Goal: Information Seeking & Learning: Check status

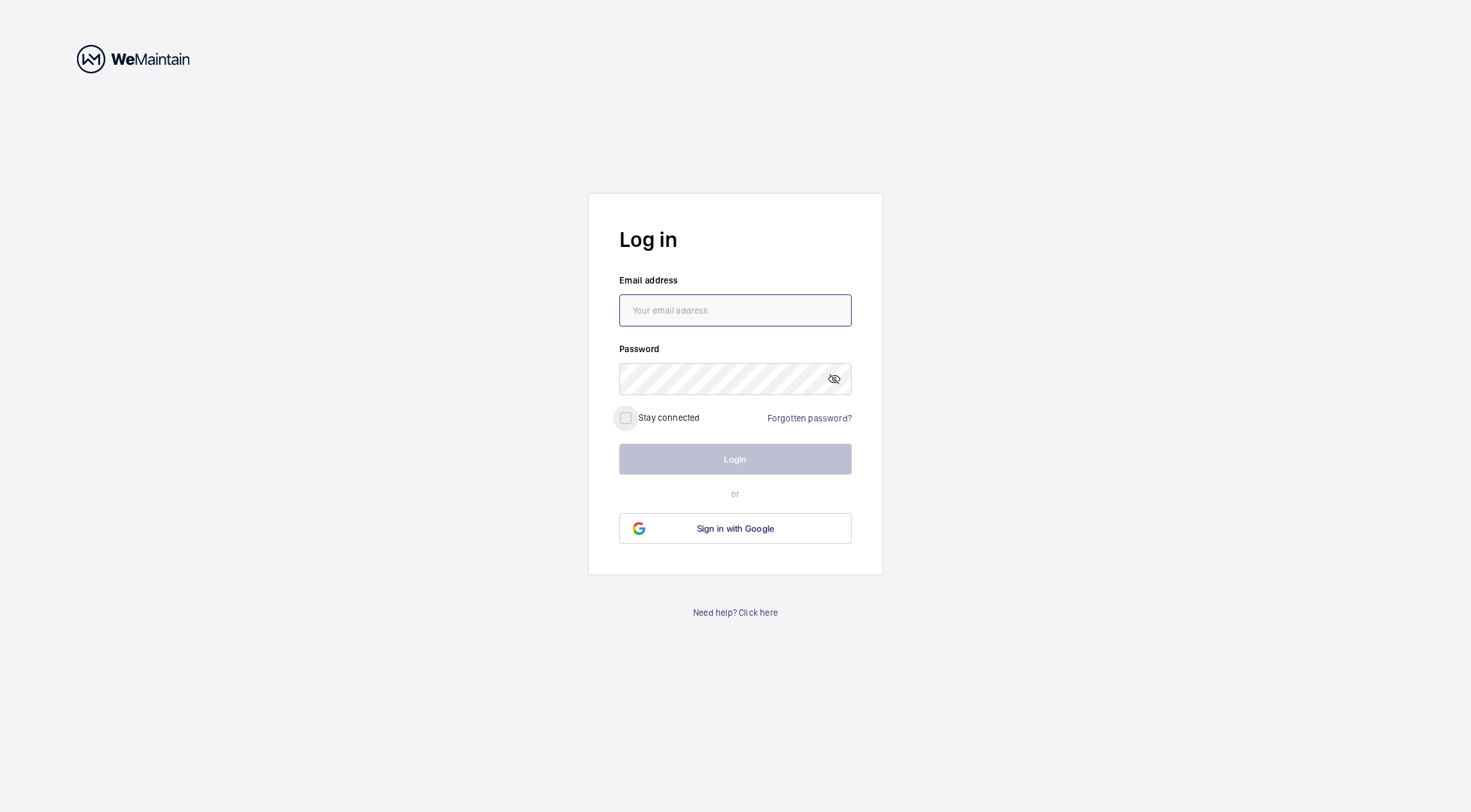
type input "[EMAIL_ADDRESS][PERSON_NAME][DOMAIN_NAME]"
click at [634, 423] on input "checkbox" at bounding box center [625, 418] width 26 height 26
checkbox input "true"
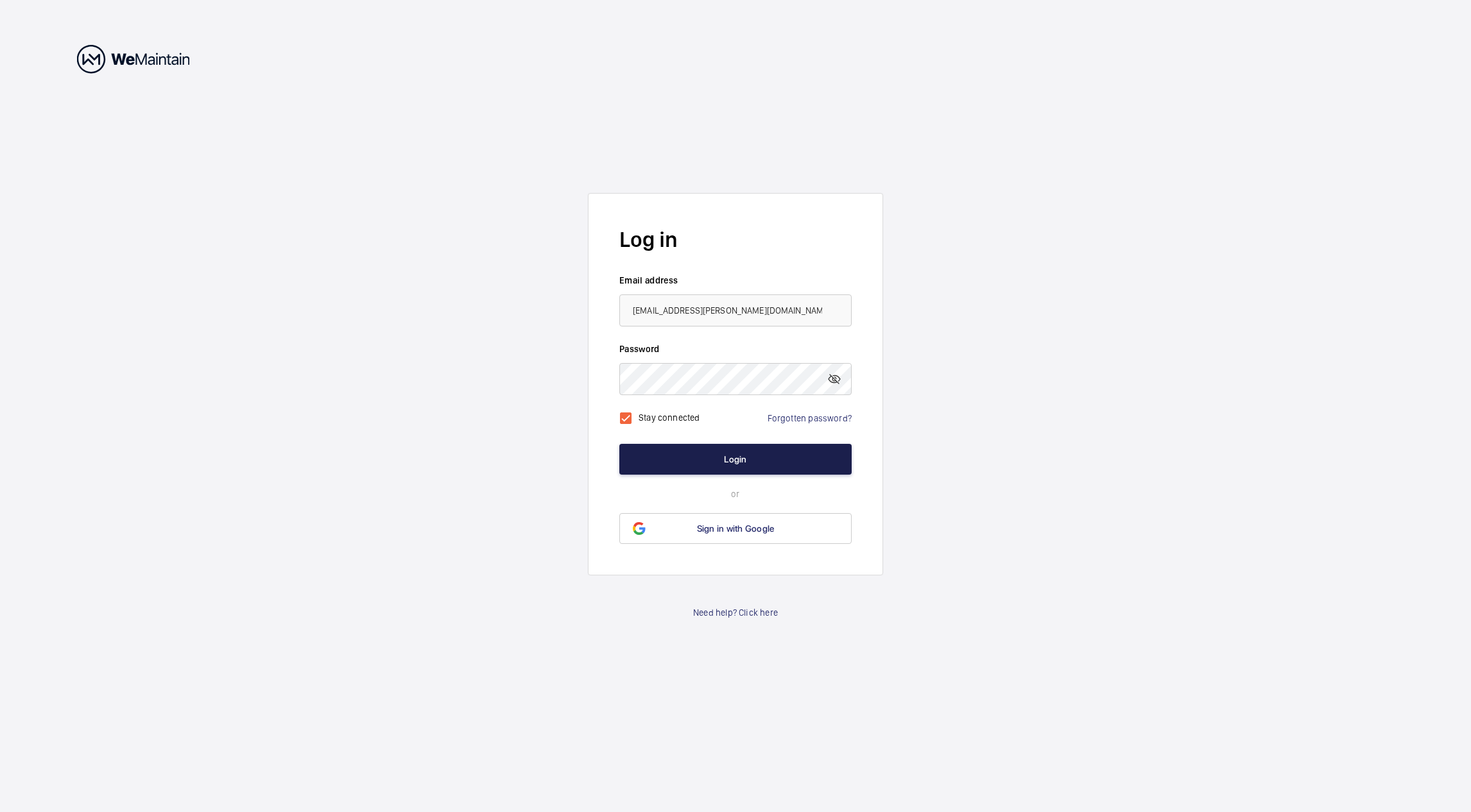
click at [657, 454] on button "Login" at bounding box center [736, 459] width 232 height 30
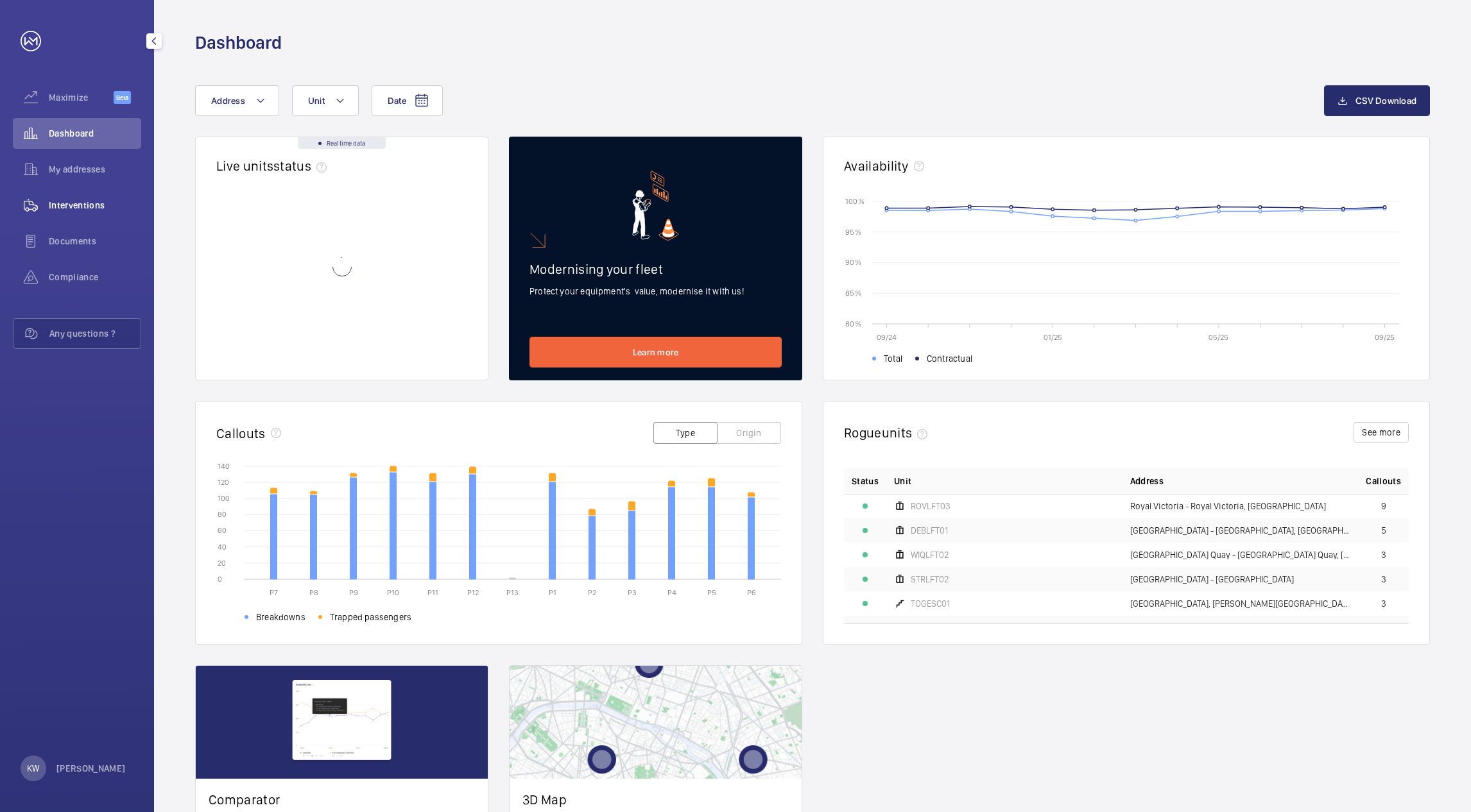
click at [99, 205] on span "Interventions" at bounding box center [95, 205] width 92 height 13
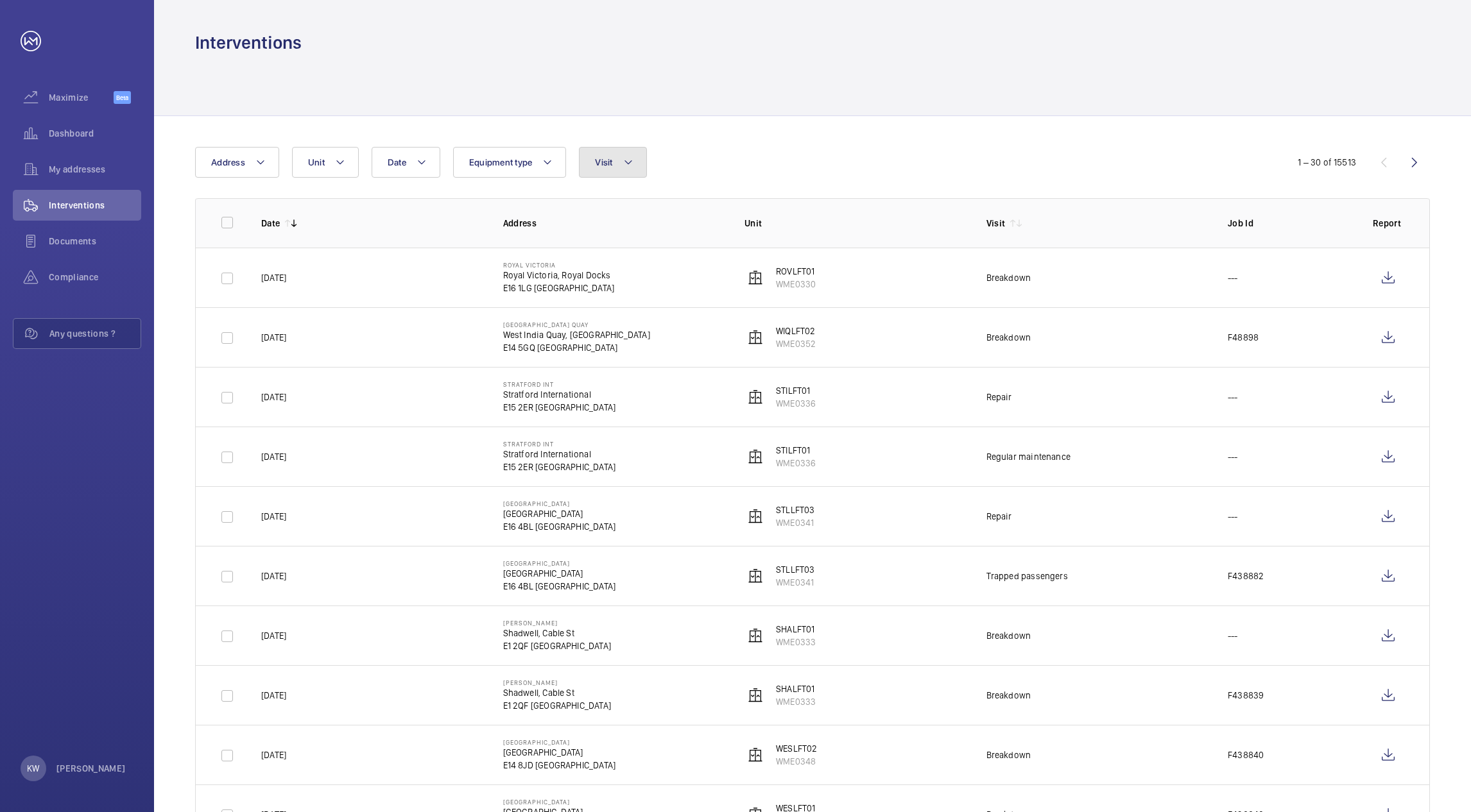
click at [626, 167] on mat-icon at bounding box center [628, 162] width 10 height 15
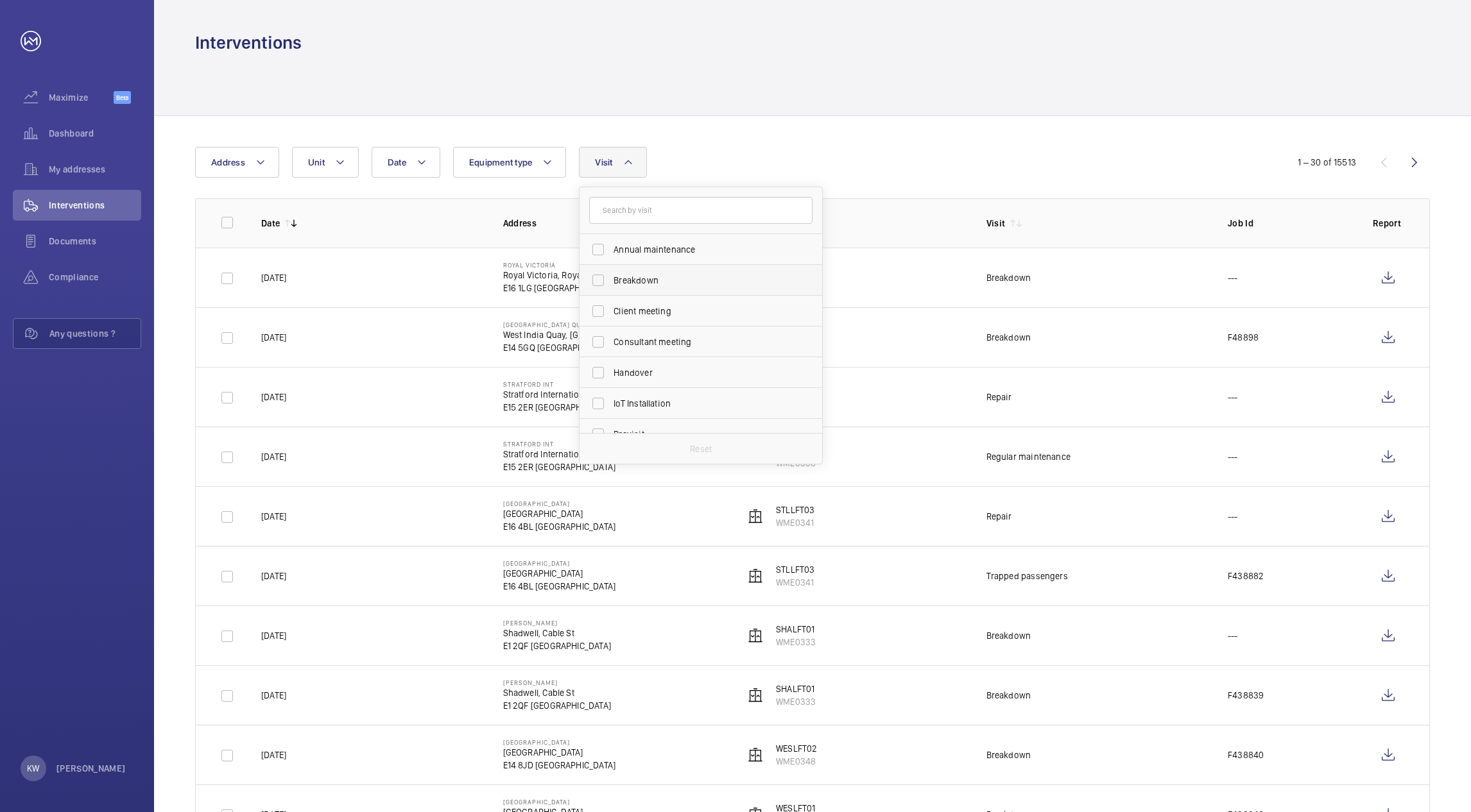
click at [623, 278] on span "Breakdown" at bounding box center [702, 280] width 176 height 13
click at [611, 278] on input "Breakdown" at bounding box center [598, 280] width 26 height 26
checkbox input "true"
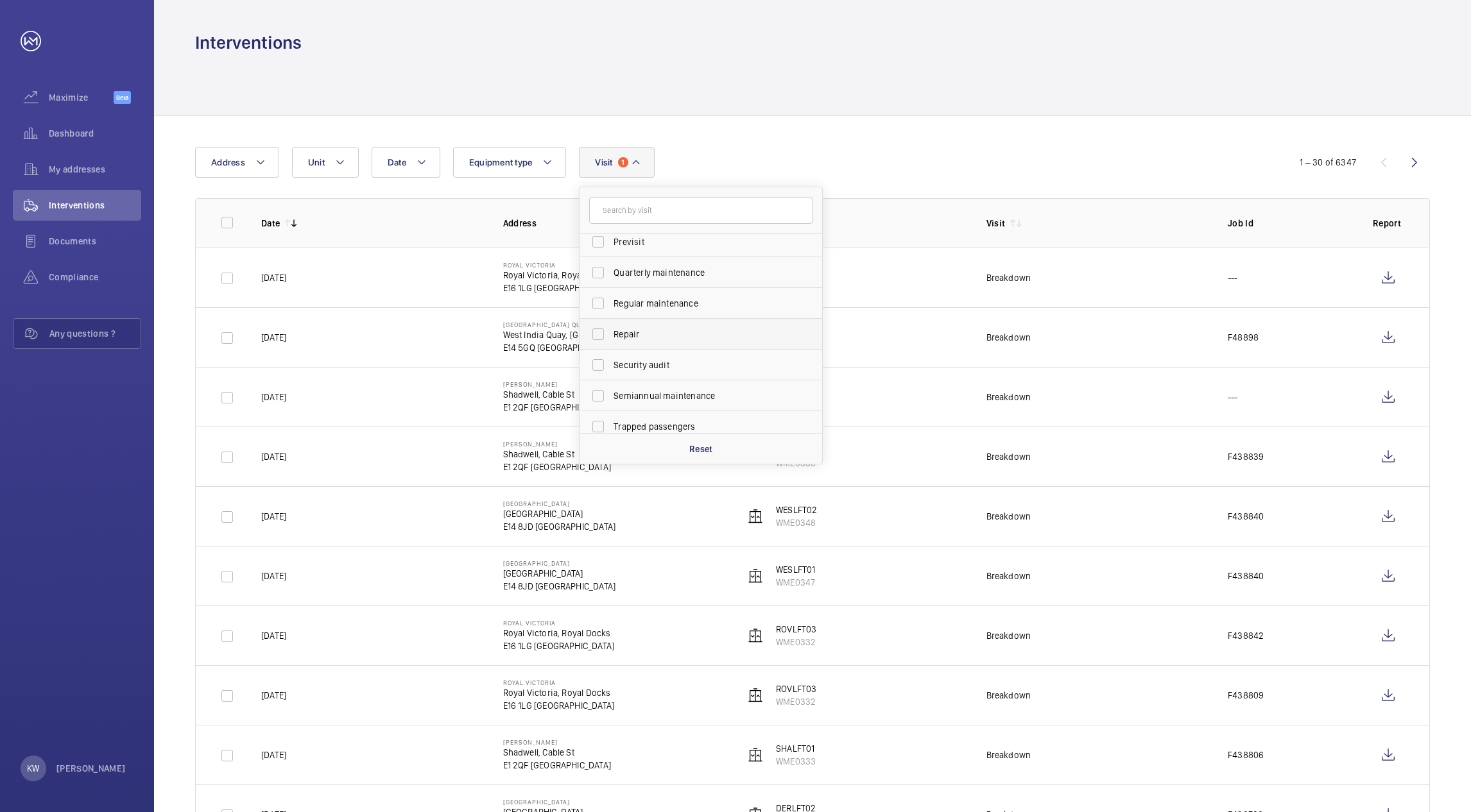
click at [619, 331] on span "Repair" at bounding box center [702, 334] width 176 height 13
click at [611, 331] on input "Repair" at bounding box center [598, 334] width 26 height 26
checkbox input "true"
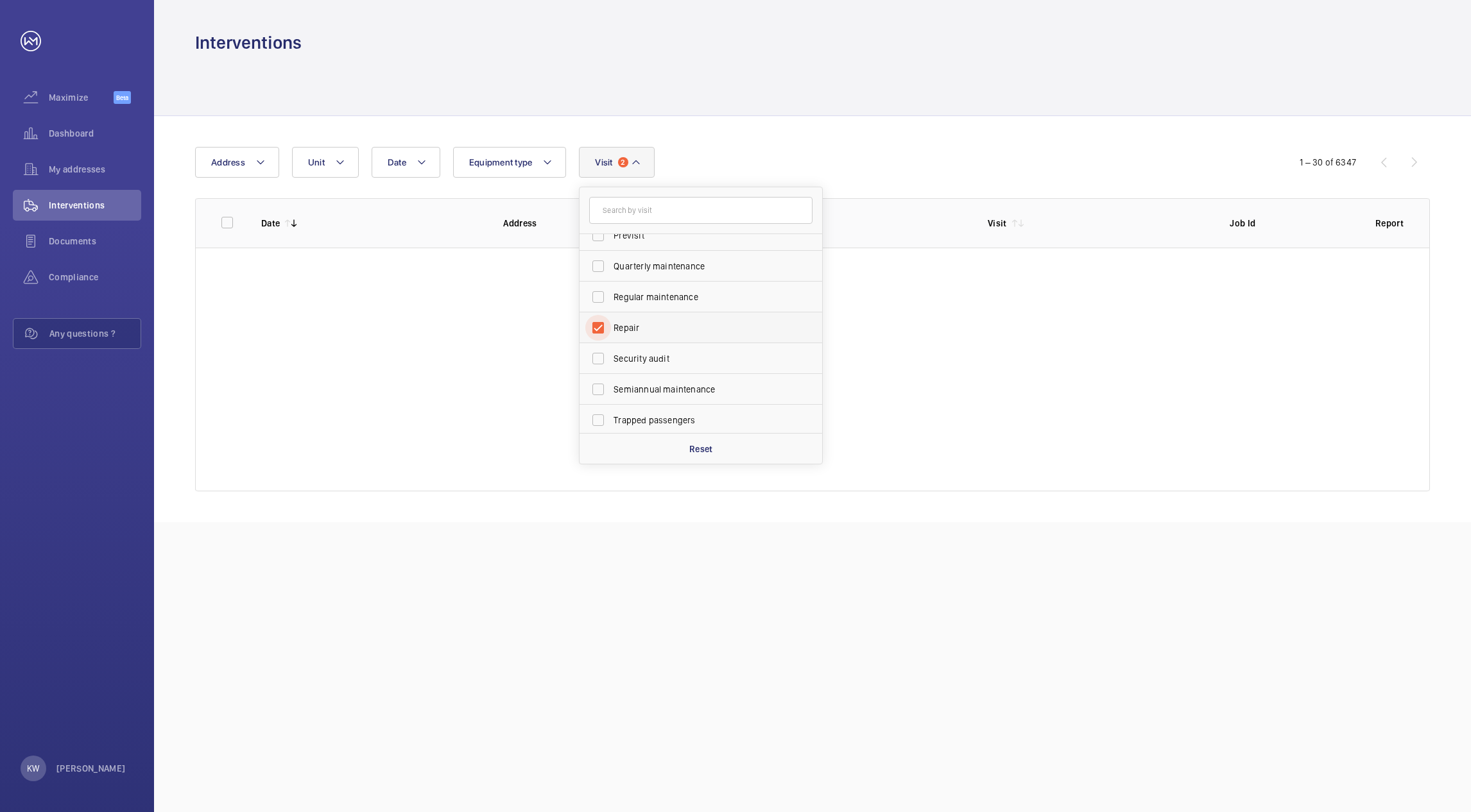
scroll to position [201, 0]
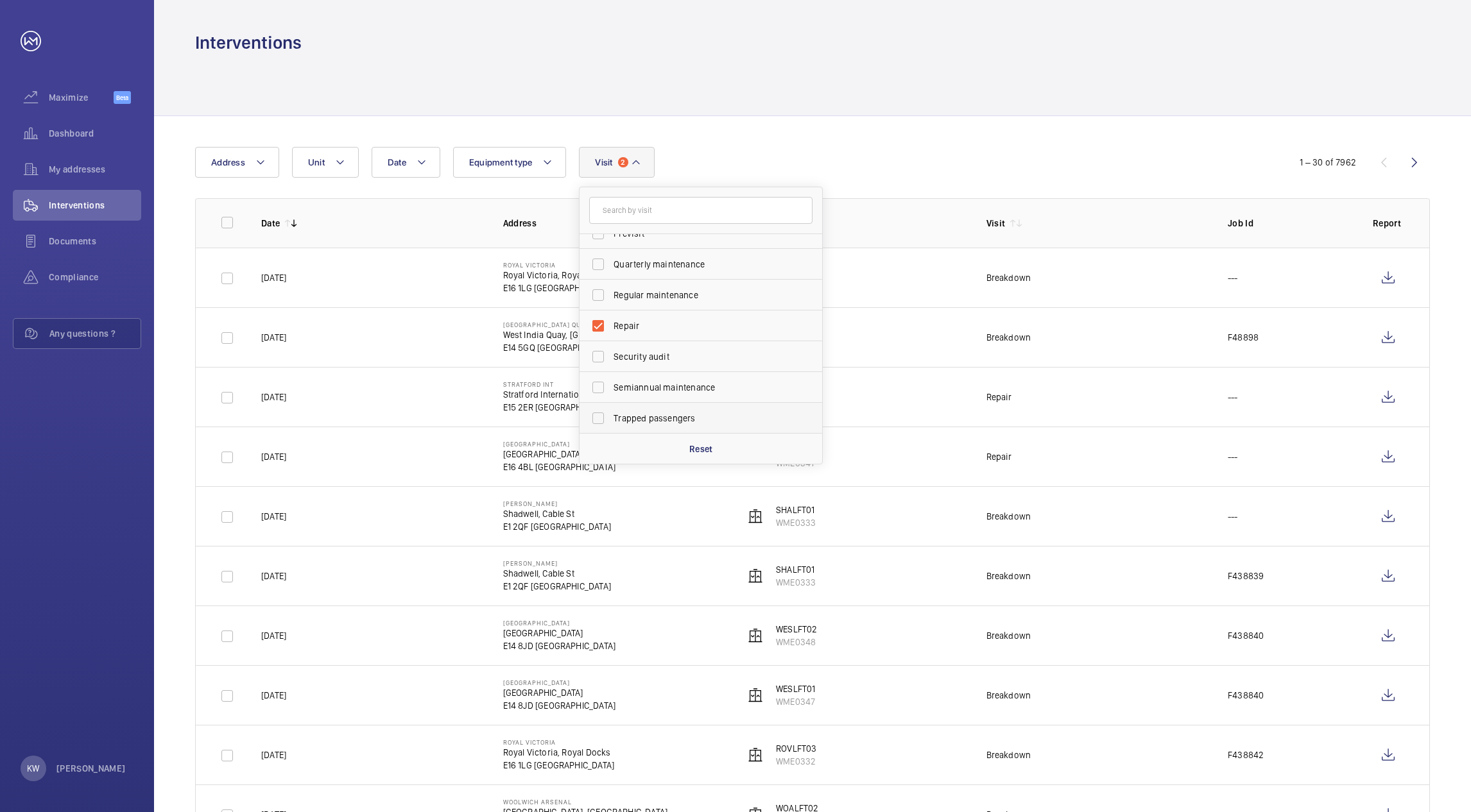
click at [592, 416] on label "Trapped passengers" at bounding box center [691, 418] width 224 height 30
click at [592, 416] on input "Trapped passengers" at bounding box center [598, 418] width 26 height 26
checkbox input "true"
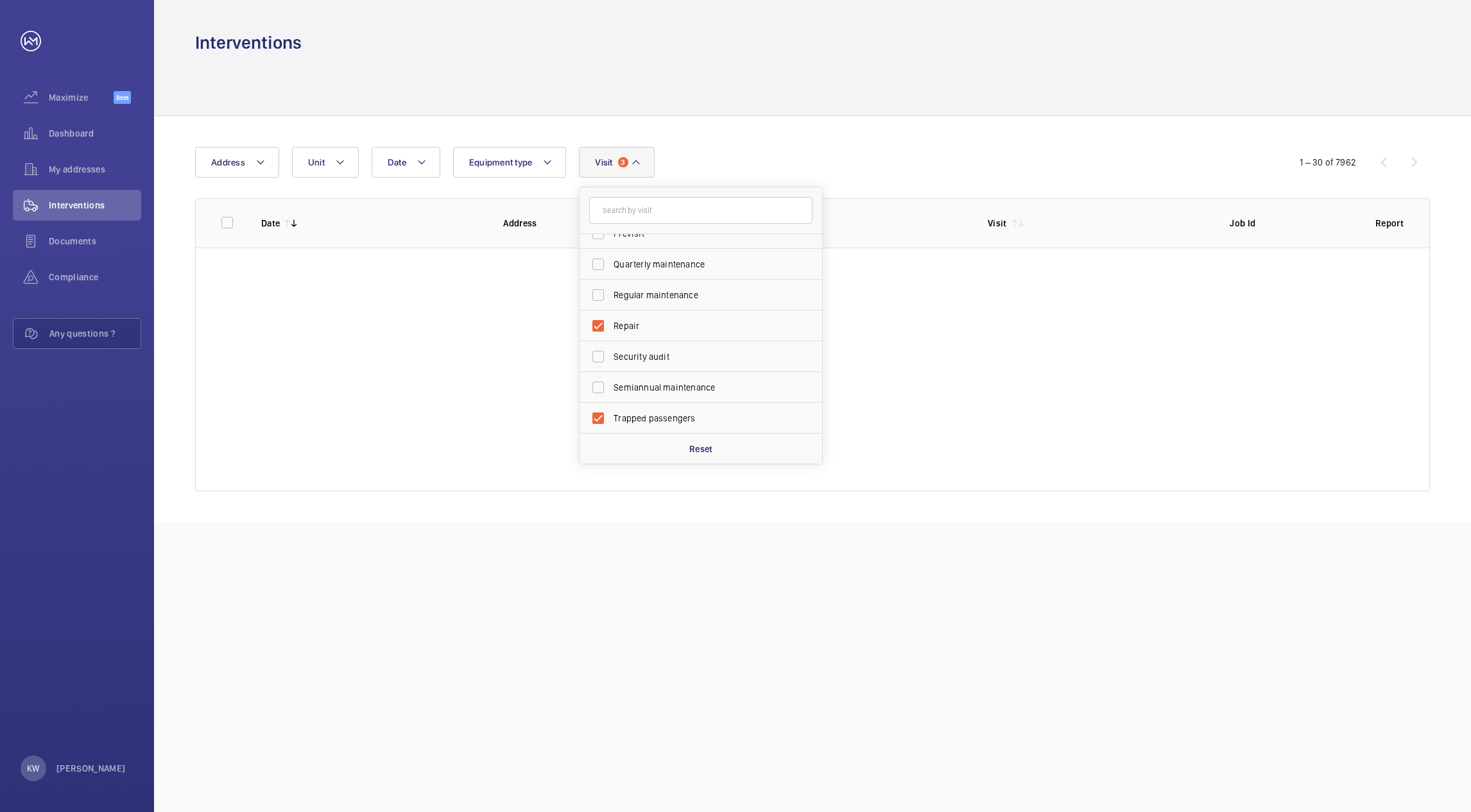
click at [908, 156] on div "Date Address Unit Equipment type Visit 3 Annual maintenance Breakdown Client me…" at bounding box center [736, 162] width 1081 height 30
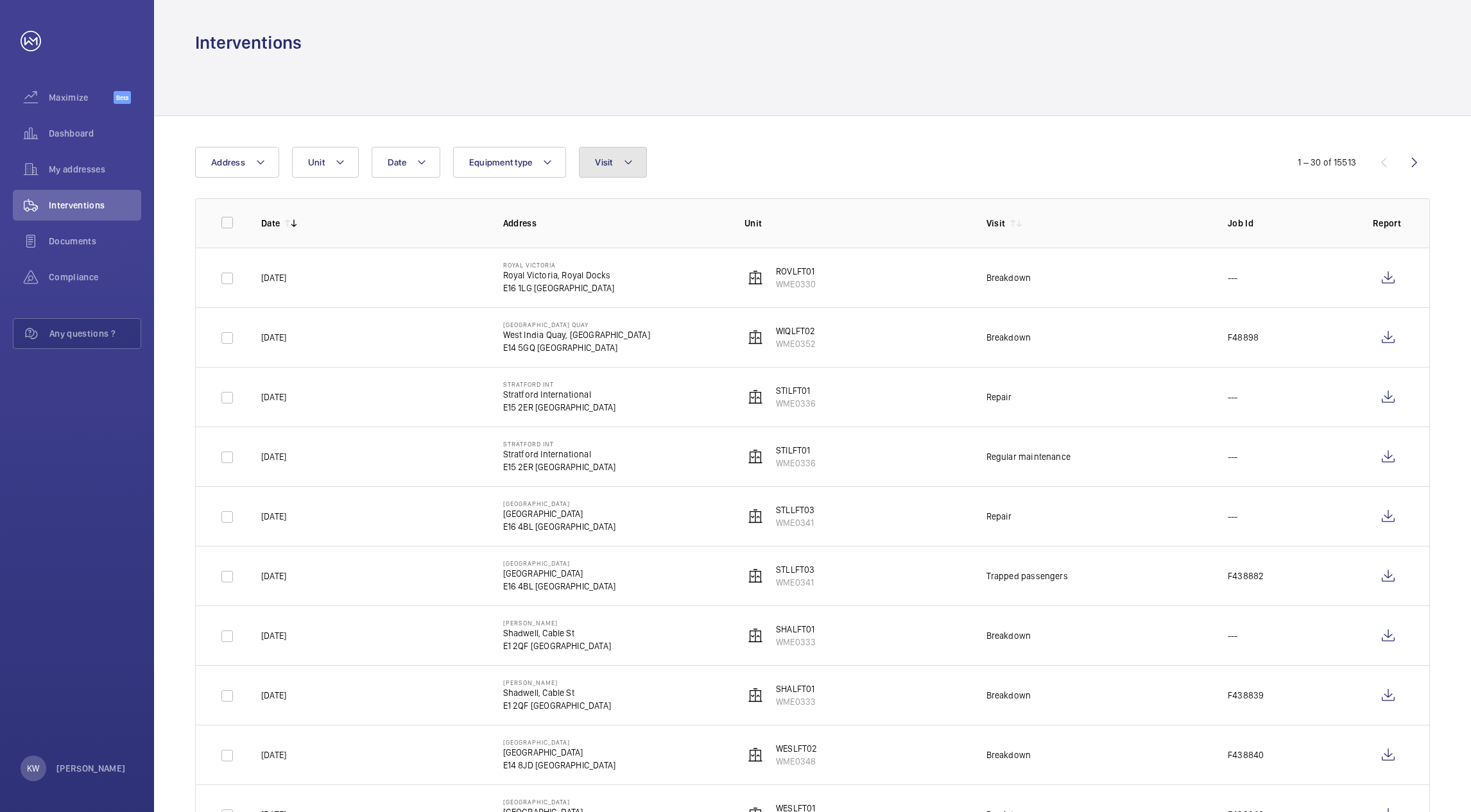
click at [623, 170] on button "Visit" at bounding box center [613, 162] width 68 height 30
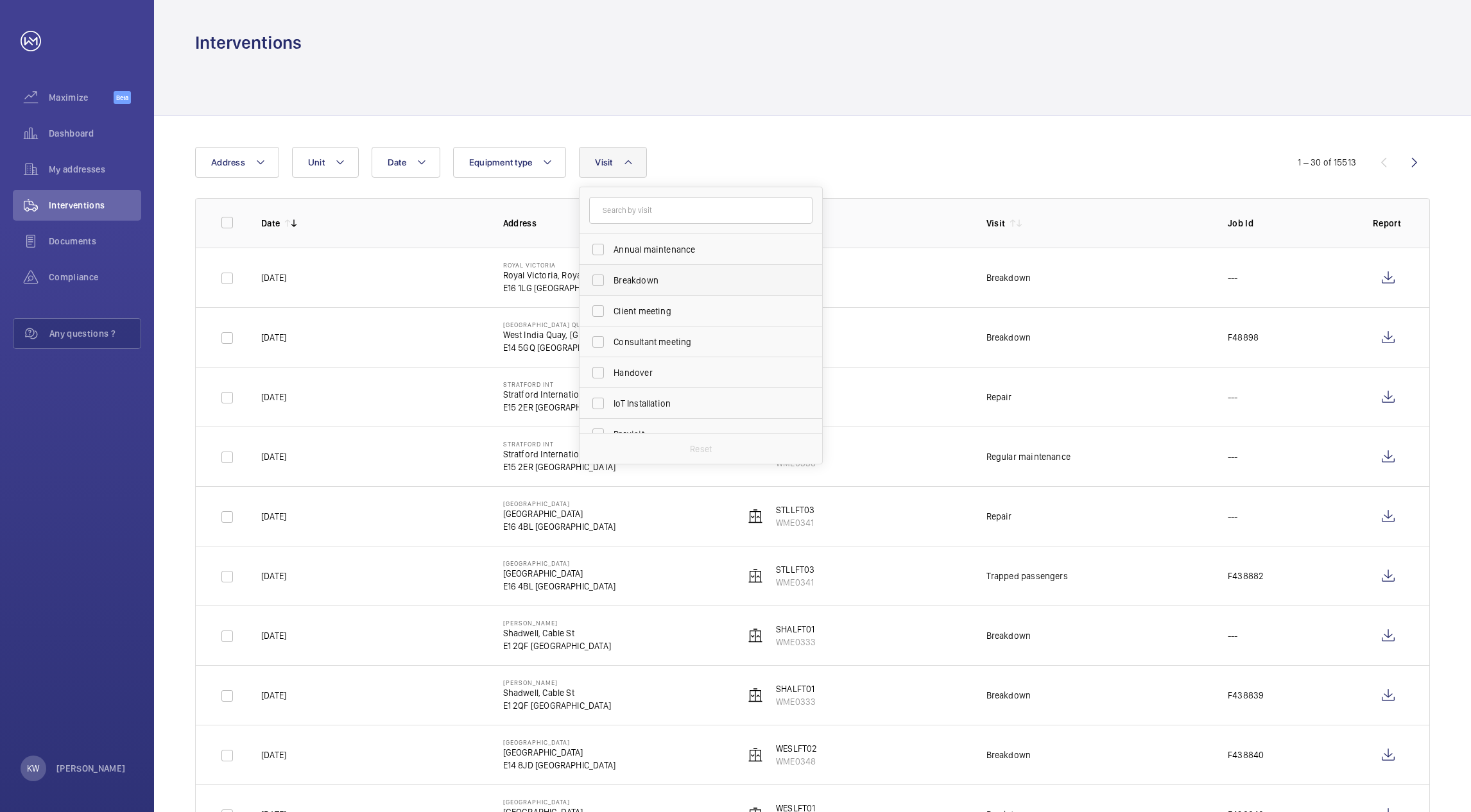
click at [636, 277] on span "Breakdown" at bounding box center [702, 280] width 176 height 13
click at [611, 277] on input "Breakdown" at bounding box center [598, 280] width 26 height 26
checkbox input "true"
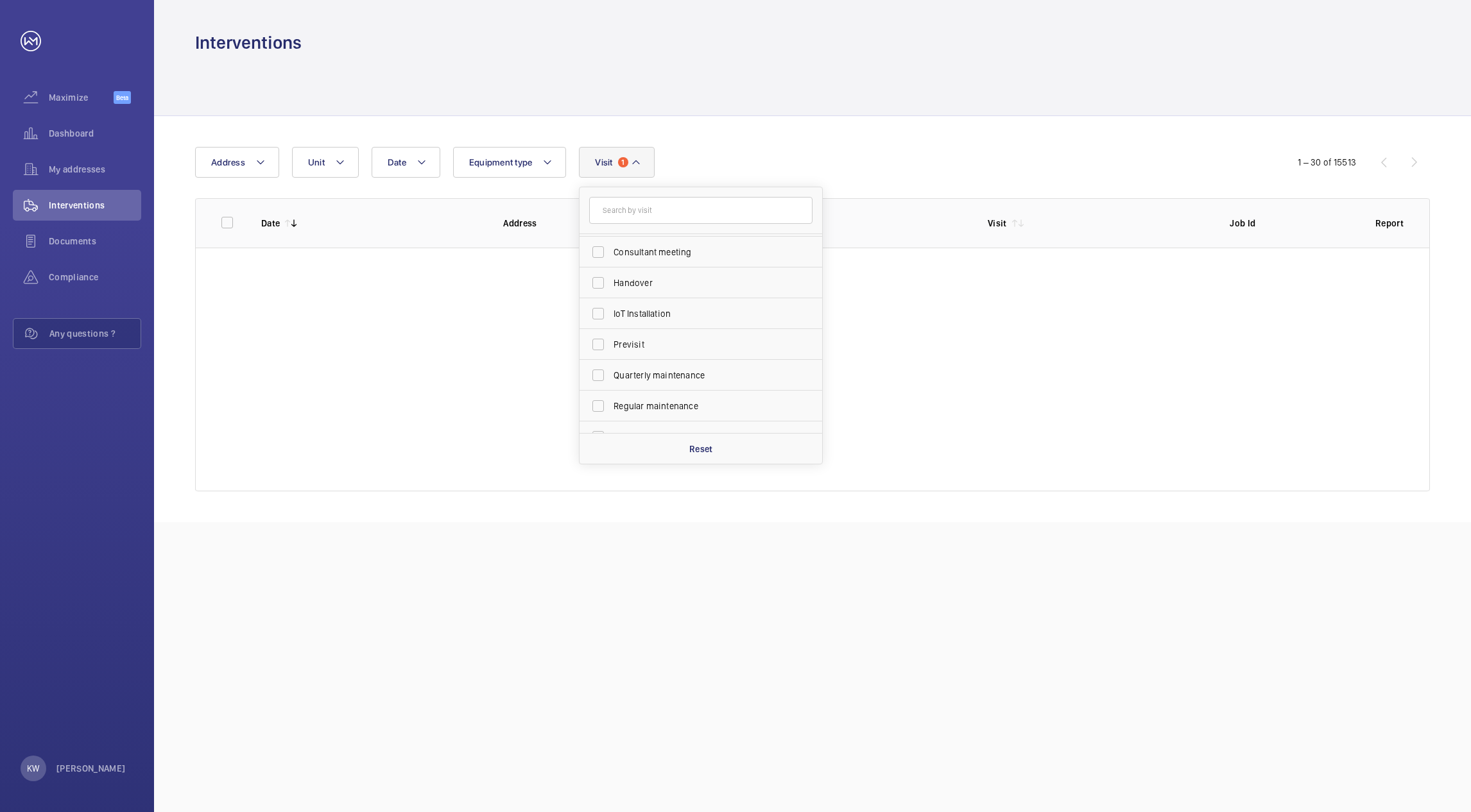
scroll to position [192, 0]
click at [625, 331] on span "Repair" at bounding box center [702, 334] width 176 height 13
click at [611, 331] on input "Repair" at bounding box center [598, 334] width 26 height 26
checkbox input "true"
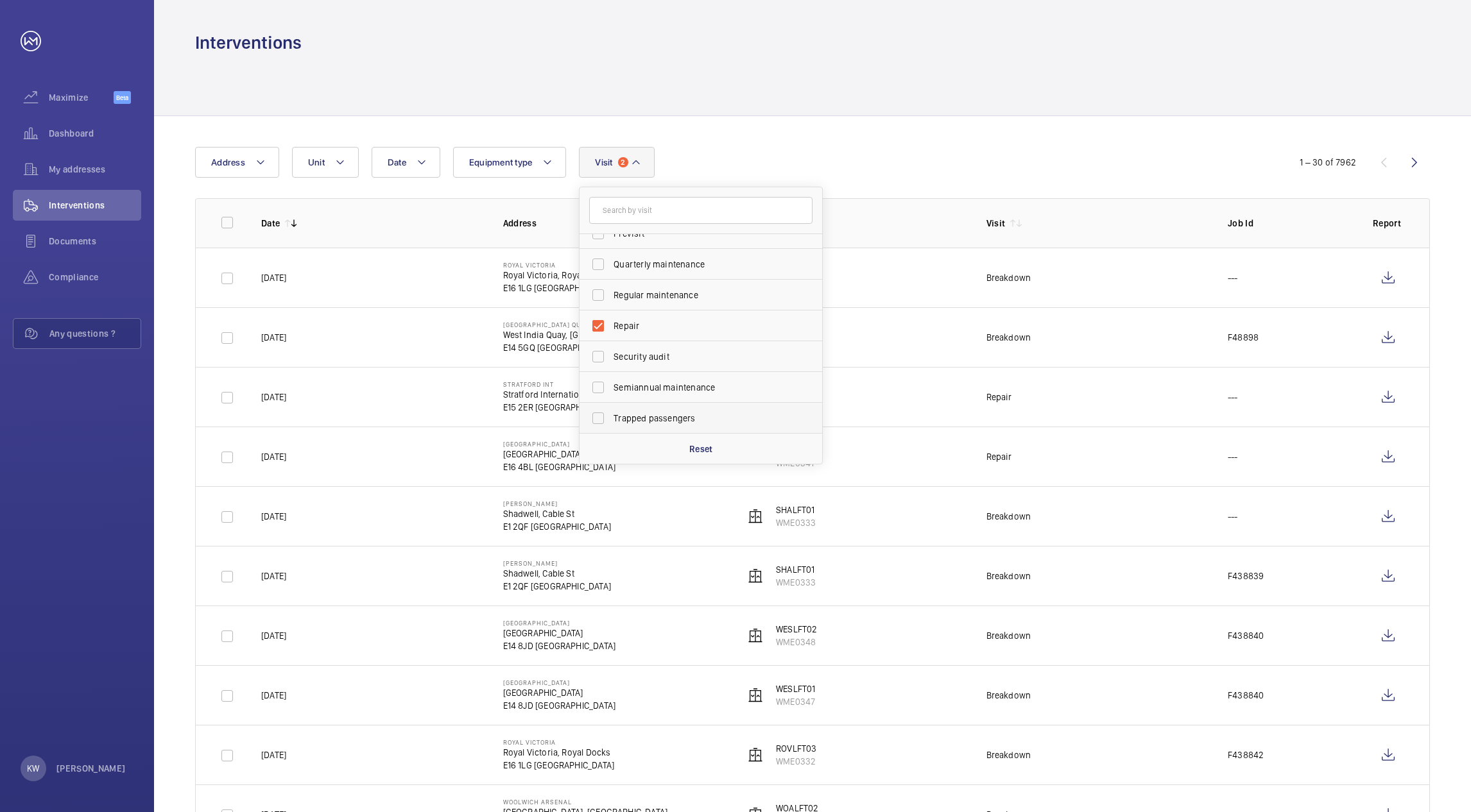
click at [625, 421] on span "Trapped passengers" at bounding box center [702, 418] width 176 height 13
click at [611, 421] on input "Trapped passengers" at bounding box center [598, 418] width 26 height 26
checkbox input "true"
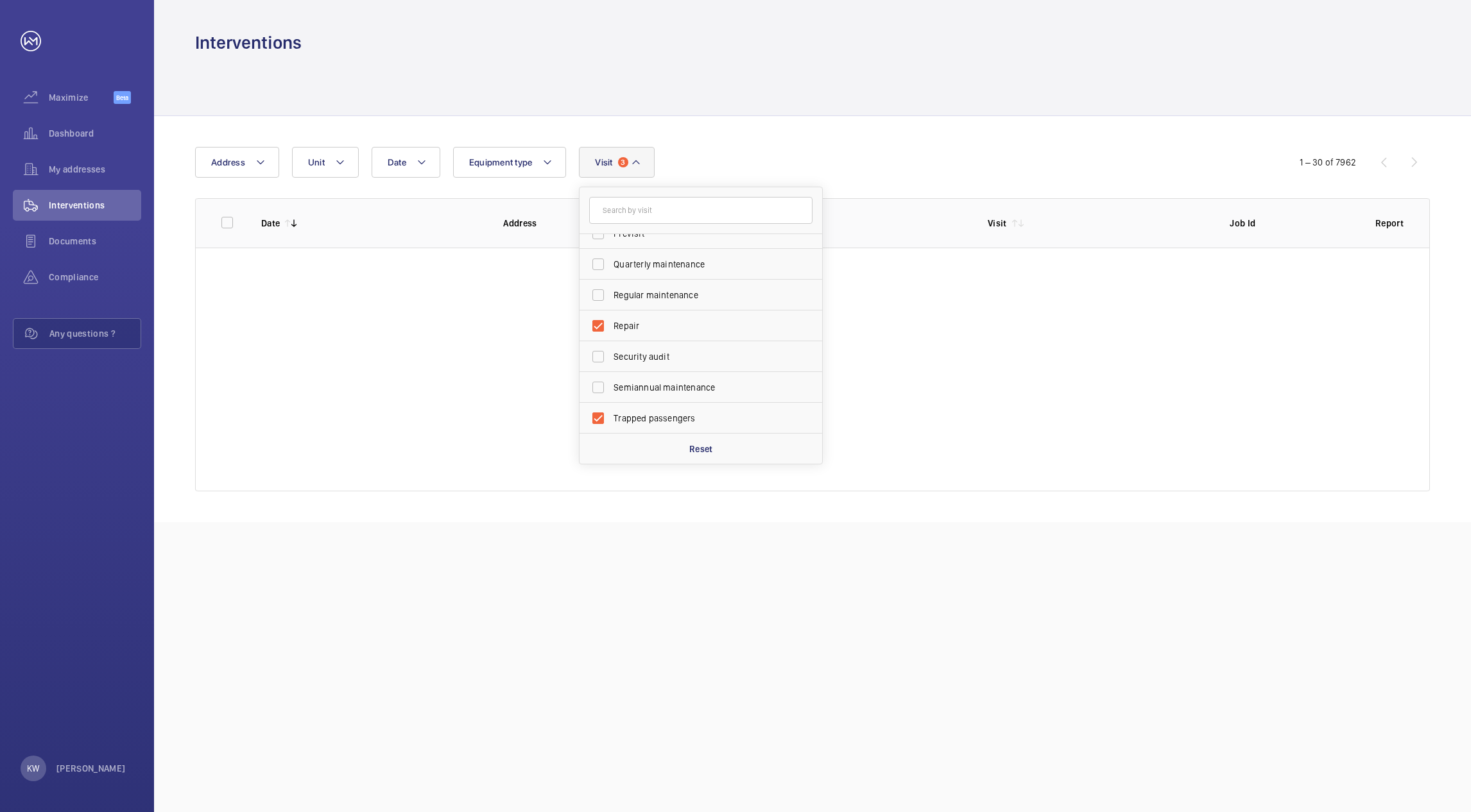
click at [931, 55] on div at bounding box center [812, 85] width 1235 height 61
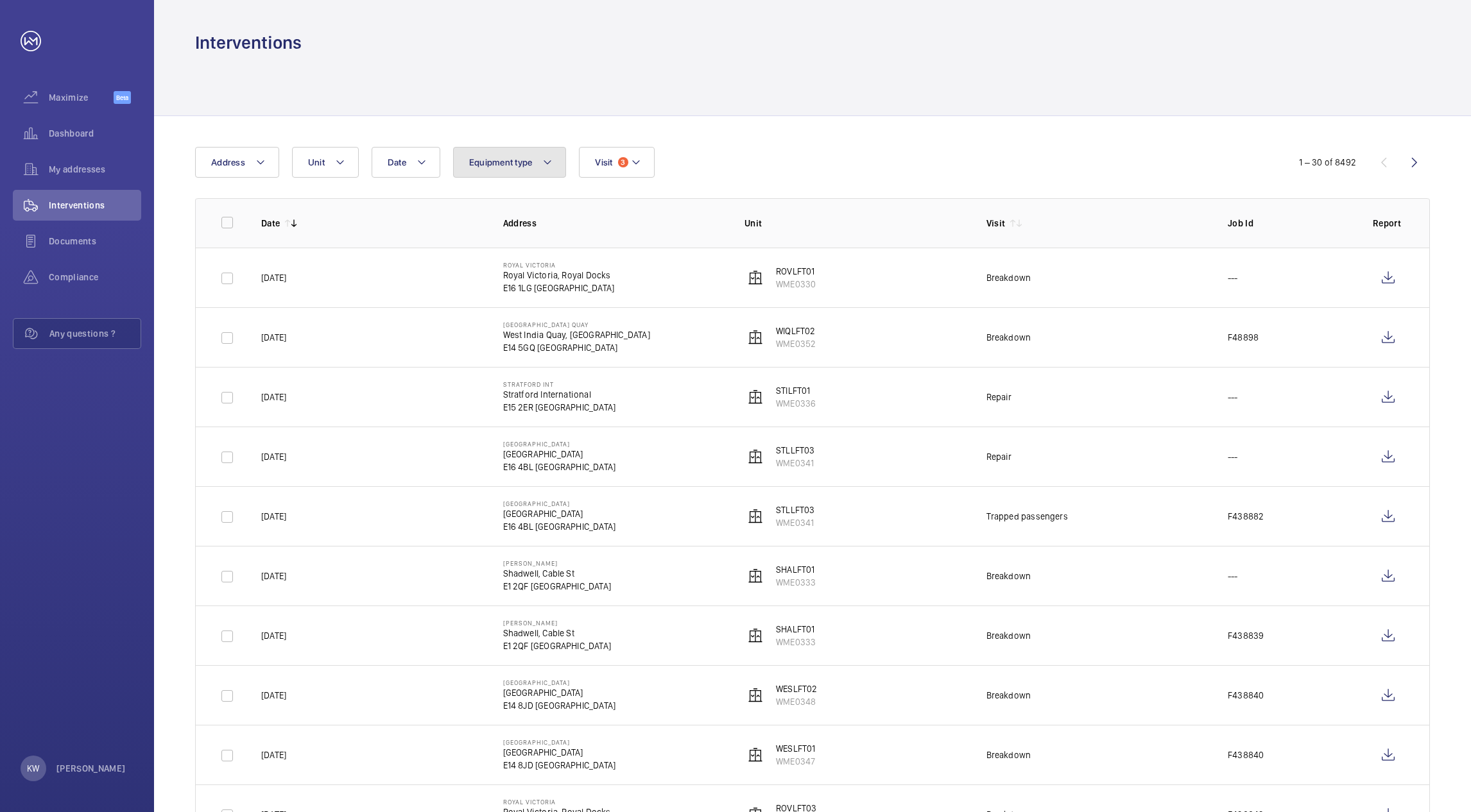
click at [517, 170] on button "Equipment type" at bounding box center [509, 162] width 113 height 30
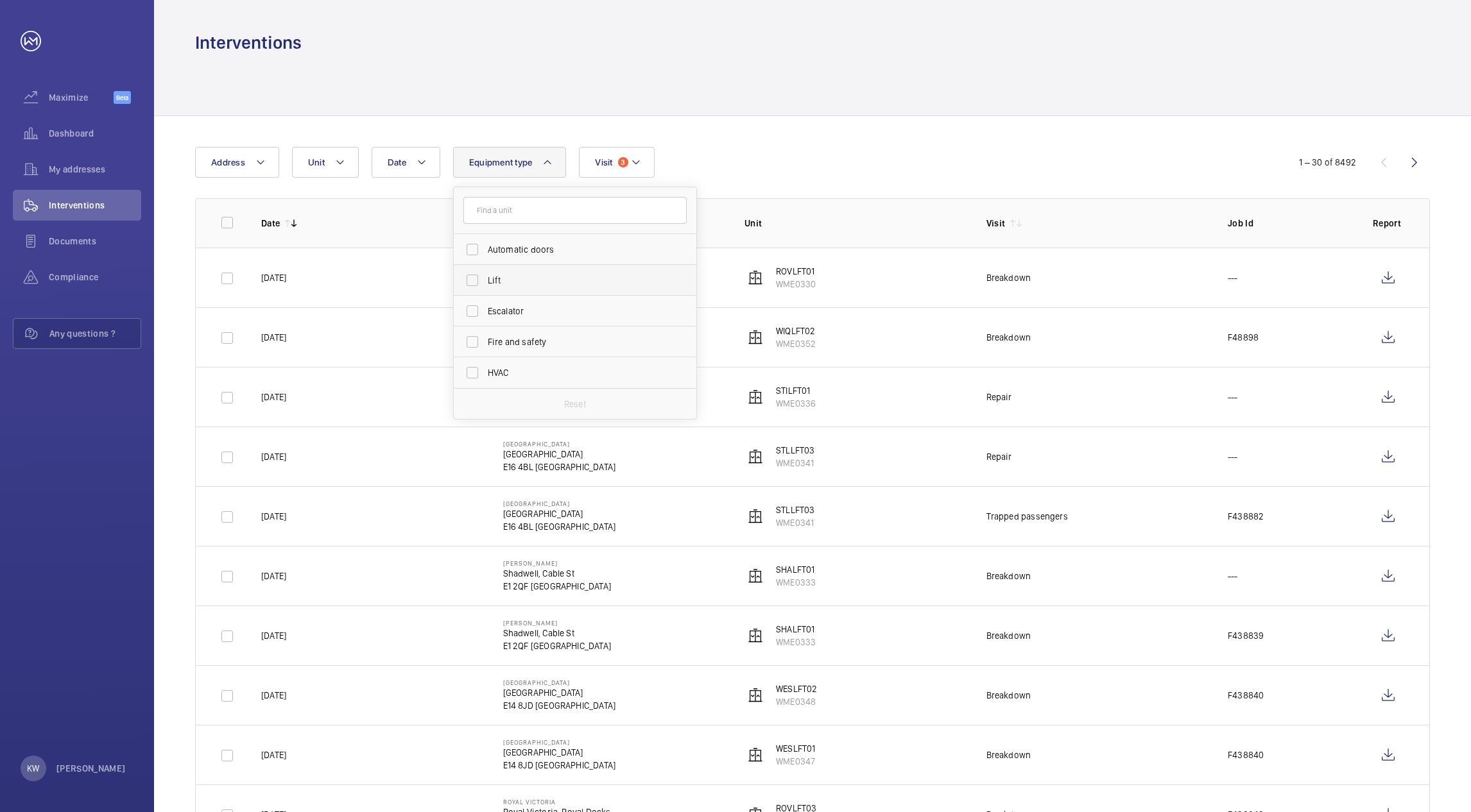
click at [493, 280] on span "Lift" at bounding box center [576, 280] width 176 height 13
click at [485, 280] on input "Lift" at bounding box center [472, 280] width 26 height 26
checkbox input "true"
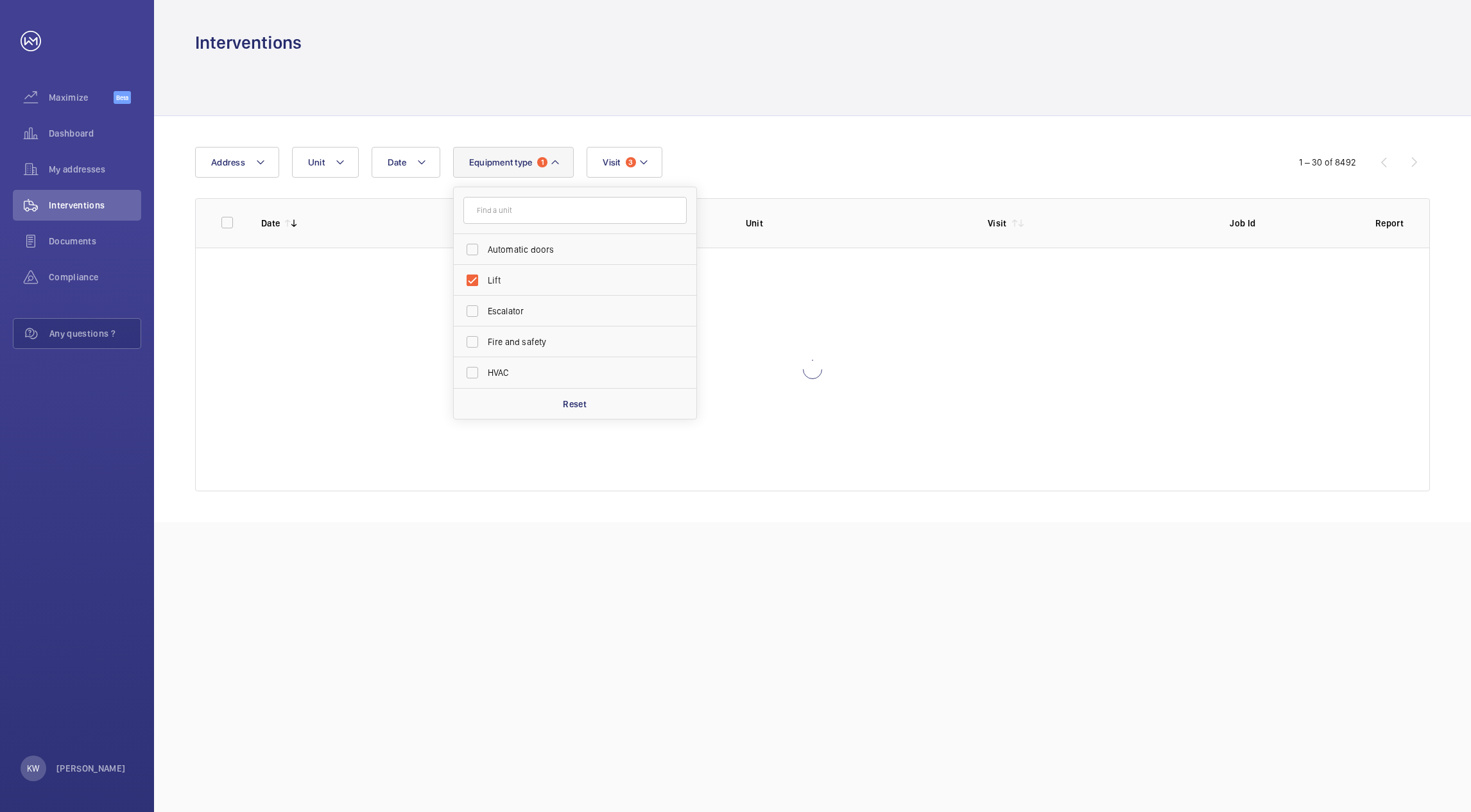
click at [783, 167] on div "Date Address Unit Equipment type 1 Automatic doors Lift Escalator Fire and safe…" at bounding box center [736, 162] width 1081 height 30
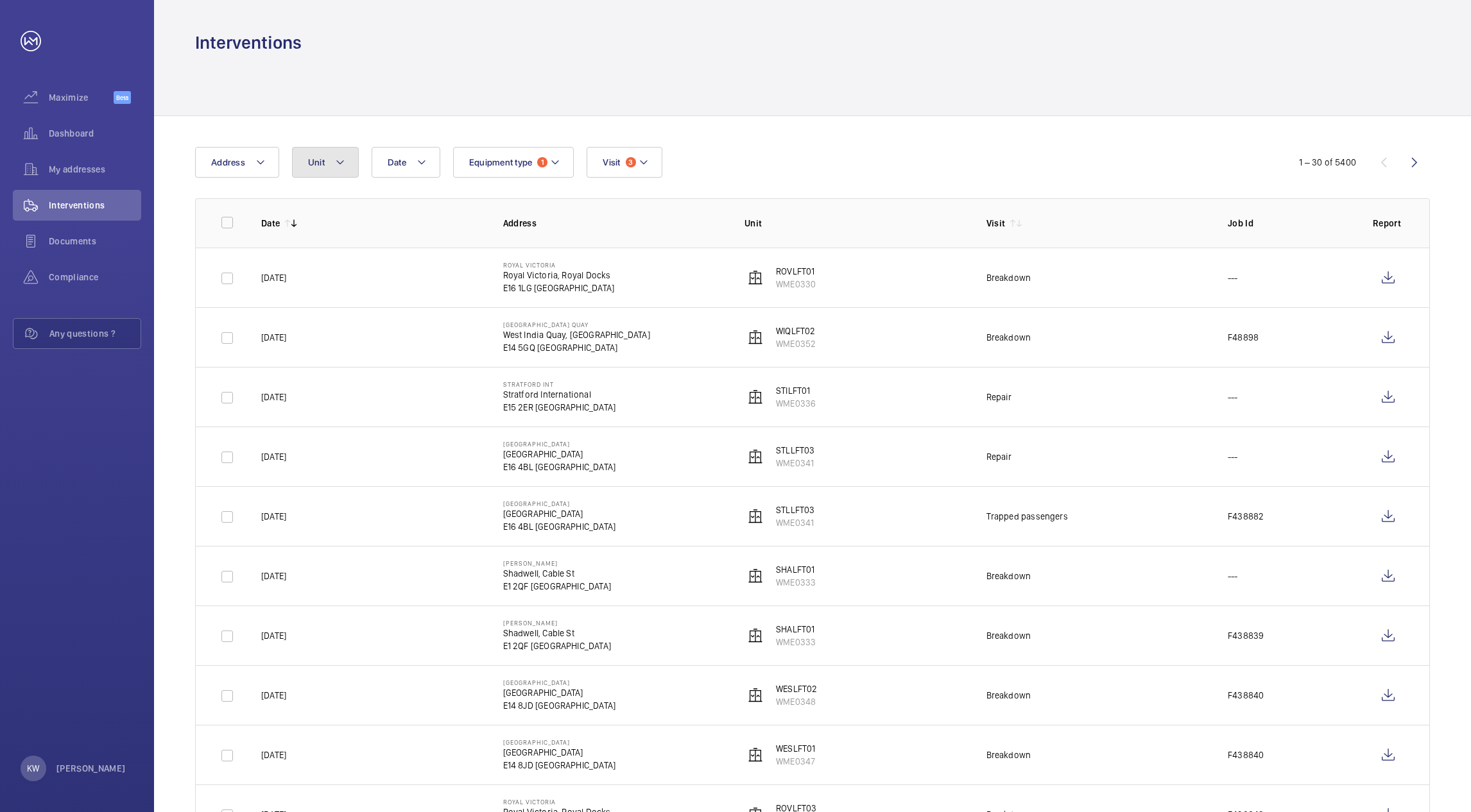
click at [344, 177] on button "Unit" at bounding box center [325, 162] width 67 height 30
type input "DEBLFT"
click at [311, 285] on label "DEBLFT 02, WME0360" at bounding box center [403, 280] width 222 height 30
click at [311, 285] on input "DEBLFT 02, WME0360" at bounding box center [320, 280] width 26 height 26
checkbox input "true"
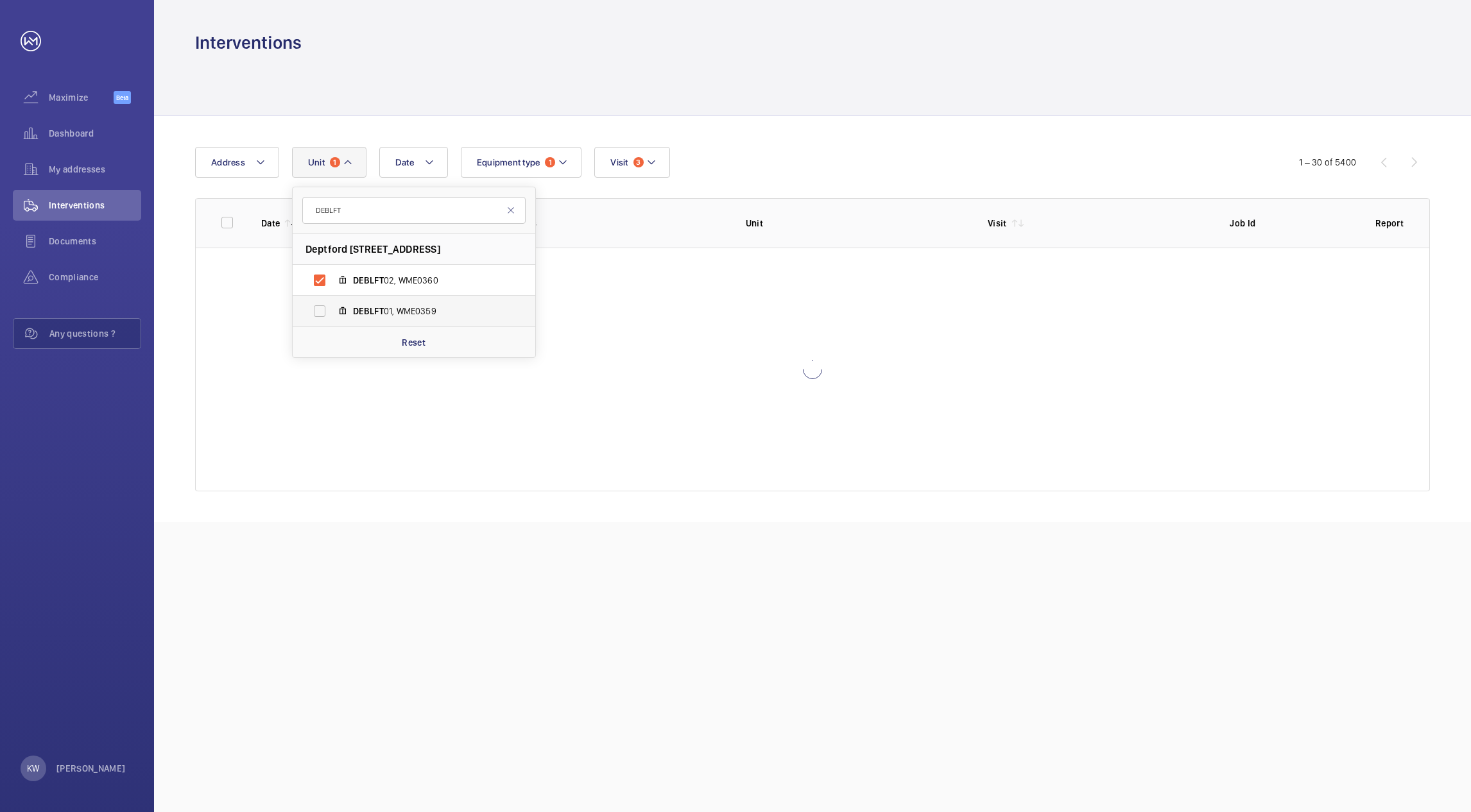
click at [314, 311] on label "DEBLFT 01, WME0359" at bounding box center [403, 311] width 222 height 30
click at [314, 311] on input "DEBLFT 01, WME0359" at bounding box center [320, 311] width 26 height 26
checkbox input "true"
click at [731, 180] on wm-front-table "Date Address Unit 2 DEBLFT Deptford Bridge - Deptford Bridge, Deptford, SE10 8B…" at bounding box center [812, 319] width 1235 height 345
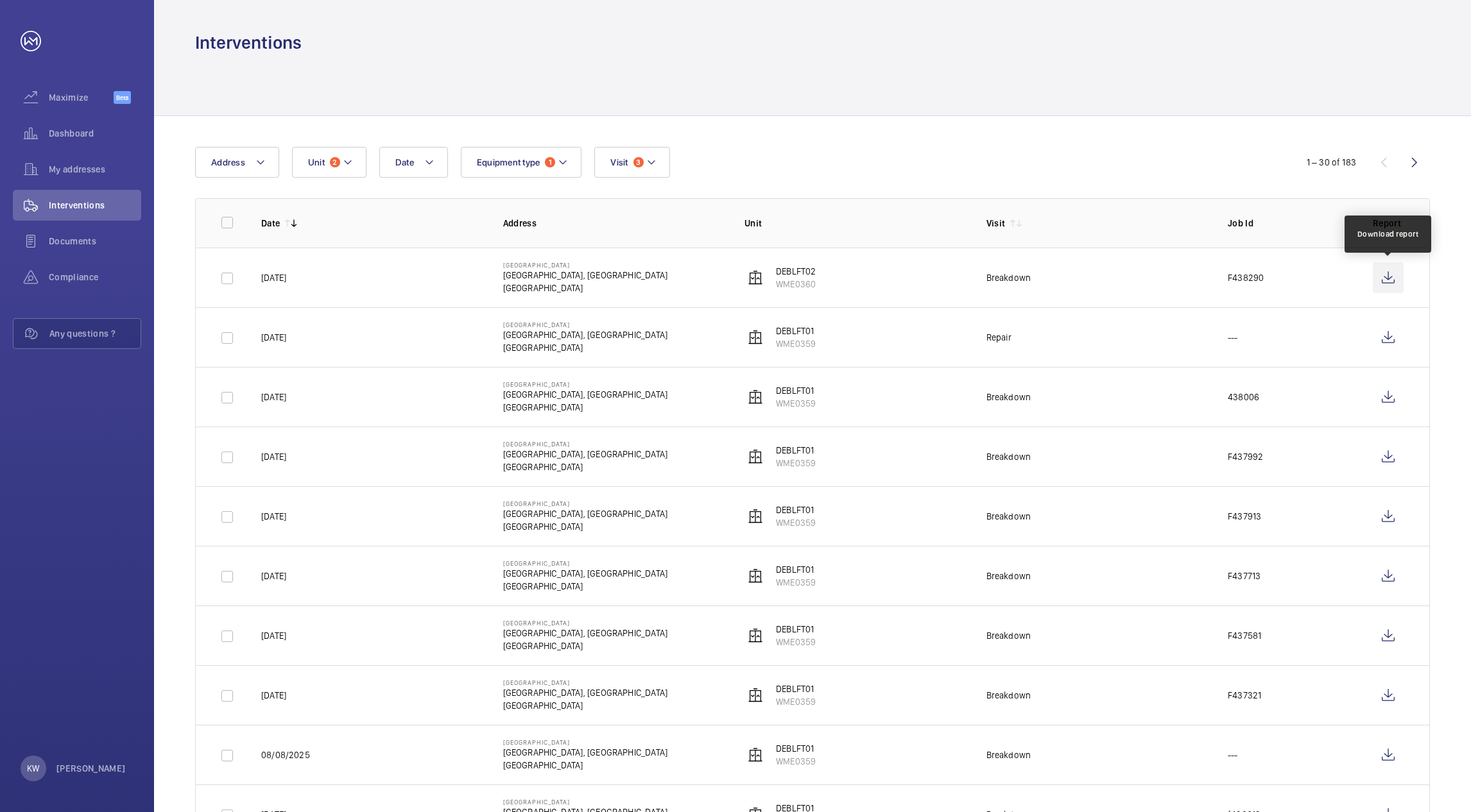
click at [1396, 282] on wm-front-icon-button at bounding box center [1388, 278] width 31 height 30
click at [338, 170] on button "Unit 2" at bounding box center [329, 162] width 74 height 30
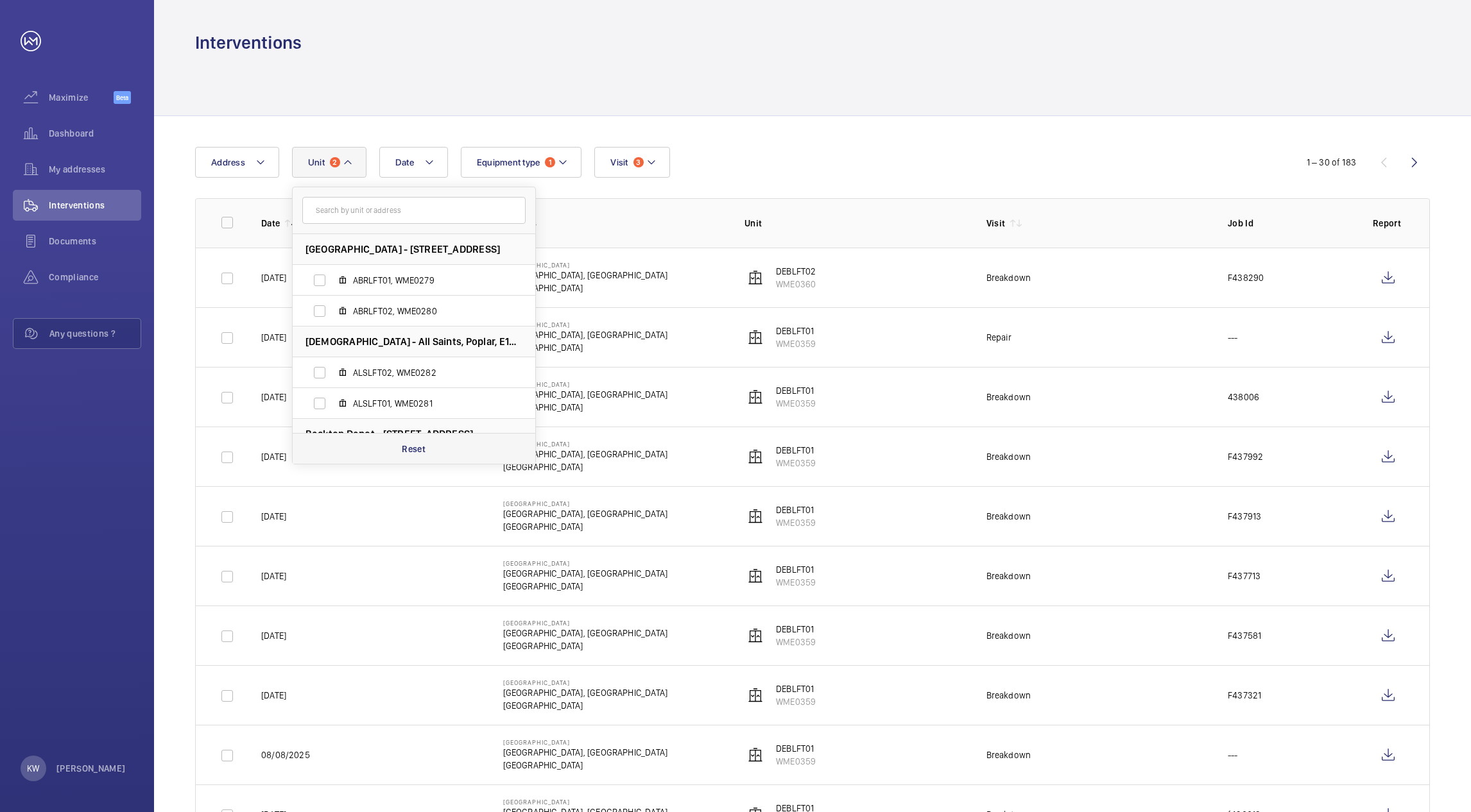
click at [409, 446] on p "Reset" at bounding box center [414, 449] width 24 height 13
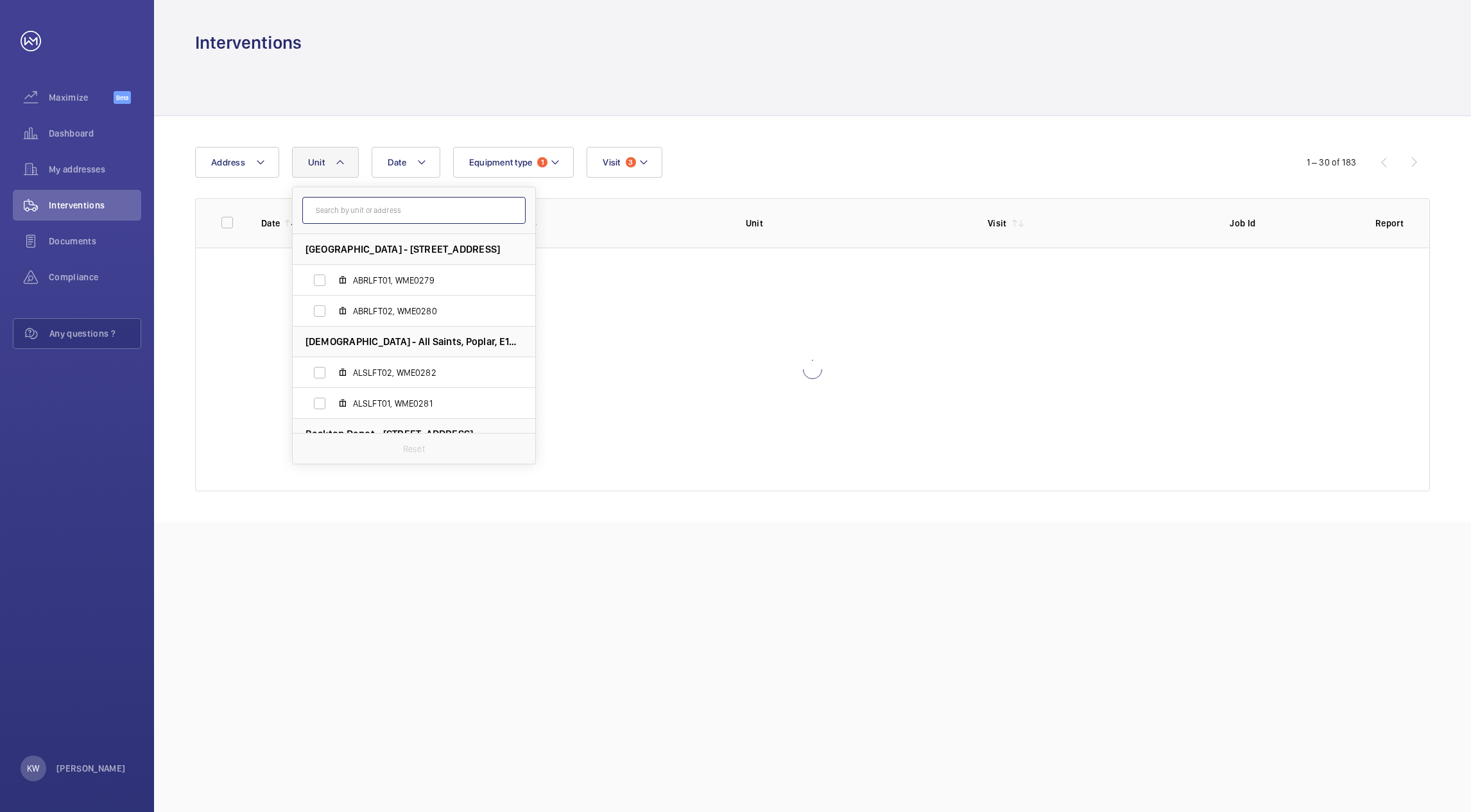
click at [381, 216] on input "text" at bounding box center [414, 210] width 224 height 27
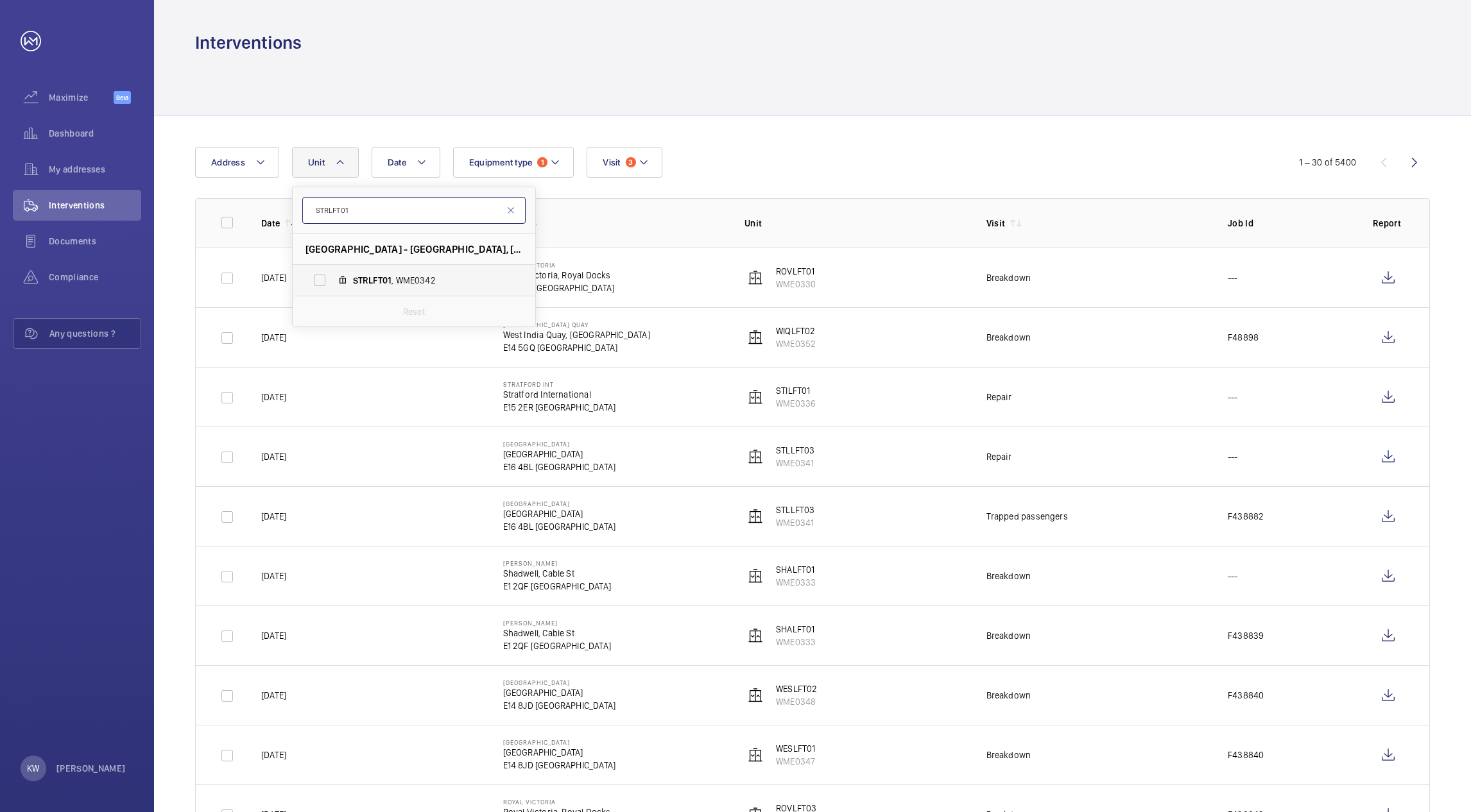
type input "STRLFT01"
click at [315, 278] on label "STRLFT01 , WME0342" at bounding box center [403, 280] width 222 height 30
click at [315, 278] on input "STRLFT01 , WME0342" at bounding box center [320, 280] width 26 height 26
checkbox input "true"
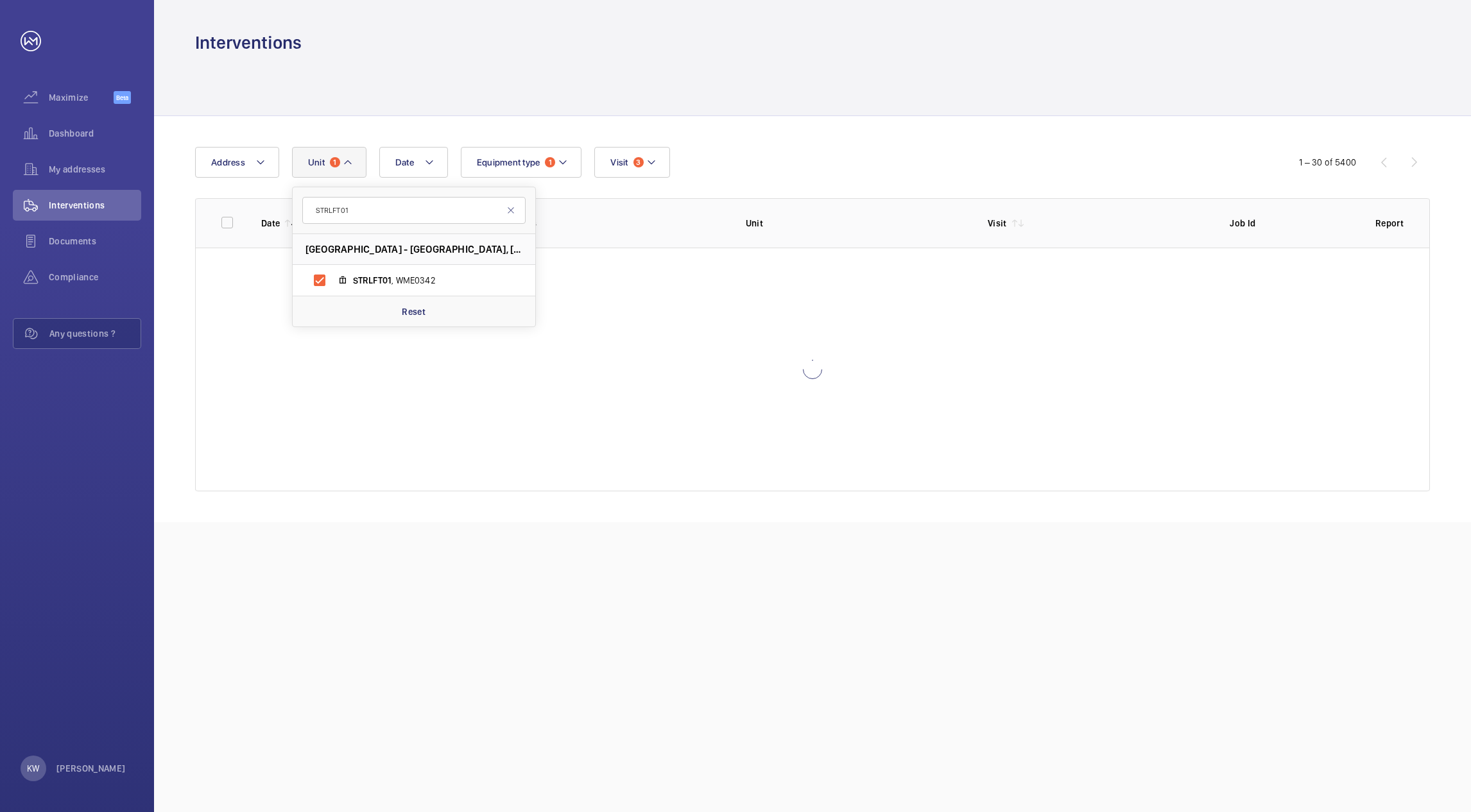
click at [842, 143] on div "Date Address Unit 1 STRLFT01 Stratford - Stratford, E15 3PA LONDON STRLFT01 , W…" at bounding box center [812, 319] width 1317 height 406
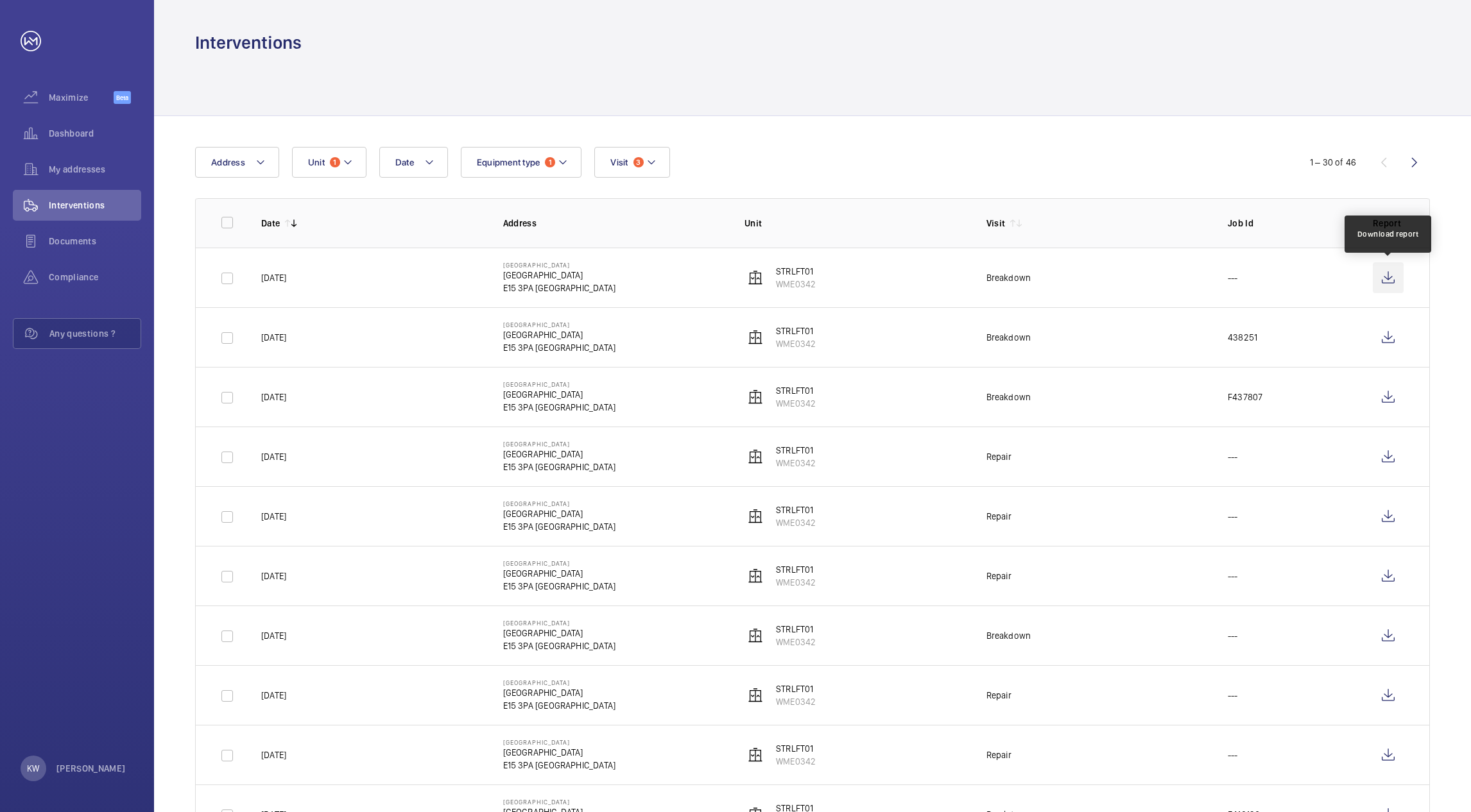
click at [1381, 276] on wm-front-icon-button at bounding box center [1388, 278] width 31 height 30
click at [361, 174] on button "Unit 1" at bounding box center [329, 162] width 74 height 30
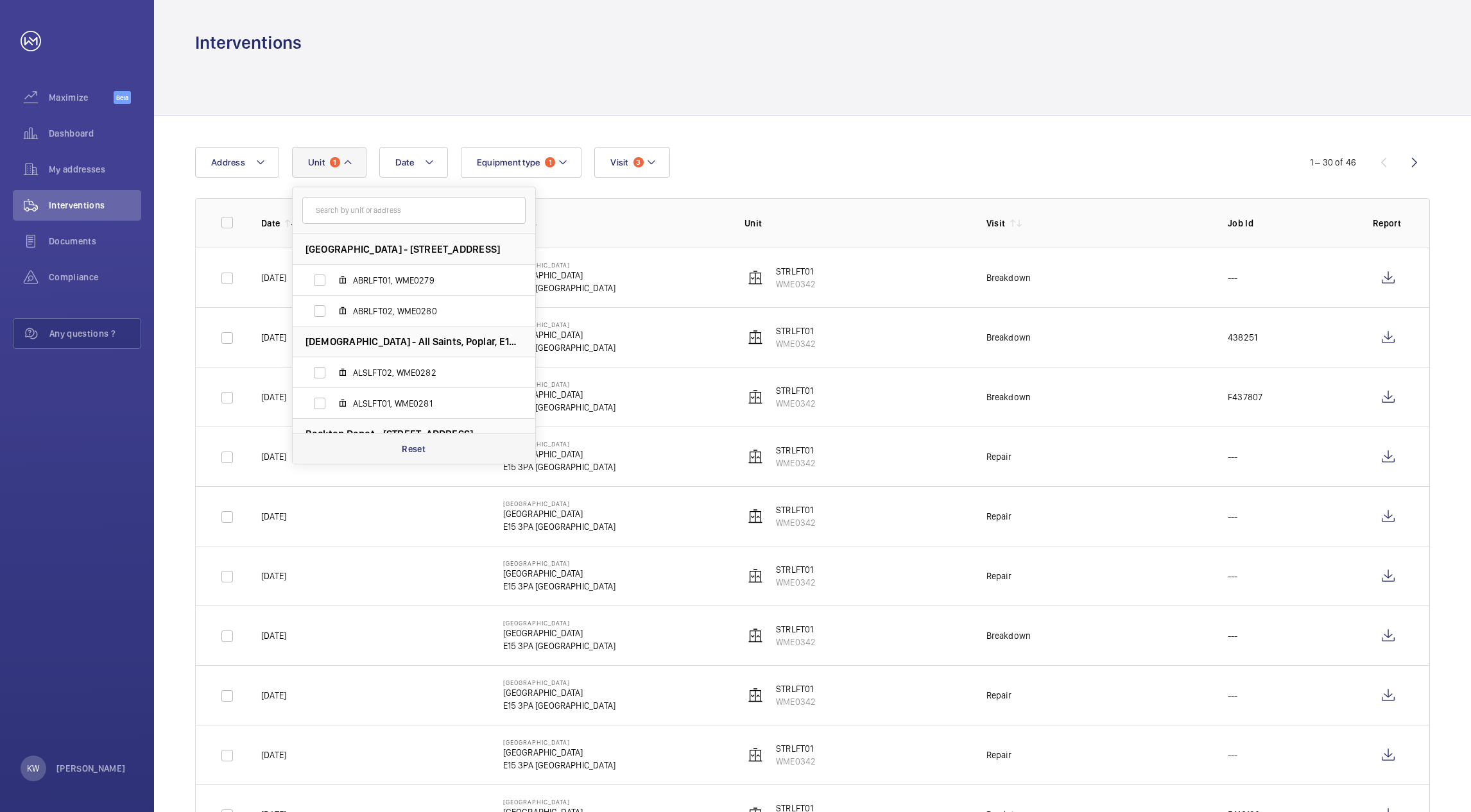
click at [414, 449] on p "Reset" at bounding box center [414, 449] width 24 height 13
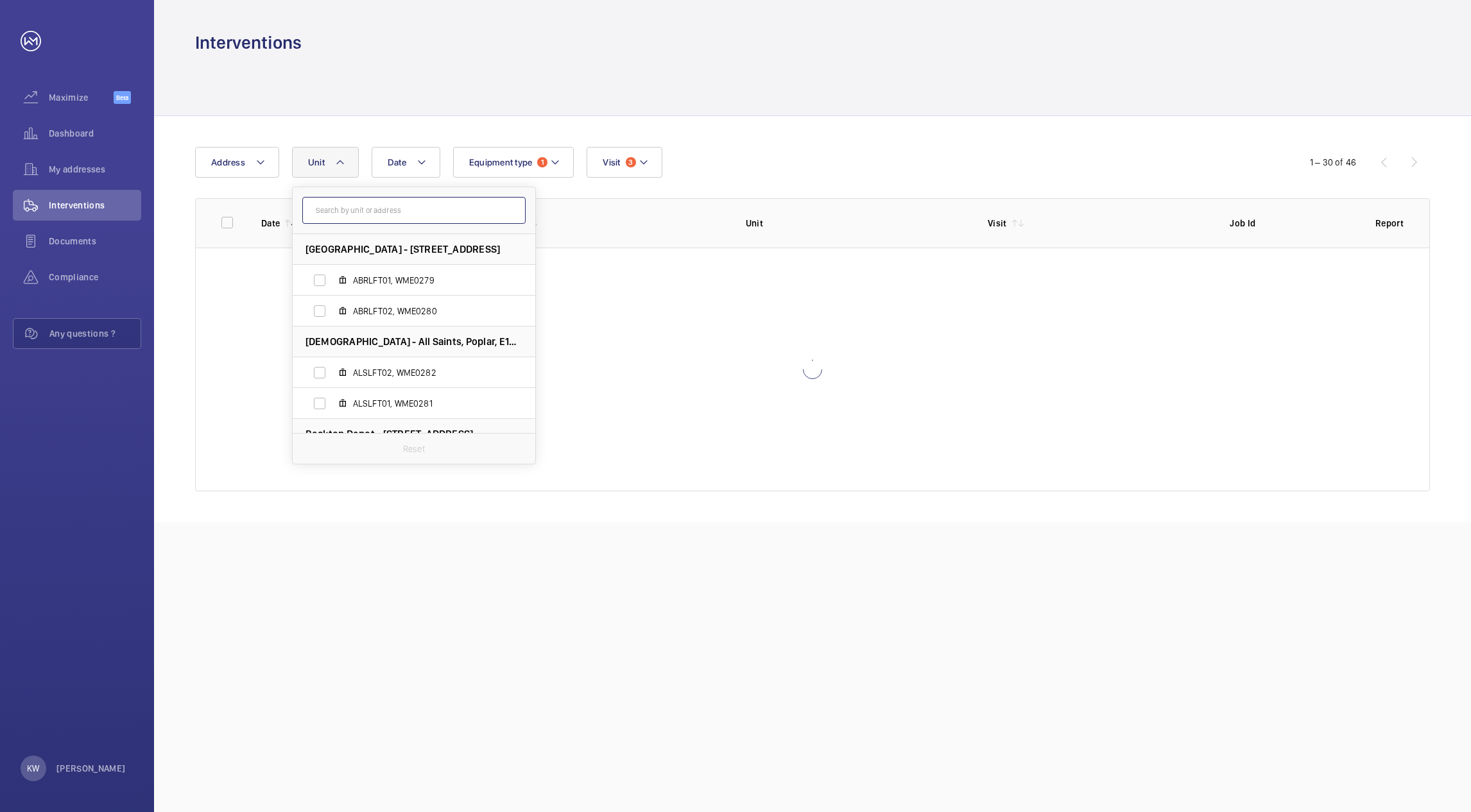
click at [380, 211] on input "text" at bounding box center [414, 210] width 224 height 27
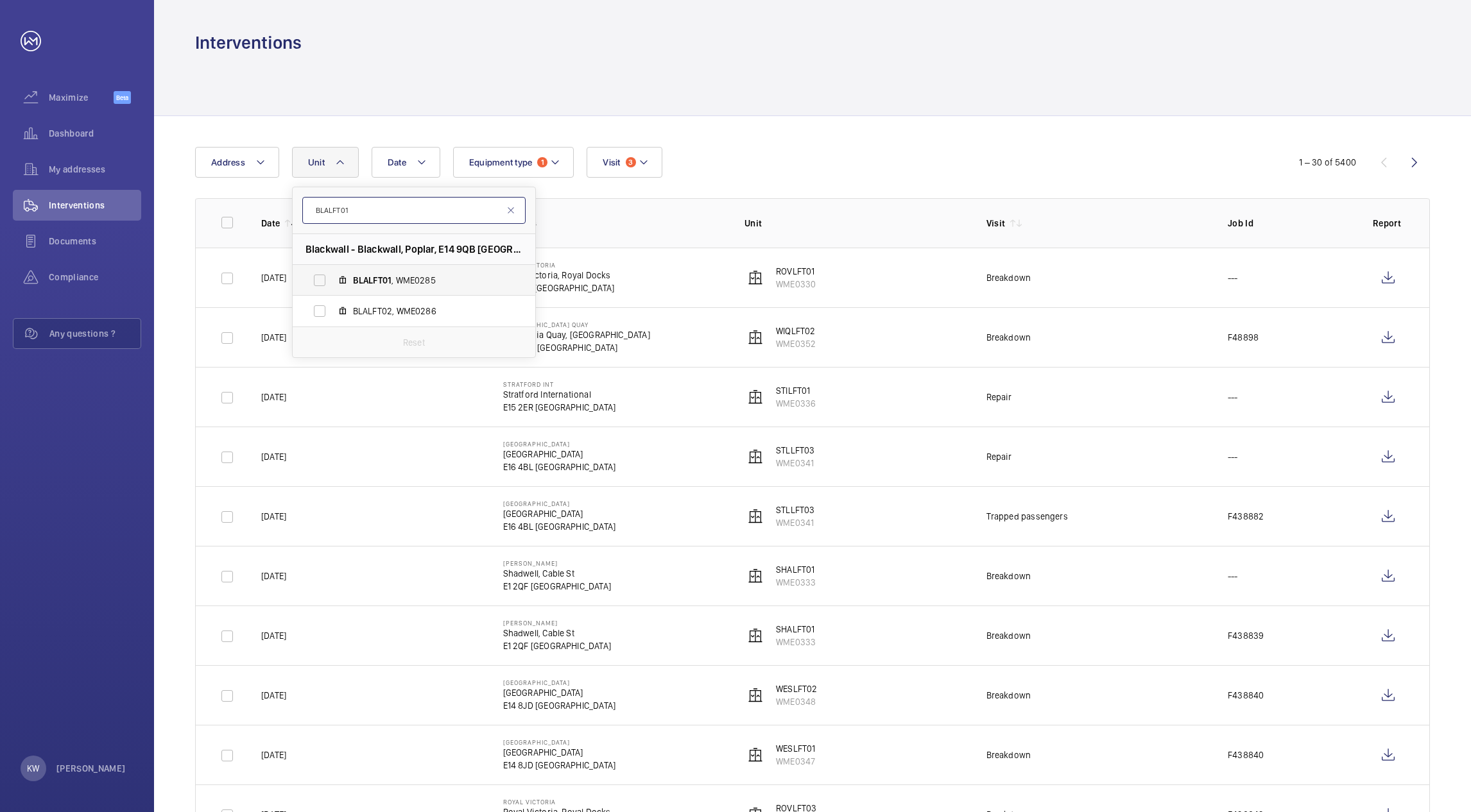
type input "BLALFT01"
click at [316, 278] on label "BLALFT01 , WME0285" at bounding box center [403, 280] width 222 height 30
click at [316, 278] on input "BLALFT01 , WME0285" at bounding box center [320, 280] width 26 height 26
checkbox input "true"
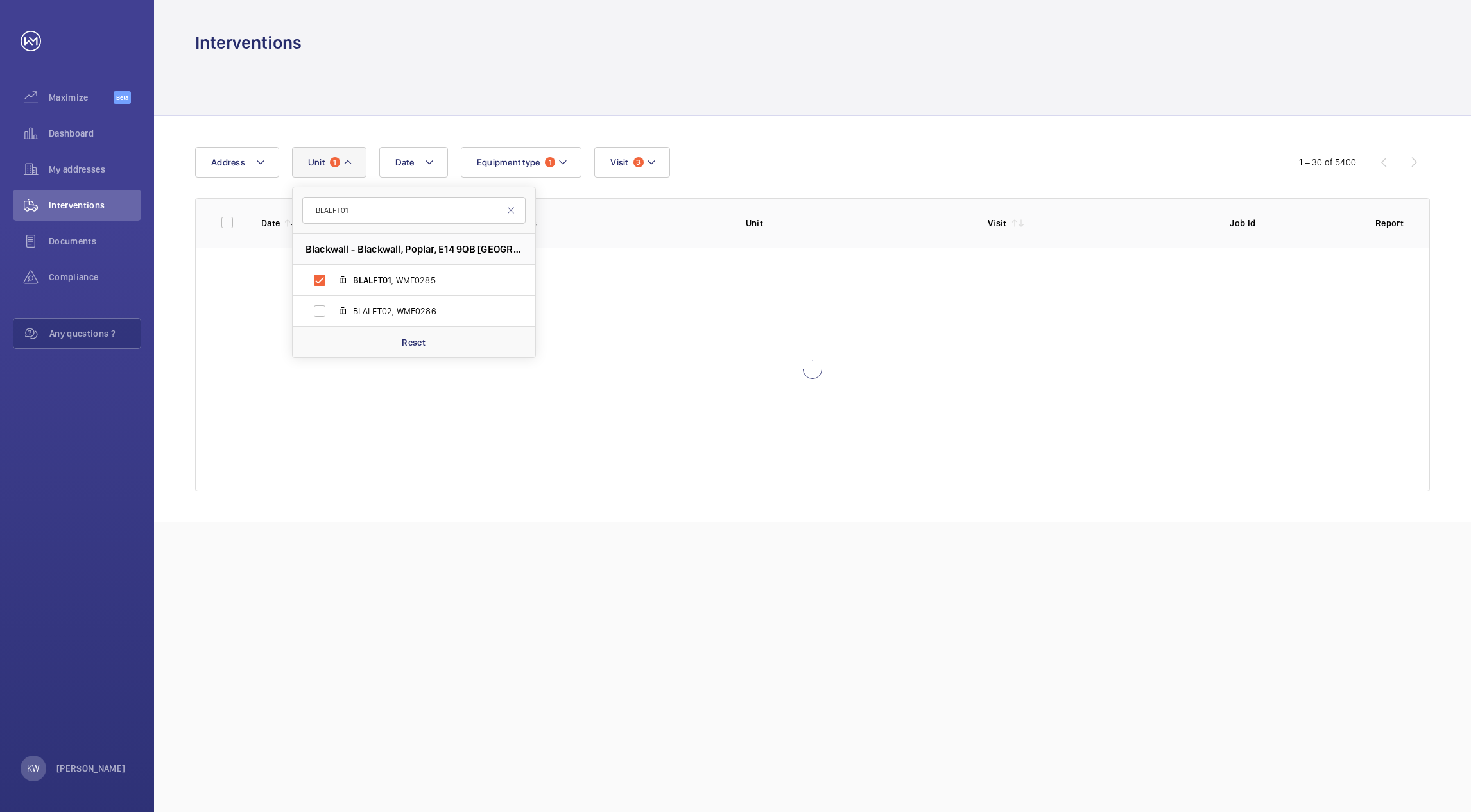
click at [742, 137] on div "Date Address Unit 1 BLALFT01 Blackwall - Blackwall, Poplar, E14 9QB LONDON BLAL…" at bounding box center [812, 319] width 1317 height 406
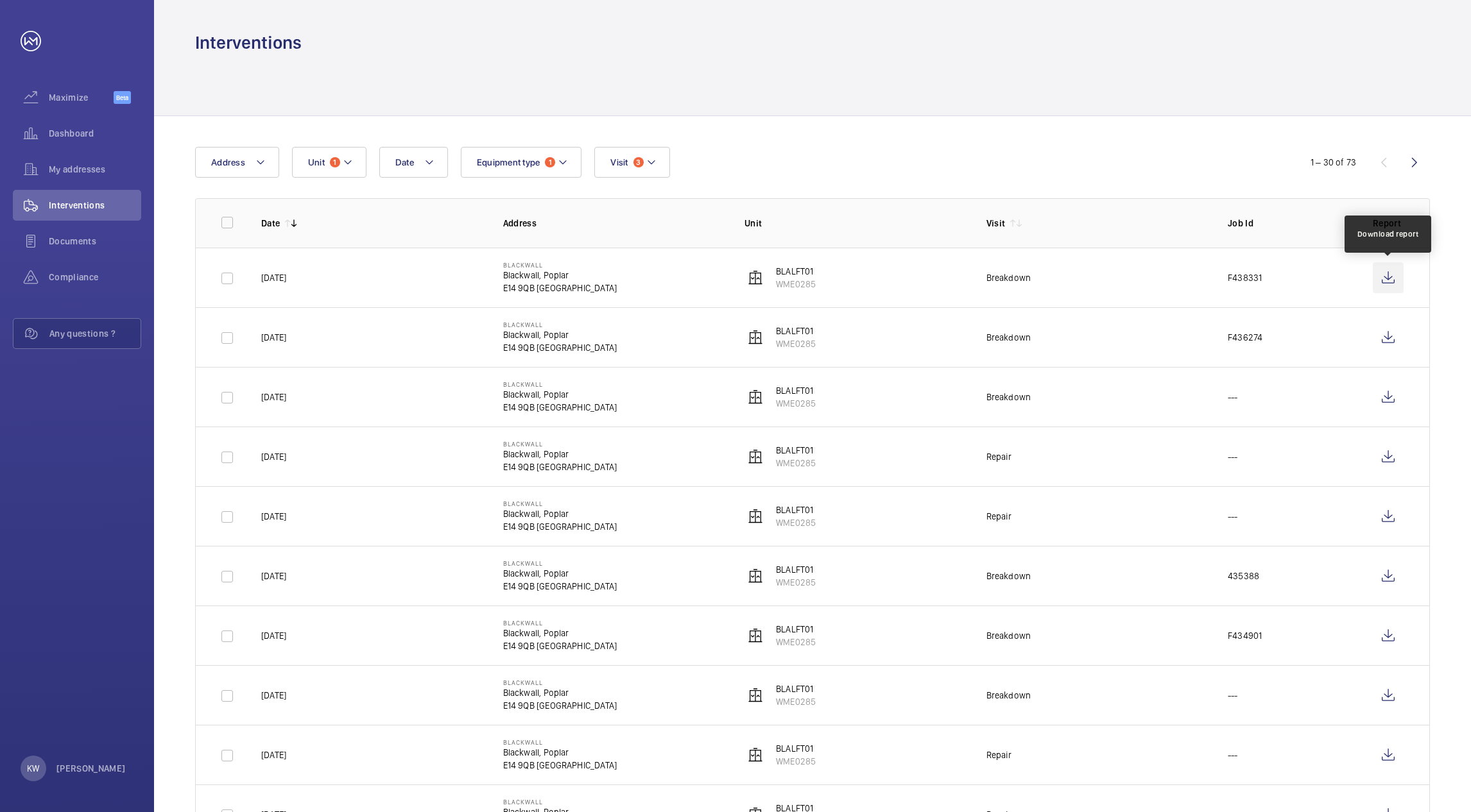
click at [1387, 276] on wm-front-icon-button at bounding box center [1388, 278] width 31 height 30
click at [355, 158] on button "Unit 1" at bounding box center [329, 162] width 74 height 30
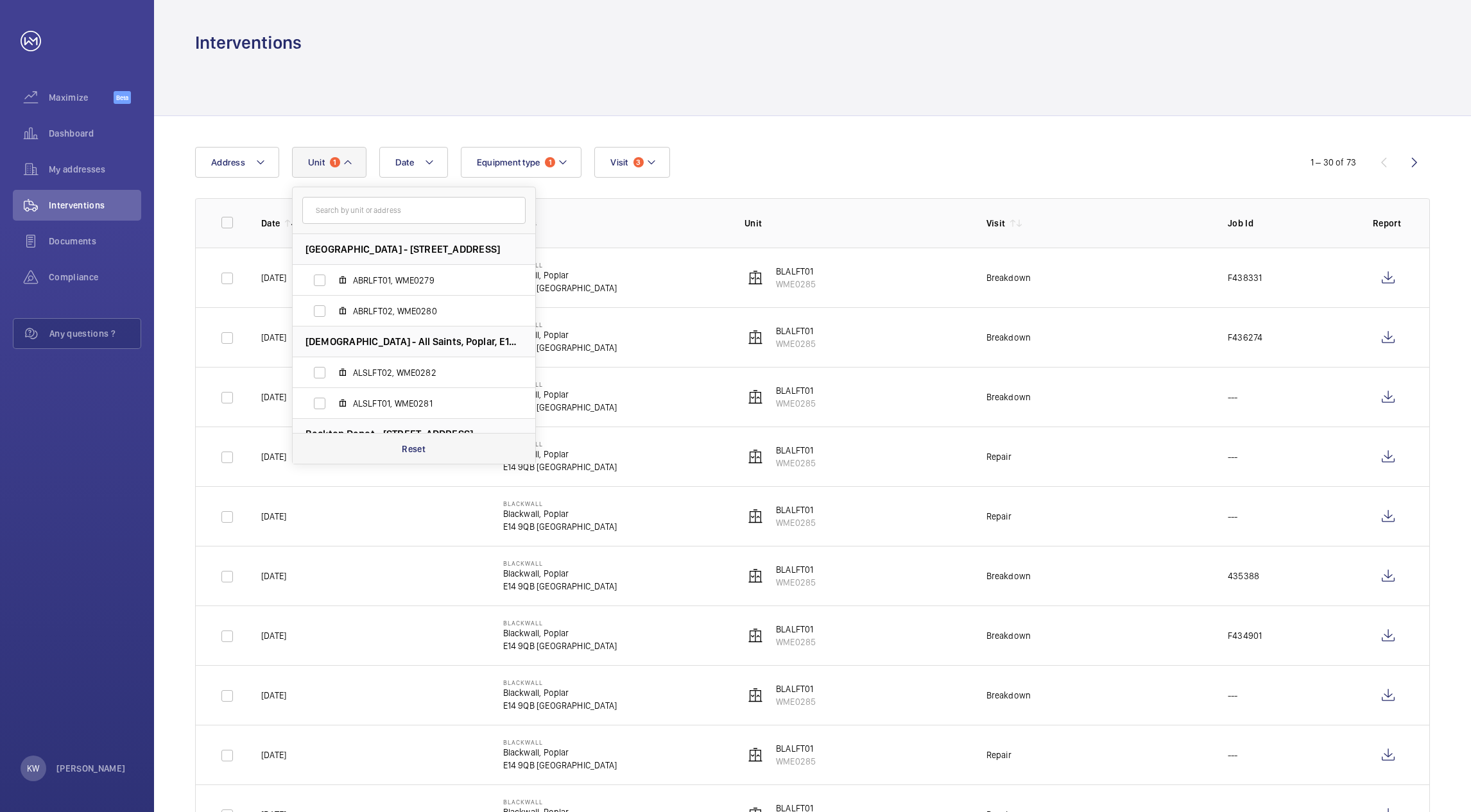
click at [421, 447] on p "Reset" at bounding box center [414, 449] width 24 height 13
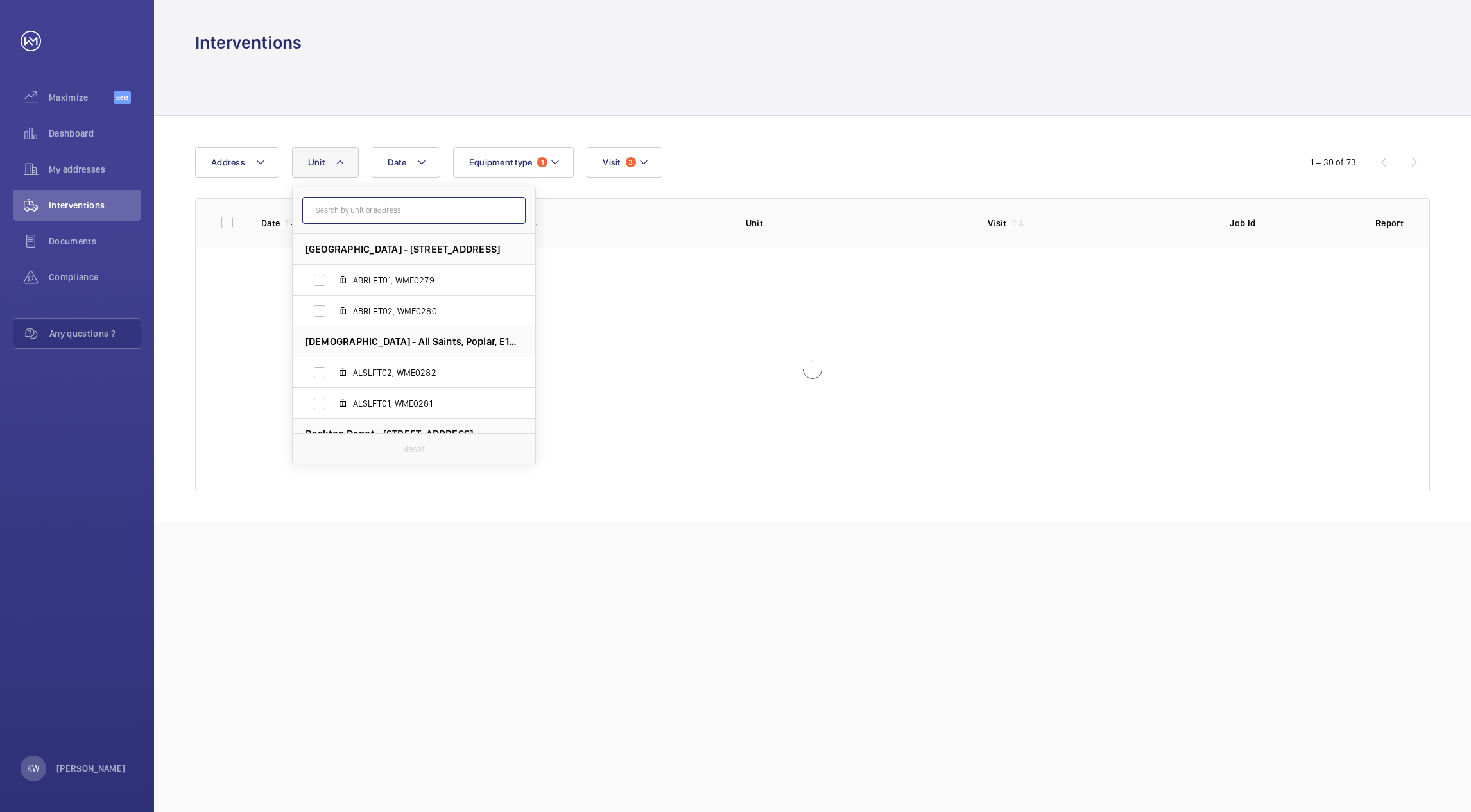
click at [372, 211] on input "text" at bounding box center [414, 210] width 224 height 27
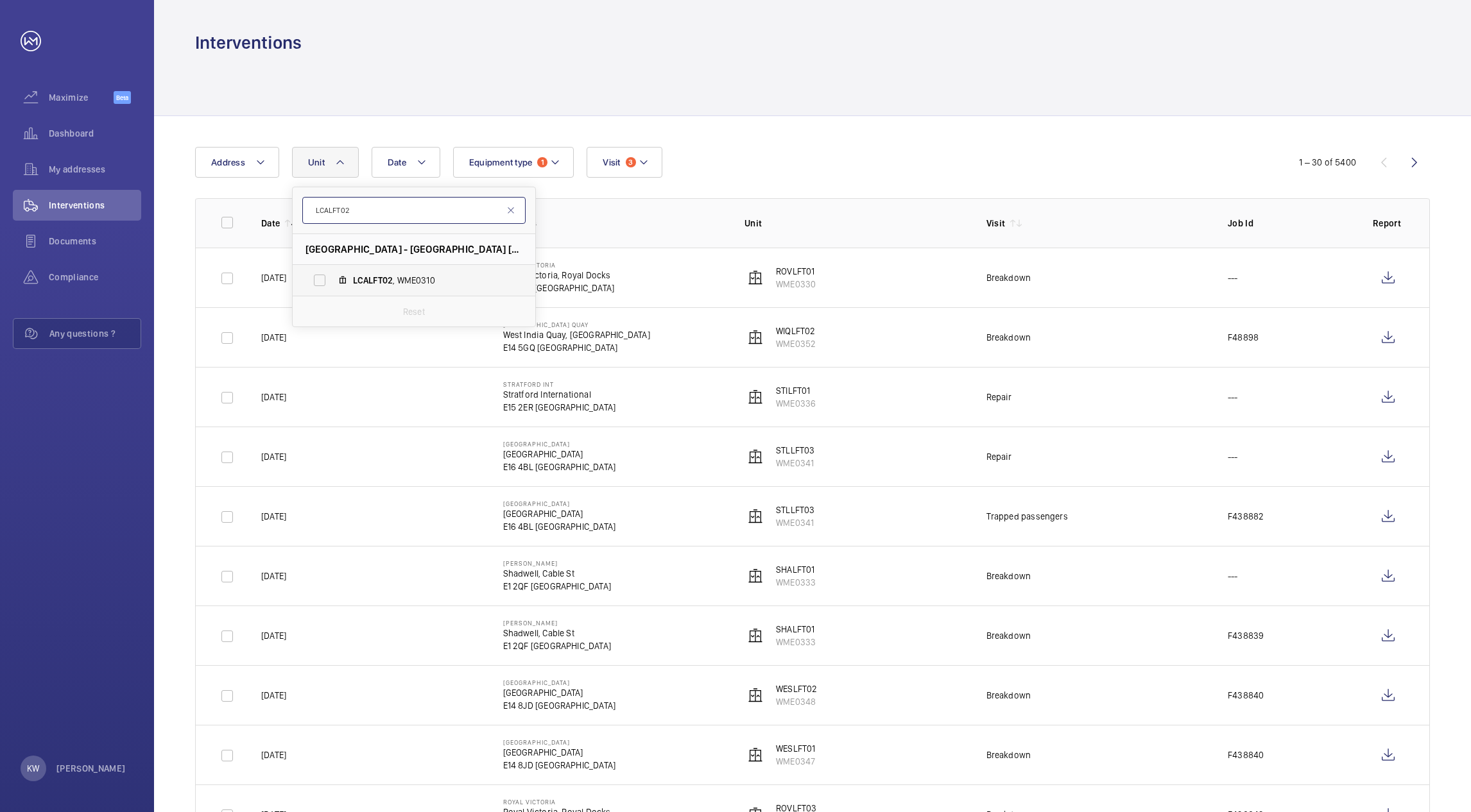
type input "LCALFT02"
click at [318, 278] on label "LCALFT02 , WME0310" at bounding box center [403, 280] width 222 height 30
click at [318, 278] on input "LCALFT02 , WME0310" at bounding box center [320, 280] width 26 height 26
checkbox input "true"
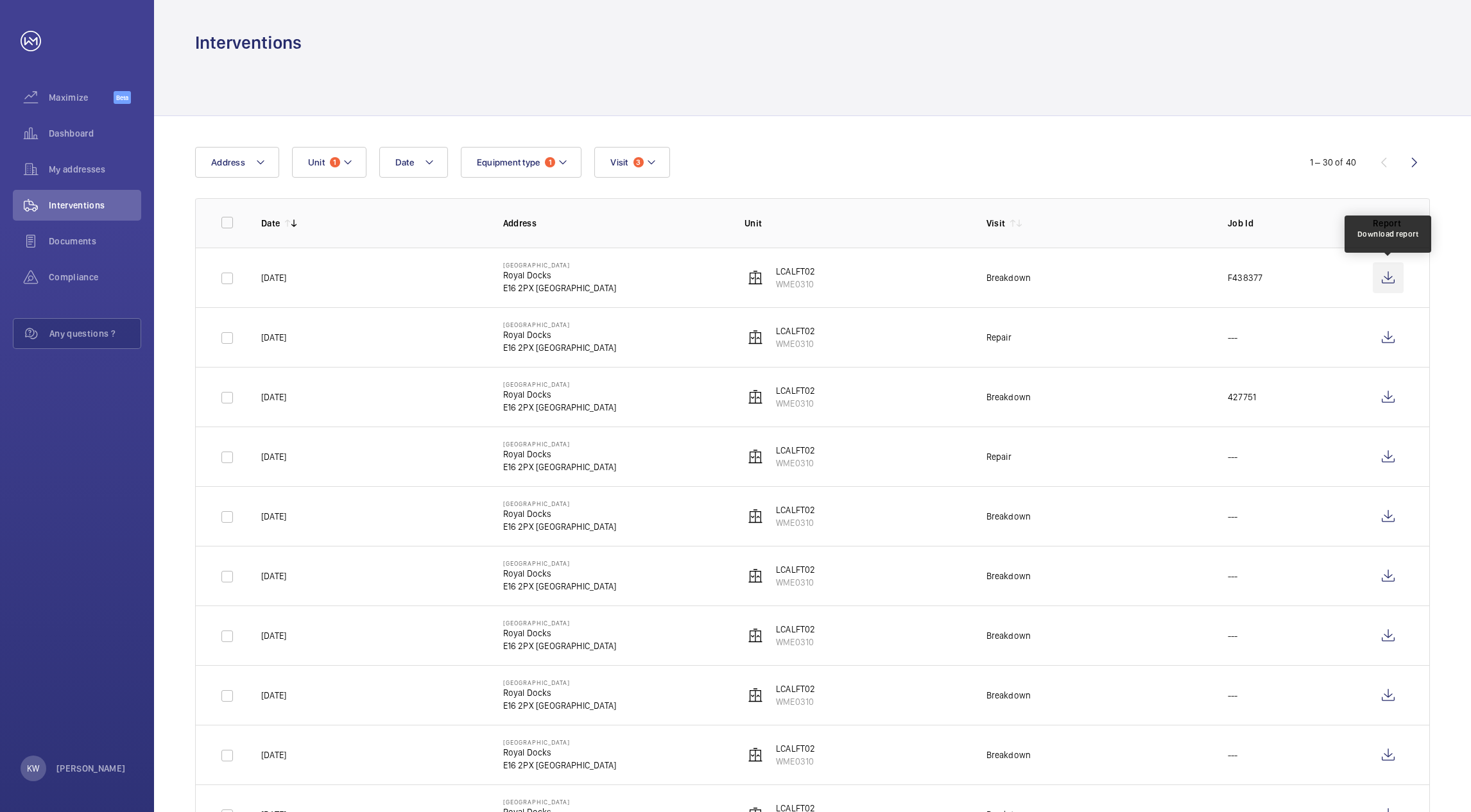
click at [1389, 282] on wm-front-icon-button at bounding box center [1388, 278] width 31 height 30
click at [319, 168] on button "Unit 1" at bounding box center [329, 162] width 74 height 30
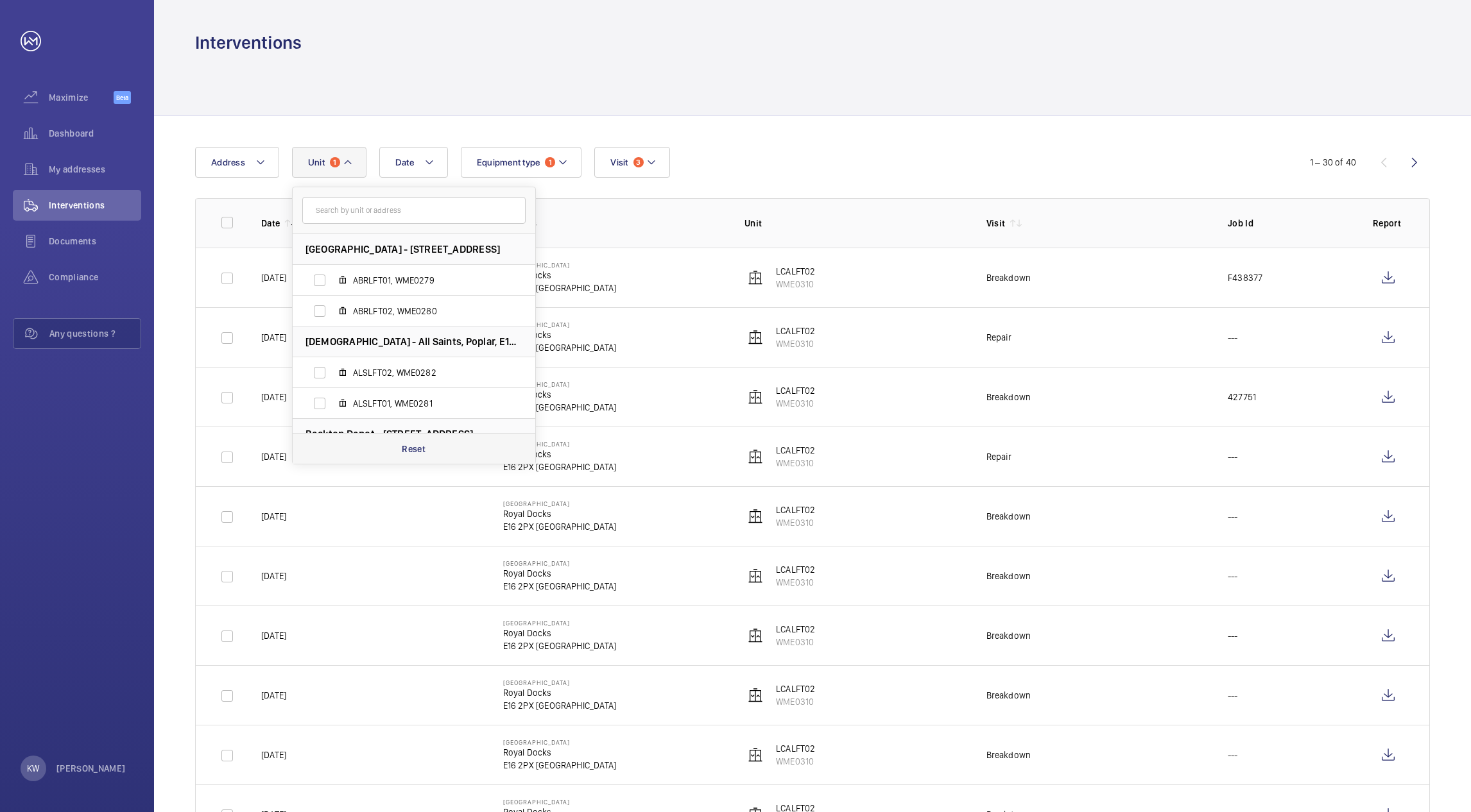
click at [407, 451] on p "Reset" at bounding box center [414, 449] width 24 height 13
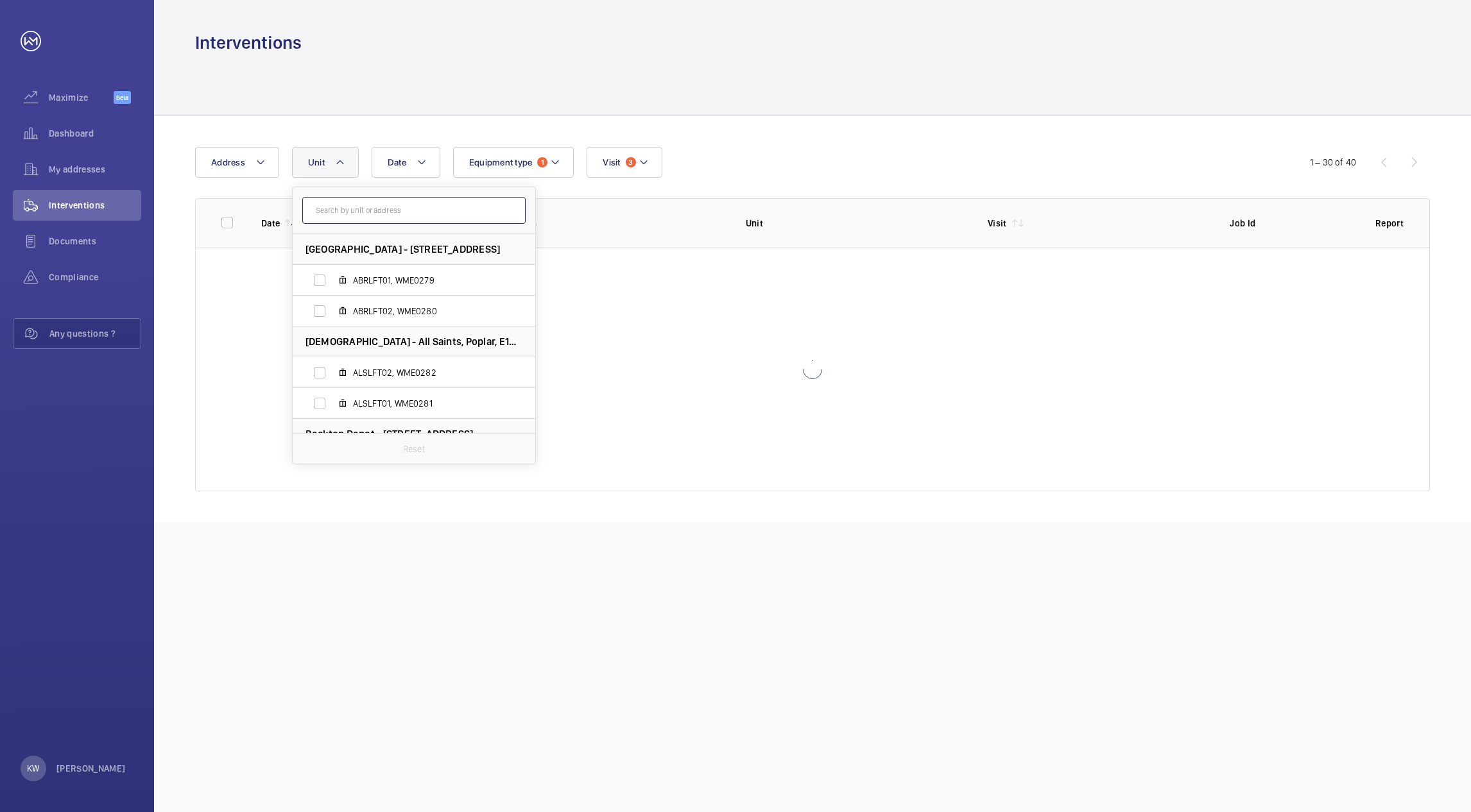
click at [407, 210] on input "text" at bounding box center [414, 210] width 224 height 27
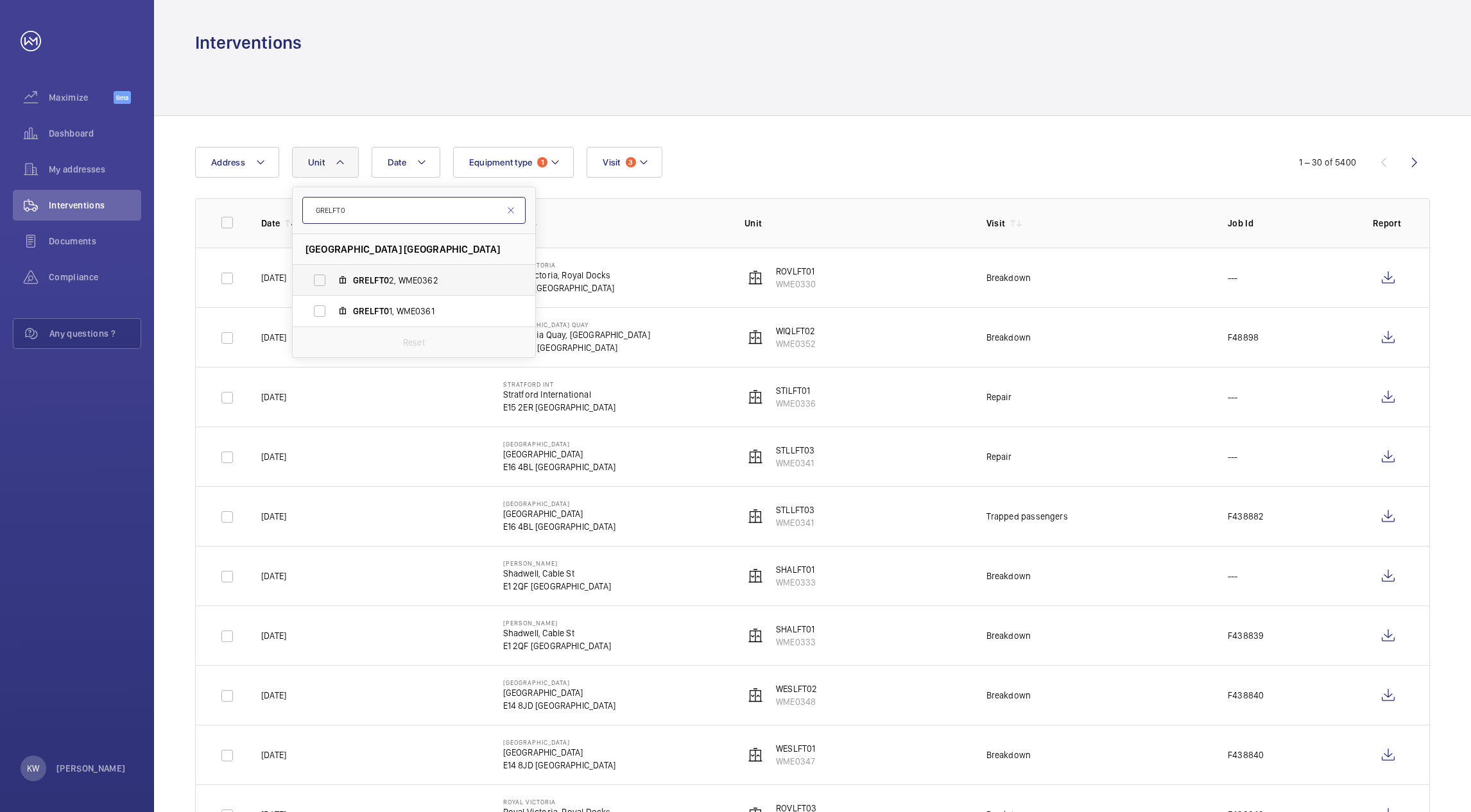
type input "GRELFT0"
click at [404, 274] on span "GRELFT0 2, WME0362" at bounding box center [427, 280] width 149 height 13
click at [332, 274] on input "GRELFT0 2, WME0362" at bounding box center [320, 280] width 26 height 26
checkbox input "true"
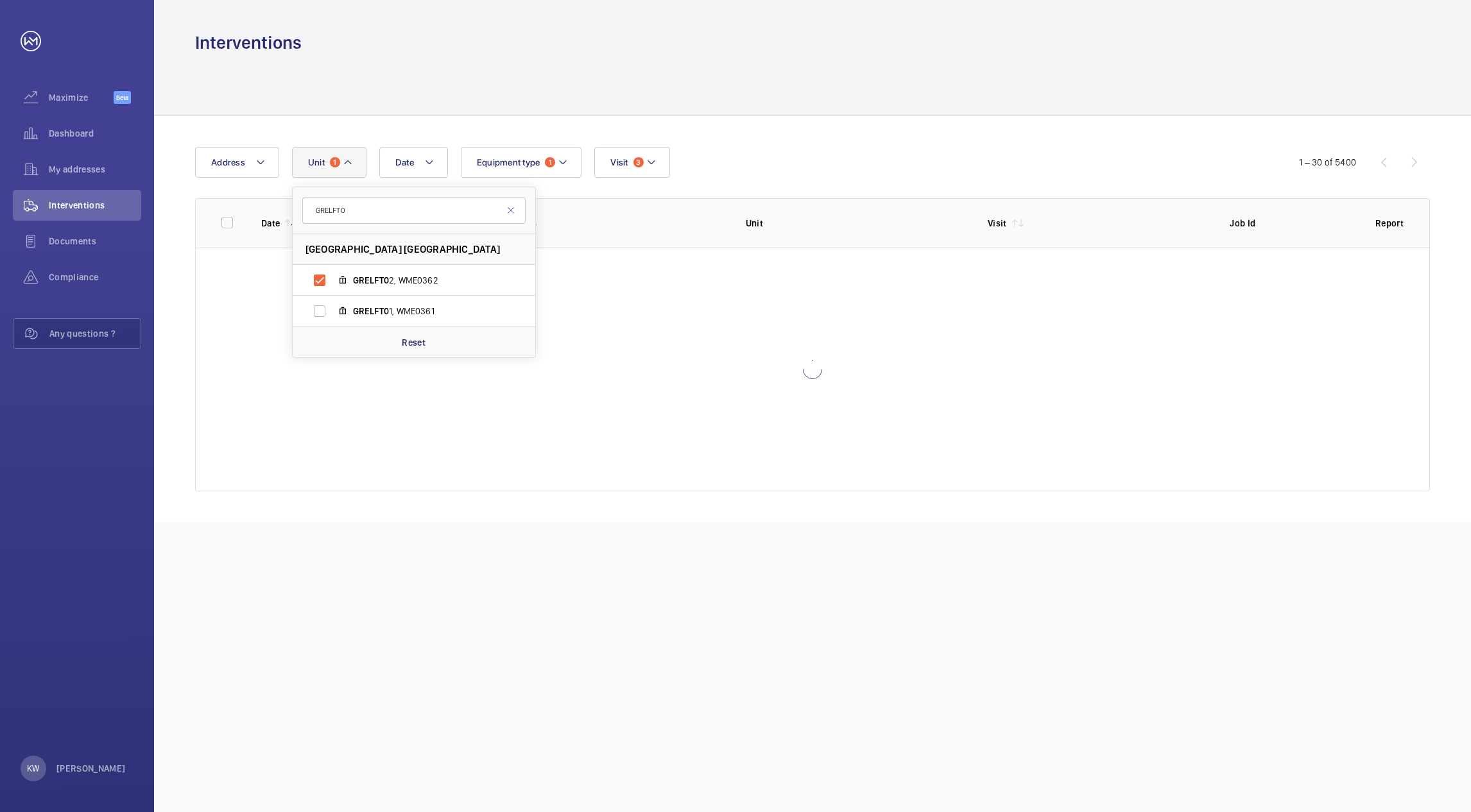
click at [862, 154] on div "Date Address Unit 1 GRELFT0 Greenwich - Greenwich, SE10 8JQ LONDON GRELFT0 2, W…" at bounding box center [736, 162] width 1081 height 30
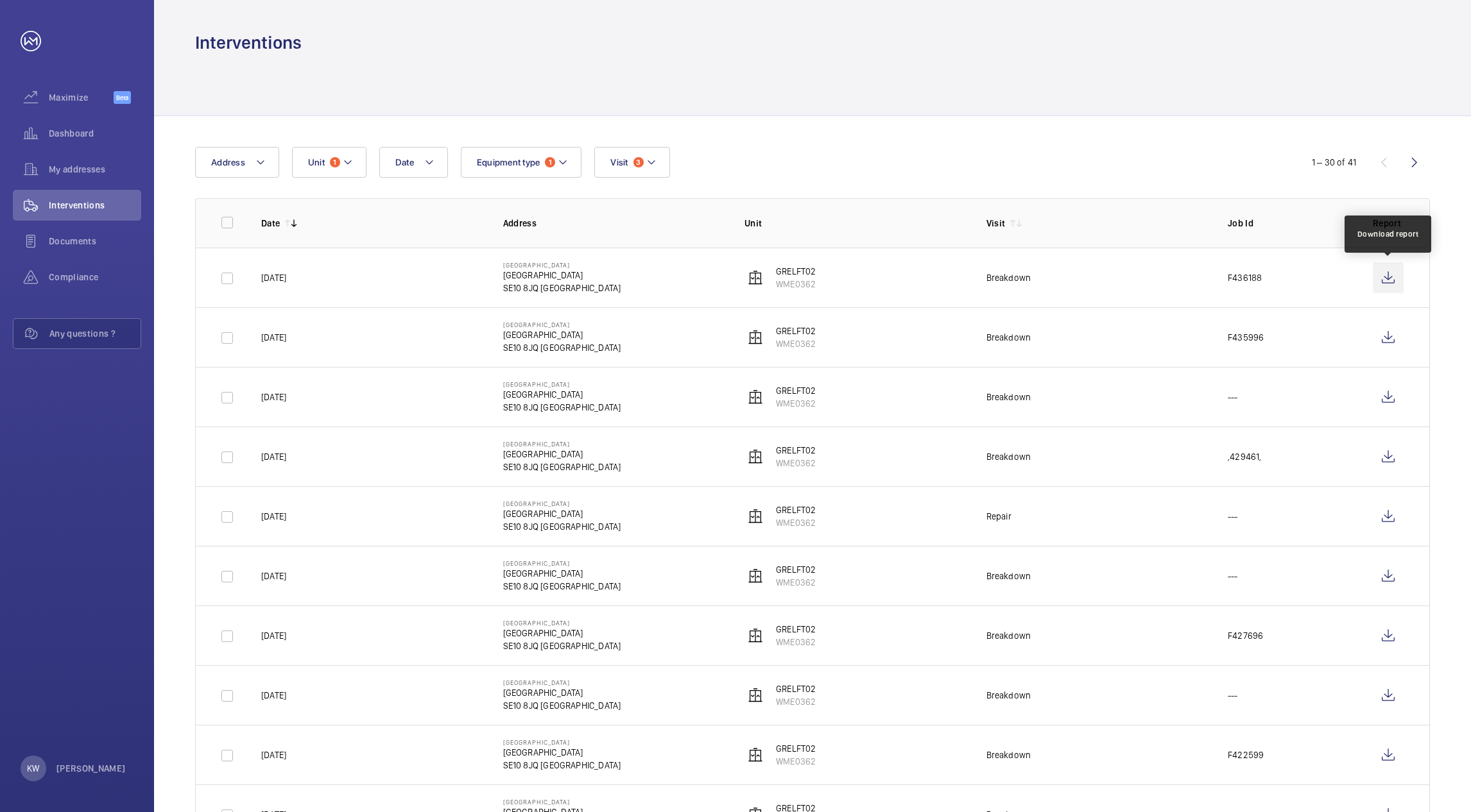
click at [1385, 276] on wm-front-icon-button at bounding box center [1388, 278] width 31 height 30
click at [344, 172] on button "Unit 1" at bounding box center [329, 162] width 74 height 30
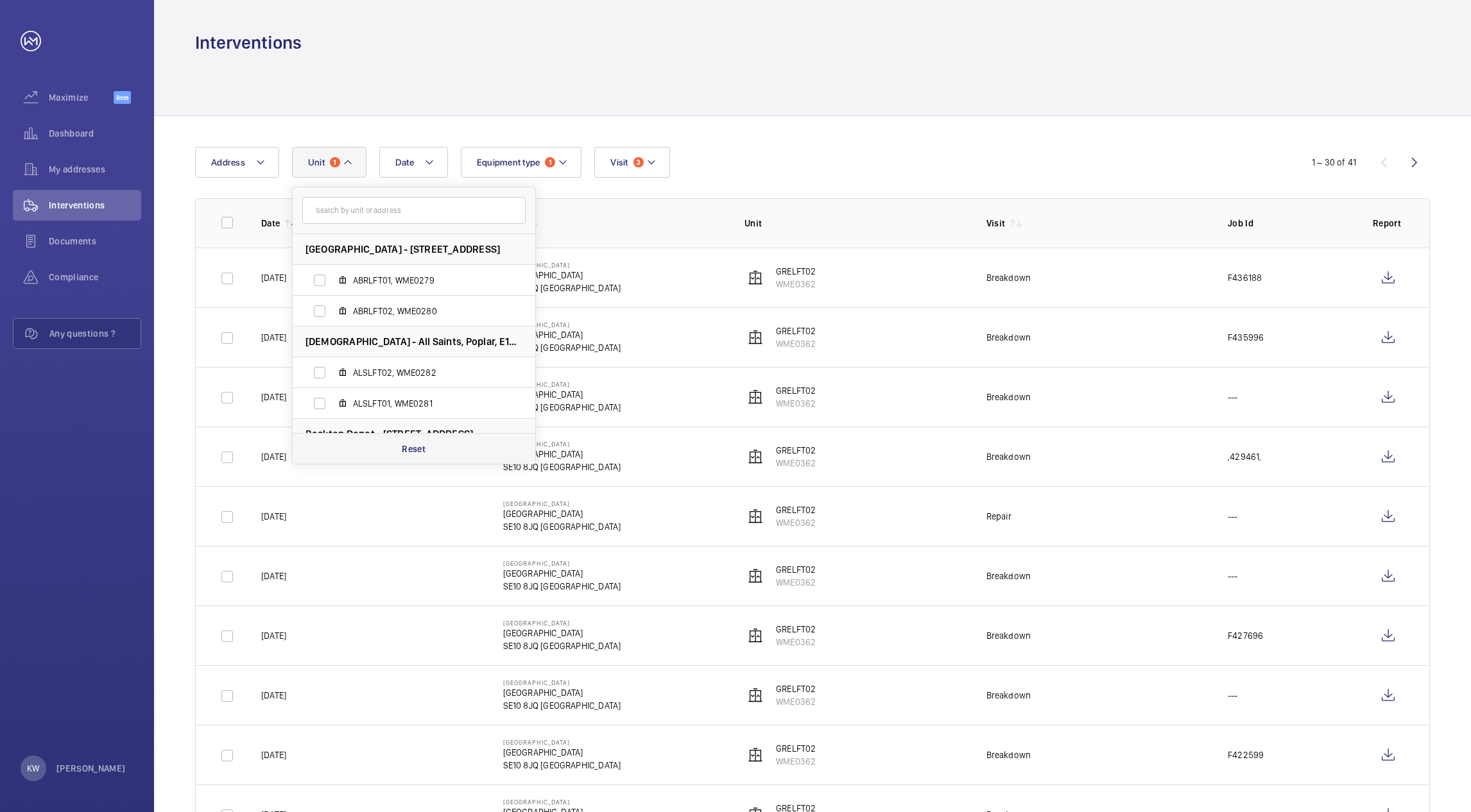
click at [413, 446] on p "Reset" at bounding box center [414, 449] width 24 height 13
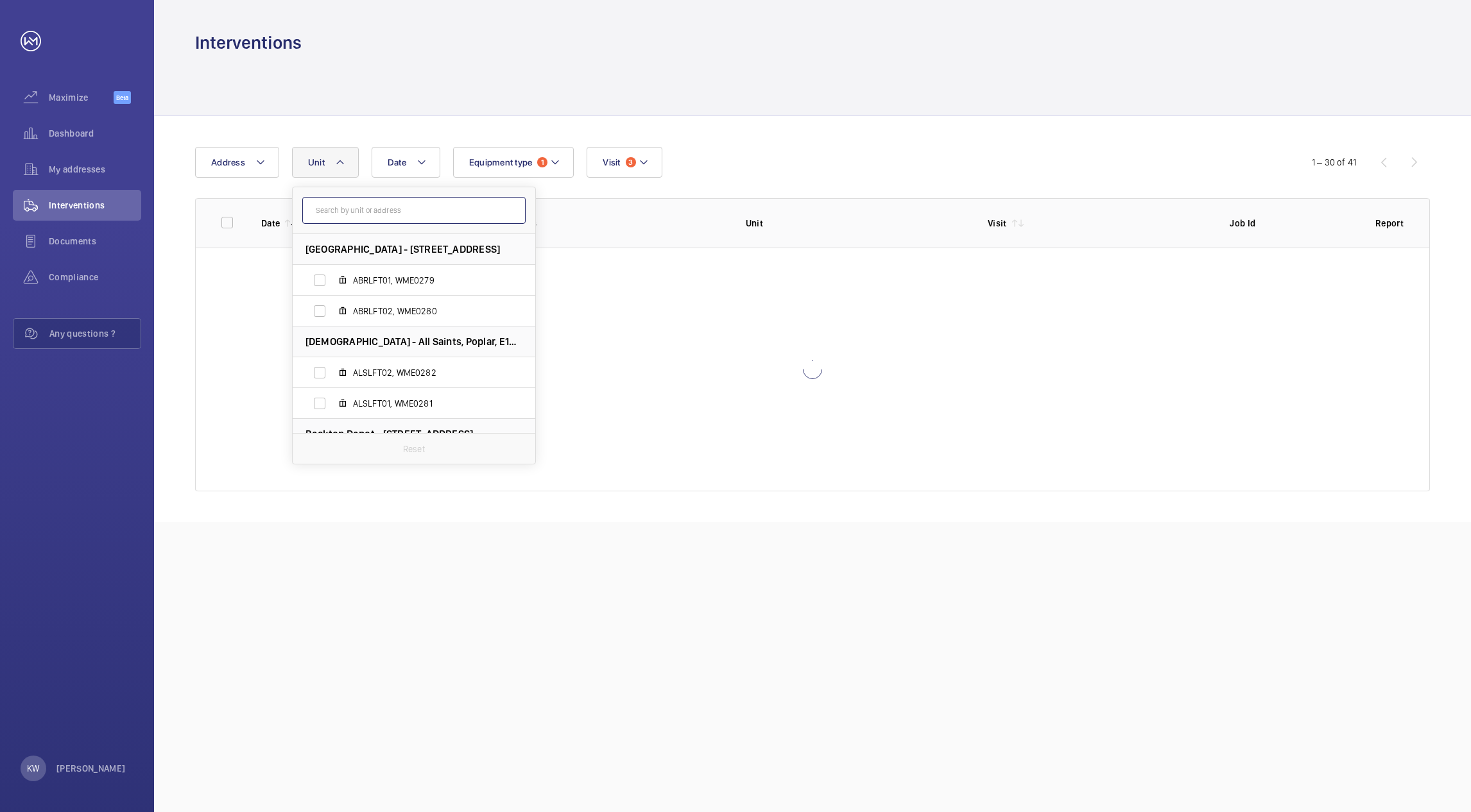
click at [405, 212] on input "text" at bounding box center [414, 210] width 224 height 27
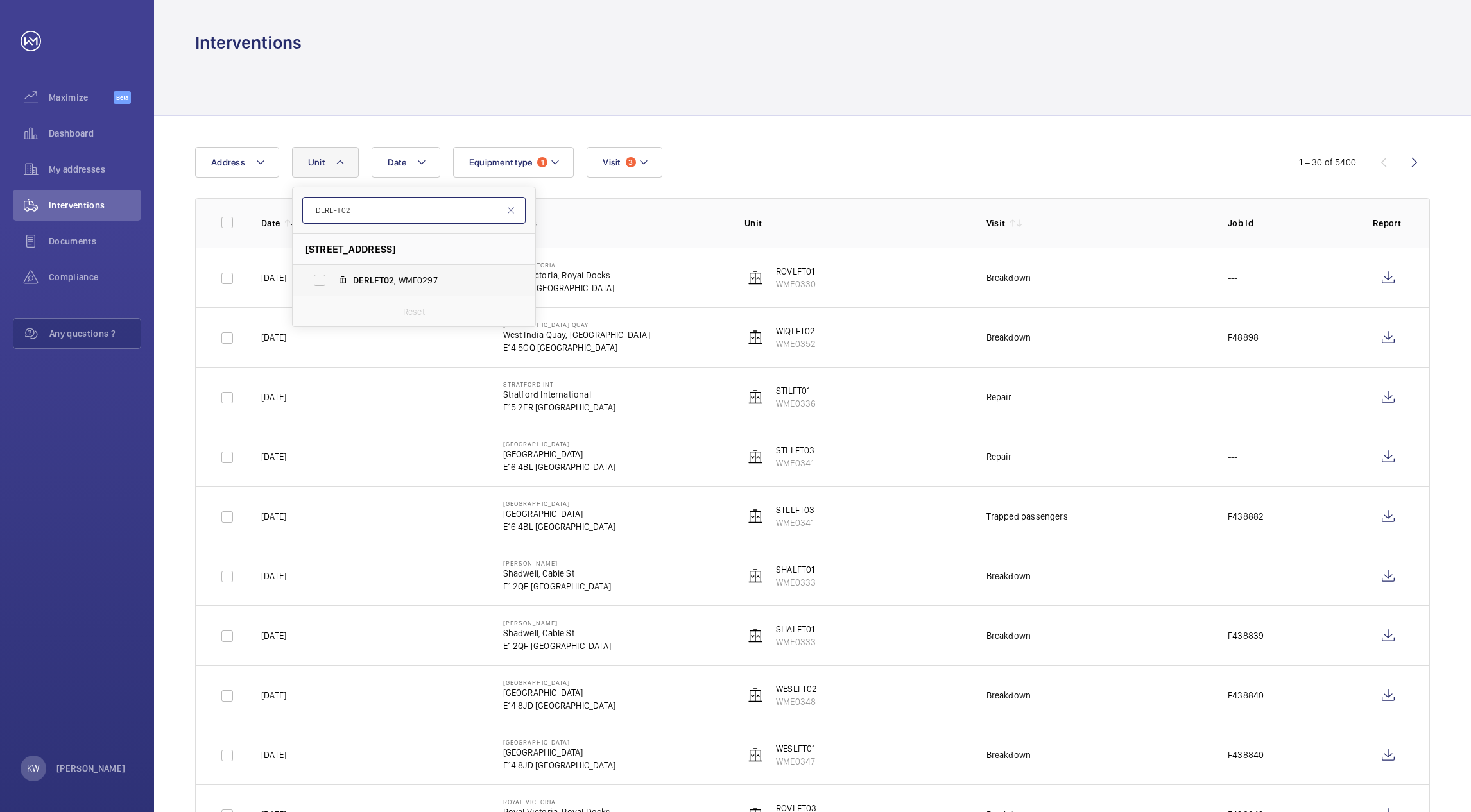
type input "DERLFT02"
click at [375, 276] on span "DERLFT02" at bounding box center [373, 280] width 41 height 10
click at [332, 276] on input "DERLFT02 , WME0297" at bounding box center [320, 280] width 26 height 26
checkbox input "true"
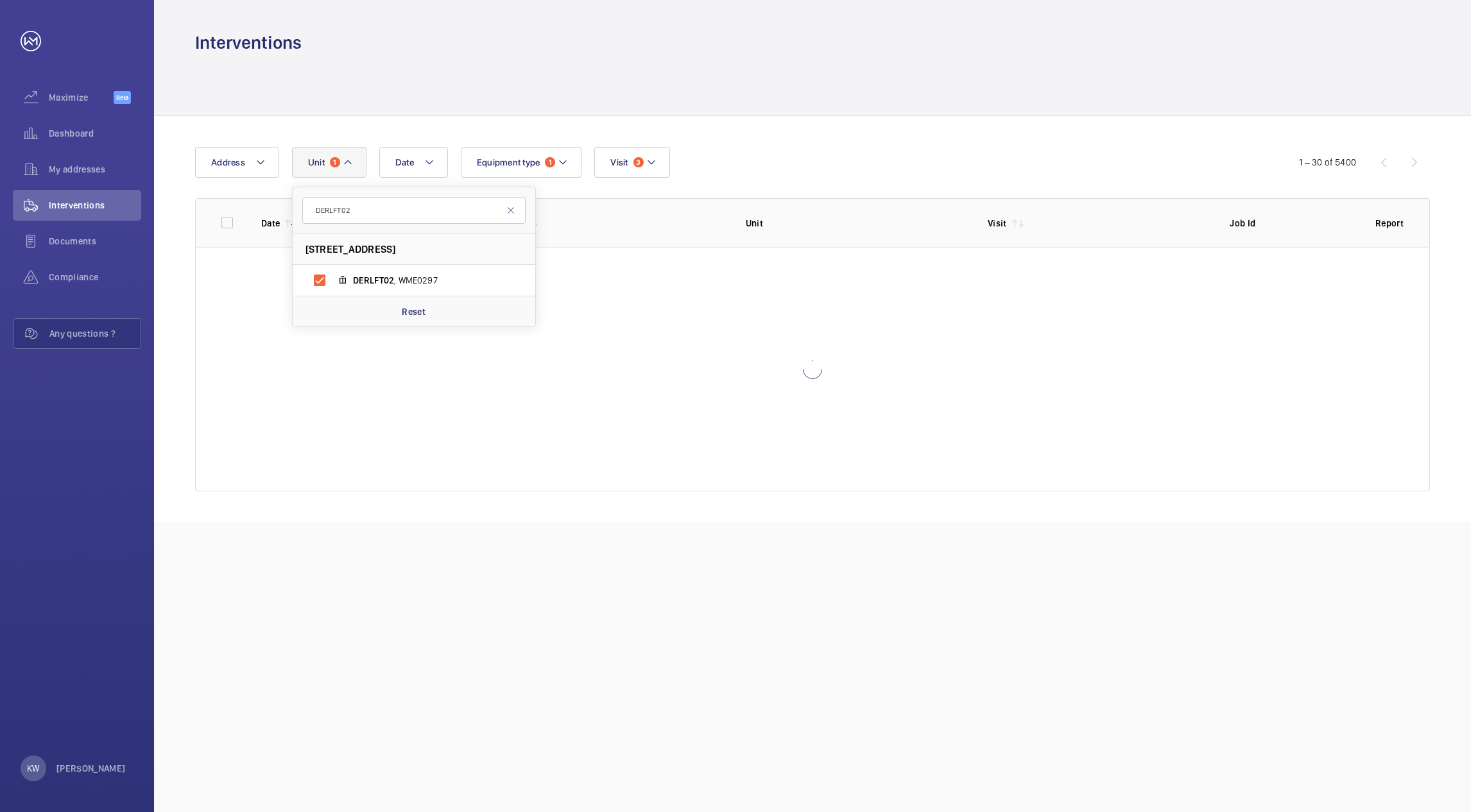
click at [805, 149] on div "Date Address Unit 1 DERLFT02 Devons Road - Devons Road, E3 3PJ LONDON DERLFT02 …" at bounding box center [736, 162] width 1081 height 30
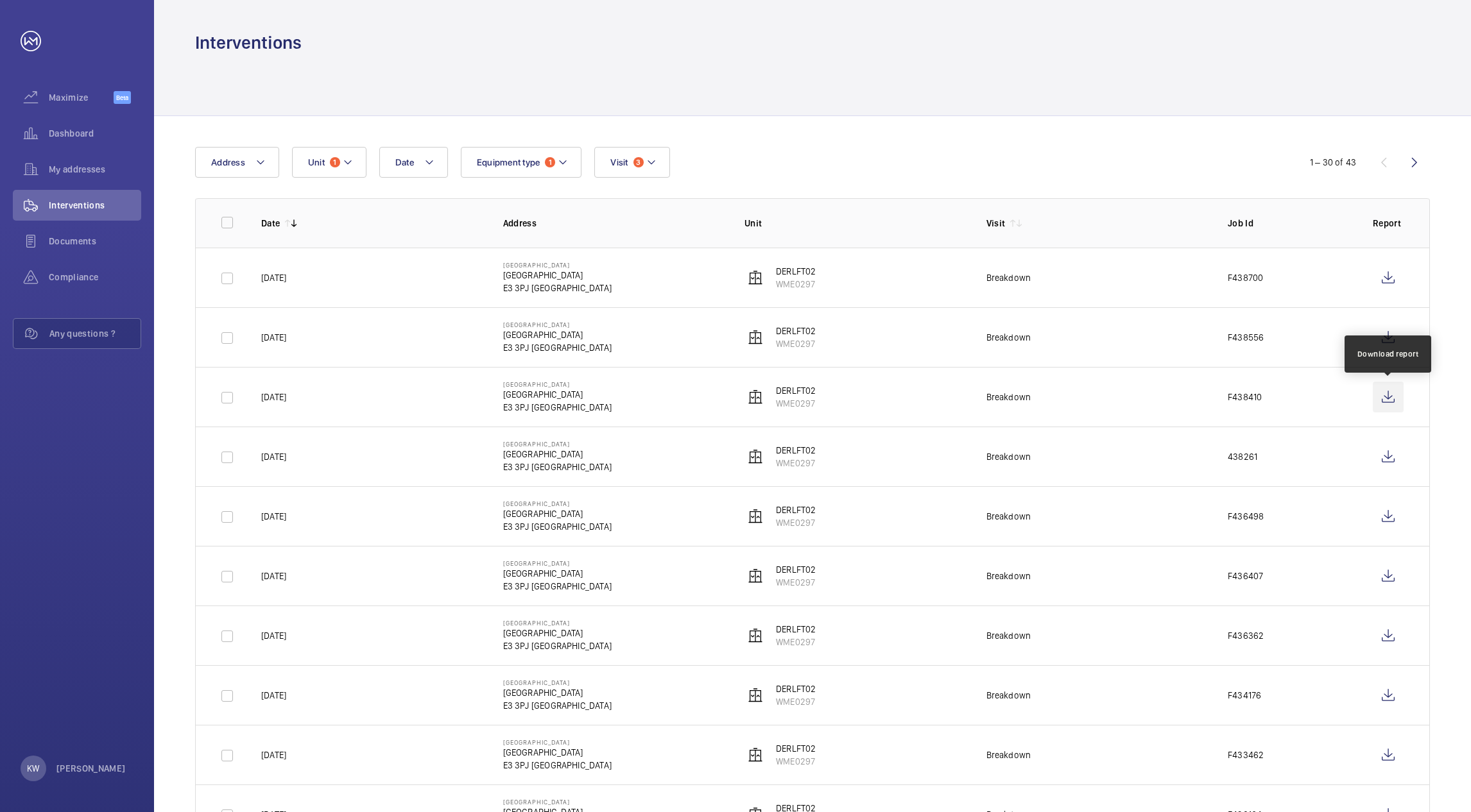
click at [1388, 401] on wm-front-icon-button at bounding box center [1388, 397] width 31 height 30
click at [341, 161] on button "Unit 1" at bounding box center [329, 162] width 74 height 30
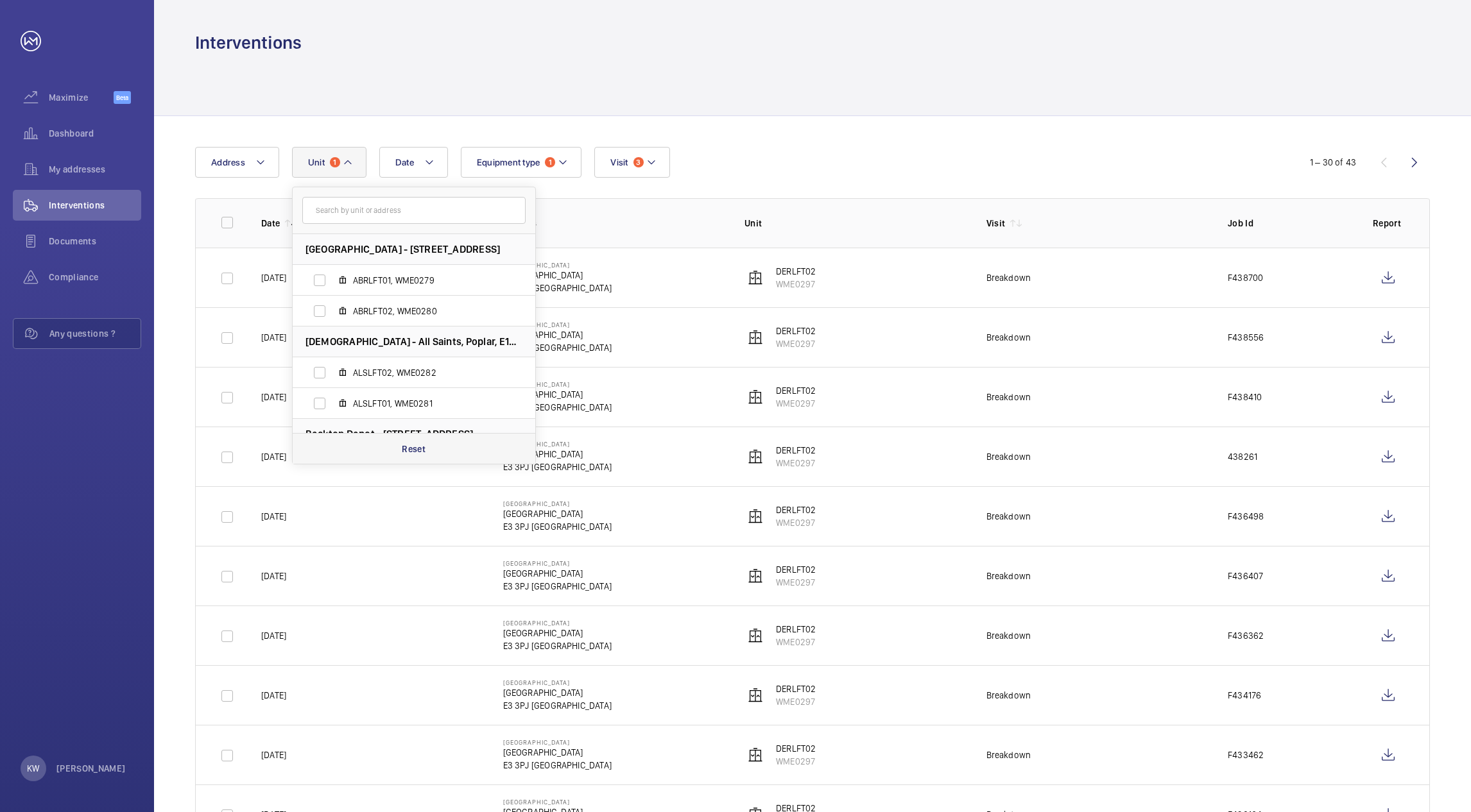
click at [411, 453] on p "Reset" at bounding box center [414, 449] width 24 height 13
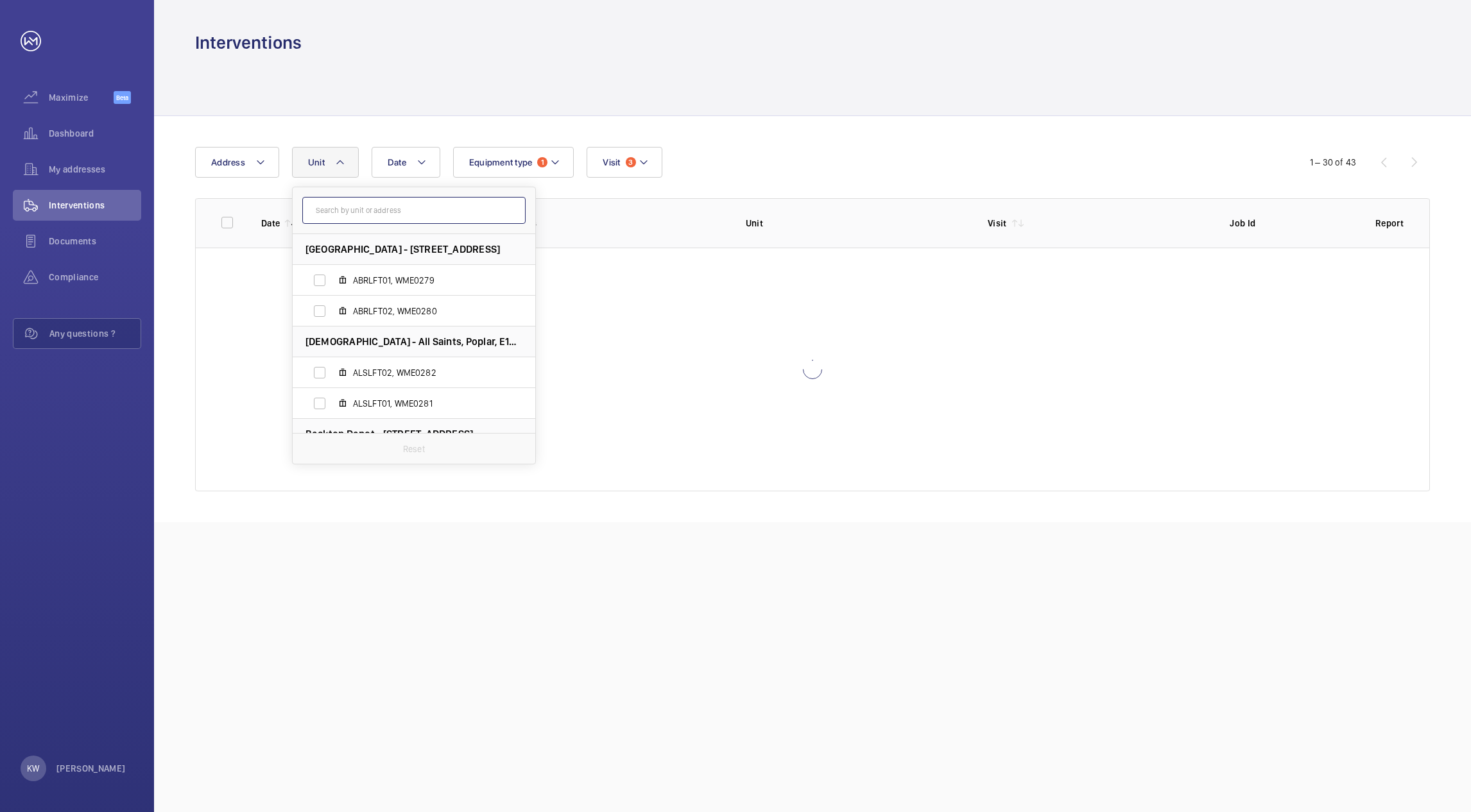
click at [372, 211] on input "text" at bounding box center [414, 210] width 224 height 27
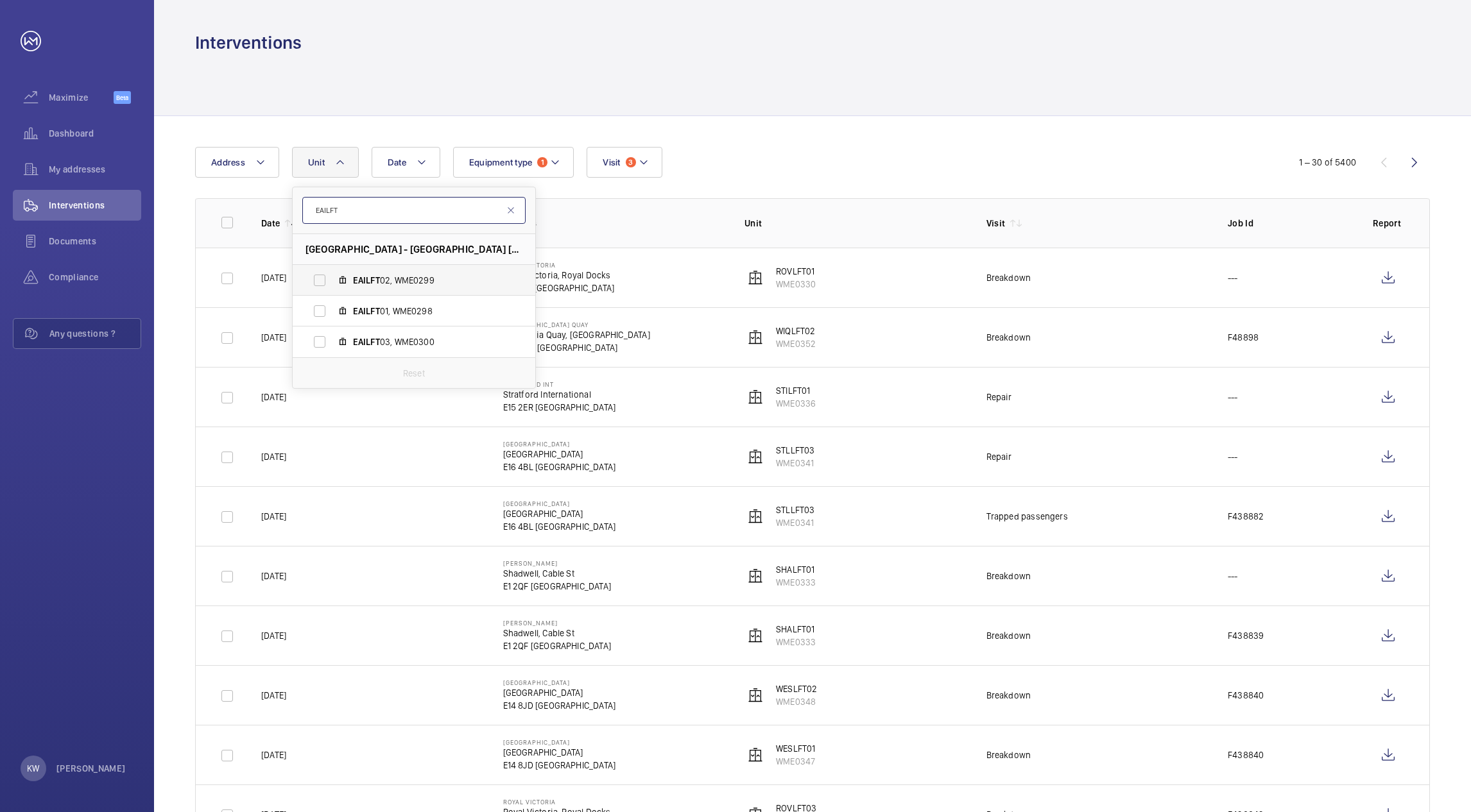
type input "EAILFT"
click at [322, 282] on label "EAILFT 02, WME0299" at bounding box center [403, 280] width 222 height 30
click at [322, 282] on input "EAILFT 02, WME0299" at bounding box center [320, 280] width 26 height 26
checkbox input "true"
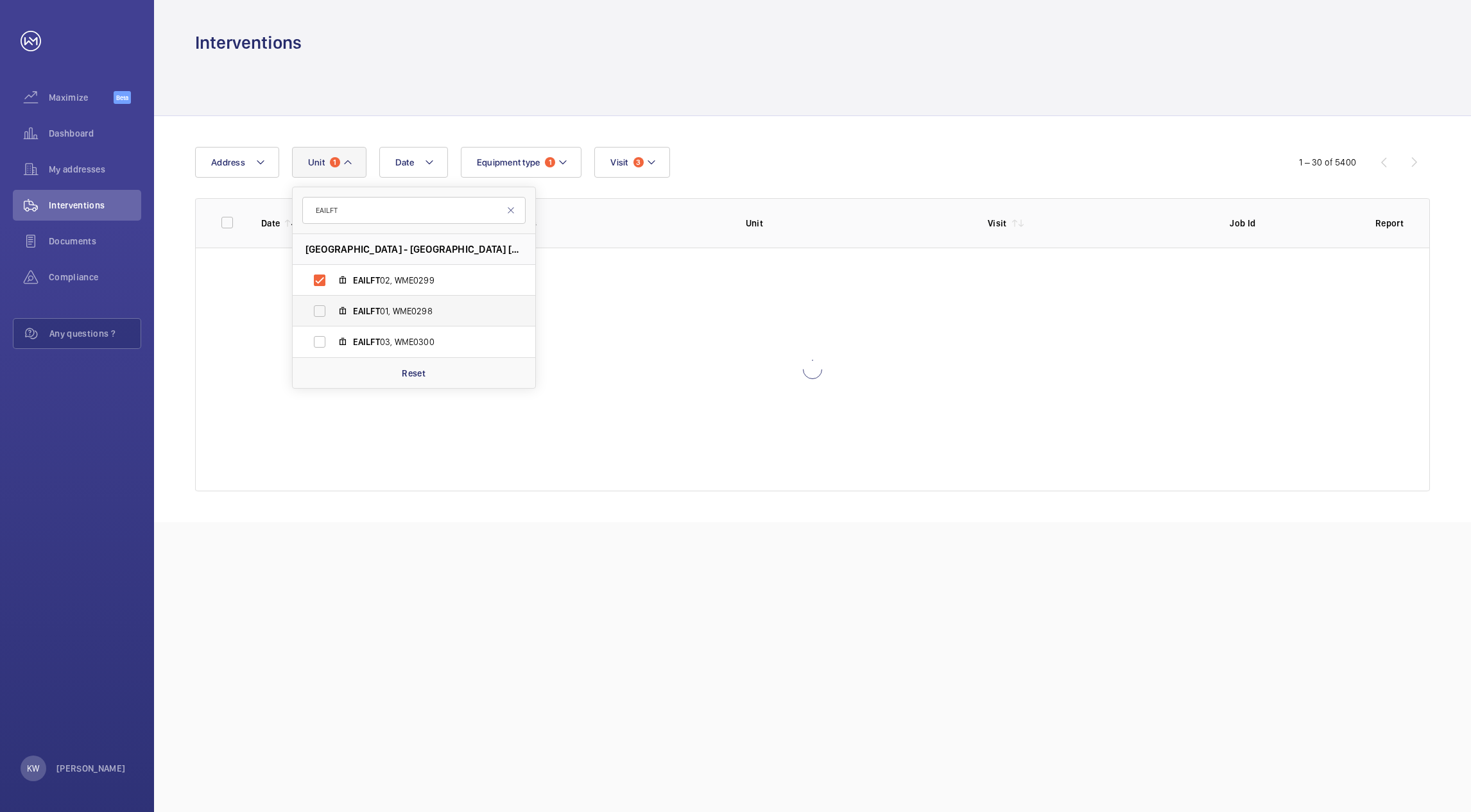
click at [318, 310] on label "EAILFT 01, WME0298" at bounding box center [403, 311] width 222 height 30
click at [318, 310] on input "EAILFT 01, WME0298" at bounding box center [320, 311] width 26 height 26
checkbox input "true"
click at [319, 341] on label "EAILFT 03, WME0300" at bounding box center [403, 342] width 222 height 30
click at [319, 341] on input "EAILFT 03, WME0300" at bounding box center [320, 341] width 26 height 26
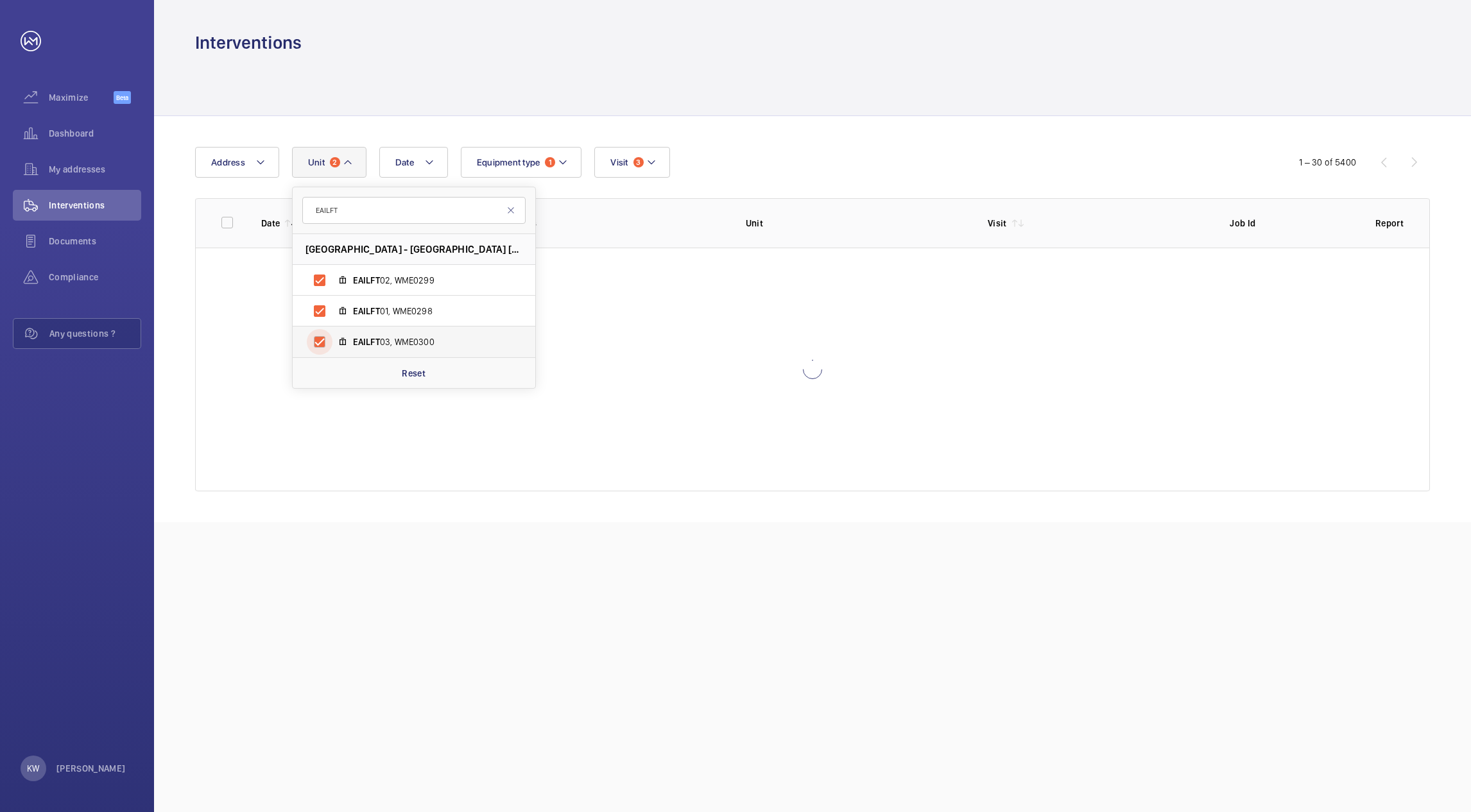
checkbox input "true"
click at [834, 149] on div "Date Address Unit 3 EAILFT East India - East India, Poplar, E14 2EB LONDON EAIL…" at bounding box center [736, 162] width 1081 height 30
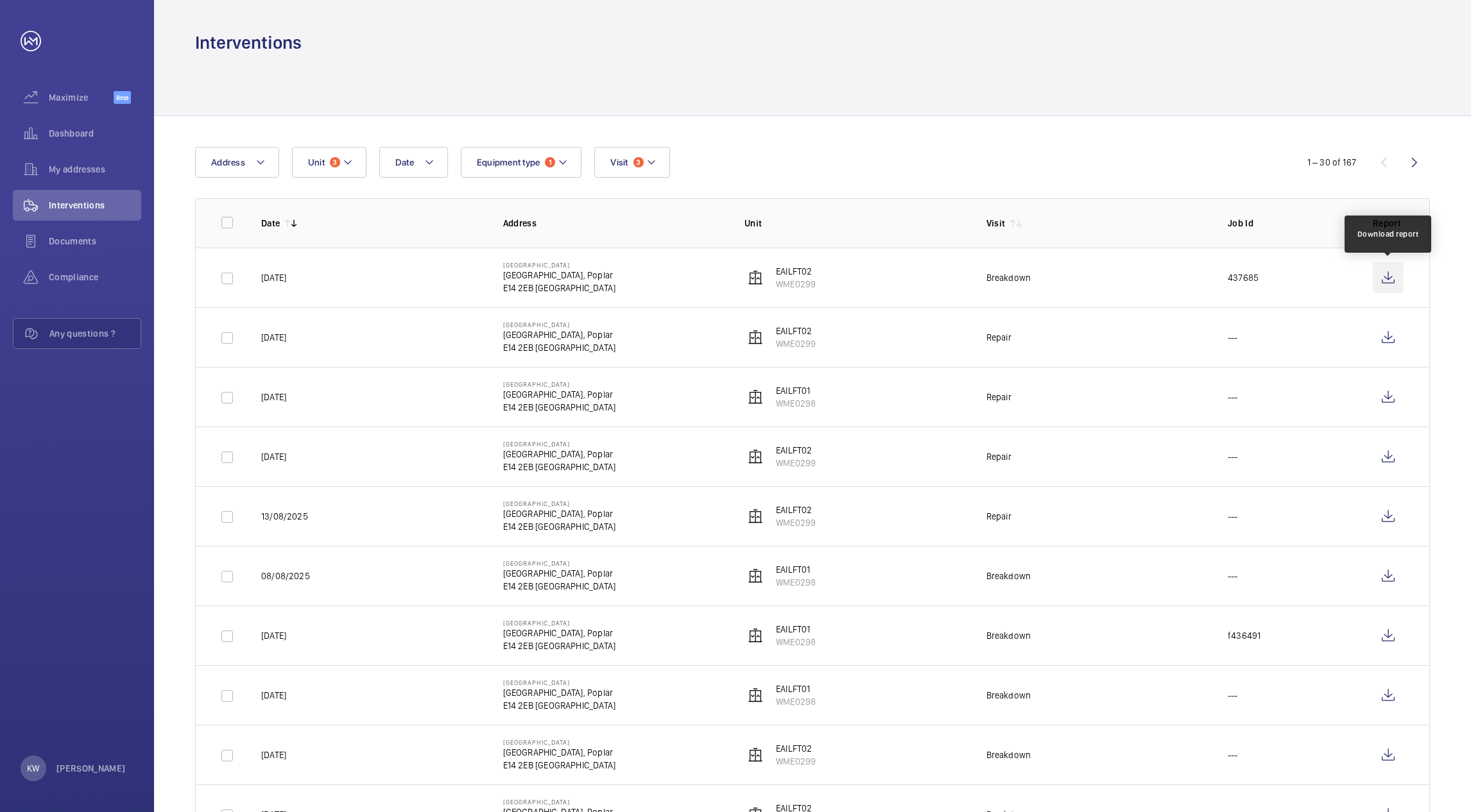
click at [1388, 280] on wm-front-icon-button at bounding box center [1388, 278] width 31 height 30
click at [349, 160] on mat-icon at bounding box center [348, 162] width 10 height 15
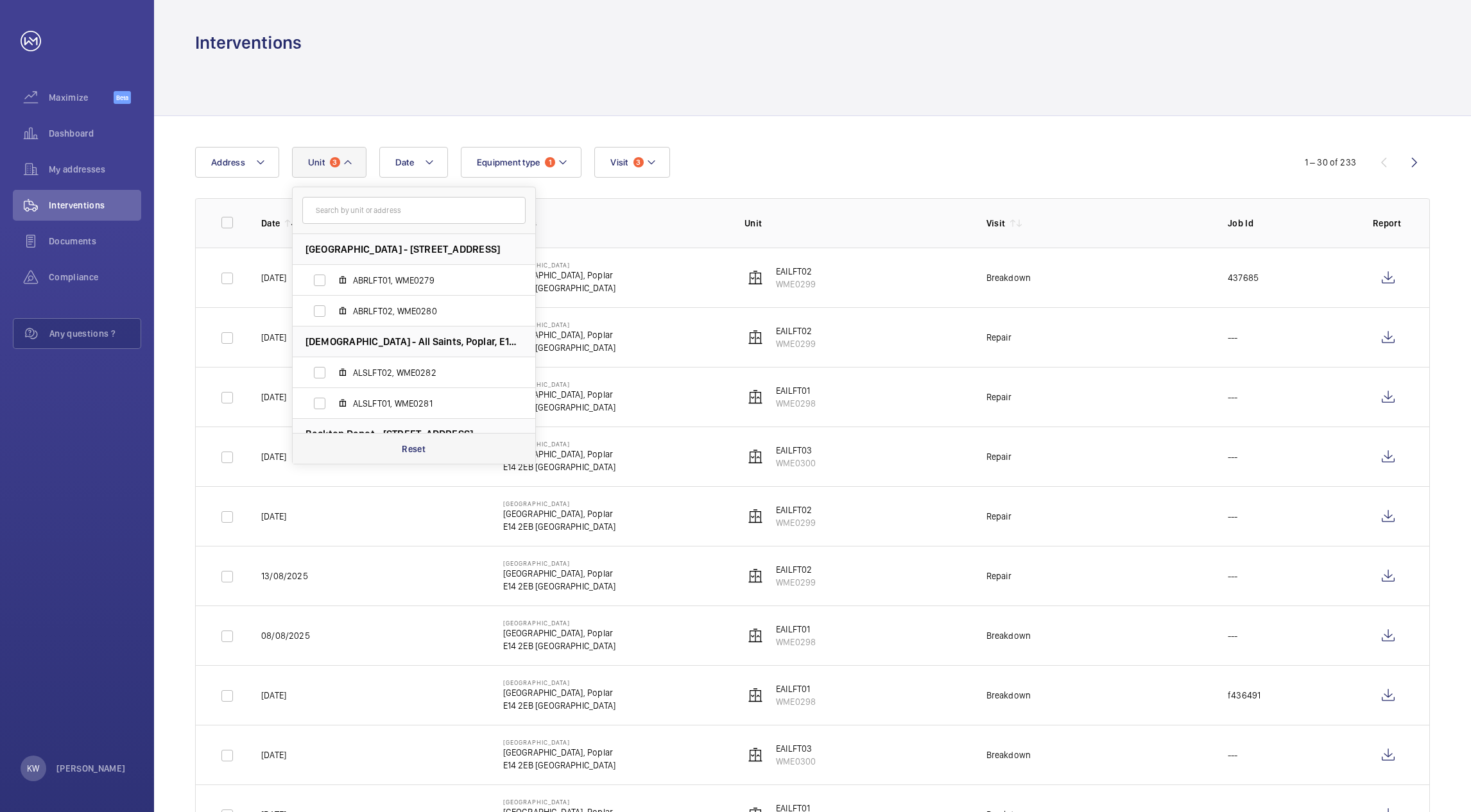
click at [424, 454] on p "Reset" at bounding box center [414, 449] width 24 height 13
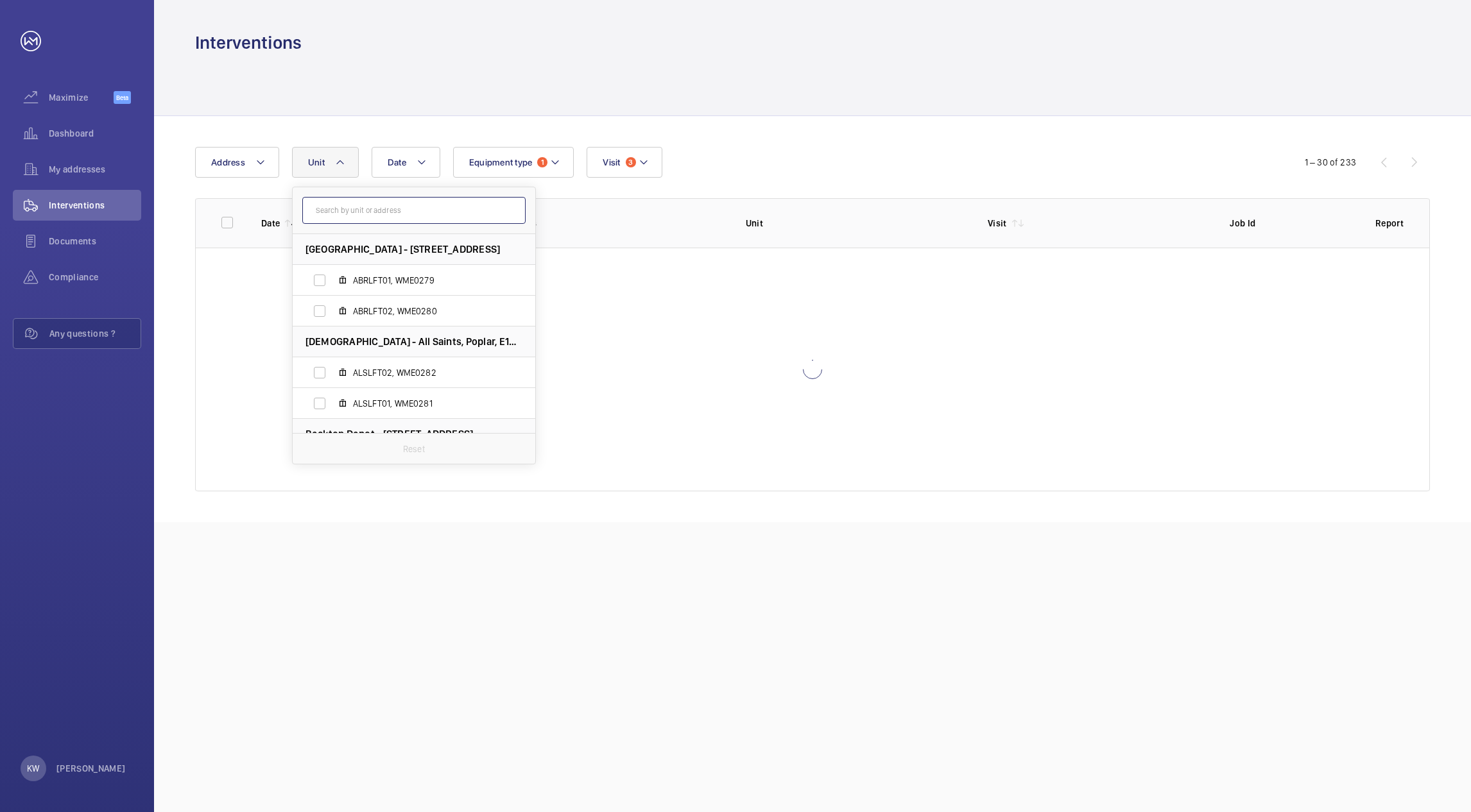
click at [414, 214] on input "text" at bounding box center [414, 210] width 224 height 27
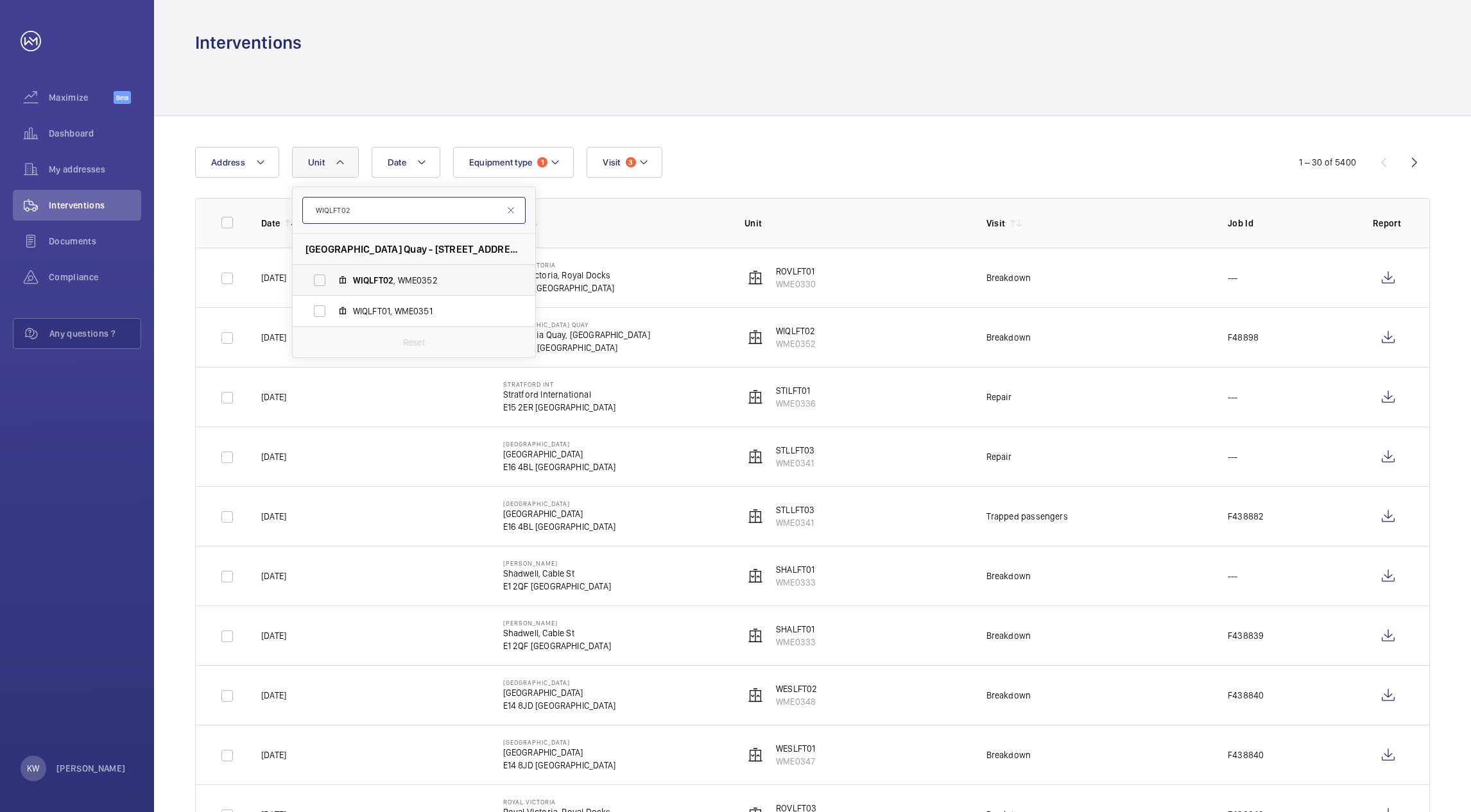
type input "WIQLFT02"
click at [322, 277] on label "WIQLFT02 , WME0352" at bounding box center [403, 280] width 222 height 30
click at [322, 277] on input "WIQLFT02 , WME0352" at bounding box center [320, 280] width 26 height 26
checkbox input "true"
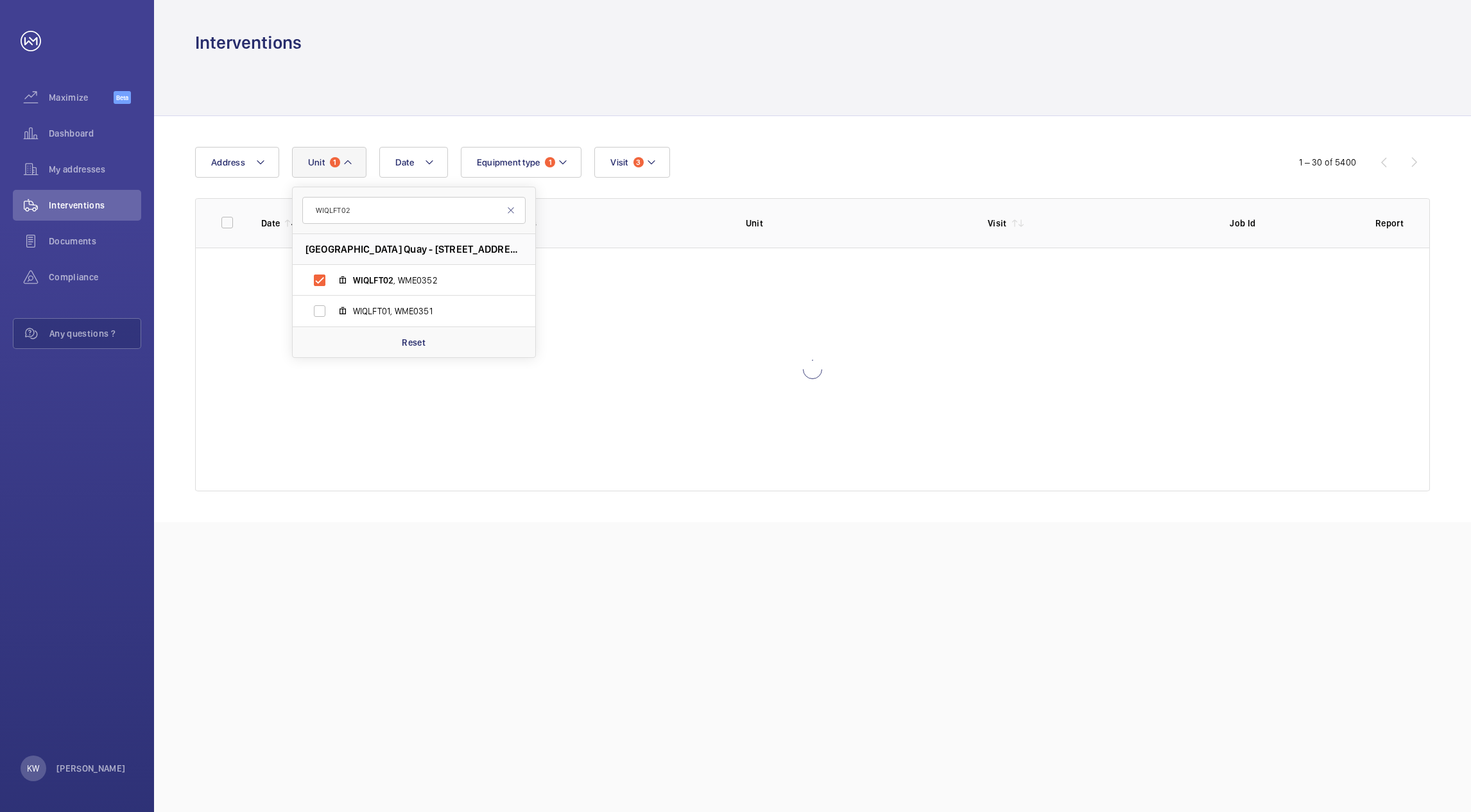
click at [858, 113] on div at bounding box center [812, 85] width 1235 height 61
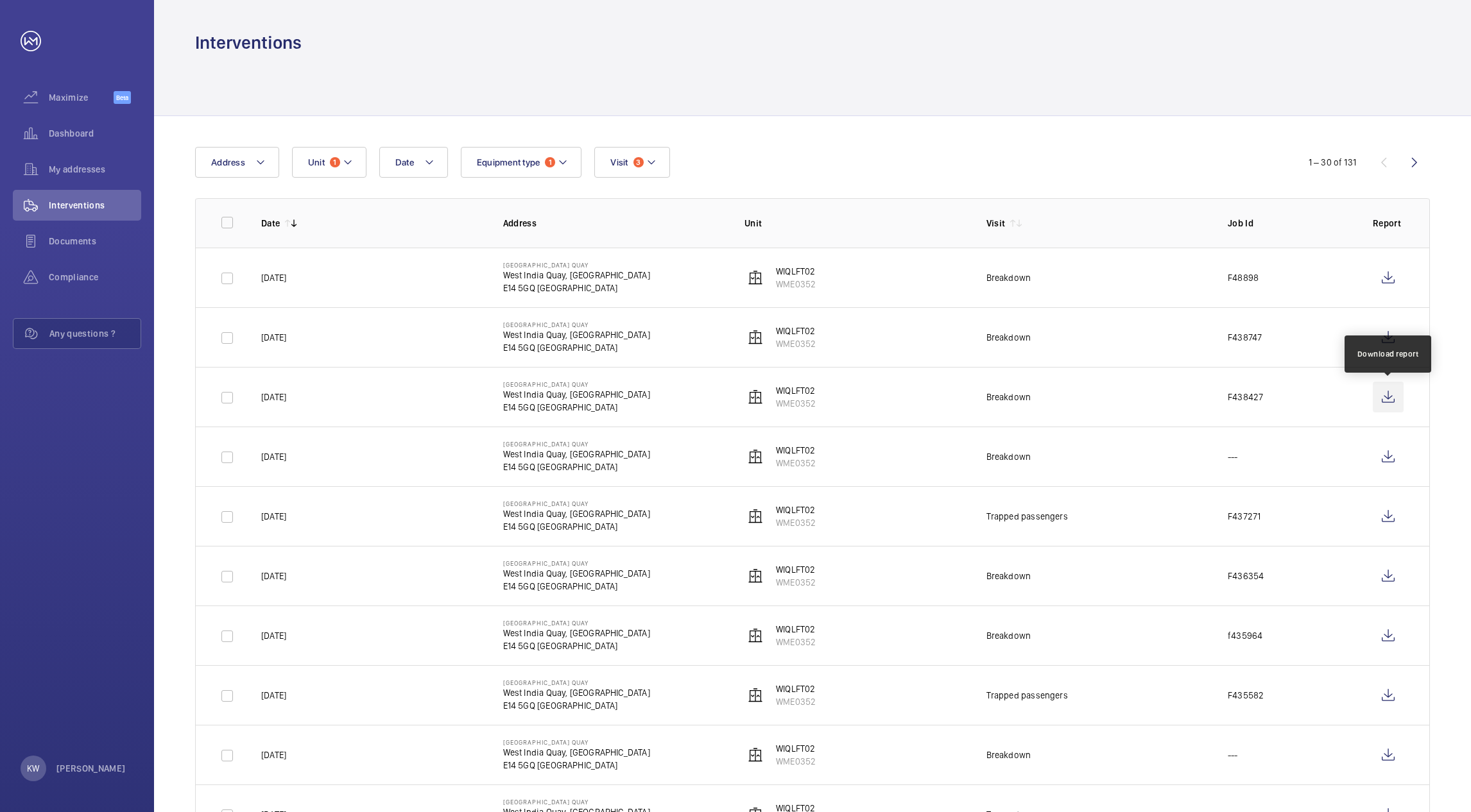
click at [1389, 404] on wm-front-icon-button at bounding box center [1388, 397] width 31 height 30
click at [332, 167] on button "Unit 1" at bounding box center [329, 162] width 74 height 30
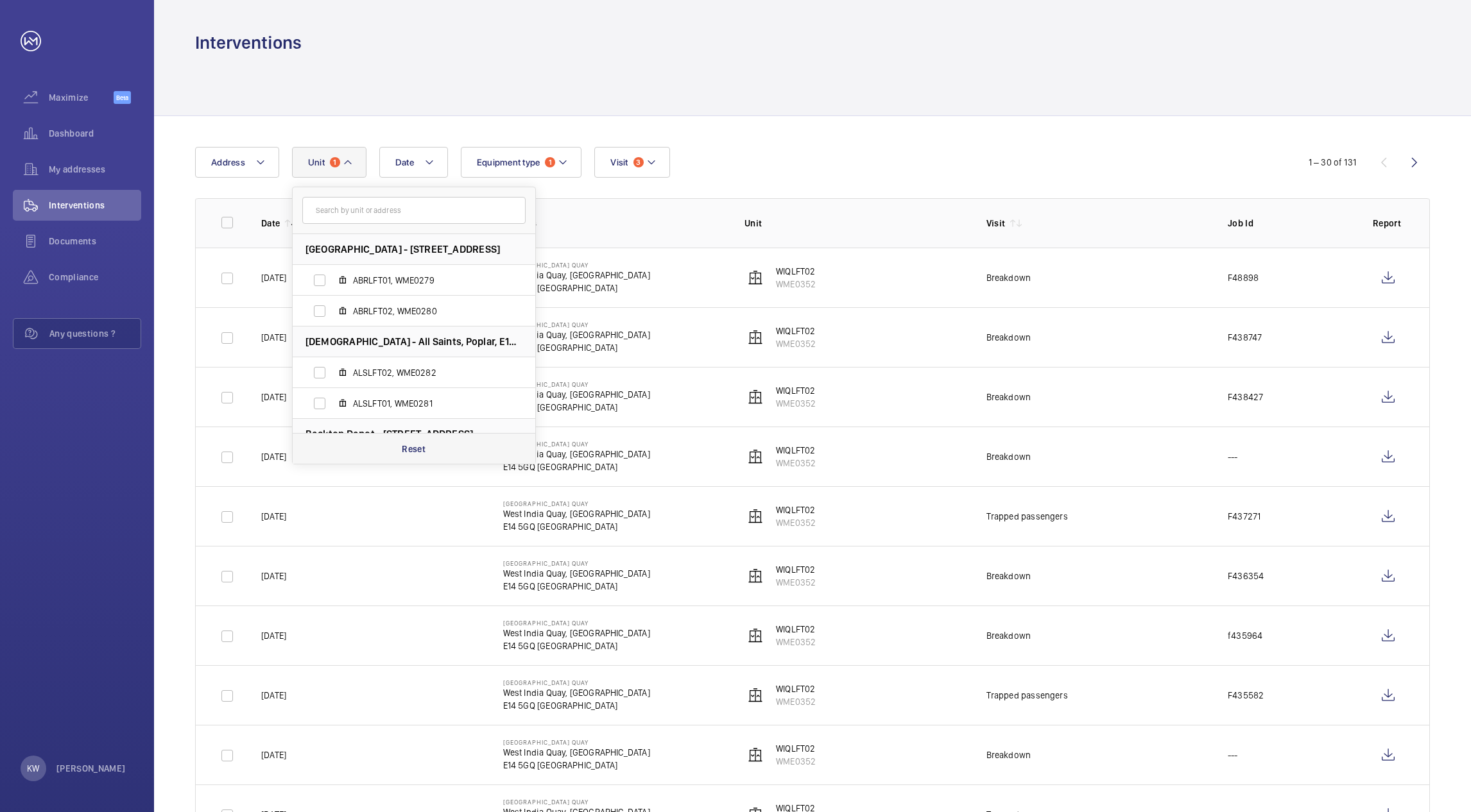
click at [414, 447] on p "Reset" at bounding box center [414, 449] width 24 height 13
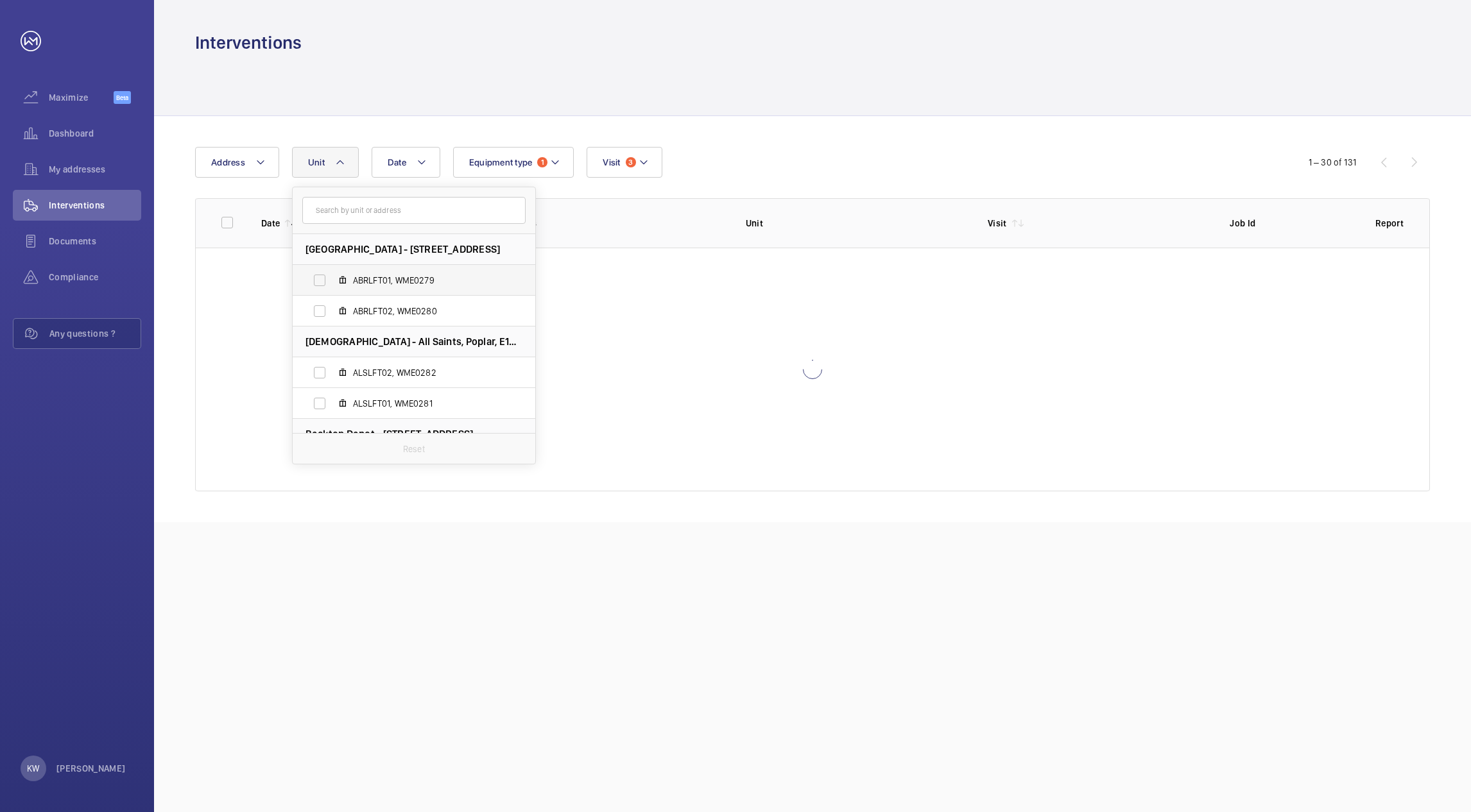
click at [322, 281] on label "ABRLFT01, WME0279" at bounding box center [403, 280] width 222 height 30
click at [322, 281] on input "ABRLFT01, WME0279" at bounding box center [320, 280] width 26 height 26
checkbox input "true"
click at [319, 308] on label "ABRLFT02, WME0280" at bounding box center [403, 311] width 222 height 30
click at [319, 308] on input "ABRLFT02, WME0280" at bounding box center [320, 311] width 26 height 26
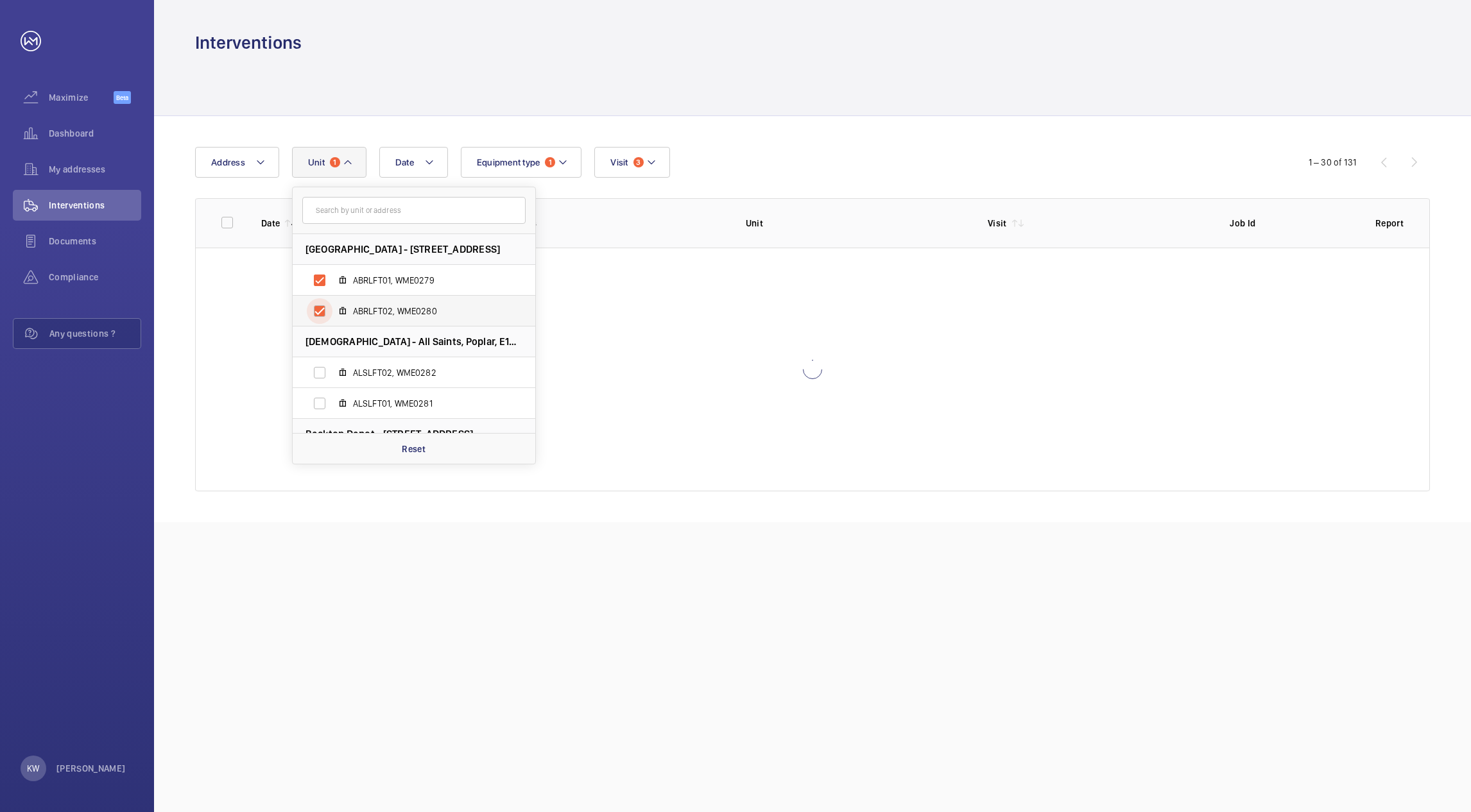
checkbox input "true"
click at [875, 161] on div "Date Address Unit 2 Abbey Road - 120 Abbey Rd, E15 3LZ LONDON ABRLFT01, WME0279…" at bounding box center [736, 162] width 1081 height 30
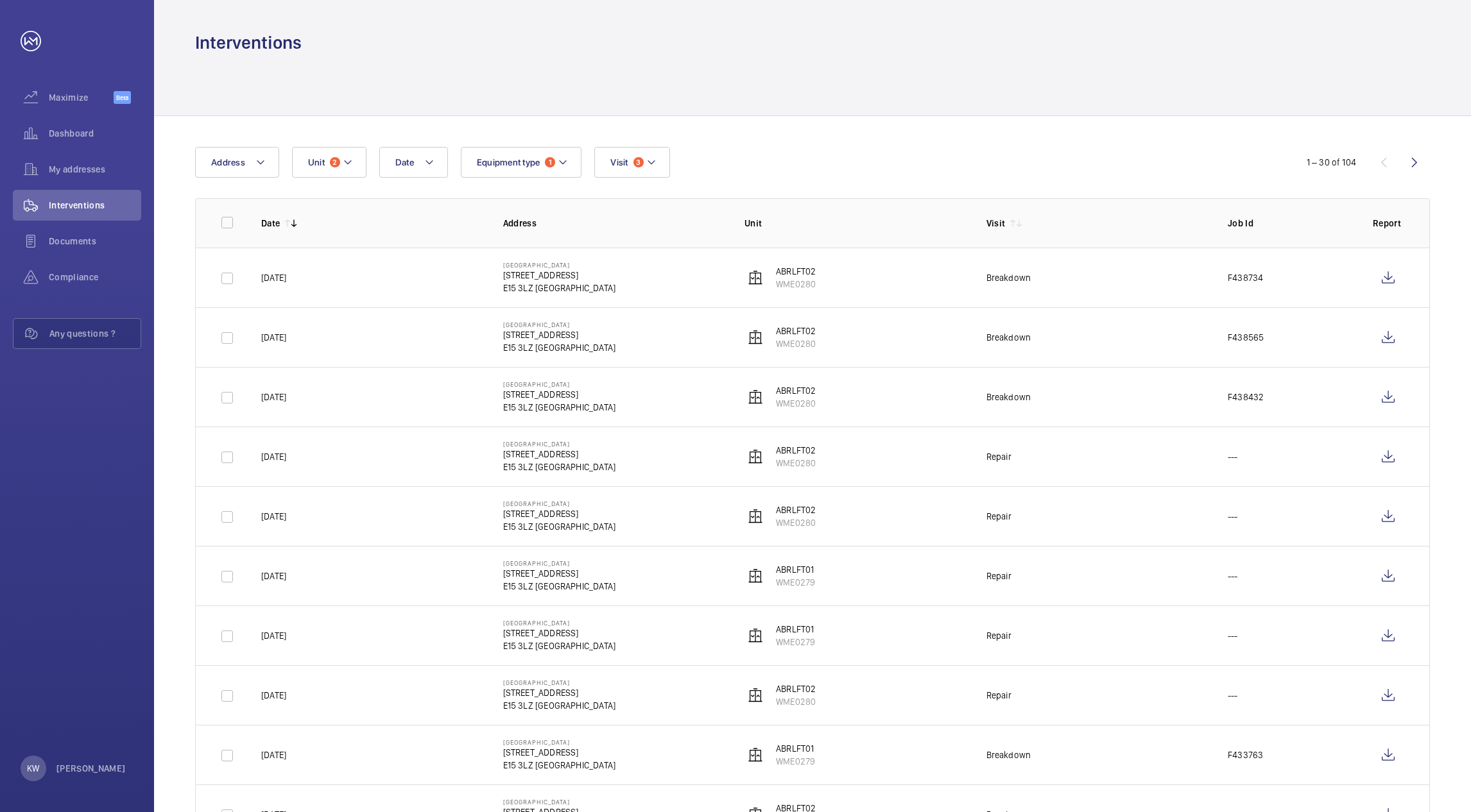
click at [779, 54] on div "Interventions Date Address Unit 2 Equipment type 1 Visit 3 1 – 30 of 104 Date A…" at bounding box center [812, 406] width 1317 height 812
click at [821, 148] on div "Date Address Unit 2 Equipment type 1 Visit 3" at bounding box center [736, 162] width 1081 height 30
click at [842, 86] on div at bounding box center [812, 85] width 1235 height 61
click at [881, 97] on div at bounding box center [812, 85] width 1235 height 61
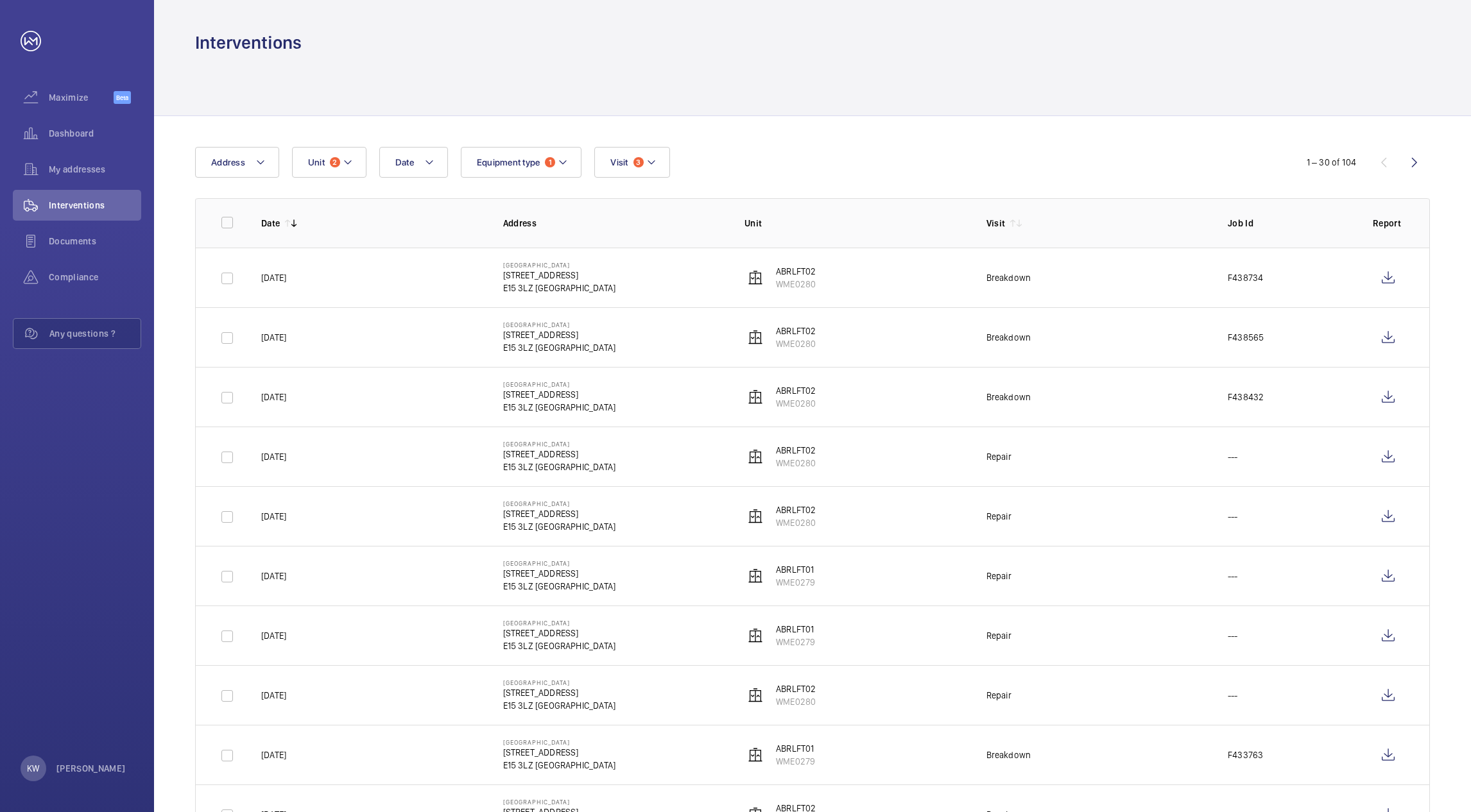
click at [891, 97] on div at bounding box center [812, 85] width 1235 height 61
click at [903, 101] on div at bounding box center [812, 85] width 1235 height 61
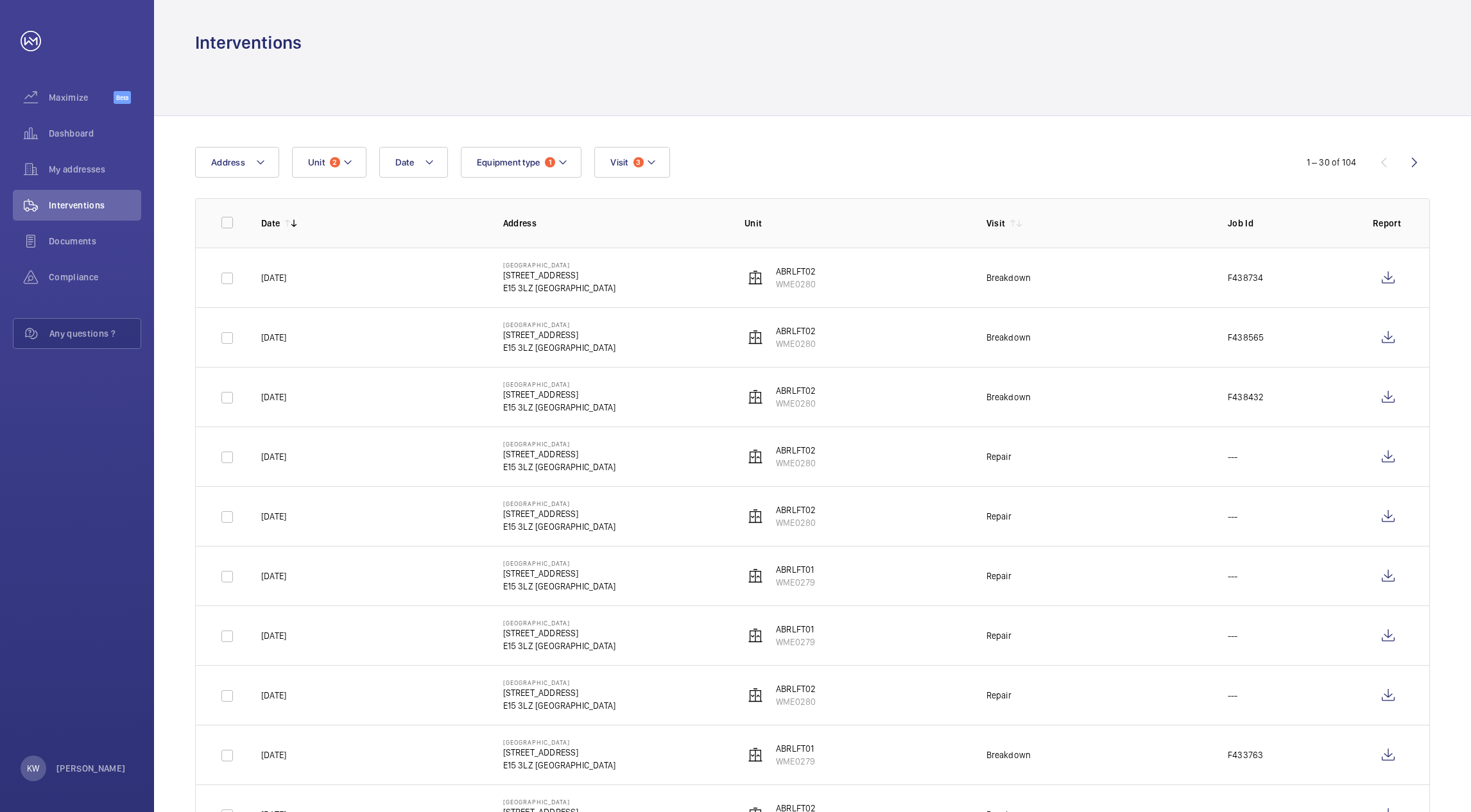
click at [912, 113] on div at bounding box center [812, 85] width 1235 height 61
drag, startPoint x: 917, startPoint y: 131, endPoint x: 916, endPoint y: 119, distance: 12.0
click at [915, 103] on div at bounding box center [812, 85] width 1235 height 61
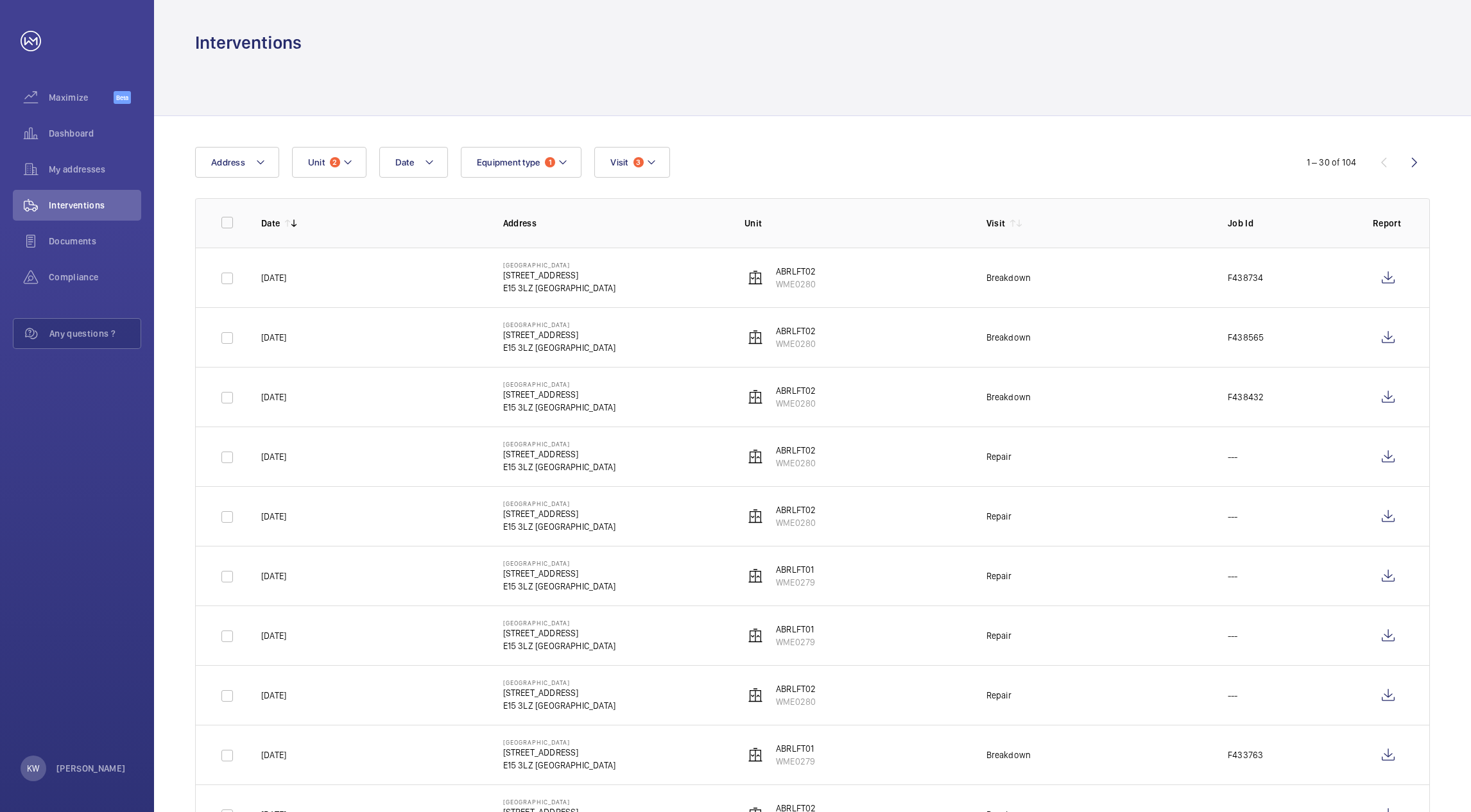
click at [429, 46] on div "Interventions" at bounding box center [812, 42] width 1235 height 24
click at [451, 65] on div at bounding box center [812, 85] width 1235 height 61
click at [748, 69] on div at bounding box center [812, 85] width 1235 height 61
click at [860, 97] on div at bounding box center [812, 85] width 1235 height 61
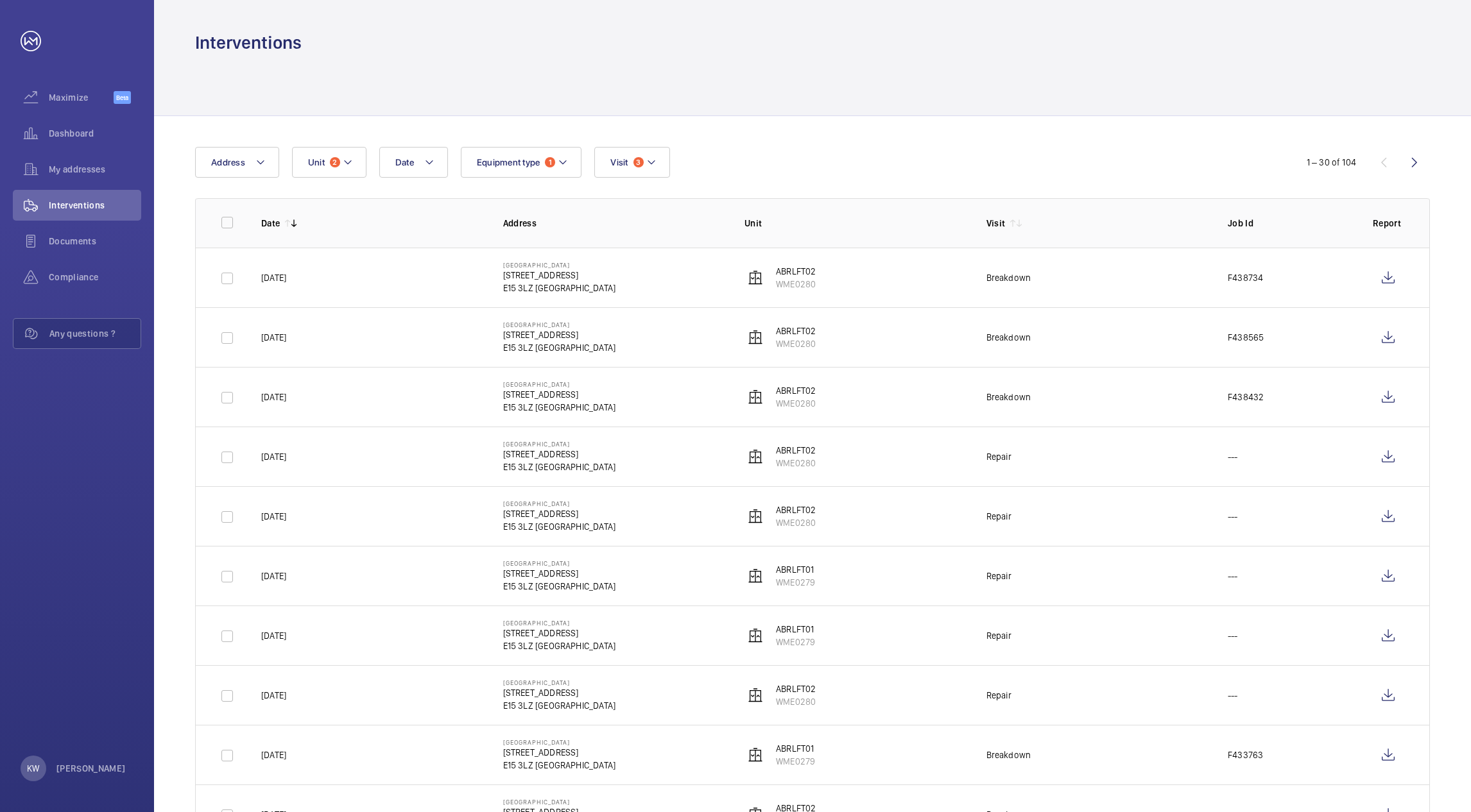
click at [1388, 401] on wm-front-icon-button at bounding box center [1388, 397] width 31 height 30
click at [334, 174] on button "Unit 2" at bounding box center [329, 162] width 74 height 30
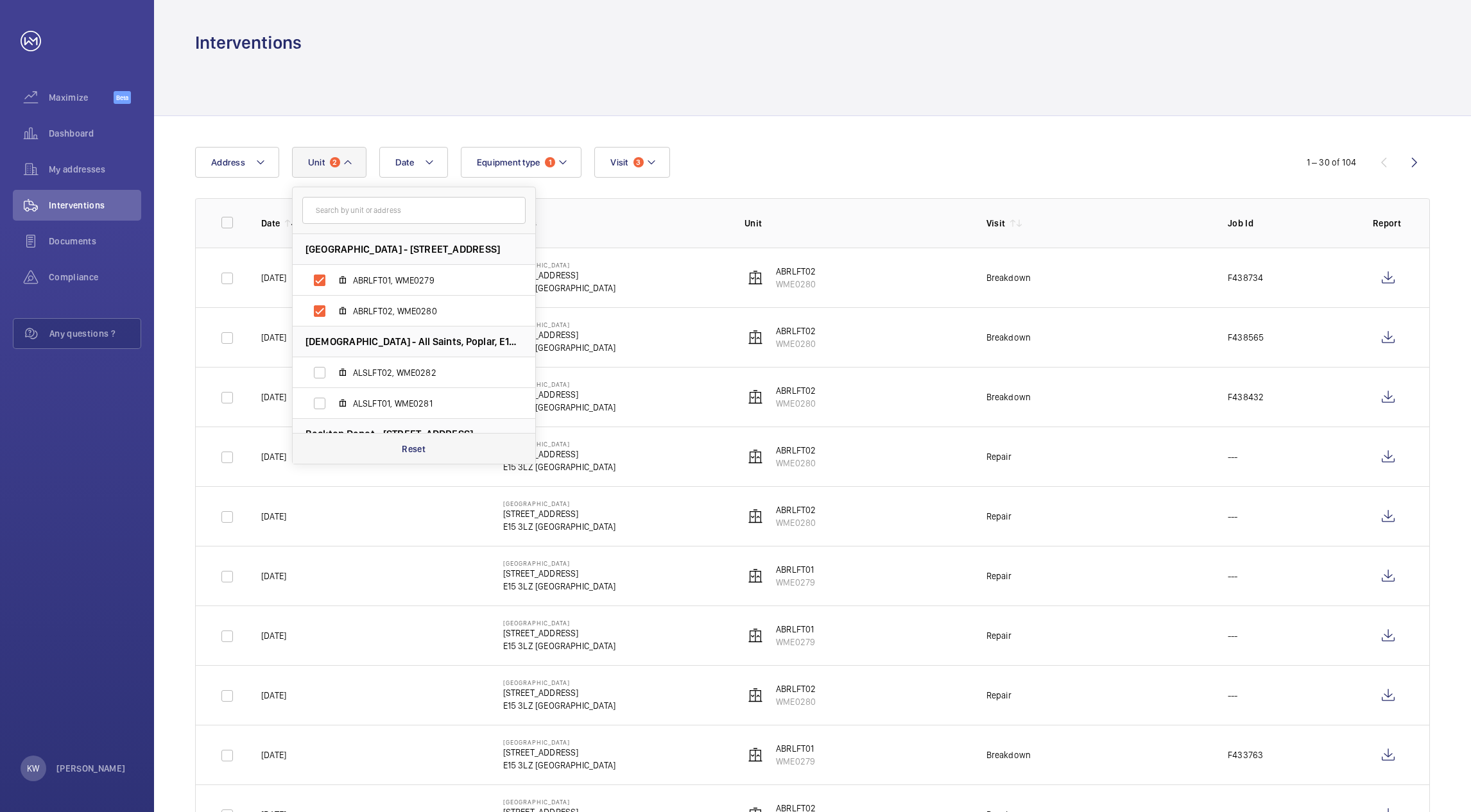
click at [407, 450] on p "Reset" at bounding box center [414, 449] width 24 height 13
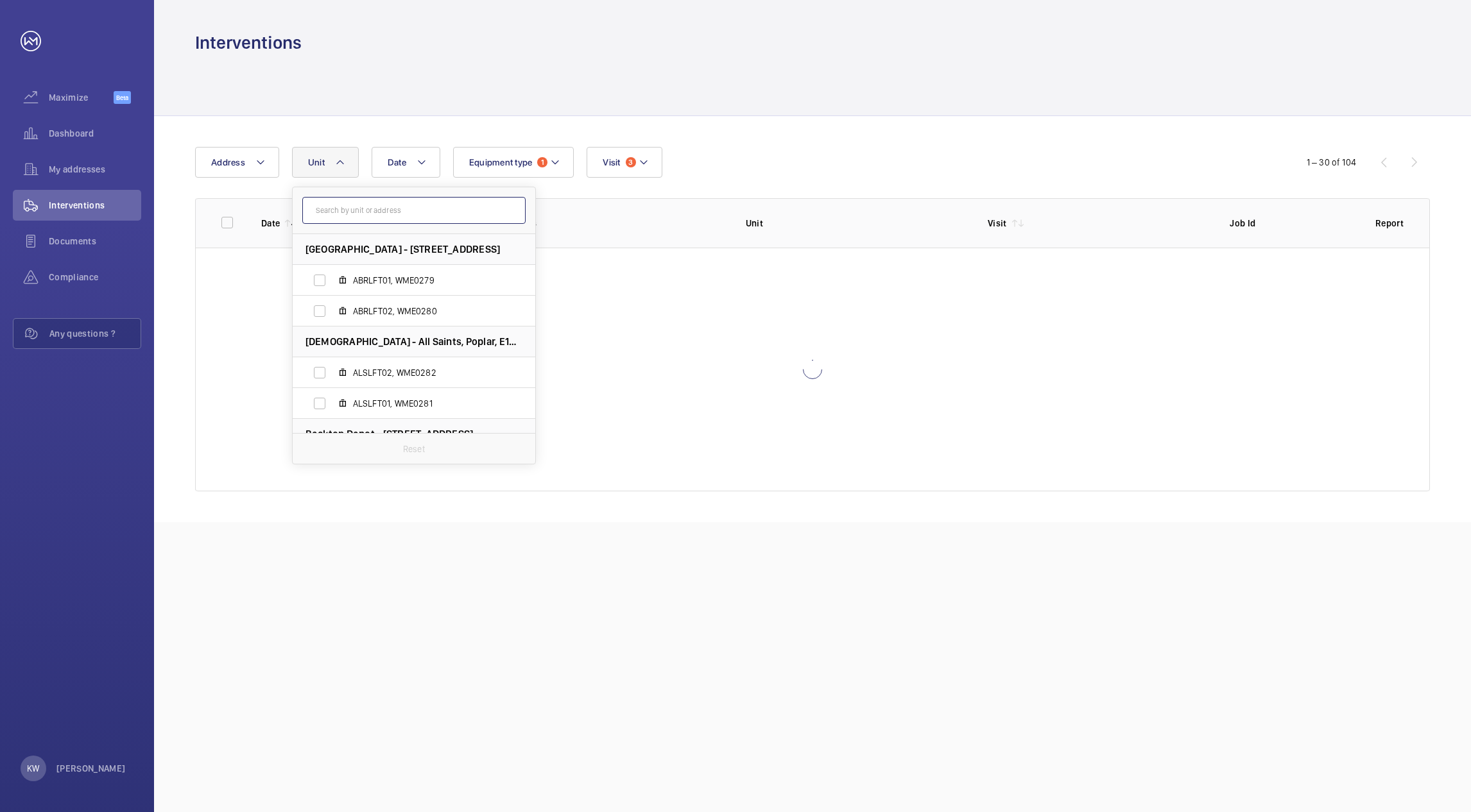
click at [407, 210] on input "text" at bounding box center [414, 210] width 224 height 27
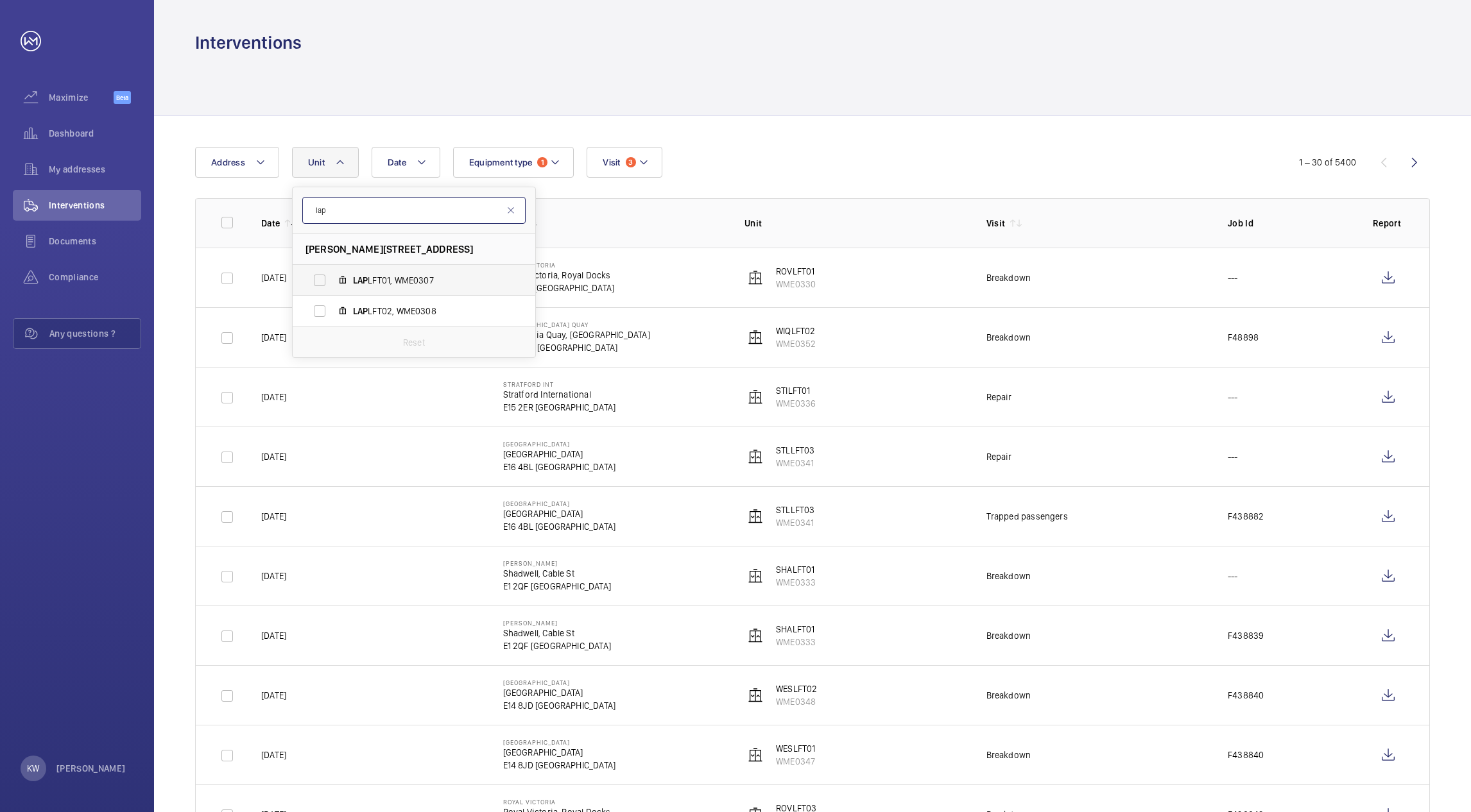
type input "lap"
click at [375, 278] on span "LAP LFT01, WME0307" at bounding box center [427, 280] width 149 height 13
click at [332, 278] on input "LAP LFT01, WME0307" at bounding box center [320, 280] width 26 height 26
checkbox input "true"
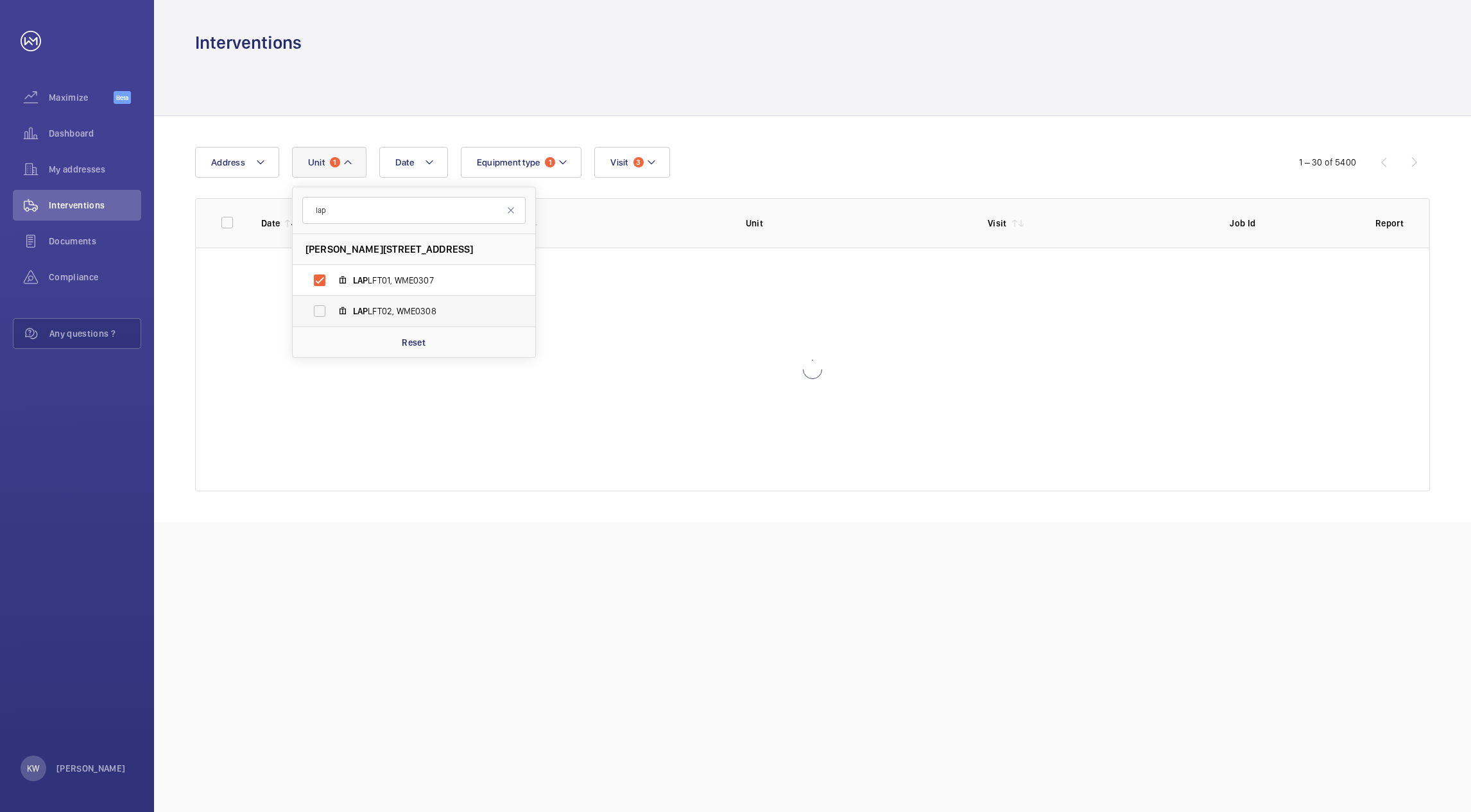
click at [375, 305] on span "LAP LFT02, WME0308" at bounding box center [427, 311] width 149 height 13
click at [332, 305] on input "LAP LFT02, WME0308" at bounding box center [320, 311] width 26 height 26
checkbox input "true"
click at [768, 153] on div "Date Address Unit 2 lap Langdon Park - Langdon Park, E14 6GN LONDON LAP LFT01, …" at bounding box center [736, 162] width 1081 height 30
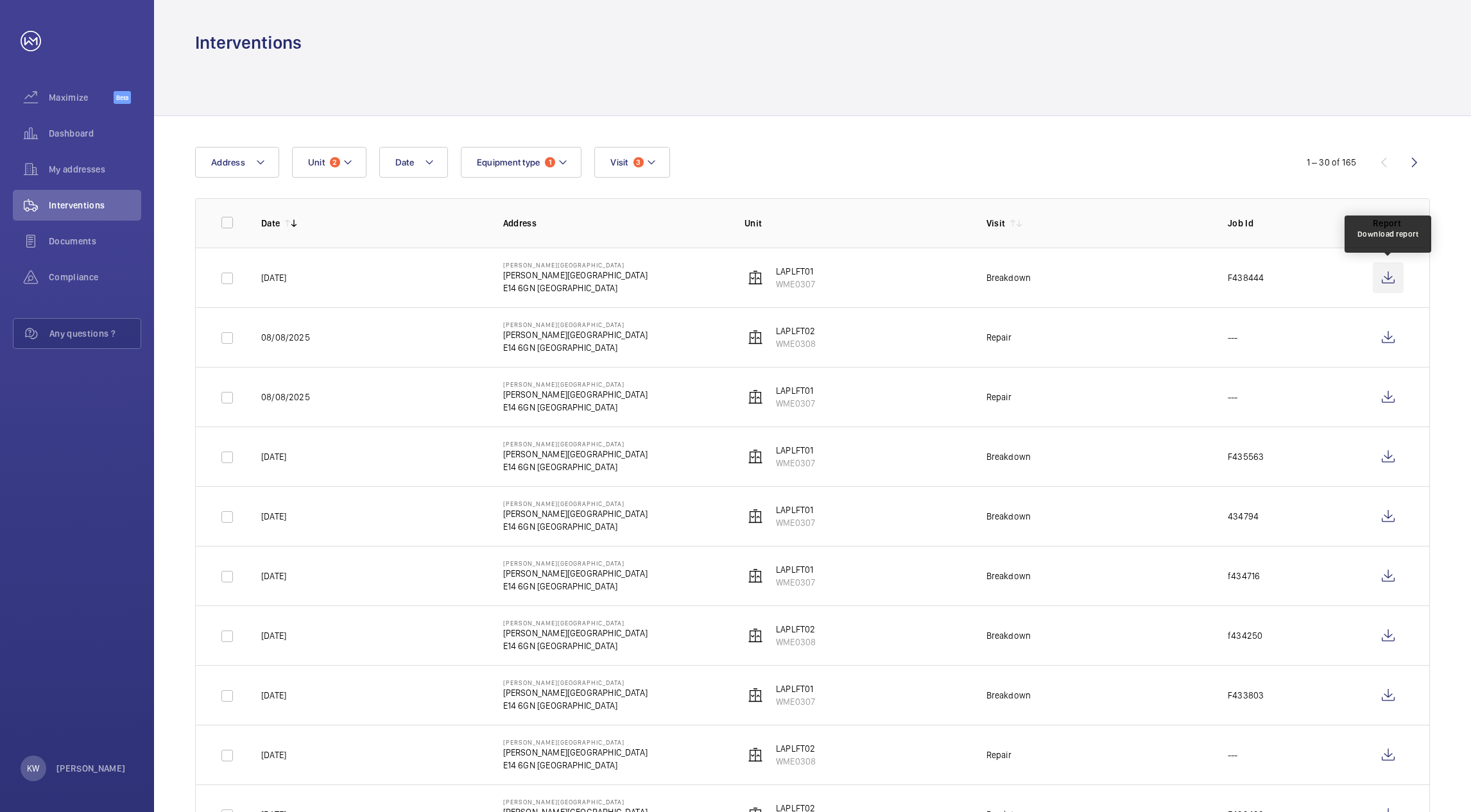
click at [1383, 272] on wm-front-icon-button at bounding box center [1388, 278] width 31 height 30
click at [334, 170] on button "Unit 2" at bounding box center [329, 162] width 74 height 30
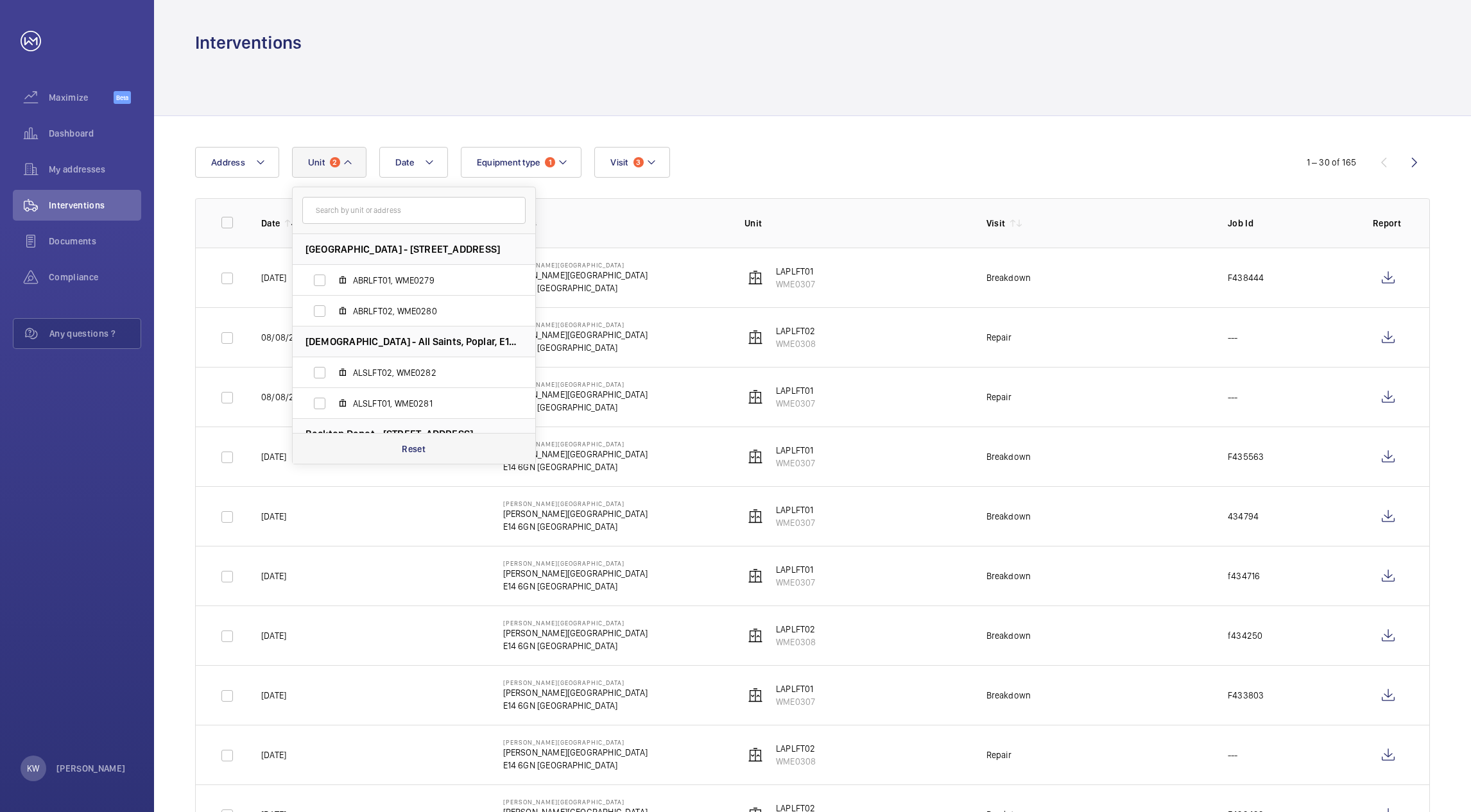
click at [414, 445] on p "Reset" at bounding box center [414, 449] width 24 height 13
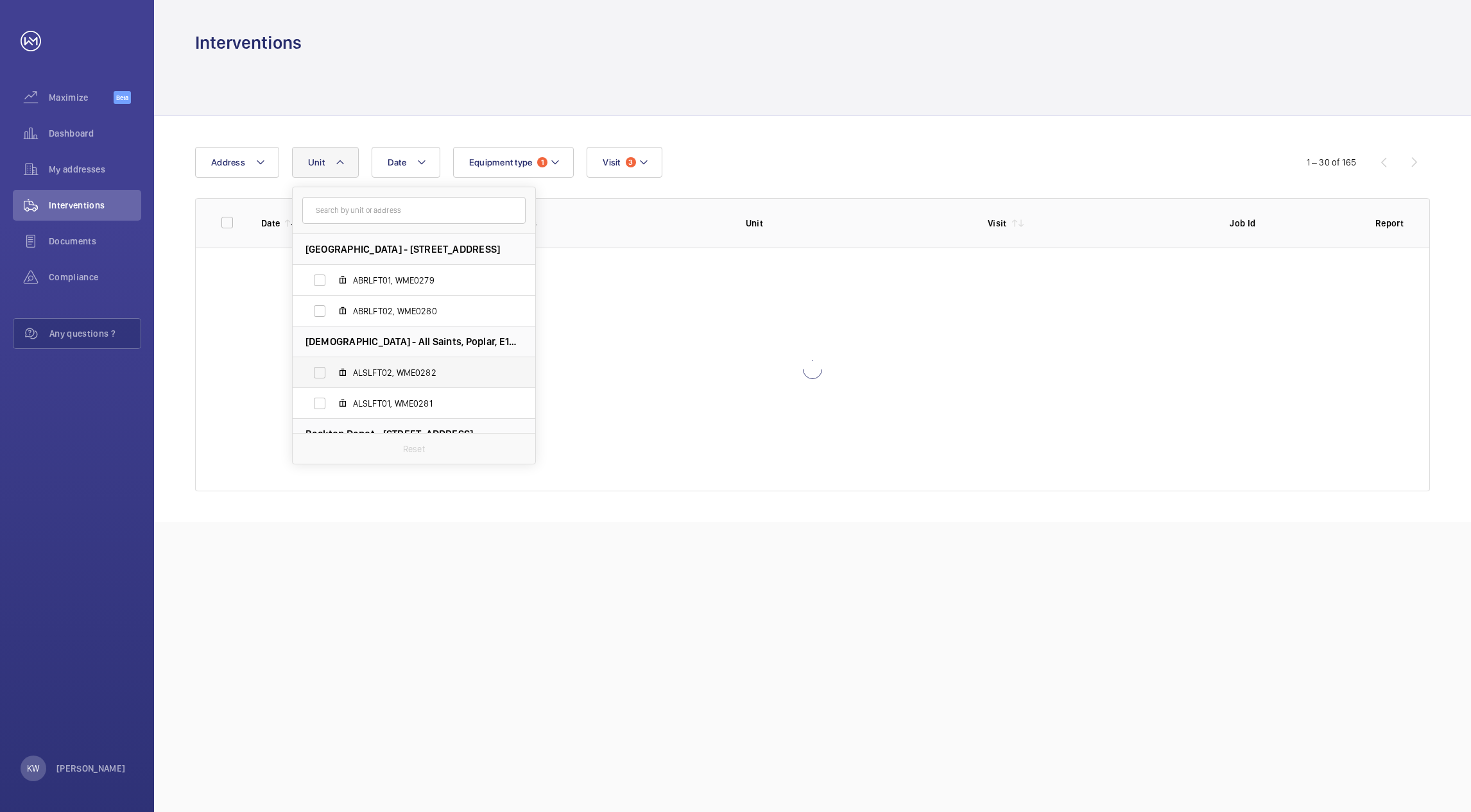
click at [320, 371] on label "ALSLFT02, WME0282" at bounding box center [403, 373] width 222 height 30
click at [320, 371] on input "ALSLFT02, WME0282" at bounding box center [320, 373] width 26 height 26
checkbox input "true"
click at [320, 395] on label "ALSLFT01, WME0281" at bounding box center [403, 403] width 222 height 30
click at [320, 395] on input "ALSLFT01, WME0281" at bounding box center [320, 403] width 26 height 26
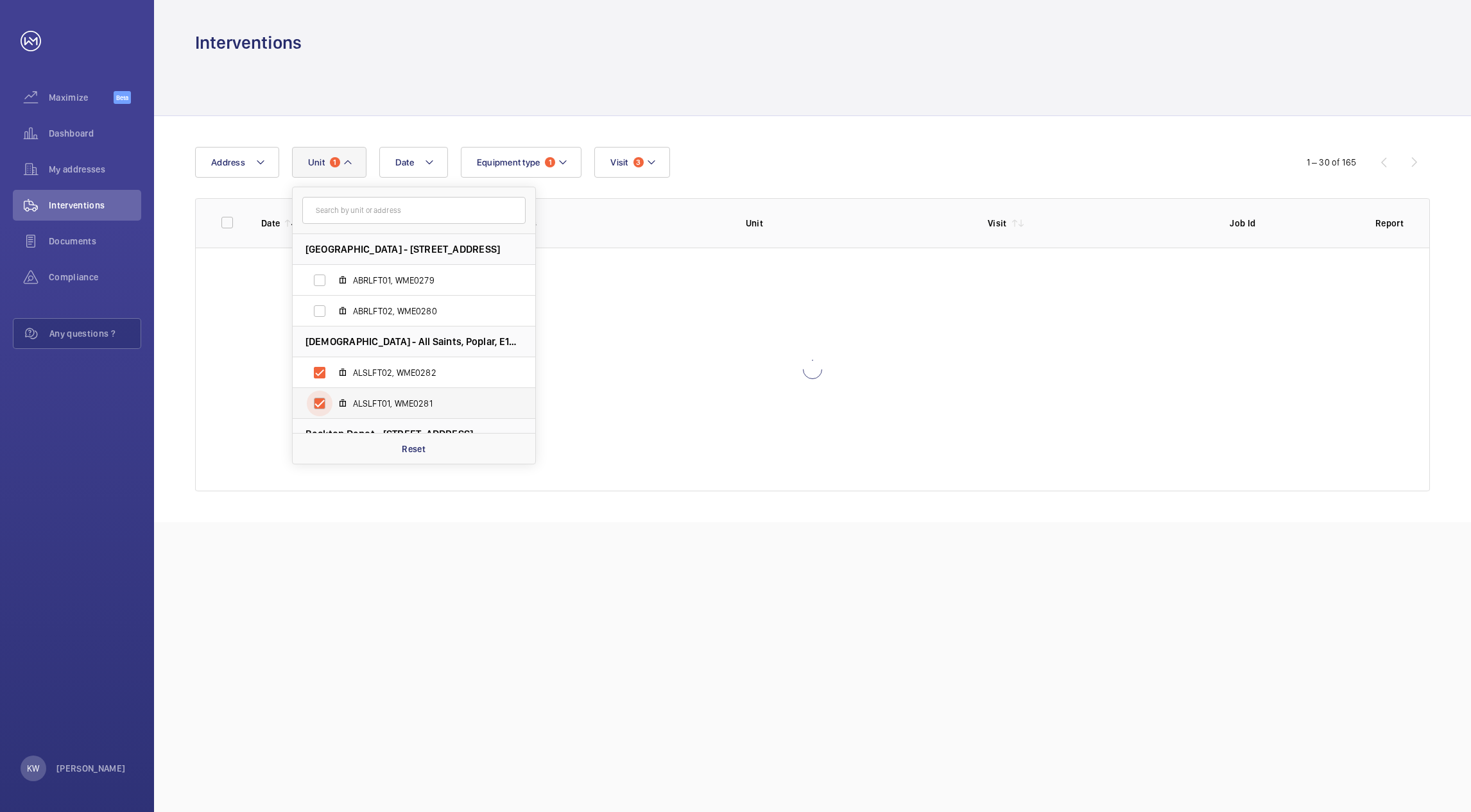
checkbox input "true"
click at [745, 137] on div "Date Address Unit 2 Abbey Road - 120 Abbey Rd, E15 3LZ LONDON ABRLFT01, WME0279…" at bounding box center [812, 319] width 1317 height 406
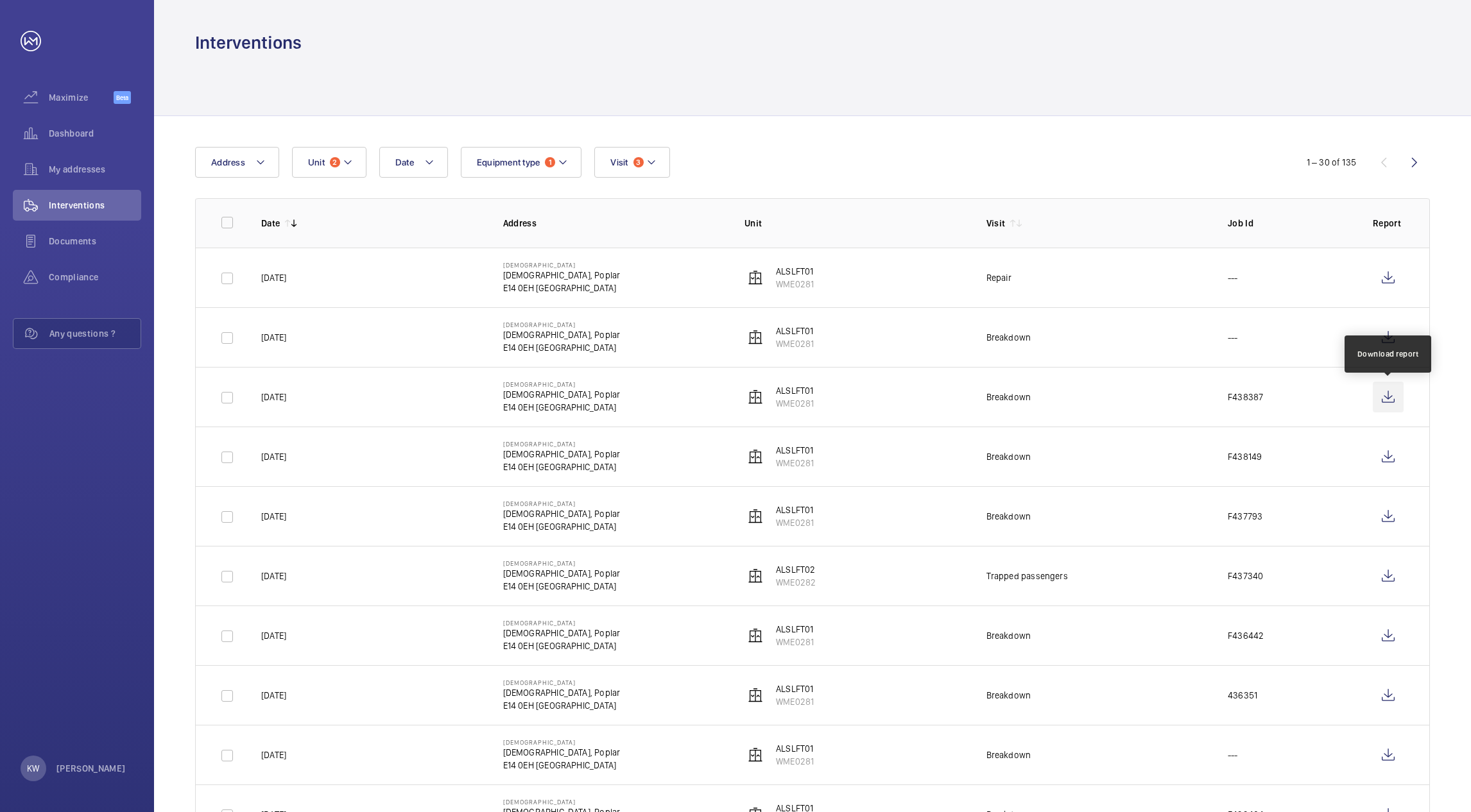
click at [1384, 401] on wm-front-icon-button at bounding box center [1388, 397] width 31 height 30
click at [1393, 344] on wm-front-icon-button at bounding box center [1388, 337] width 31 height 30
click at [1391, 396] on wm-front-icon-button at bounding box center [1388, 397] width 31 height 30
click at [328, 168] on button "Unit 2" at bounding box center [329, 162] width 74 height 30
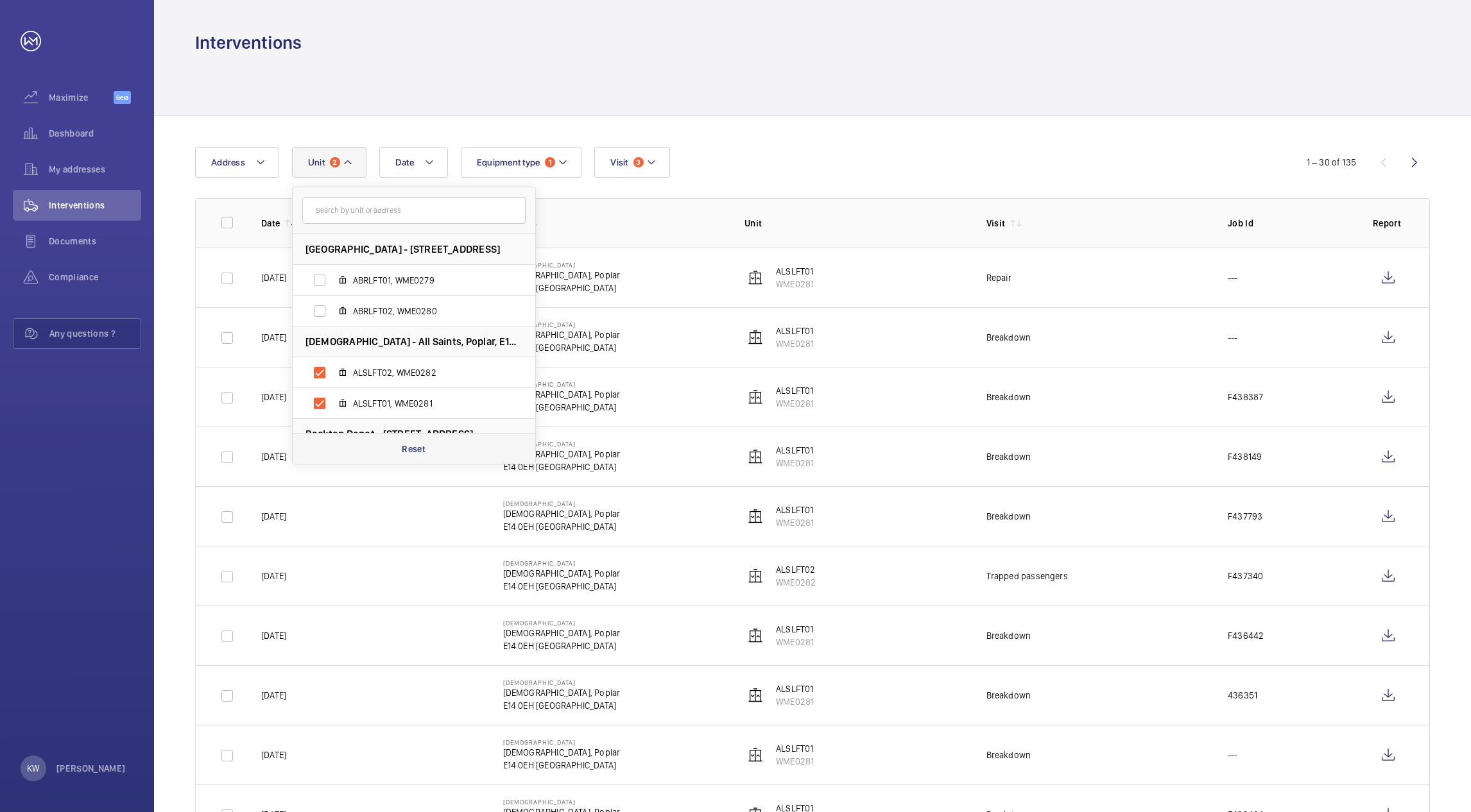
click at [406, 449] on p "Reset" at bounding box center [414, 449] width 24 height 13
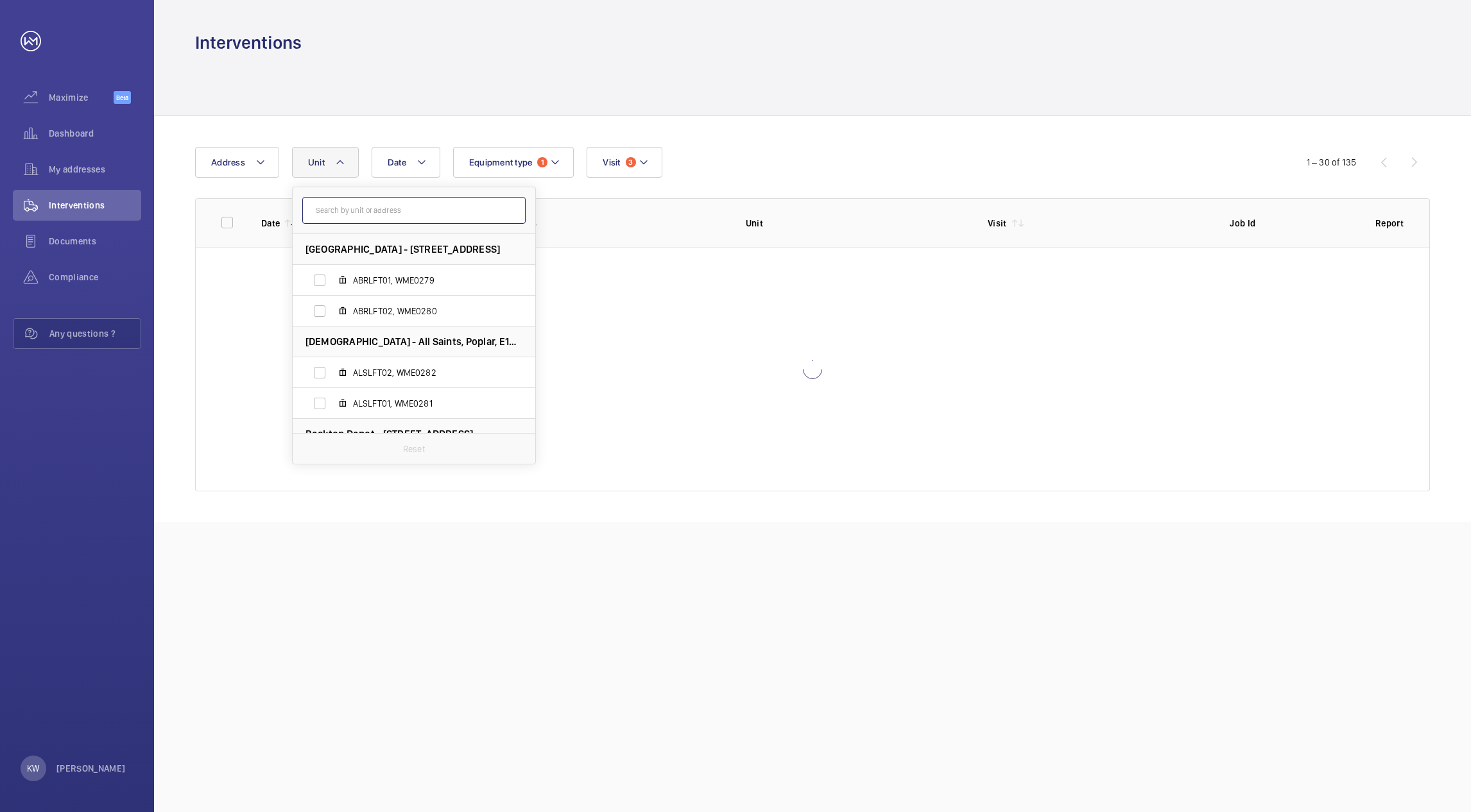
click at [375, 207] on input "text" at bounding box center [414, 210] width 224 height 27
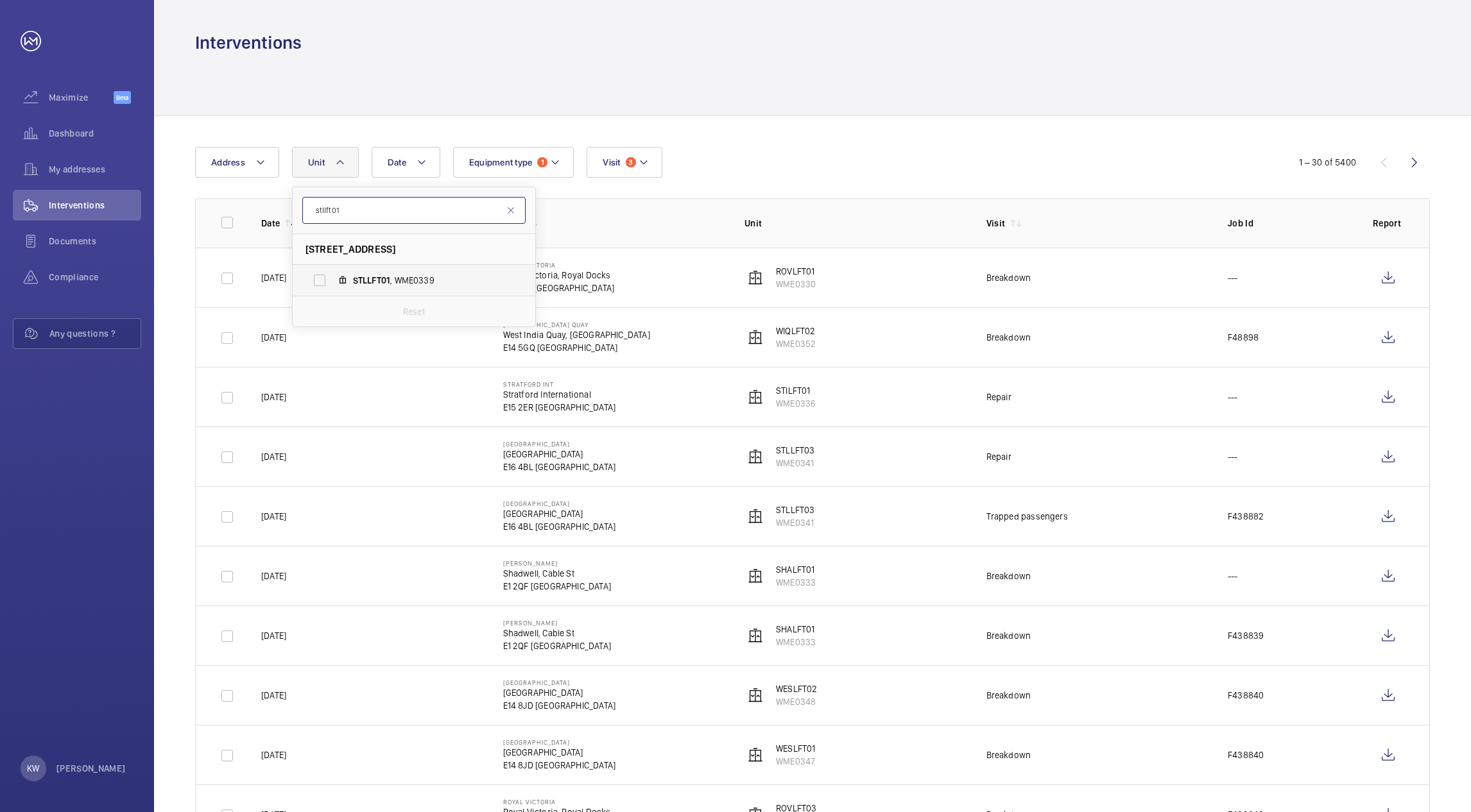
type input "stllft01"
click at [322, 282] on label "STLLFT01 , WME0339" at bounding box center [403, 280] width 222 height 30
click at [322, 282] on input "STLLFT01 , WME0339" at bounding box center [320, 280] width 26 height 26
checkbox input "true"
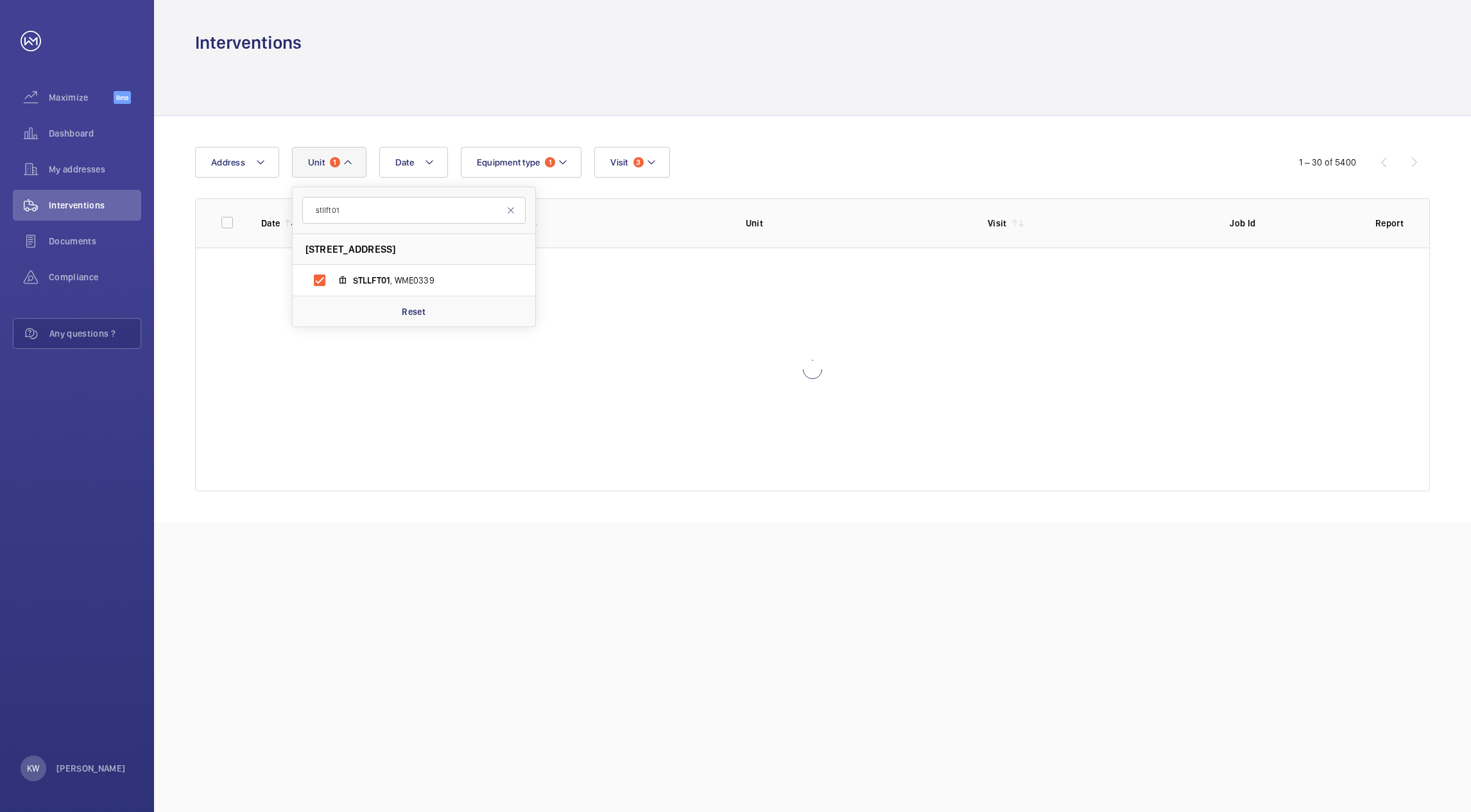
click at [837, 123] on div "Date Address Unit 1 stllft01 Star Lane - Star Lane, E16 4BL LONDON STLLFT01 , W…" at bounding box center [812, 319] width 1317 height 406
click at [836, 103] on div at bounding box center [812, 85] width 1235 height 61
click at [829, 132] on div "Date Address Unit 1 Equipment type 1 Visit 3 1 – 30 of 5400 Date Address Unit V…" at bounding box center [812, 319] width 1317 height 406
click at [818, 105] on div at bounding box center [812, 85] width 1235 height 61
click at [816, 101] on div at bounding box center [812, 85] width 1235 height 61
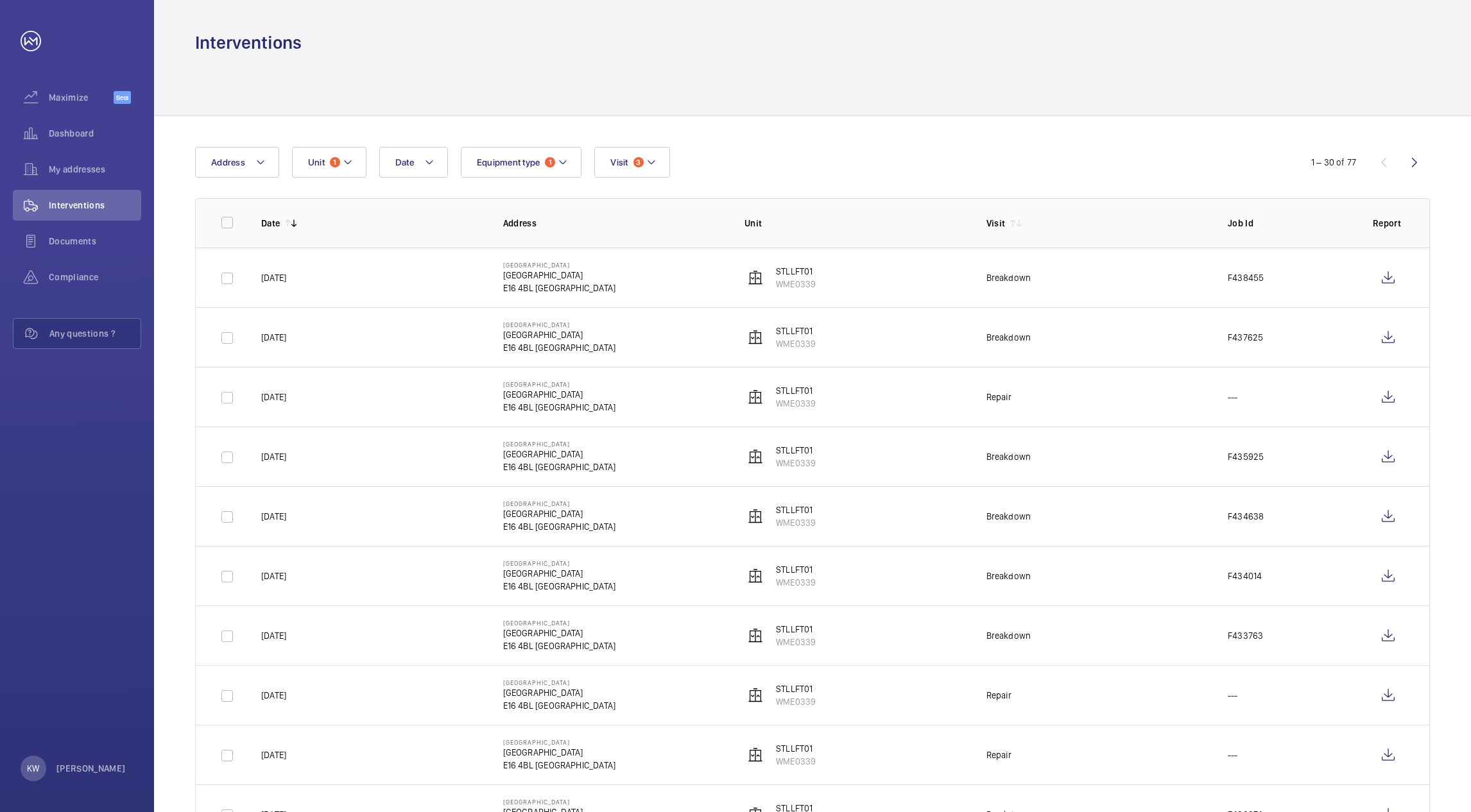
click at [814, 149] on div "Date Address Unit 1 Equipment type 1 Visit 3" at bounding box center [736, 162] width 1081 height 30
click at [1393, 280] on wm-front-icon-button at bounding box center [1388, 278] width 31 height 30
click at [313, 166] on span "Unit" at bounding box center [316, 162] width 17 height 10
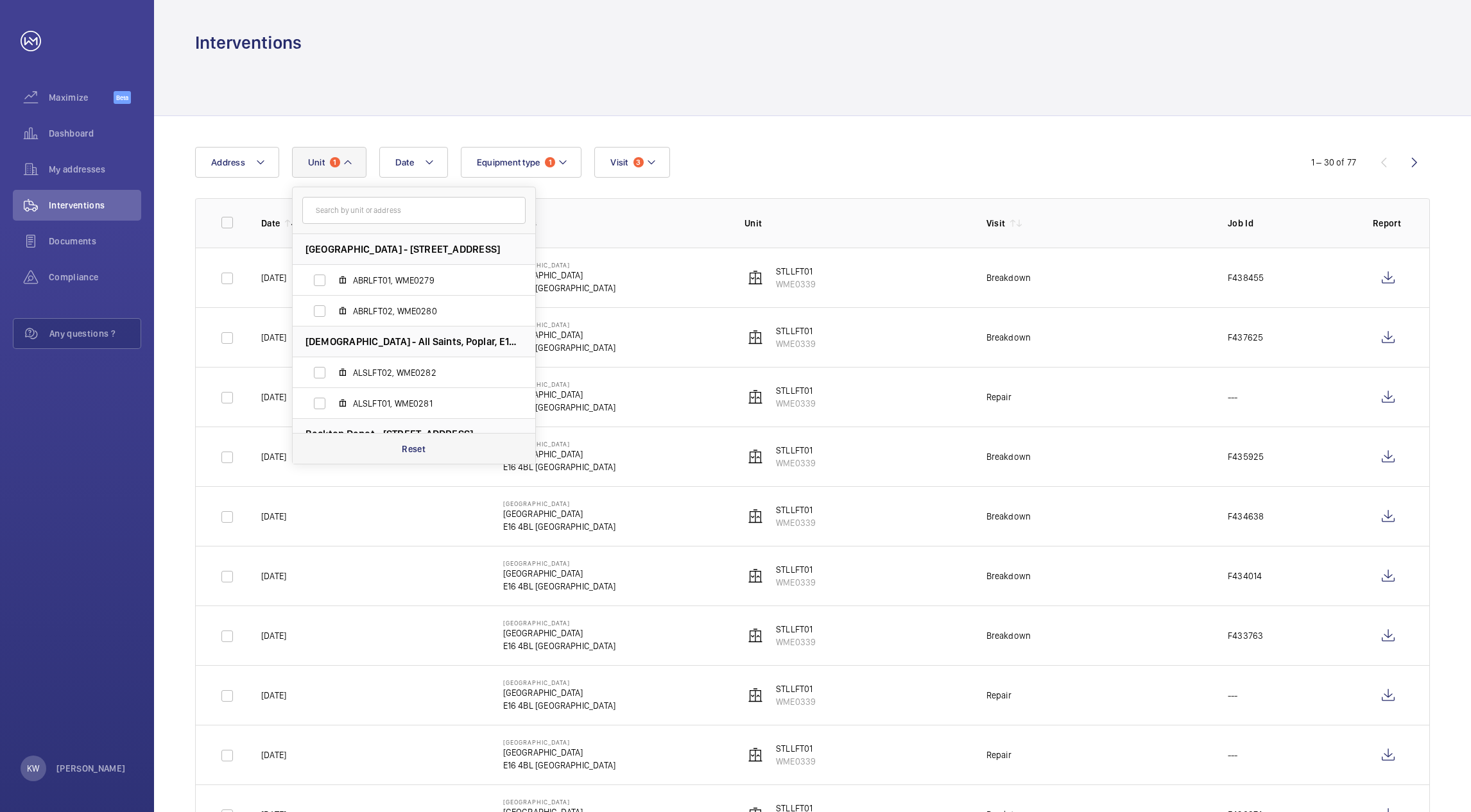
click at [413, 446] on p "Reset" at bounding box center [414, 449] width 24 height 13
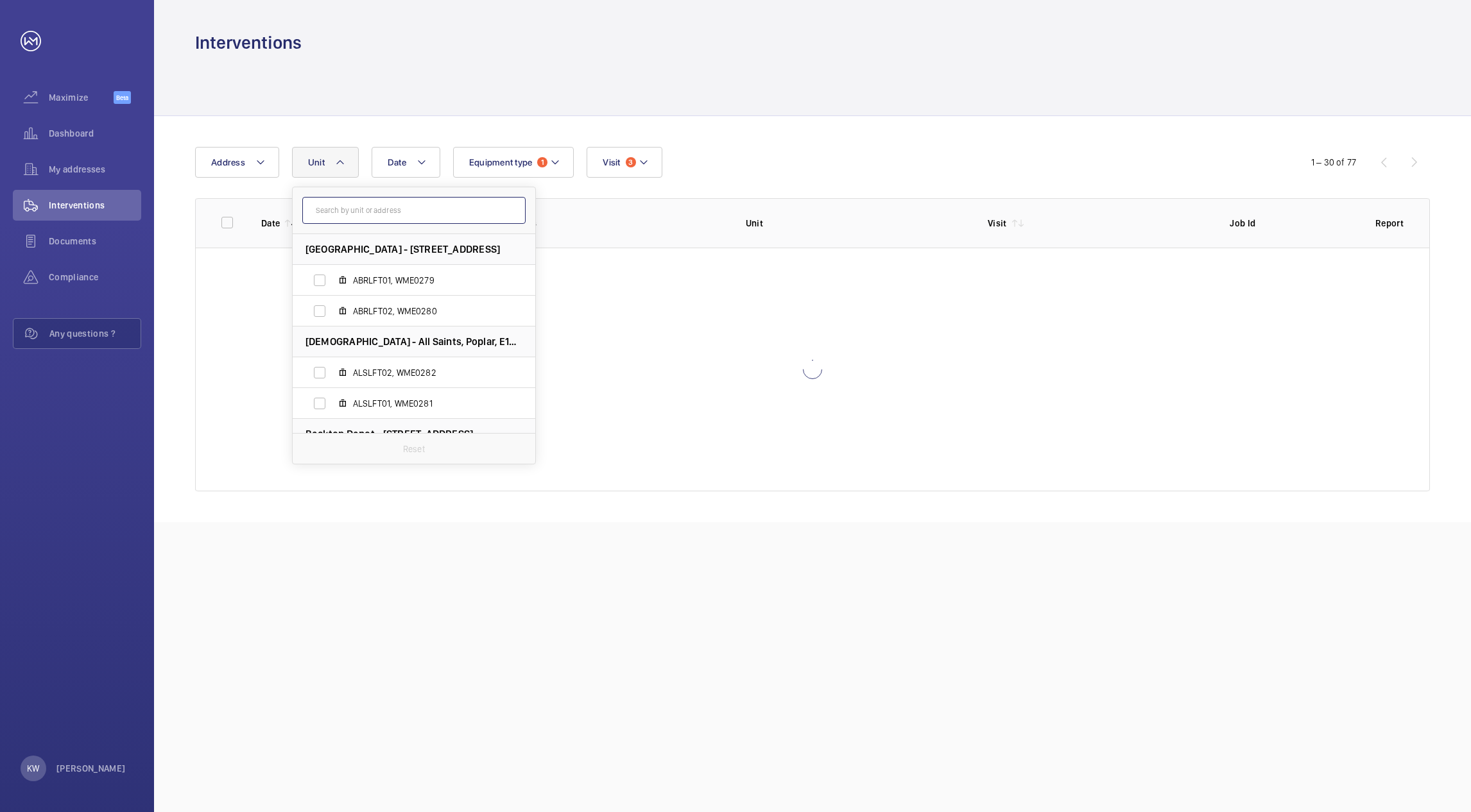
click at [389, 205] on input "text" at bounding box center [414, 210] width 224 height 27
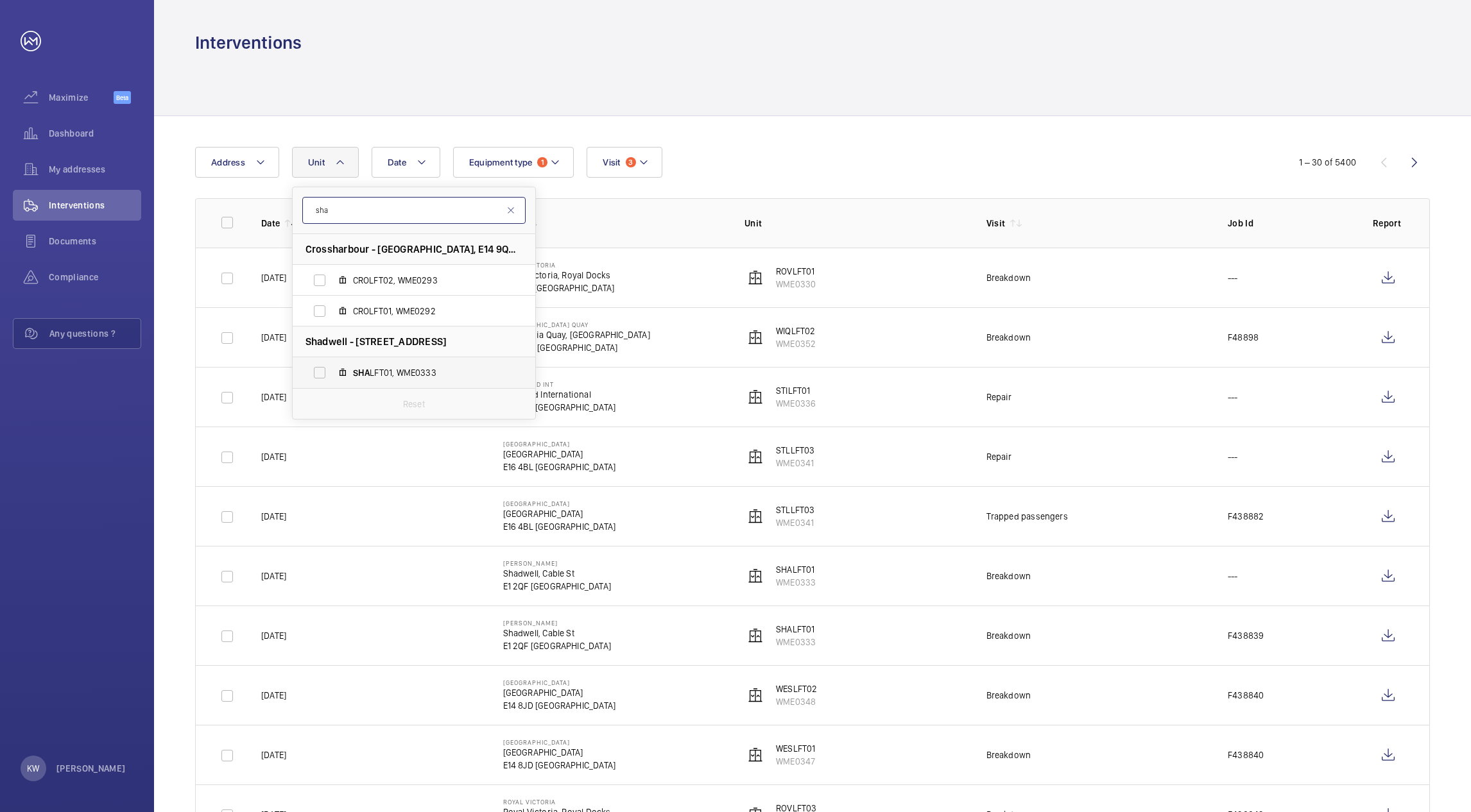
type input "sha"
click at [371, 377] on span "SHA LFT01, WME0333" at bounding box center [427, 373] width 149 height 13
click at [332, 377] on input "SHA LFT01, WME0333" at bounding box center [320, 373] width 26 height 26
checkbox input "true"
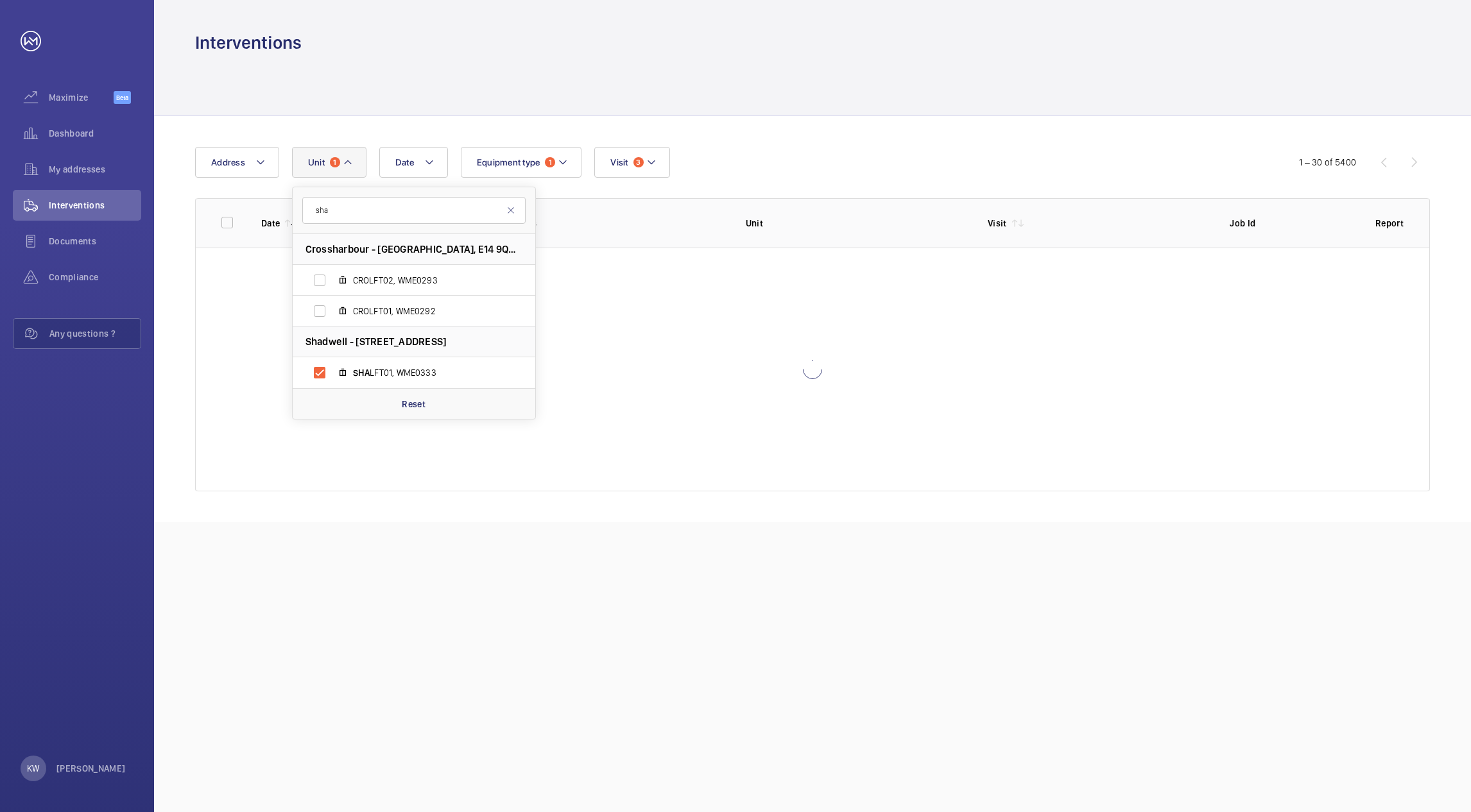
click at [730, 157] on div "Date Address Unit 1 sha Crossharbour - Isle of Dogs, E14 9QD LONDON CROLFT02, W…" at bounding box center [736, 162] width 1081 height 30
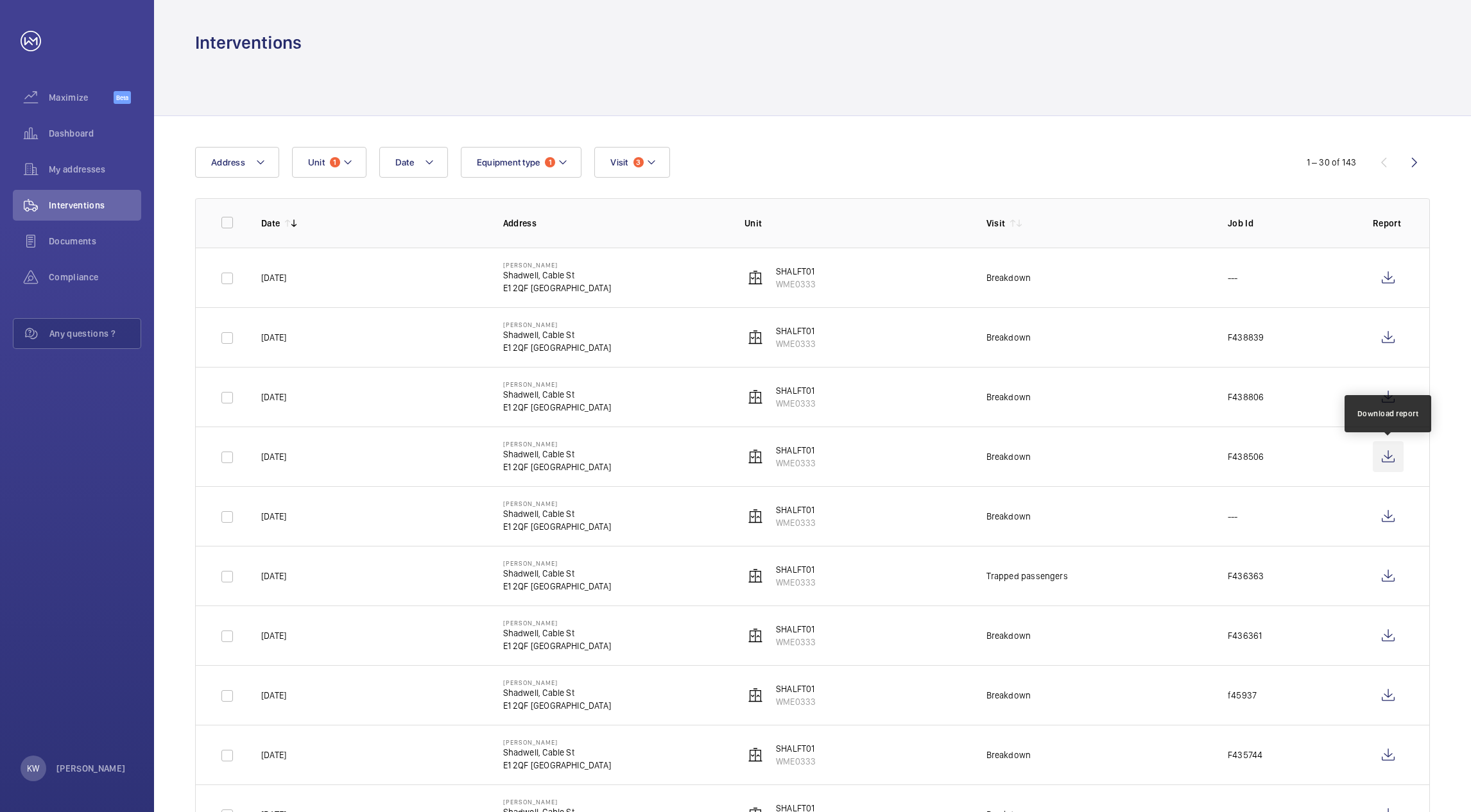
click at [1387, 459] on wm-front-icon-button at bounding box center [1388, 457] width 31 height 30
click at [352, 172] on button "Unit 1" at bounding box center [329, 162] width 74 height 30
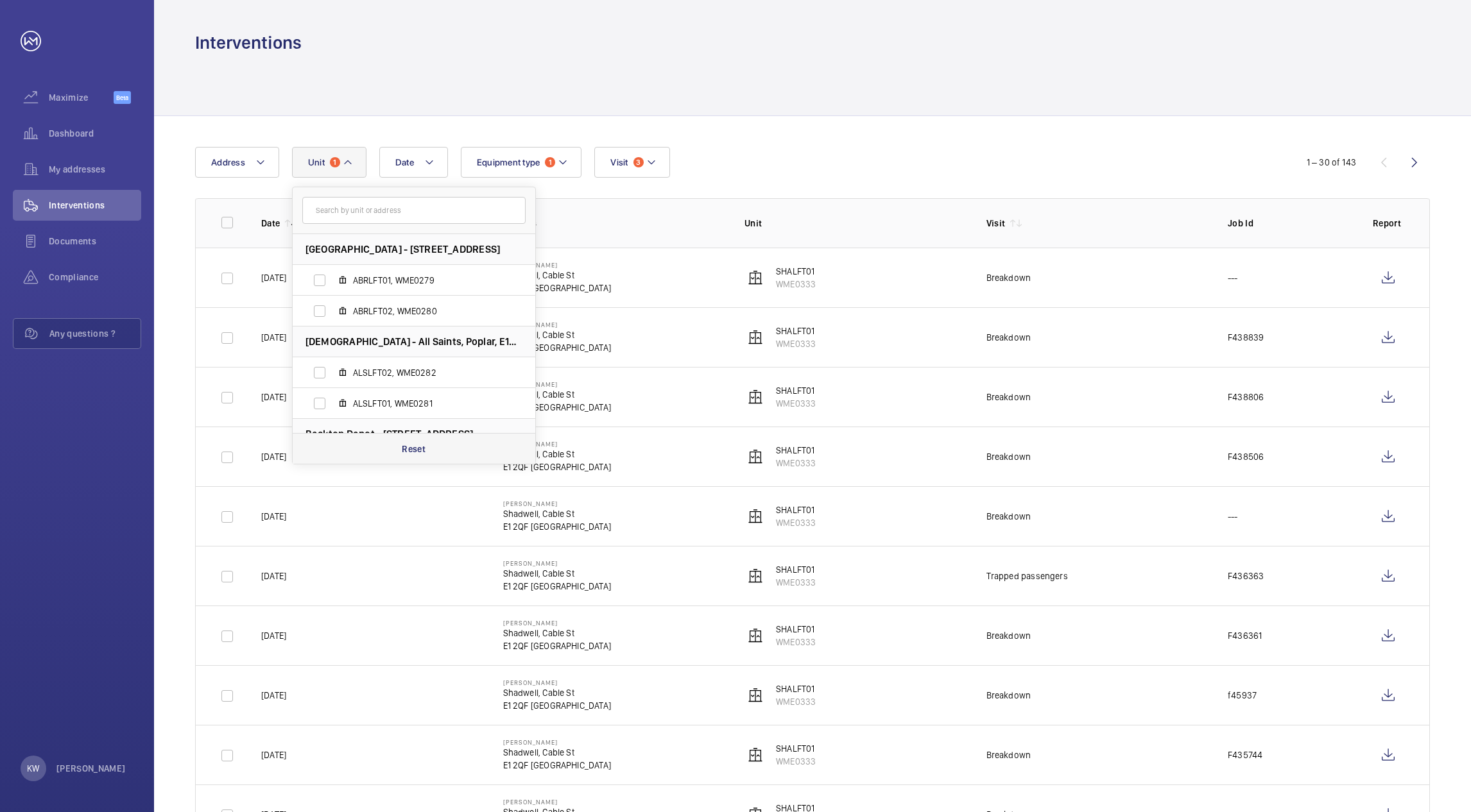
click at [410, 450] on p "Reset" at bounding box center [414, 449] width 24 height 13
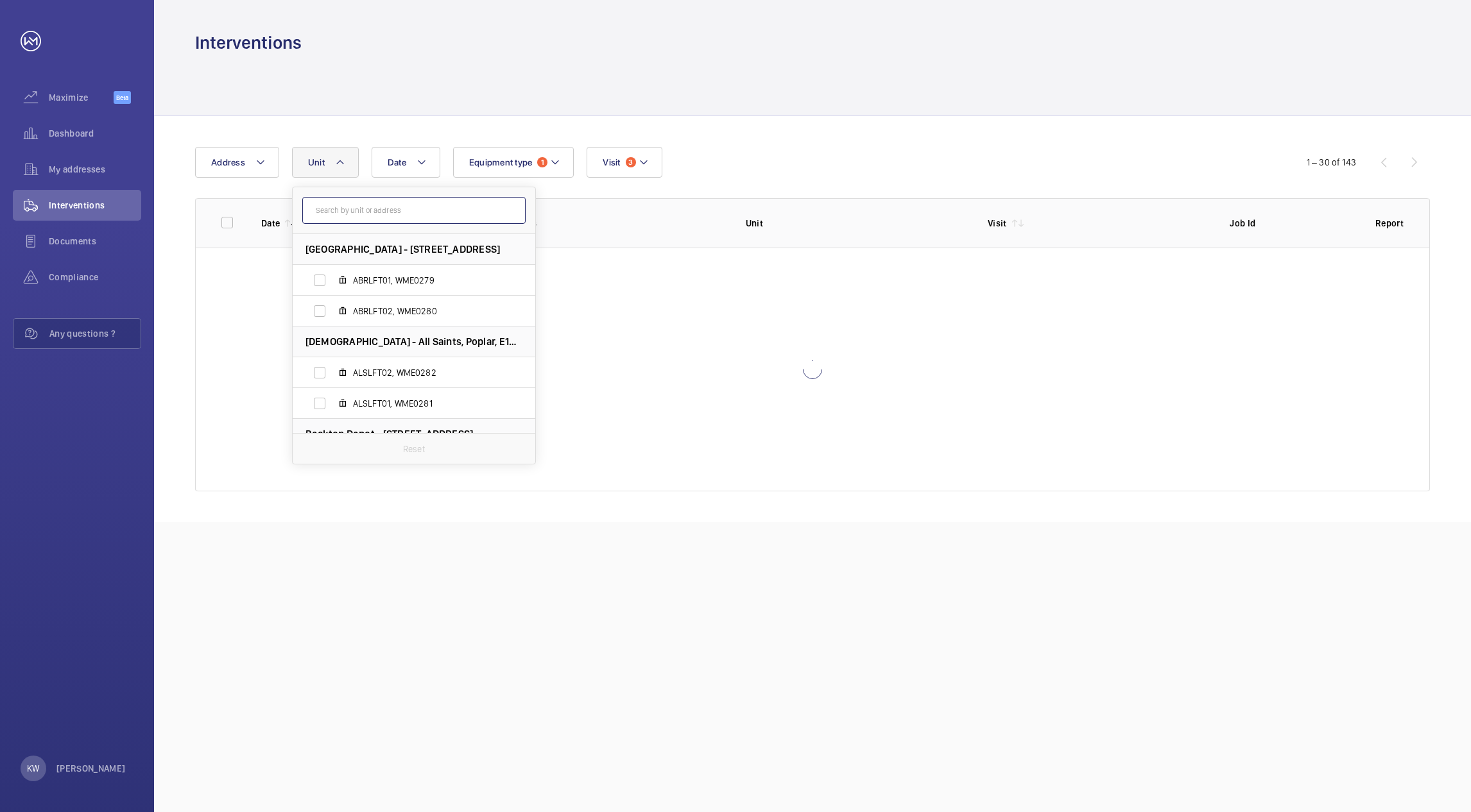
click at [402, 218] on input "text" at bounding box center [414, 210] width 224 height 27
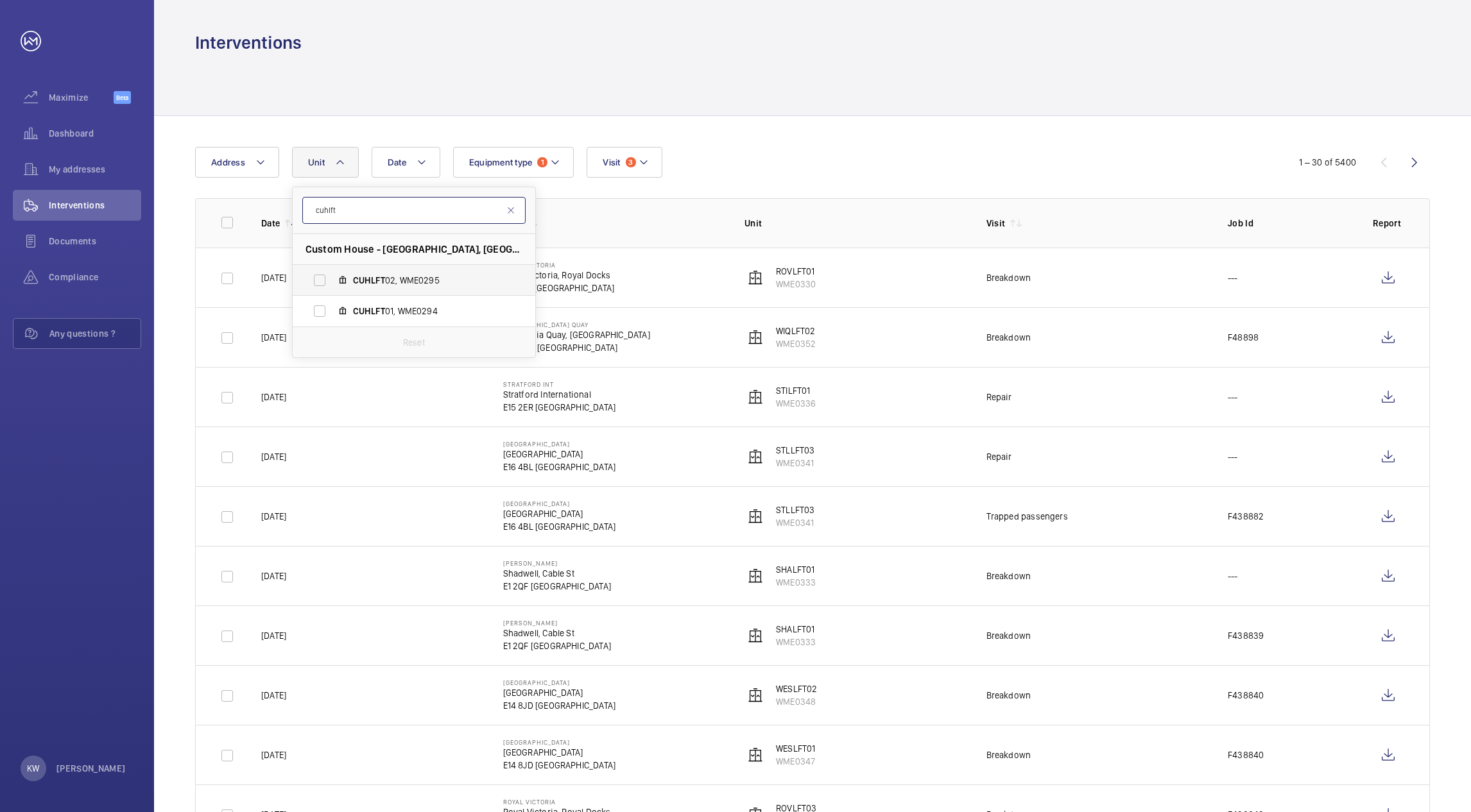
type input "cuhlft"
click at [319, 282] on label "CUHLFT 02, WME0295" at bounding box center [403, 280] width 222 height 30
click at [319, 282] on input "CUHLFT 02, WME0295" at bounding box center [320, 280] width 26 height 26
checkbox input "true"
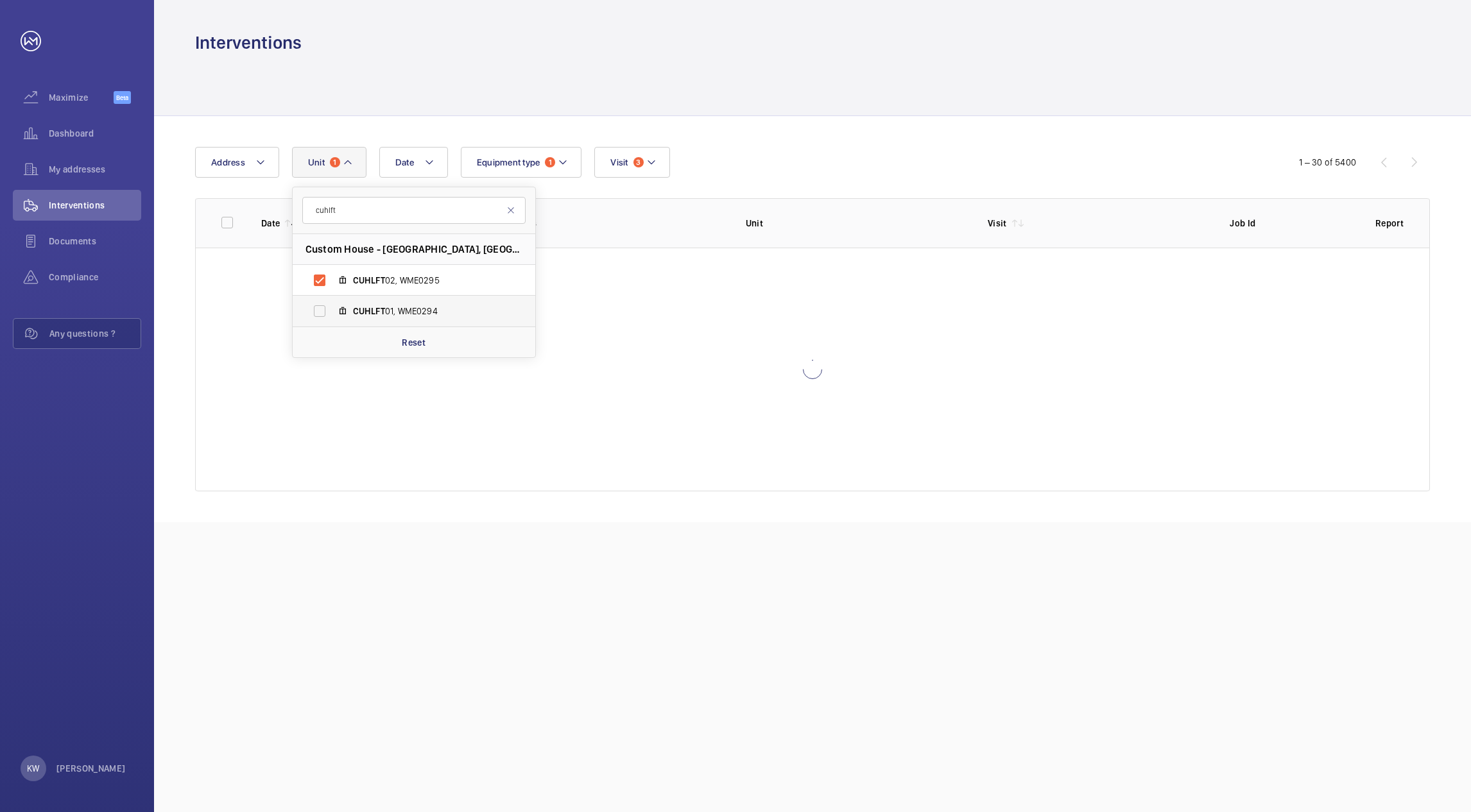
click at [319, 310] on label "CUHLFT 01, WME0294" at bounding box center [403, 311] width 222 height 30
click at [319, 310] on input "CUHLFT 01, WME0294" at bounding box center [320, 311] width 26 height 26
checkbox input "true"
click at [779, 130] on div "Date Address Unit 2 cuhlft Custom House - Custom House, Royal Docks, E16 3BY LO…" at bounding box center [812, 319] width 1317 height 406
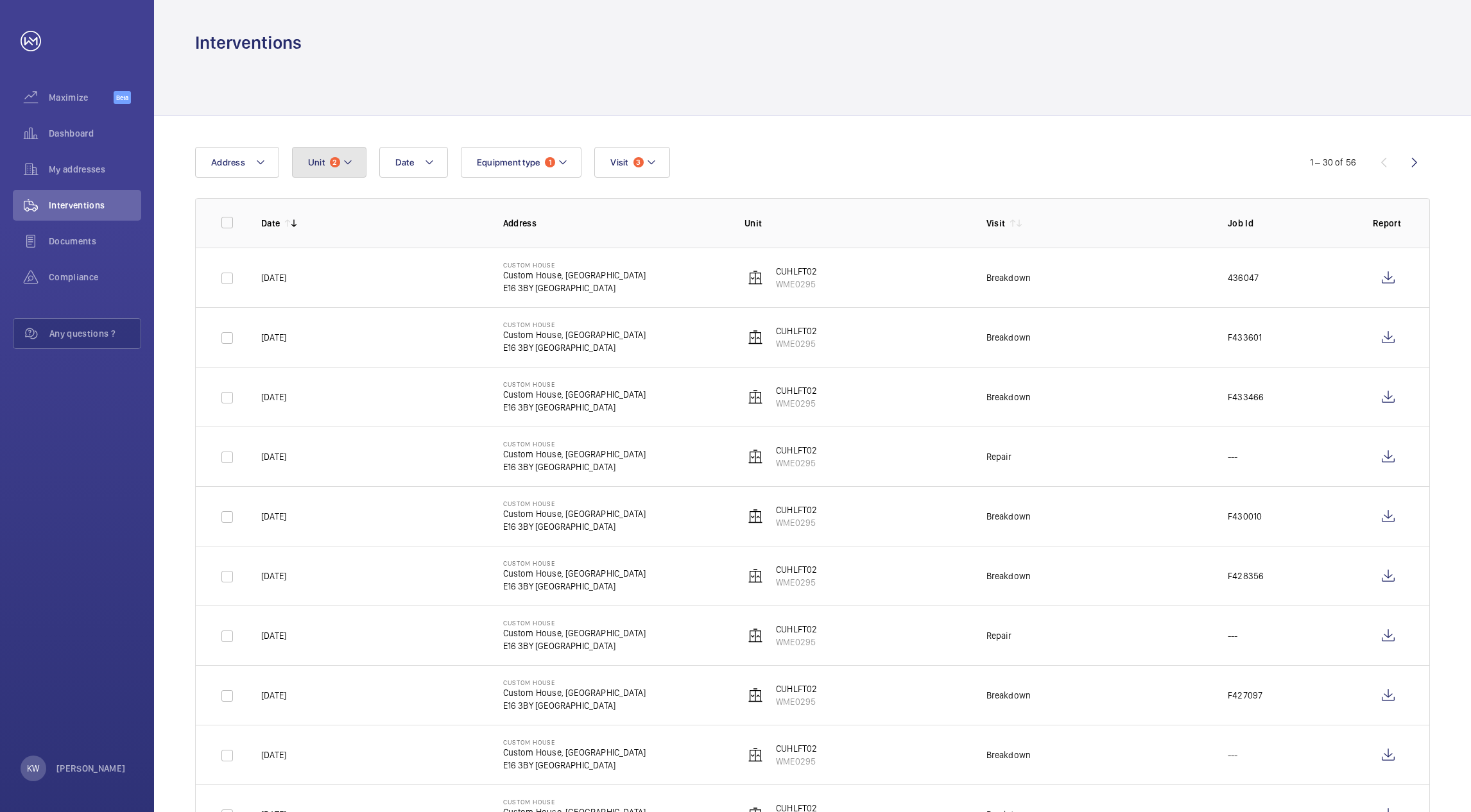
click at [346, 166] on mat-icon at bounding box center [348, 162] width 10 height 15
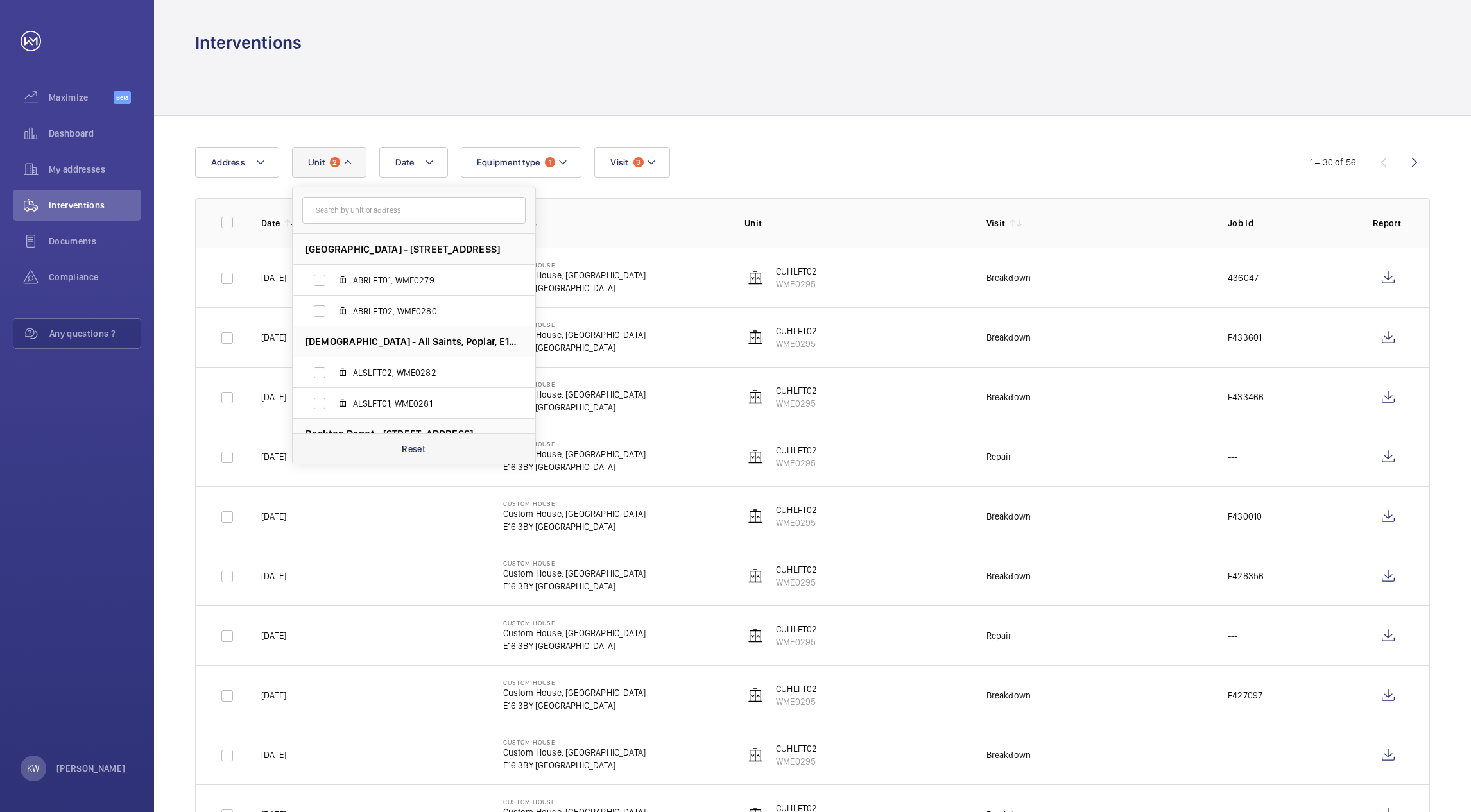
click at [407, 447] on p "Reset" at bounding box center [414, 449] width 24 height 13
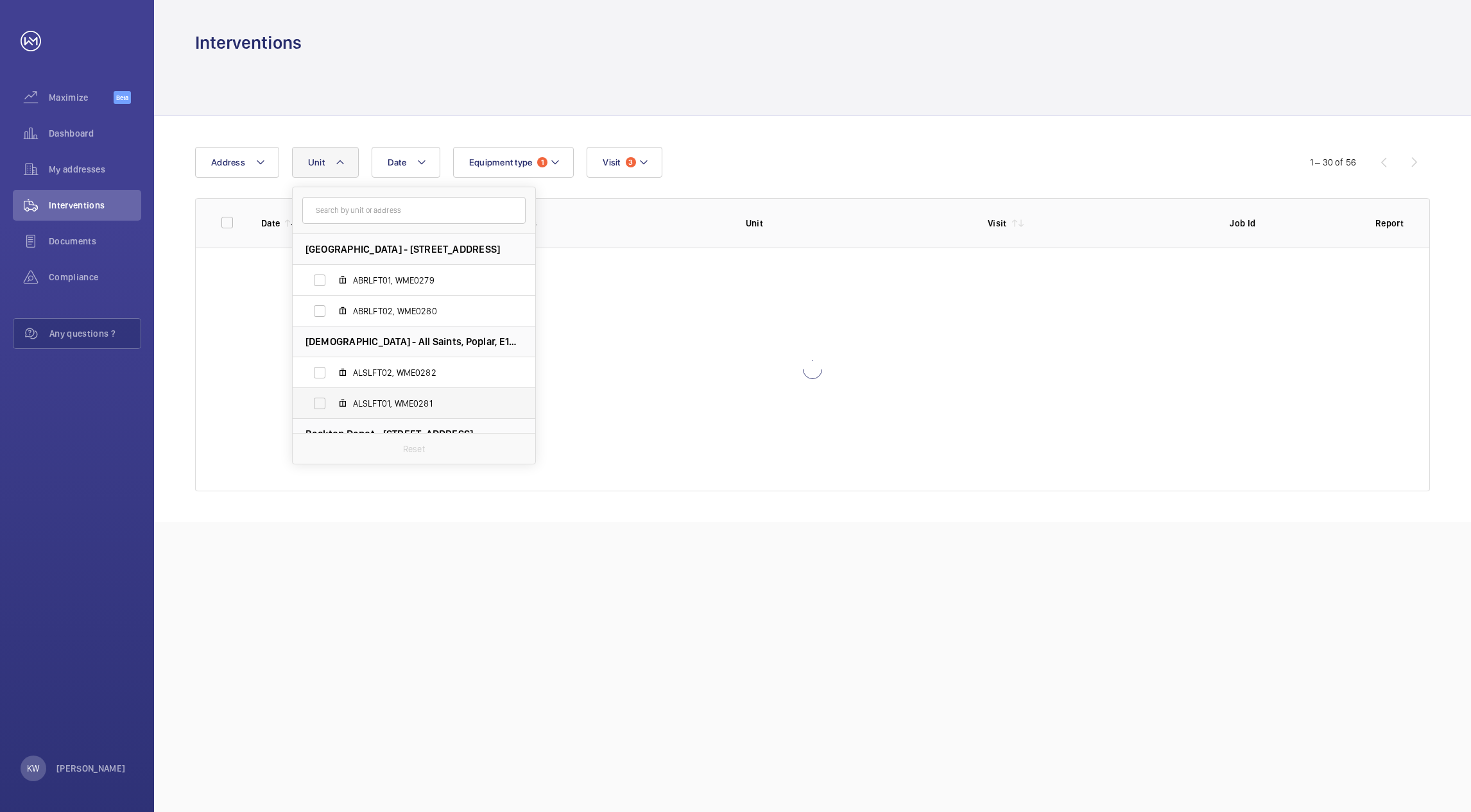
click at [316, 399] on label "ALSLFT01, WME0281" at bounding box center [403, 403] width 222 height 30
click at [316, 399] on input "ALSLFT01, WME0281" at bounding box center [320, 403] width 26 height 26
checkbox input "true"
click at [322, 369] on label "ALSLFT02, WME0282" at bounding box center [403, 373] width 222 height 30
click at [322, 369] on input "ALSLFT02, WME0282" at bounding box center [320, 373] width 26 height 26
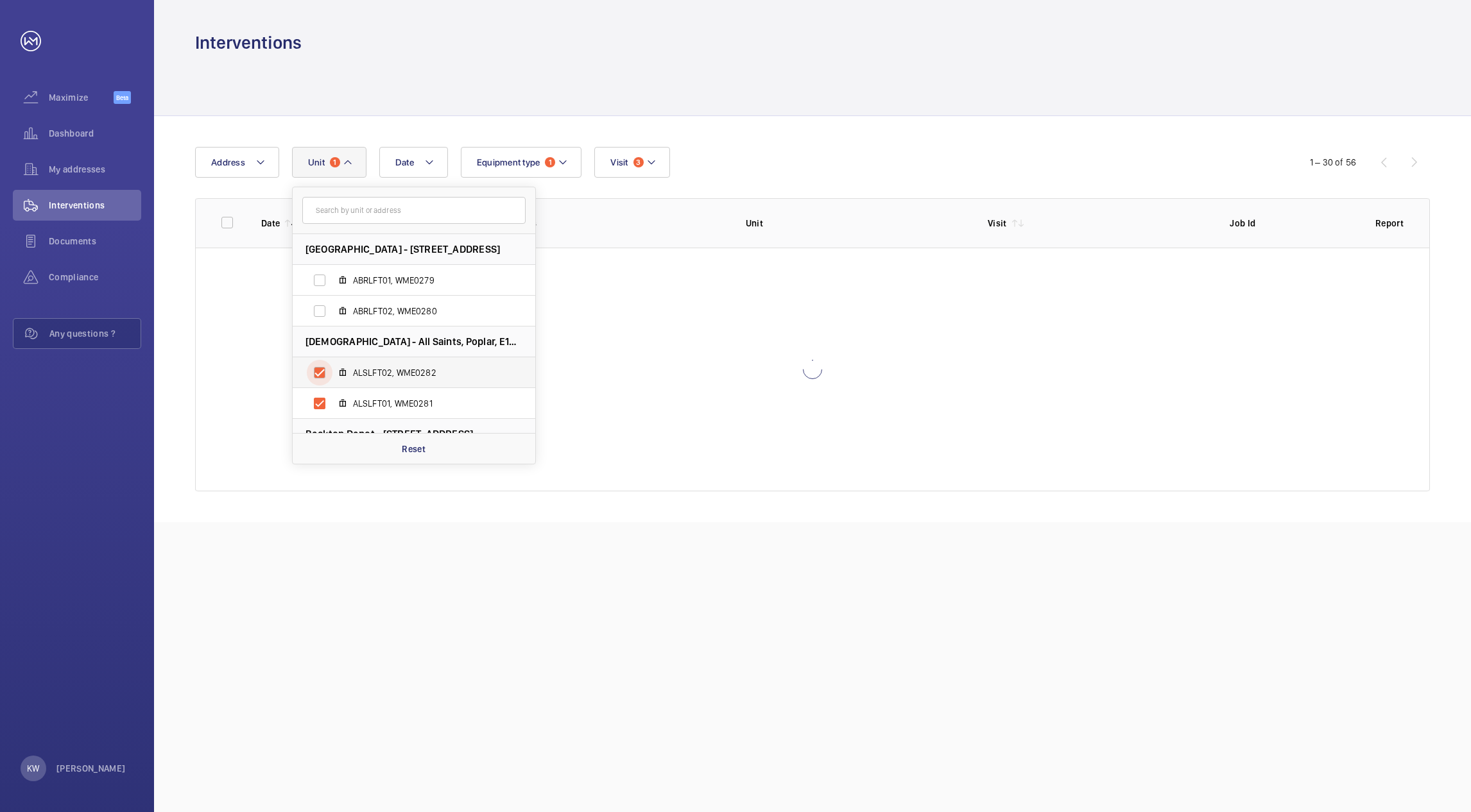
checkbox input "true"
click at [745, 167] on div "Date Address Unit 2 Abbey Road - 120 Abbey Rd, E15 3LZ LONDON ABRLFT01, WME0279…" at bounding box center [736, 162] width 1081 height 30
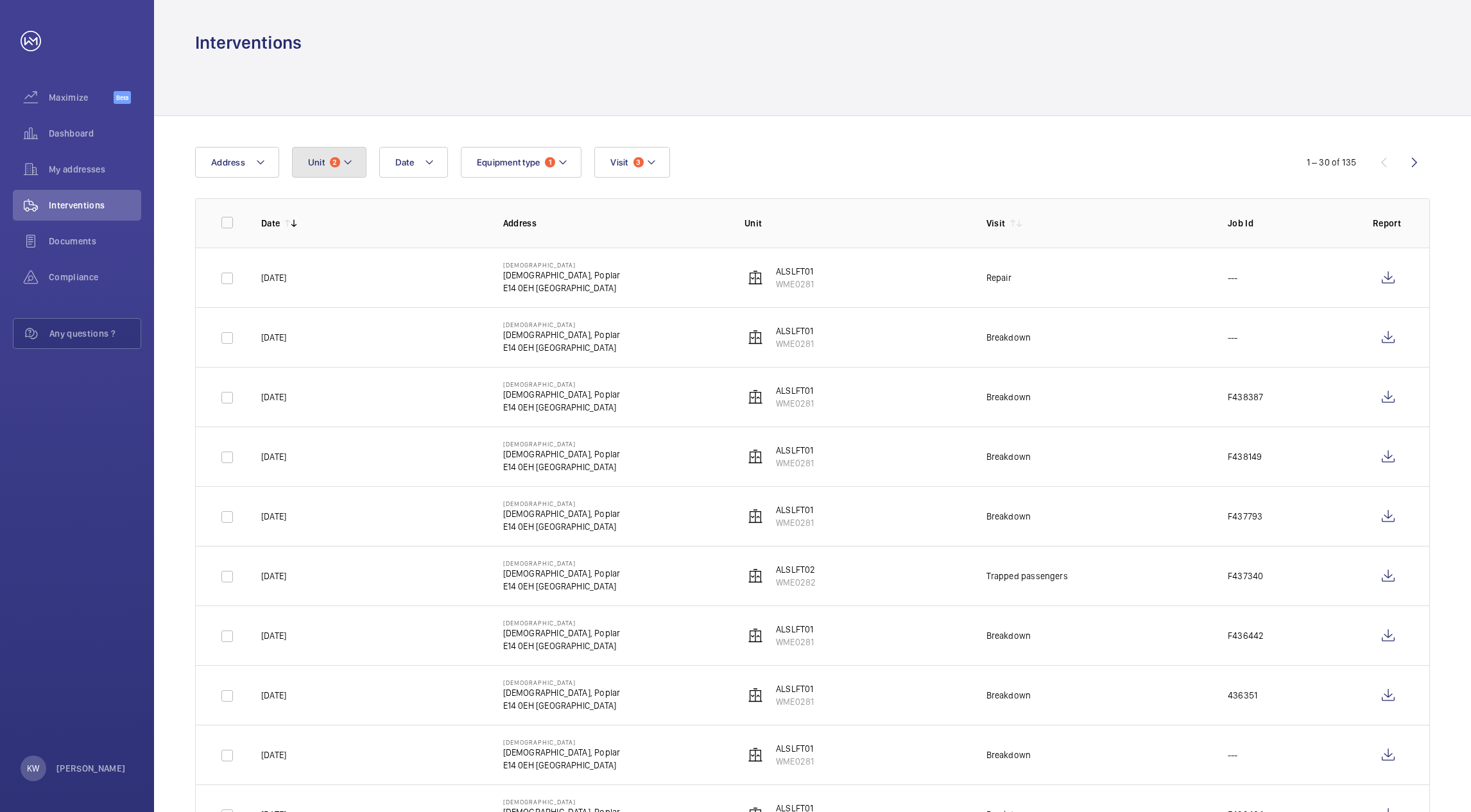
click at [352, 161] on mat-icon at bounding box center [348, 162] width 10 height 15
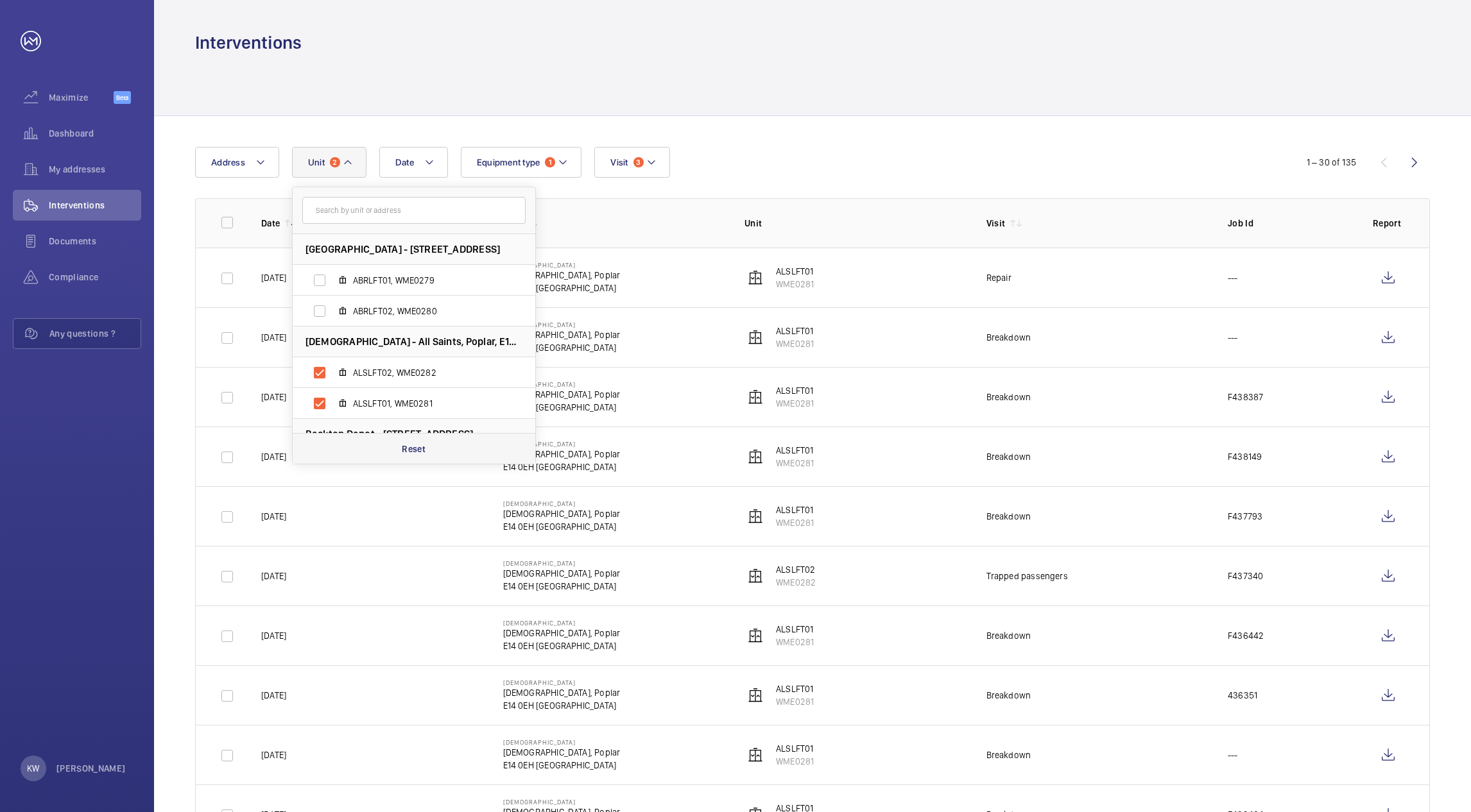
click at [410, 451] on p "Reset" at bounding box center [414, 449] width 24 height 13
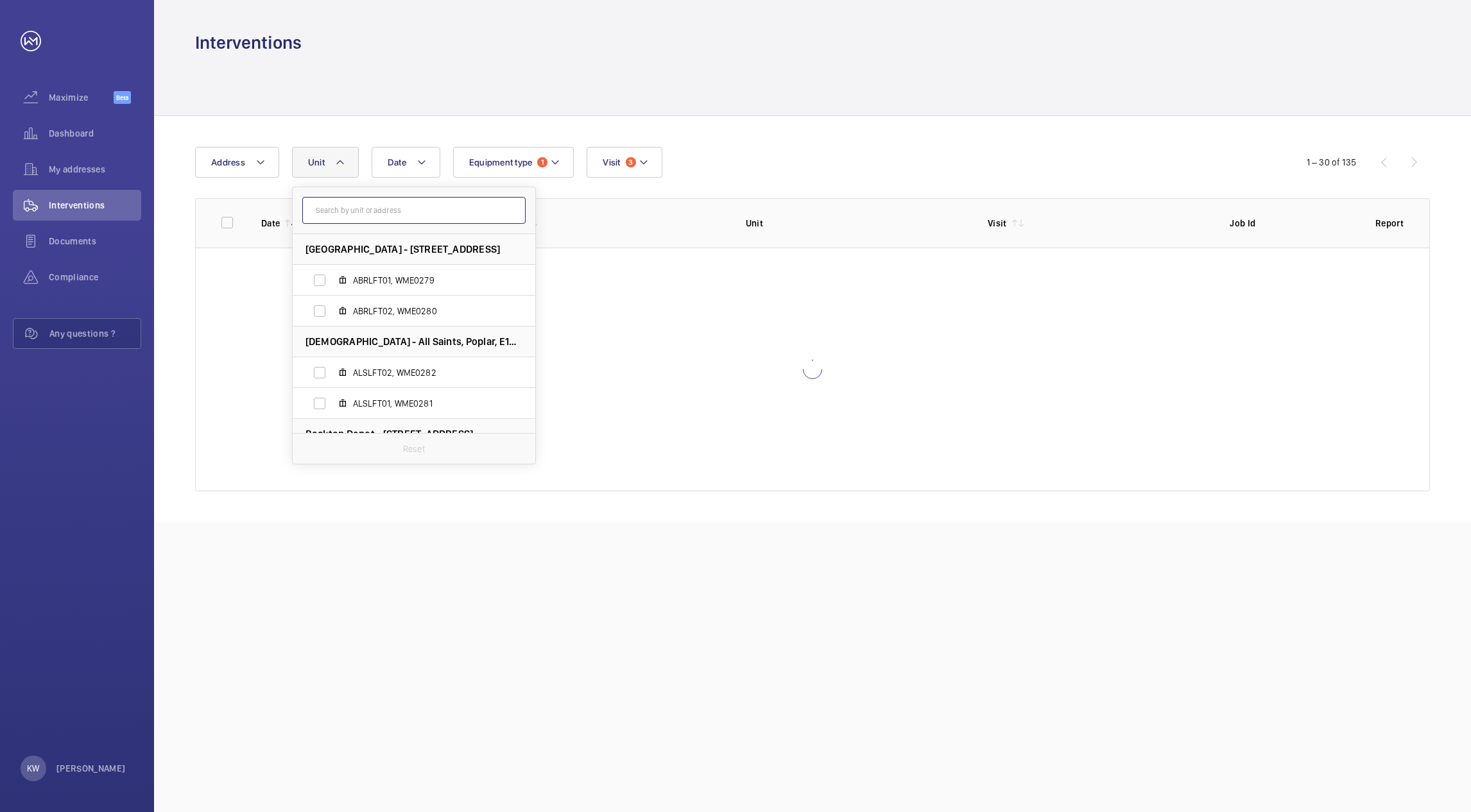
click at [400, 214] on input "text" at bounding box center [414, 210] width 224 height 27
type input "der"
drag, startPoint x: 348, startPoint y: 274, endPoint x: 340, endPoint y: 299, distance: 26.2
click at [348, 276] on label "DER LFT02, WME0297" at bounding box center [403, 280] width 222 height 30
click at [332, 276] on input "DER LFT02, WME0297" at bounding box center [320, 280] width 26 height 26
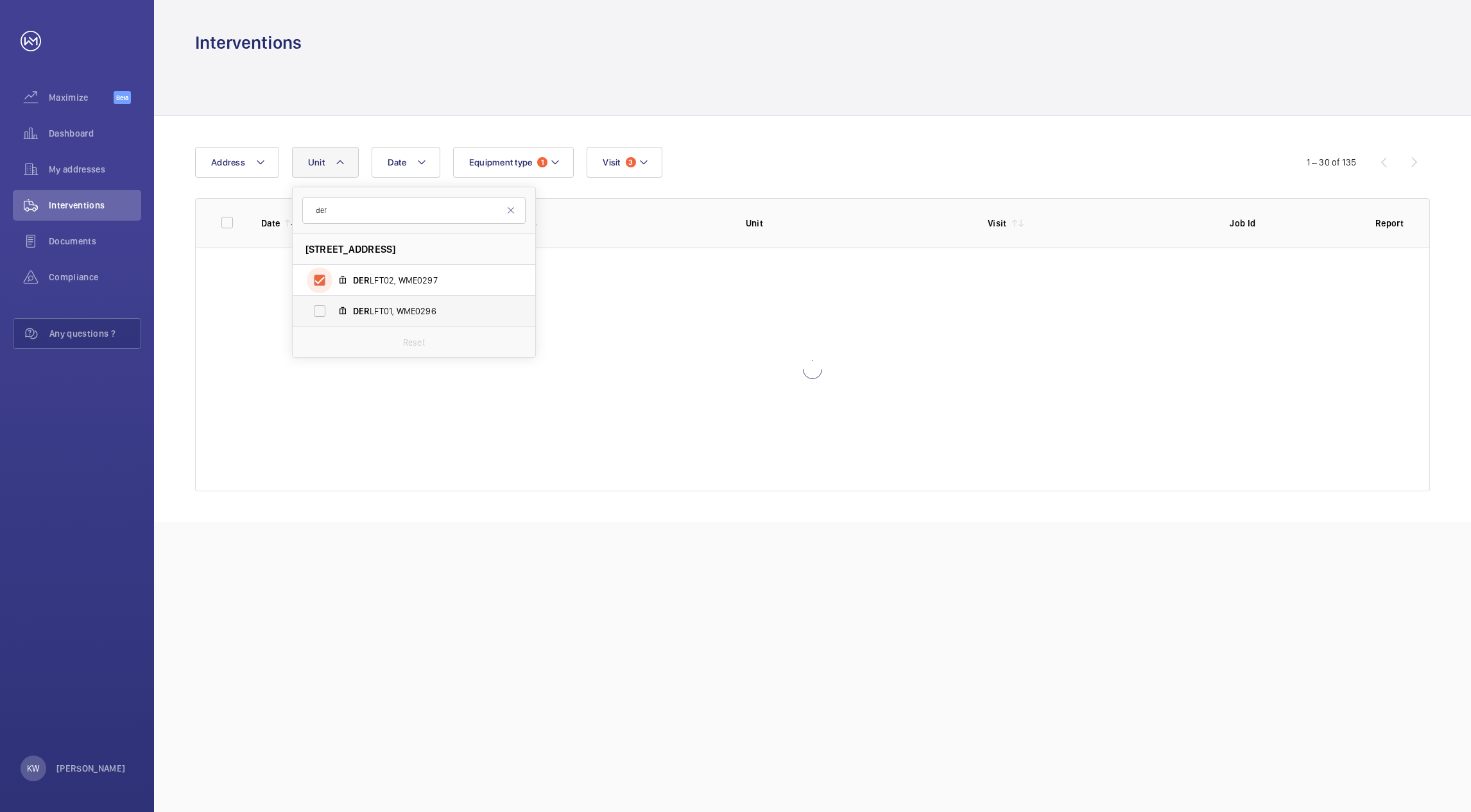
checkbox input "true"
click at [338, 310] on mat-icon at bounding box center [342, 311] width 10 height 10
click at [332, 310] on input "DER LFT01, WME0296" at bounding box center [320, 311] width 26 height 26
checkbox input "true"
click at [747, 65] on div at bounding box center [812, 85] width 1235 height 61
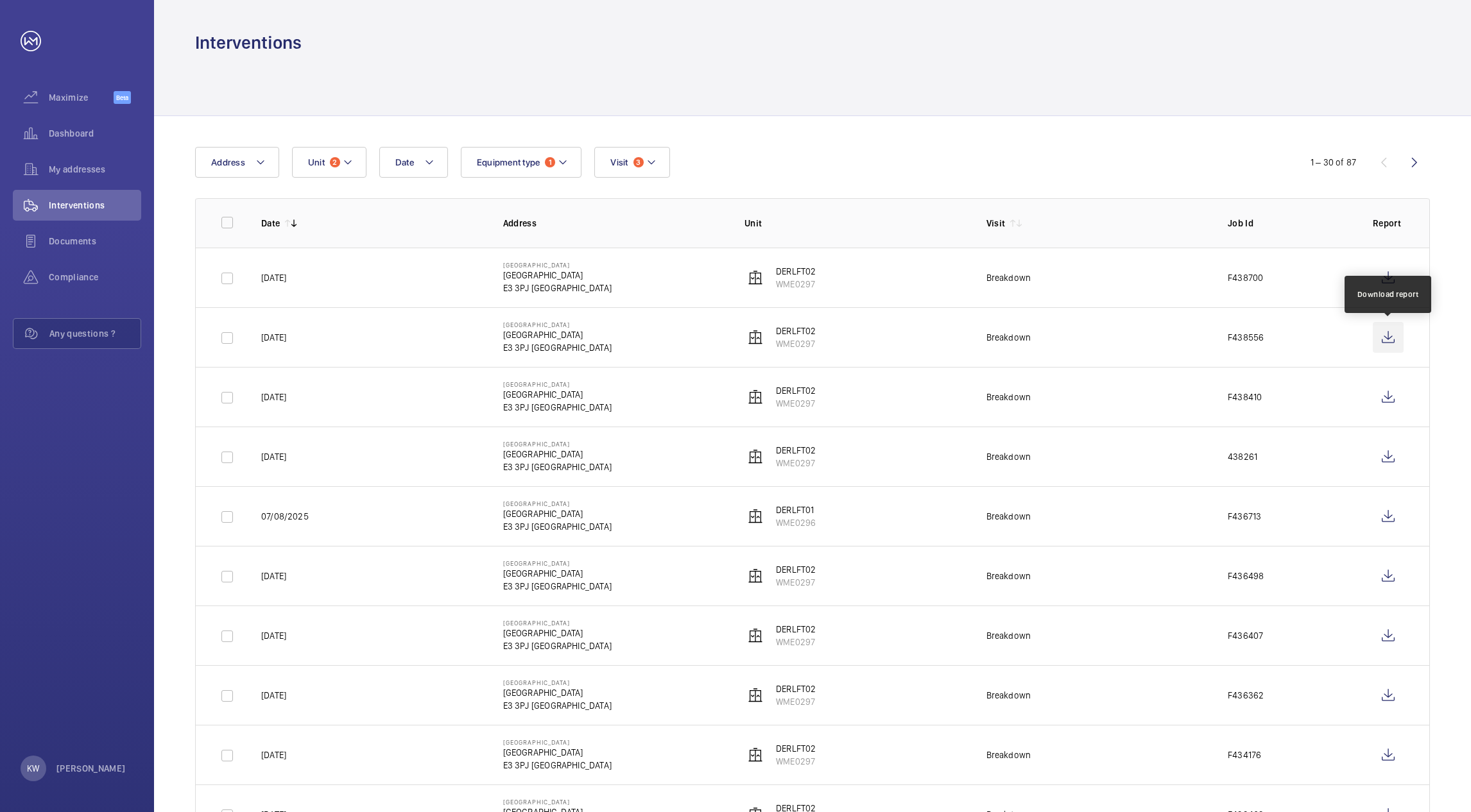
click at [1383, 341] on wm-front-icon-button at bounding box center [1388, 337] width 31 height 30
click at [343, 162] on mat-icon at bounding box center [348, 162] width 10 height 15
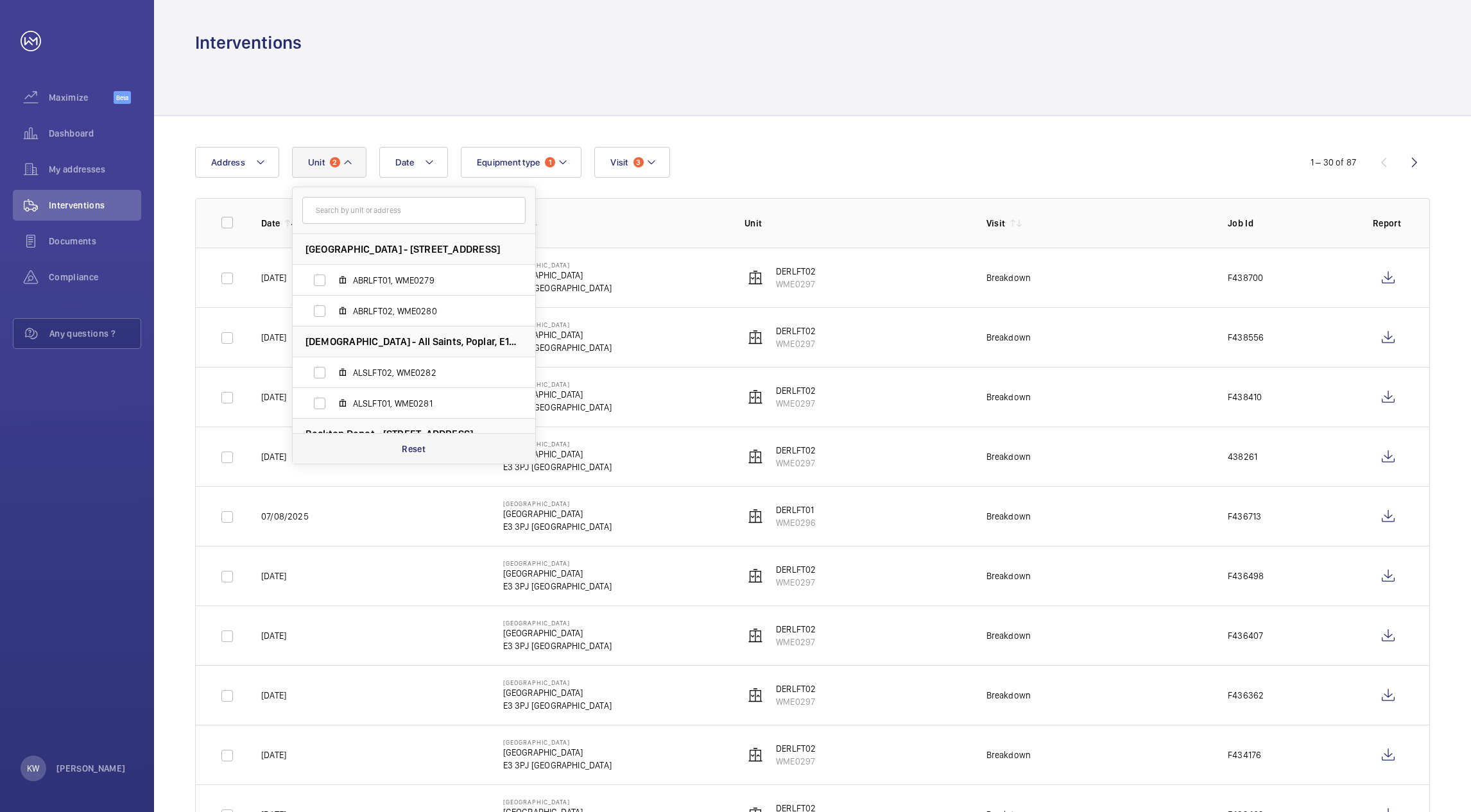
click at [415, 447] on p "Reset" at bounding box center [414, 449] width 24 height 13
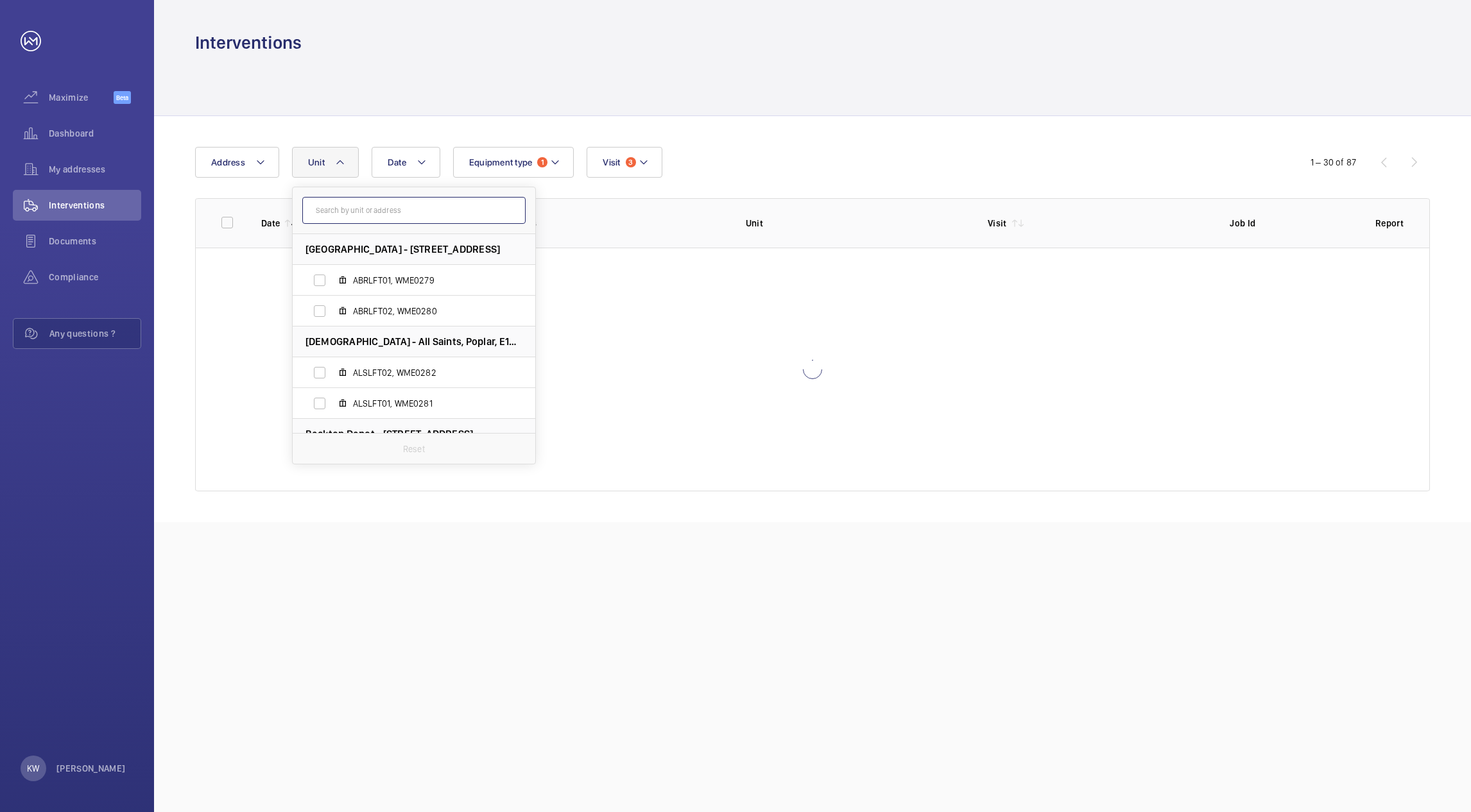
click at [381, 218] on input "text" at bounding box center [414, 210] width 224 height 27
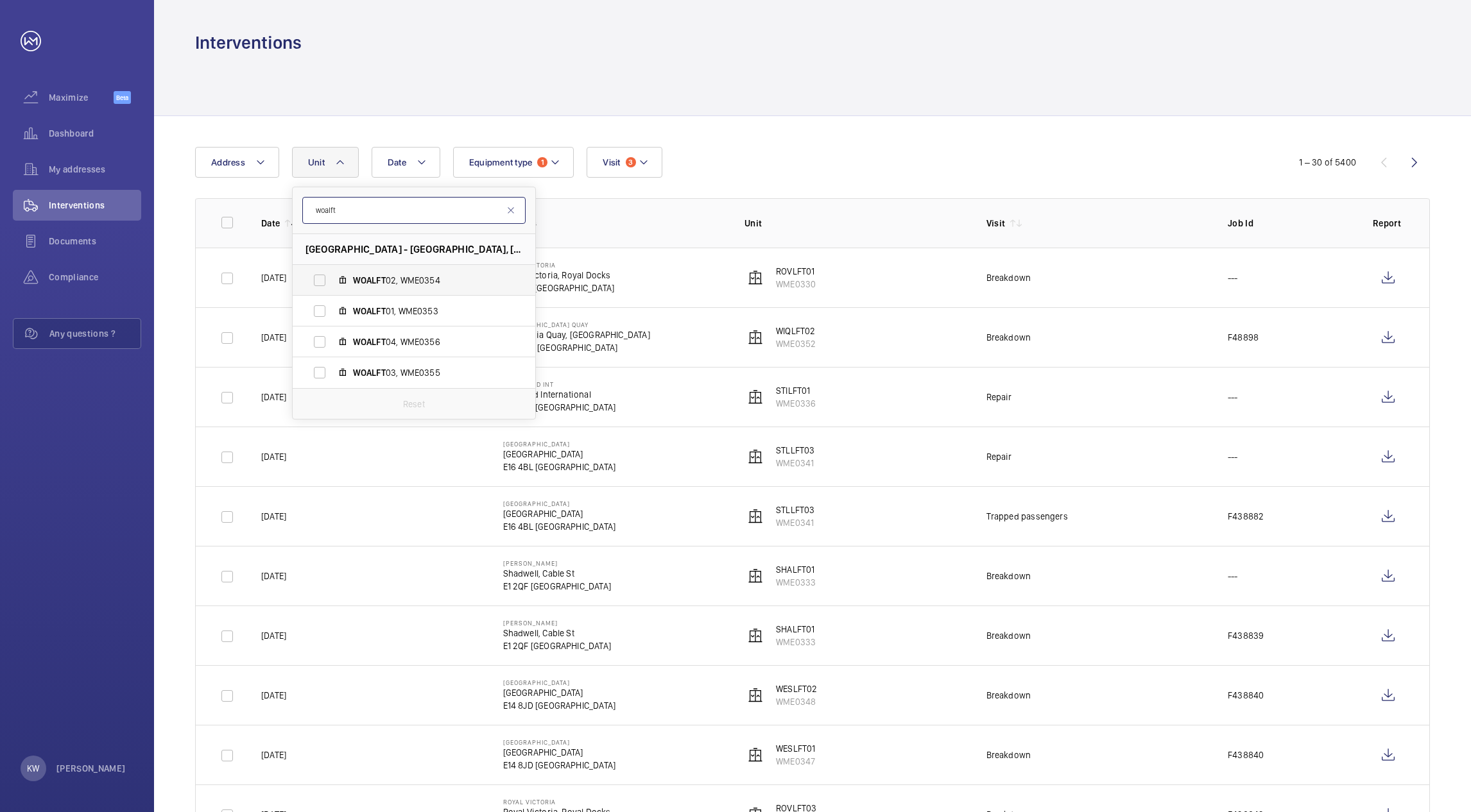
type input "woalft"
click at [314, 278] on label "WOALFT 02, WME0354" at bounding box center [403, 280] width 222 height 30
click at [314, 278] on input "WOALFT 02, WME0354" at bounding box center [320, 280] width 26 height 26
checkbox input "true"
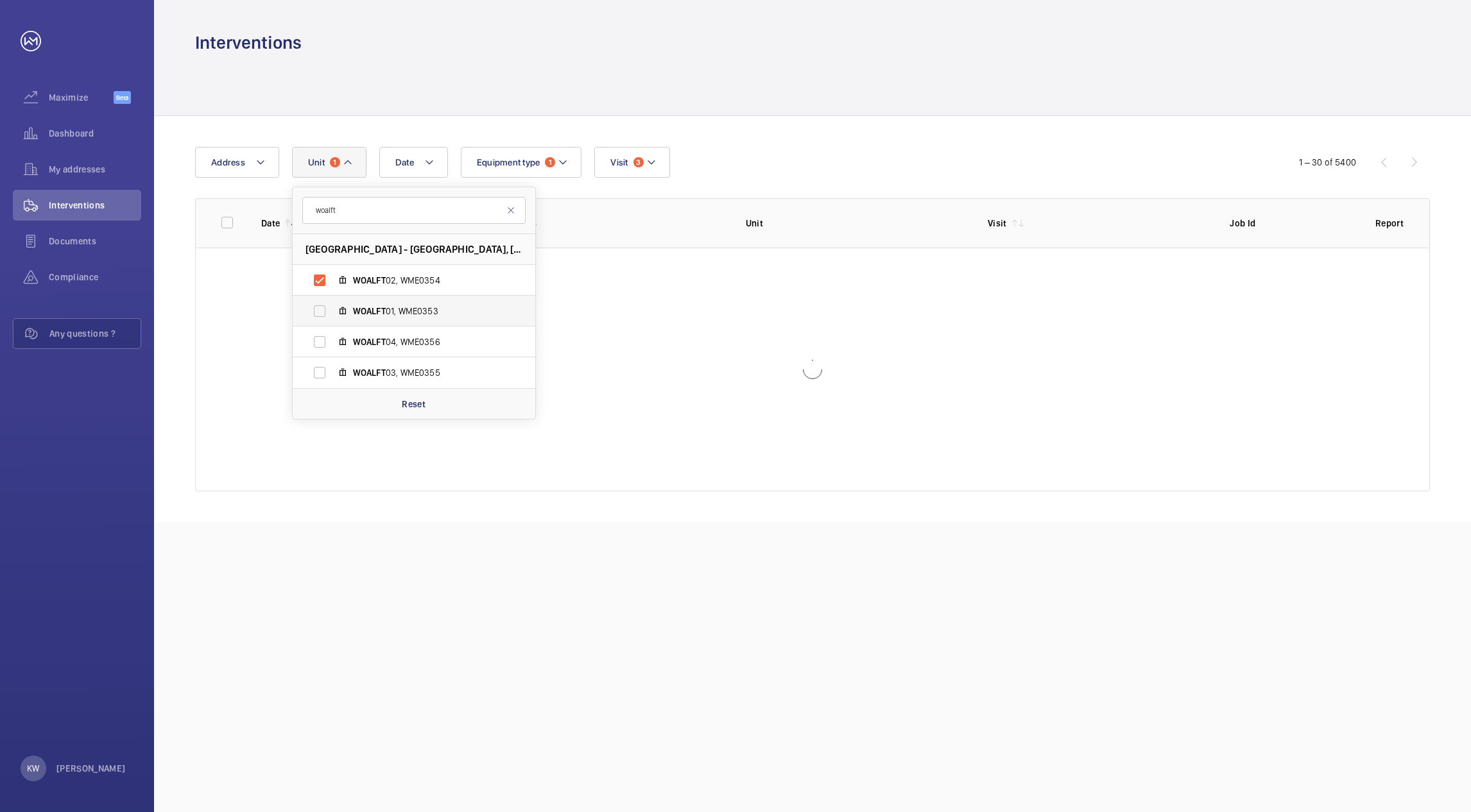
click at [318, 310] on label "WOALFT 01, WME0353" at bounding box center [403, 311] width 222 height 30
click at [318, 310] on input "WOALFT 01, WME0353" at bounding box center [320, 311] width 26 height 26
checkbox input "true"
click at [317, 344] on label "WOALFT 04, WME0356" at bounding box center [403, 342] width 222 height 30
click at [317, 344] on input "WOALFT 04, WME0356" at bounding box center [320, 341] width 26 height 26
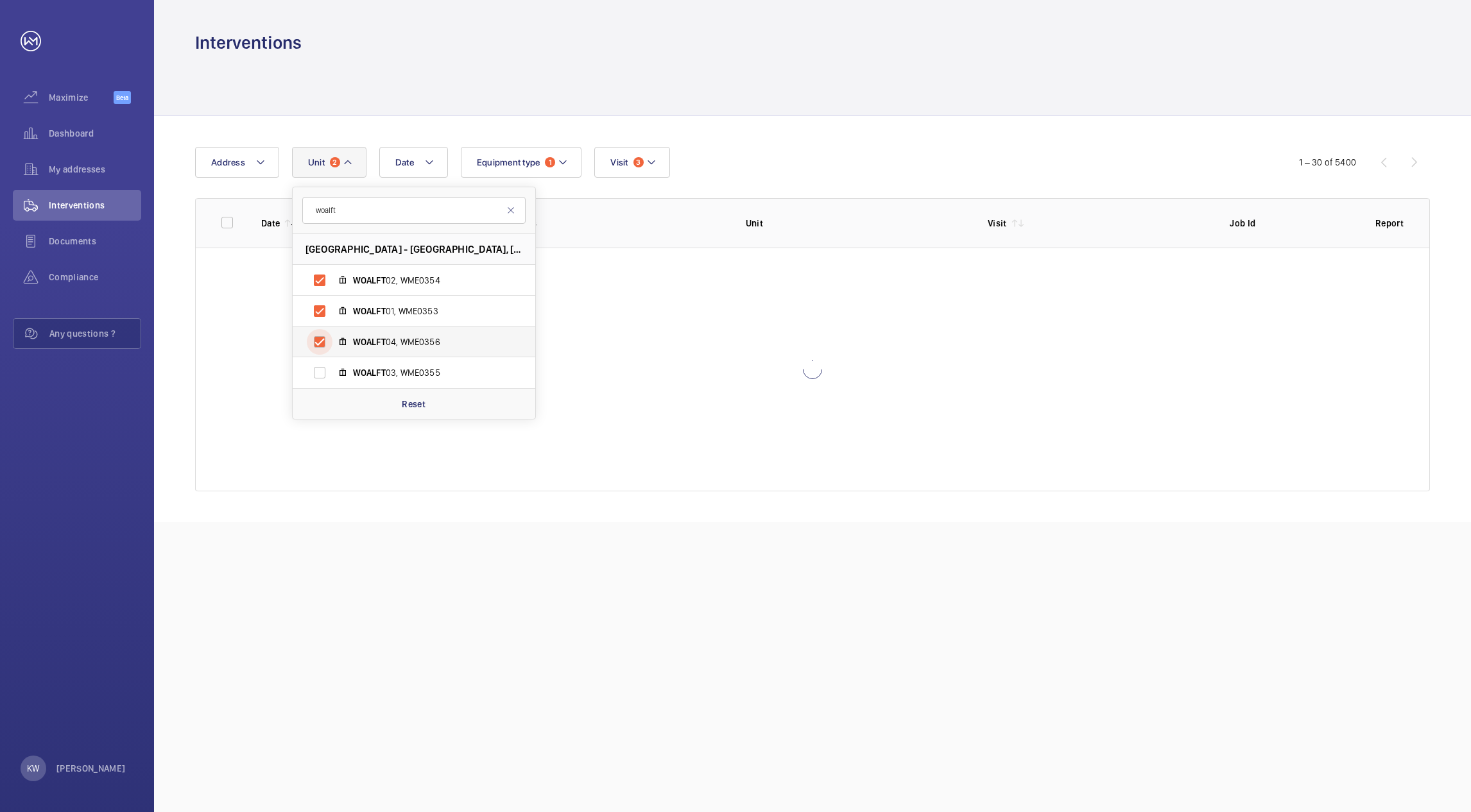
checkbox input "true"
click at [318, 373] on label "WOALFT 03, WME0355" at bounding box center [403, 373] width 222 height 30
click at [318, 373] on input "WOALFT 03, WME0355" at bounding box center [320, 373] width 26 height 26
checkbox input "true"
click at [719, 168] on div "Date Address Unit 4 woalft Woolwich Arsenal - Woolwich Arsenal, Woolwich New Ro…" at bounding box center [736, 162] width 1081 height 30
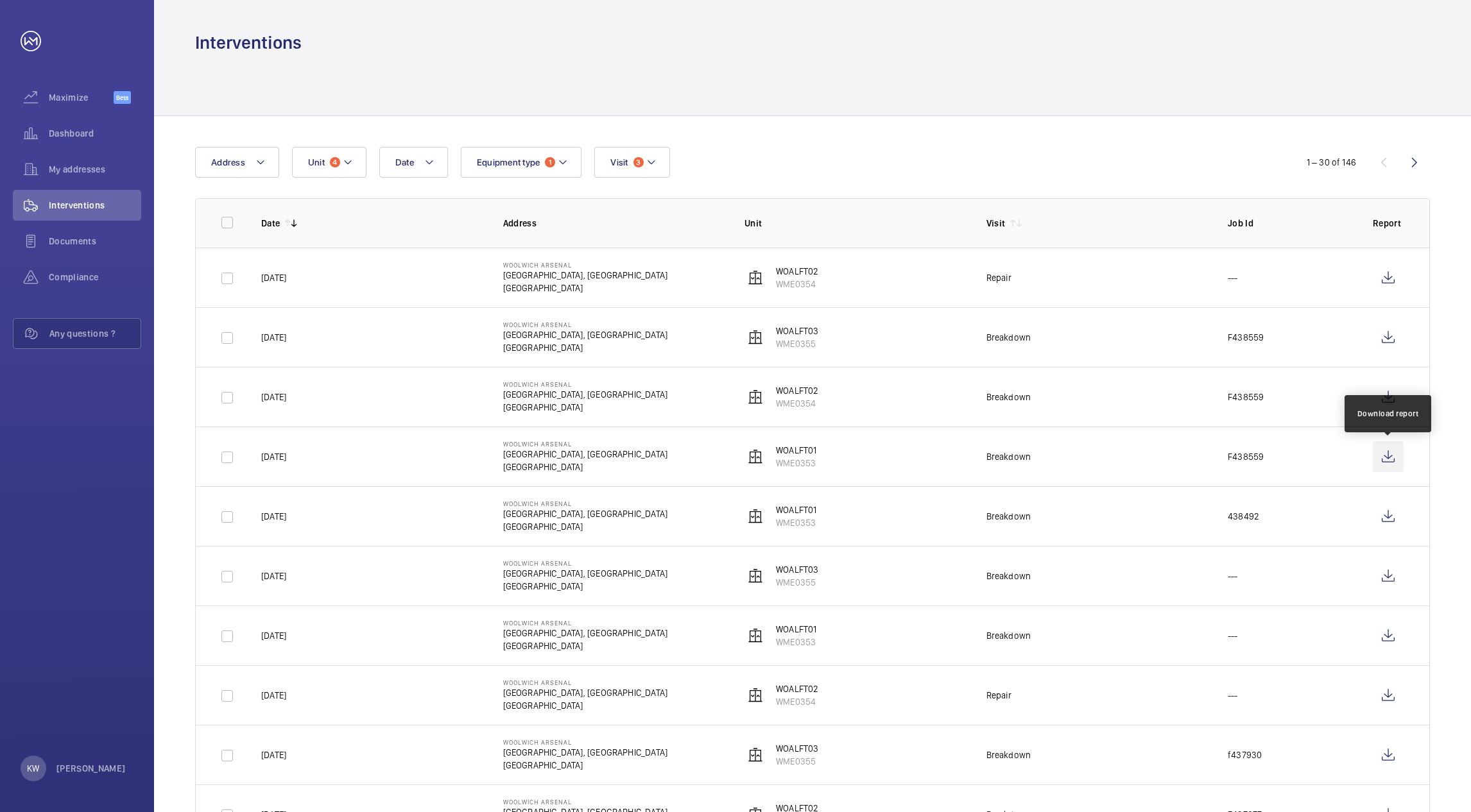
click at [1391, 458] on wm-front-icon-button at bounding box center [1388, 457] width 31 height 30
click at [344, 150] on button "Unit 4" at bounding box center [329, 162] width 74 height 30
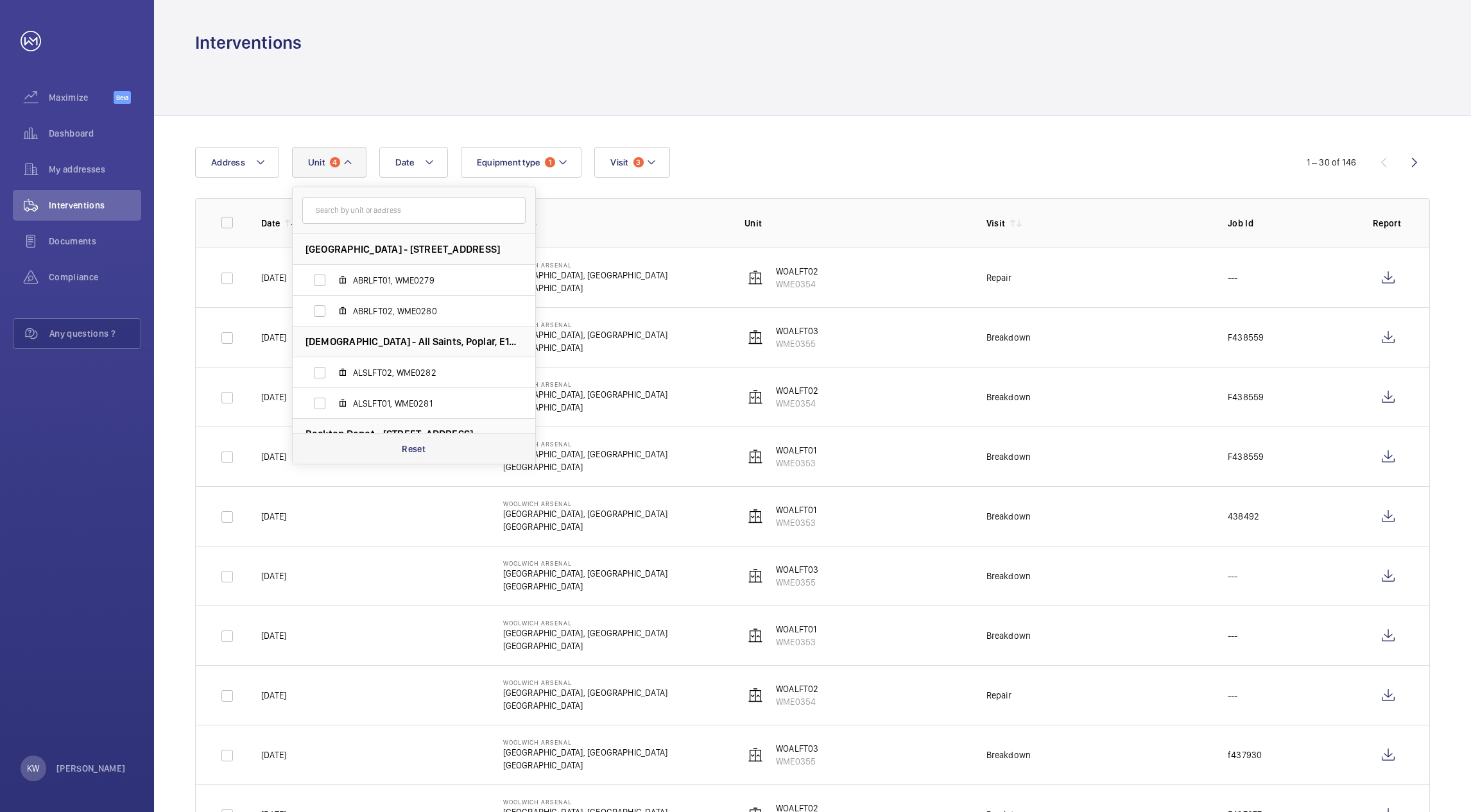
click at [423, 451] on p "Reset" at bounding box center [414, 449] width 24 height 13
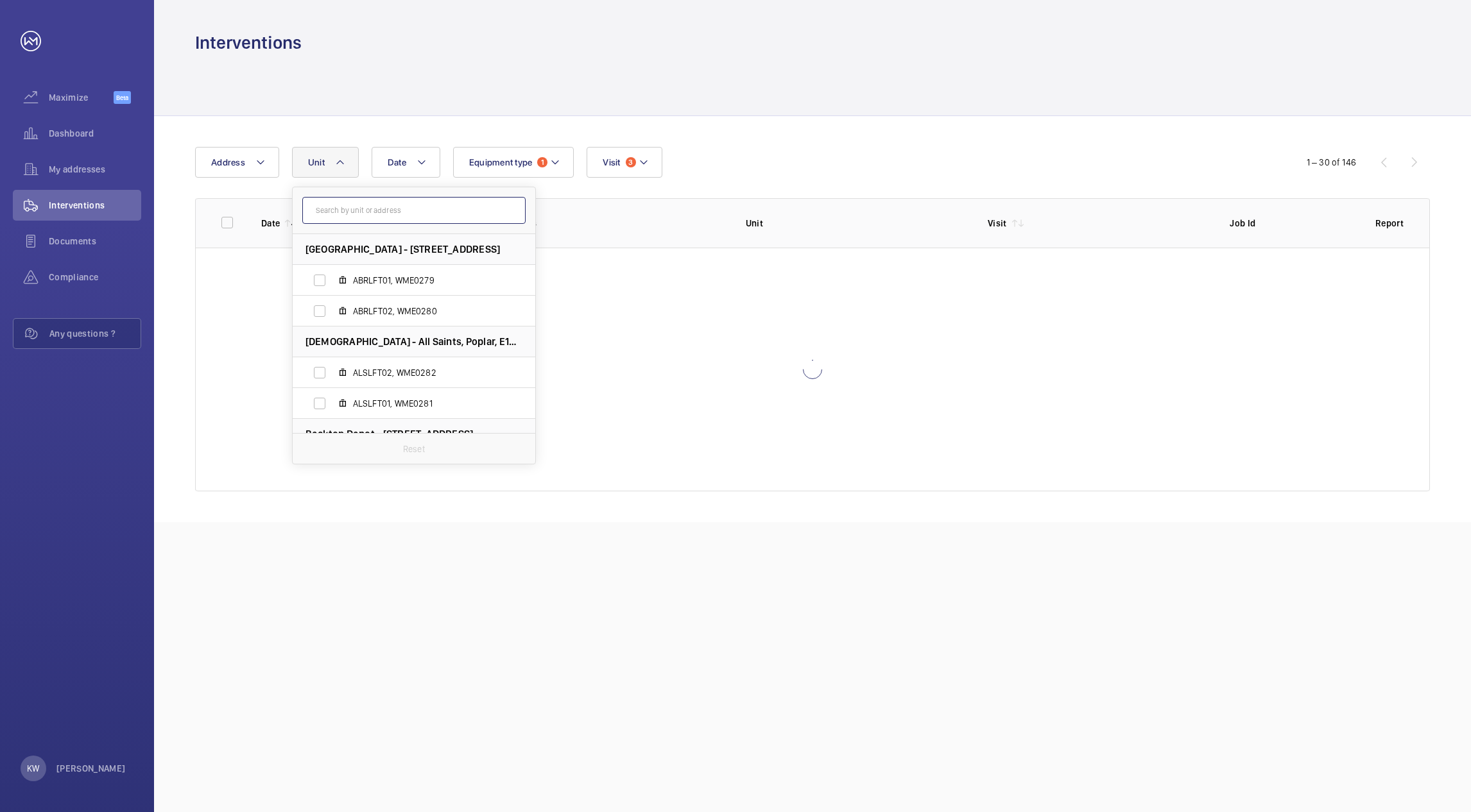
click at [379, 214] on input "text" at bounding box center [414, 210] width 224 height 27
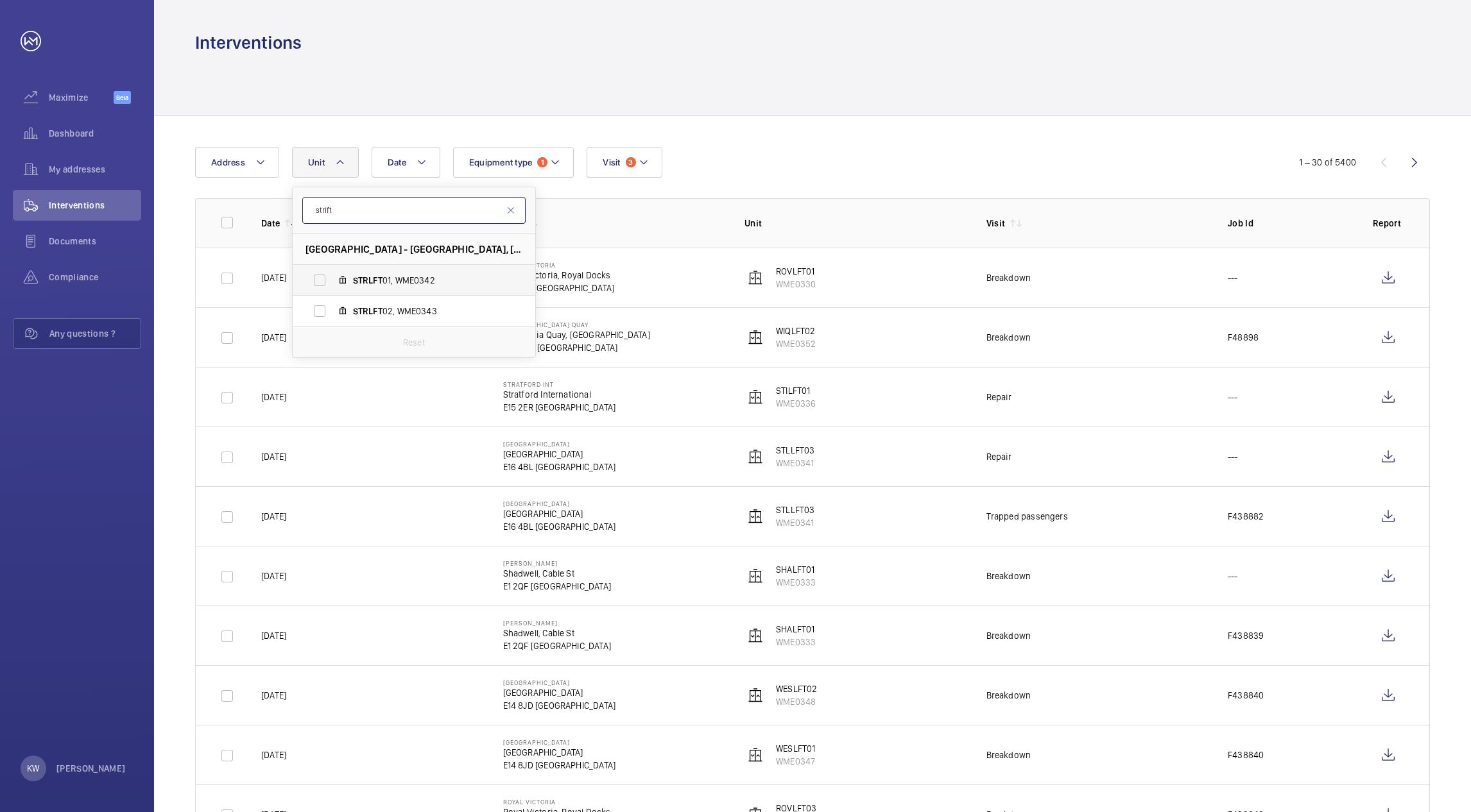
type input "strlft"
click at [323, 276] on label "STRLFT 01, WME0342" at bounding box center [403, 280] width 222 height 30
click at [323, 276] on input "STRLFT 01, WME0342" at bounding box center [320, 280] width 26 height 26
checkbox input "true"
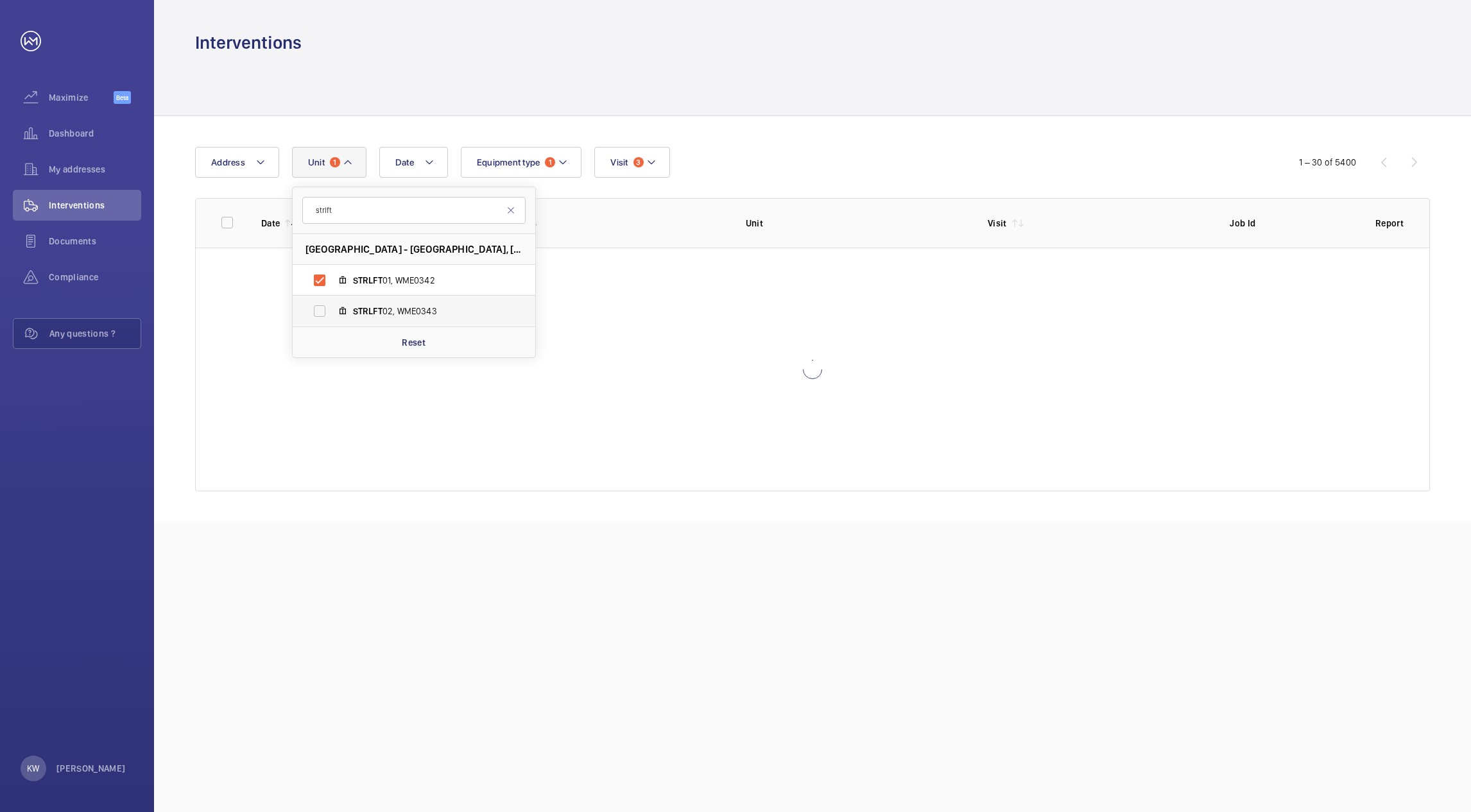
click at [321, 310] on label "STRLFT 02, WME0343" at bounding box center [403, 311] width 222 height 30
click at [321, 310] on input "STRLFT 02, WME0343" at bounding box center [320, 311] width 26 height 26
checkbox input "true"
click at [821, 108] on div at bounding box center [812, 85] width 1235 height 61
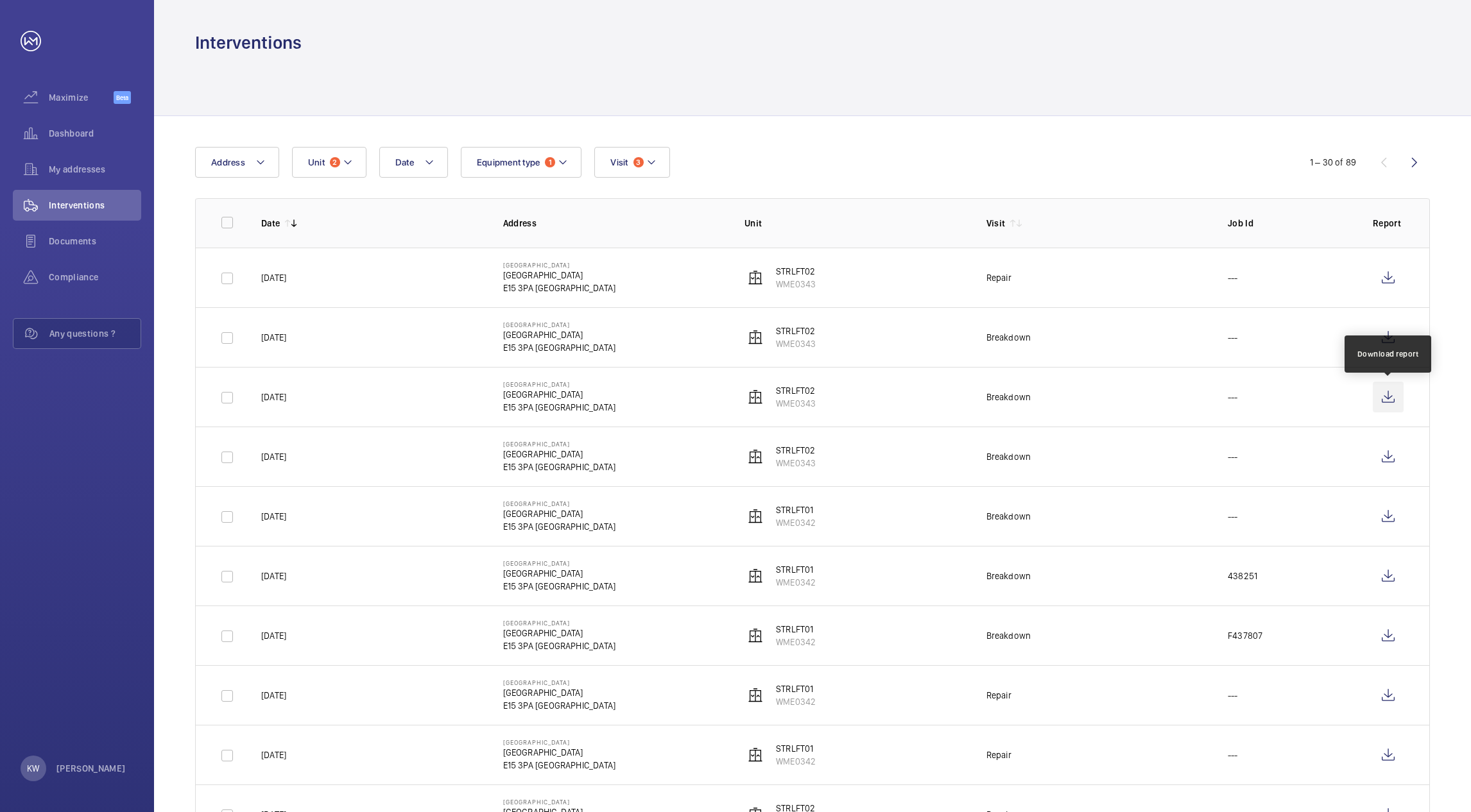
click at [1380, 396] on wm-front-icon-button at bounding box center [1388, 397] width 31 height 30
click at [1381, 335] on wm-front-icon-button at bounding box center [1388, 337] width 31 height 30
click at [1389, 280] on wm-front-icon-button at bounding box center [1388, 278] width 31 height 30
click at [356, 161] on button "Unit 2" at bounding box center [329, 162] width 74 height 30
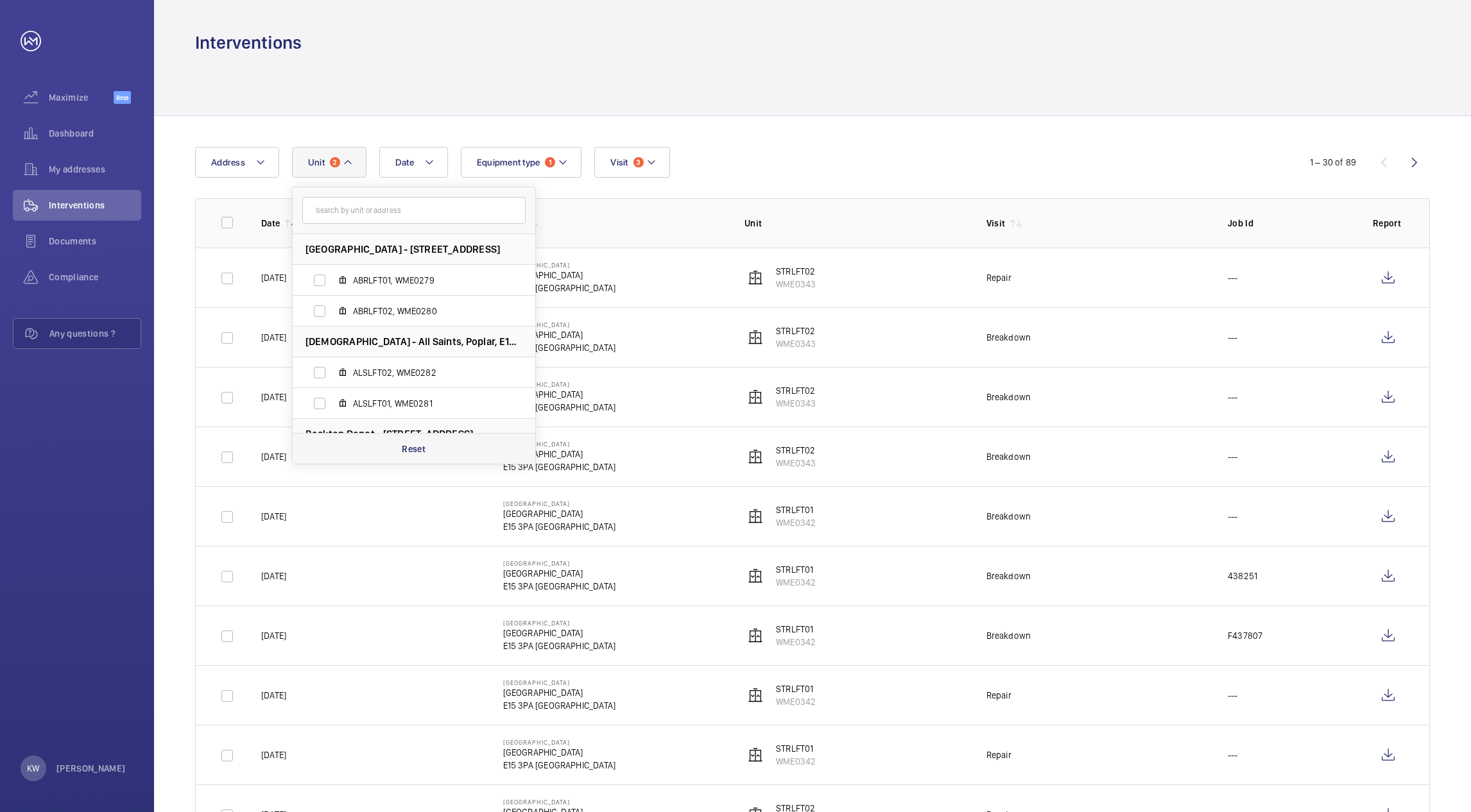
click at [413, 443] on p "Reset" at bounding box center [414, 449] width 24 height 13
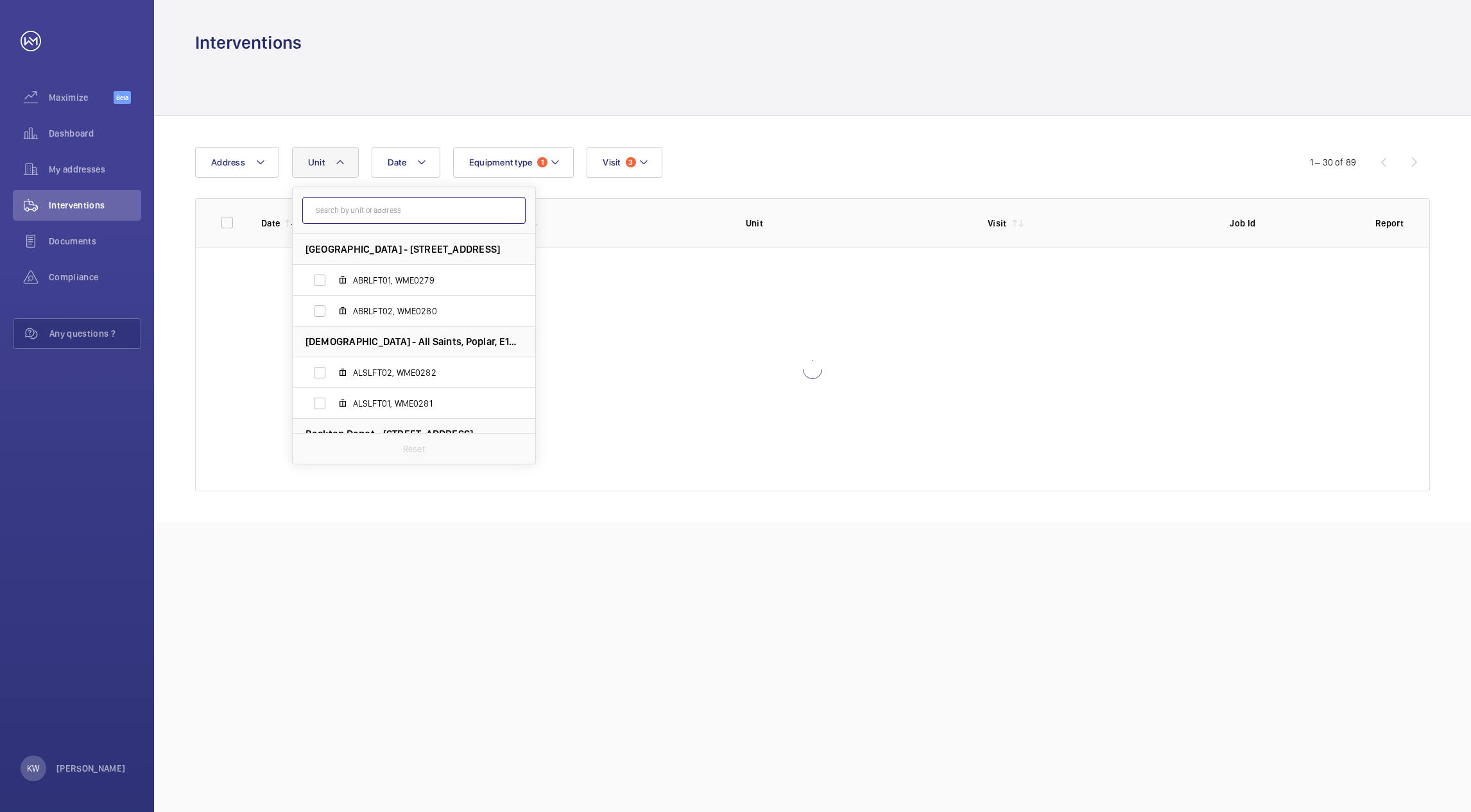
click at [359, 211] on input "text" at bounding box center [414, 210] width 224 height 27
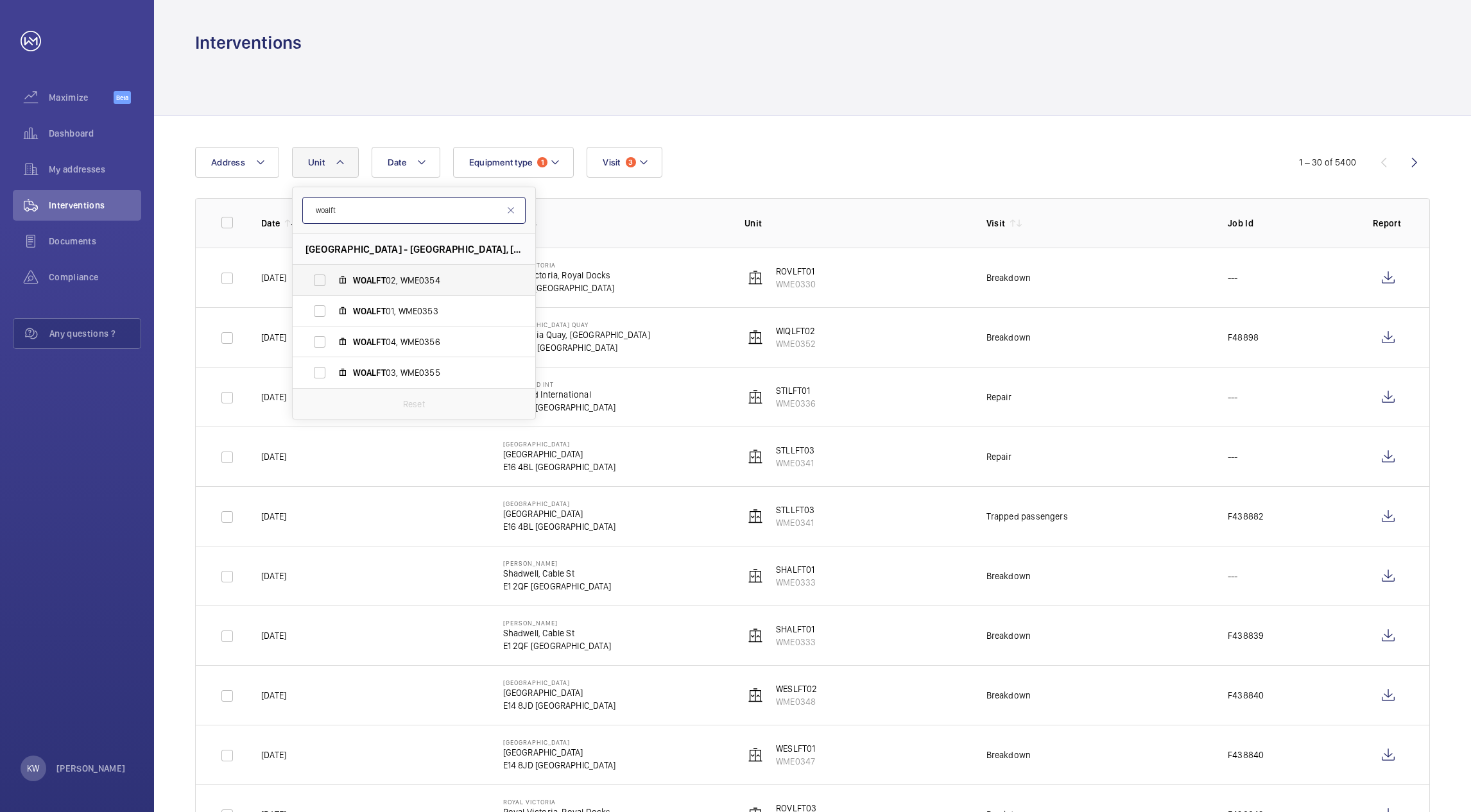
type input "woalft"
click at [322, 278] on label "WOALFT 02, WME0354" at bounding box center [403, 280] width 222 height 30
click at [322, 278] on input "WOALFT 02, WME0354" at bounding box center [320, 280] width 26 height 26
checkbox input "true"
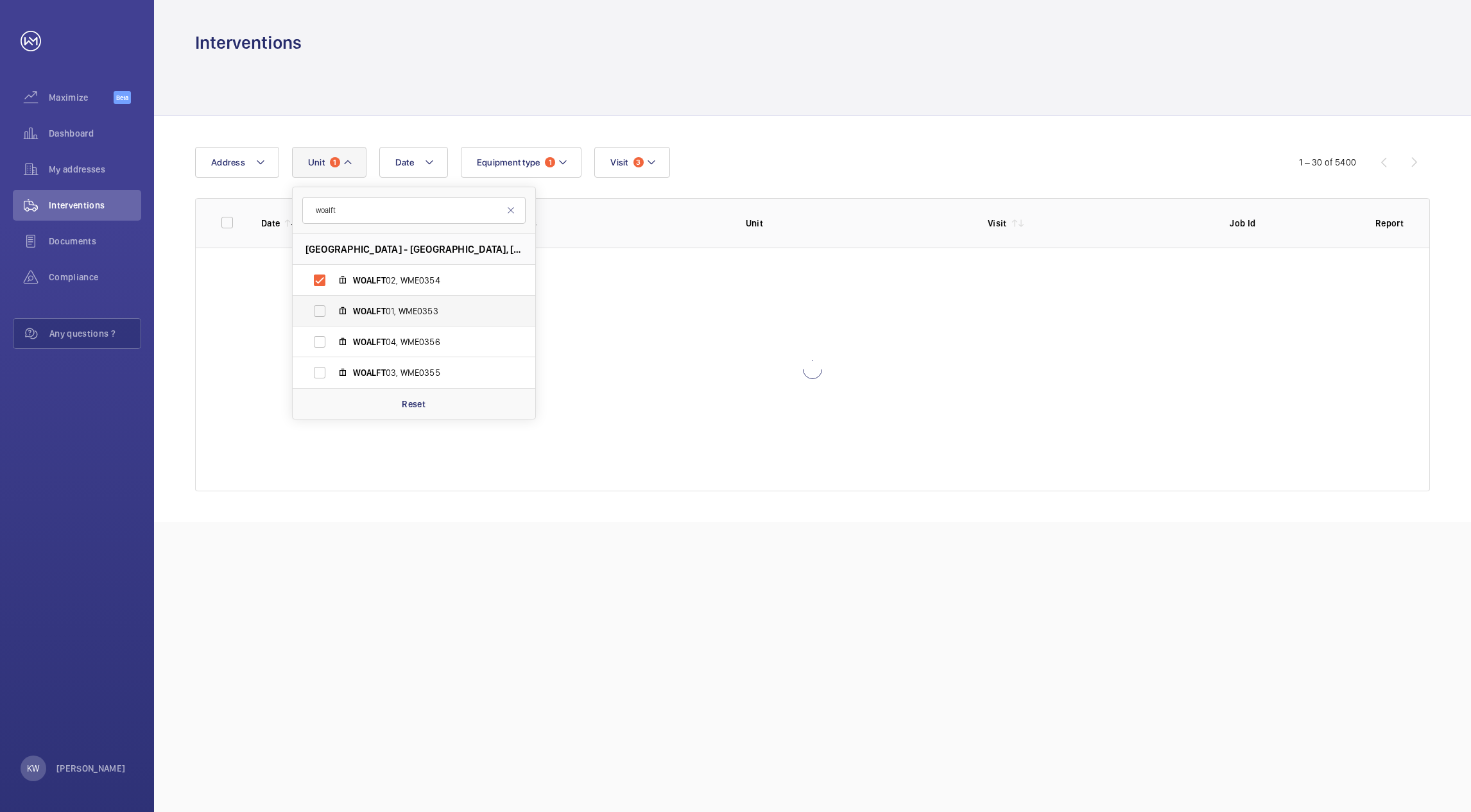
click at [326, 308] on label "WOALFT 01, WME0353" at bounding box center [403, 311] width 222 height 30
click at [326, 308] on input "WOALFT 01, WME0353" at bounding box center [320, 311] width 26 height 26
checkbox input "true"
click at [318, 339] on label "WOALFT 04, WME0356" at bounding box center [403, 342] width 222 height 30
click at [318, 339] on input "WOALFT 04, WME0356" at bounding box center [320, 341] width 26 height 26
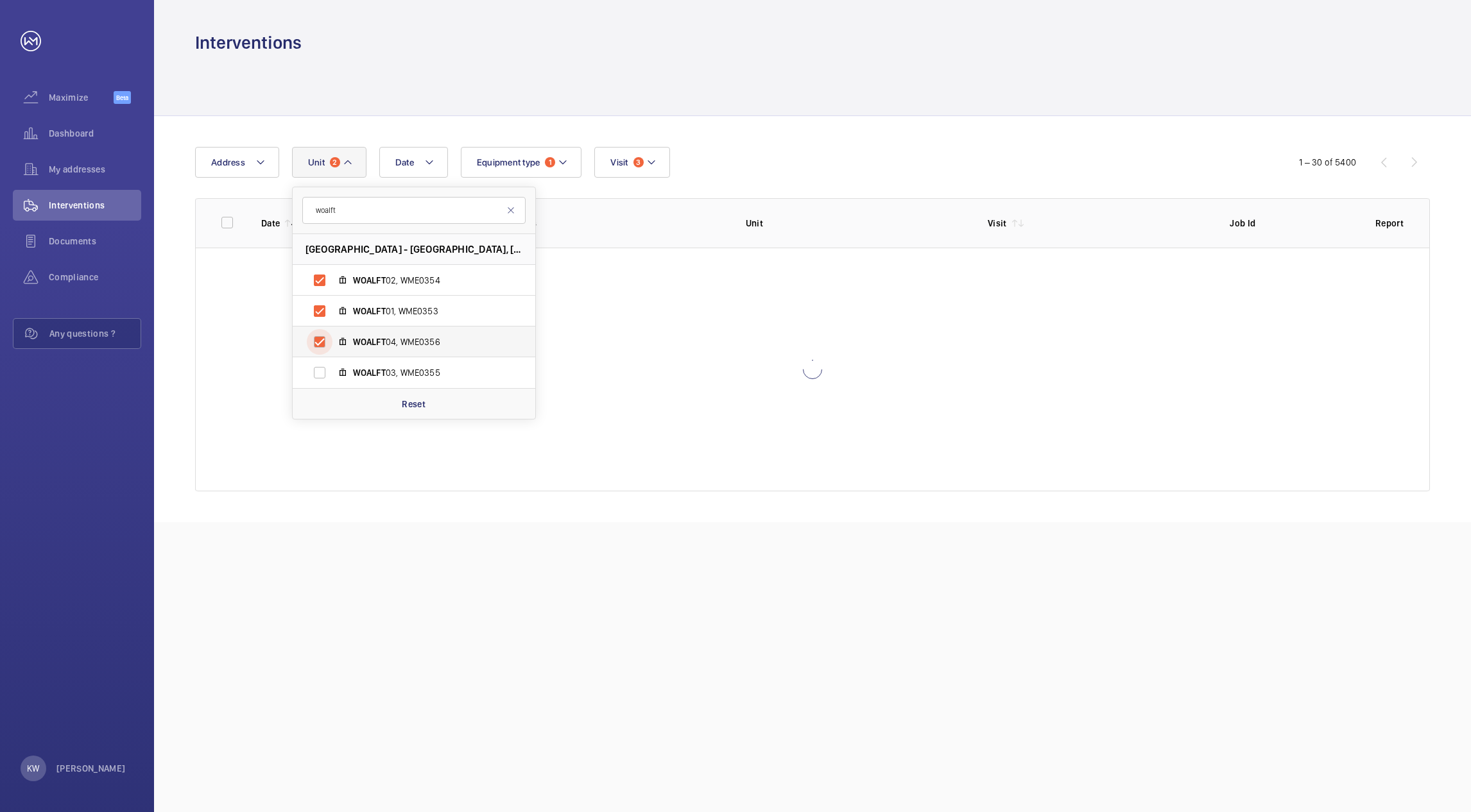
checkbox input "true"
click at [322, 368] on label "WOALFT 03, WME0355" at bounding box center [403, 373] width 222 height 30
click at [322, 368] on input "WOALFT 03, WME0355" at bounding box center [320, 373] width 26 height 26
checkbox input "true"
click at [811, 161] on div "Date Address Unit 4 woalft Woolwich Arsenal - Woolwich Arsenal, Woolwich New Ro…" at bounding box center [736, 162] width 1081 height 30
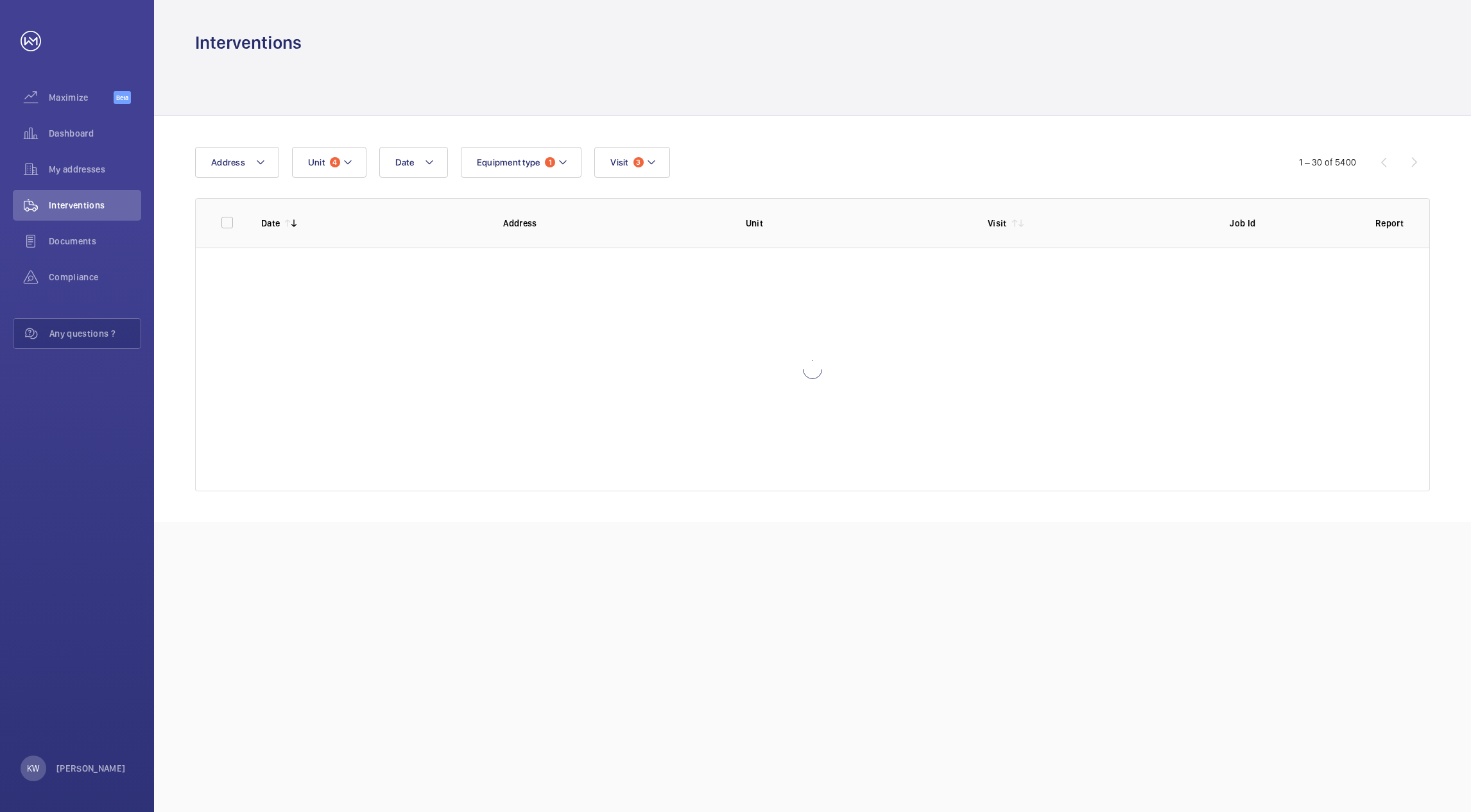
click at [806, 82] on div at bounding box center [812, 85] width 1235 height 61
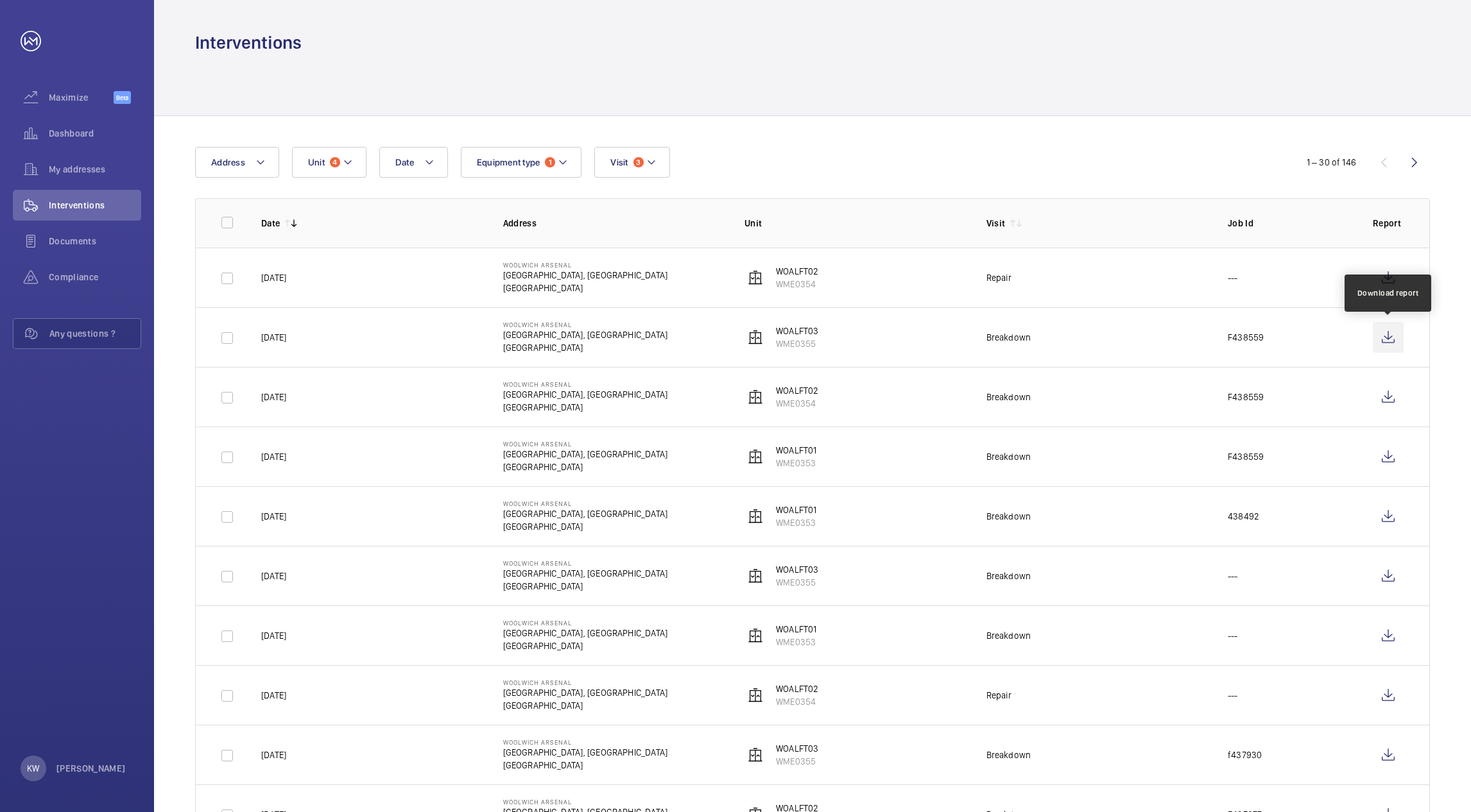
click at [1391, 338] on wm-front-icon-button at bounding box center [1388, 337] width 31 height 30
click at [348, 162] on mat-icon at bounding box center [348, 162] width 10 height 15
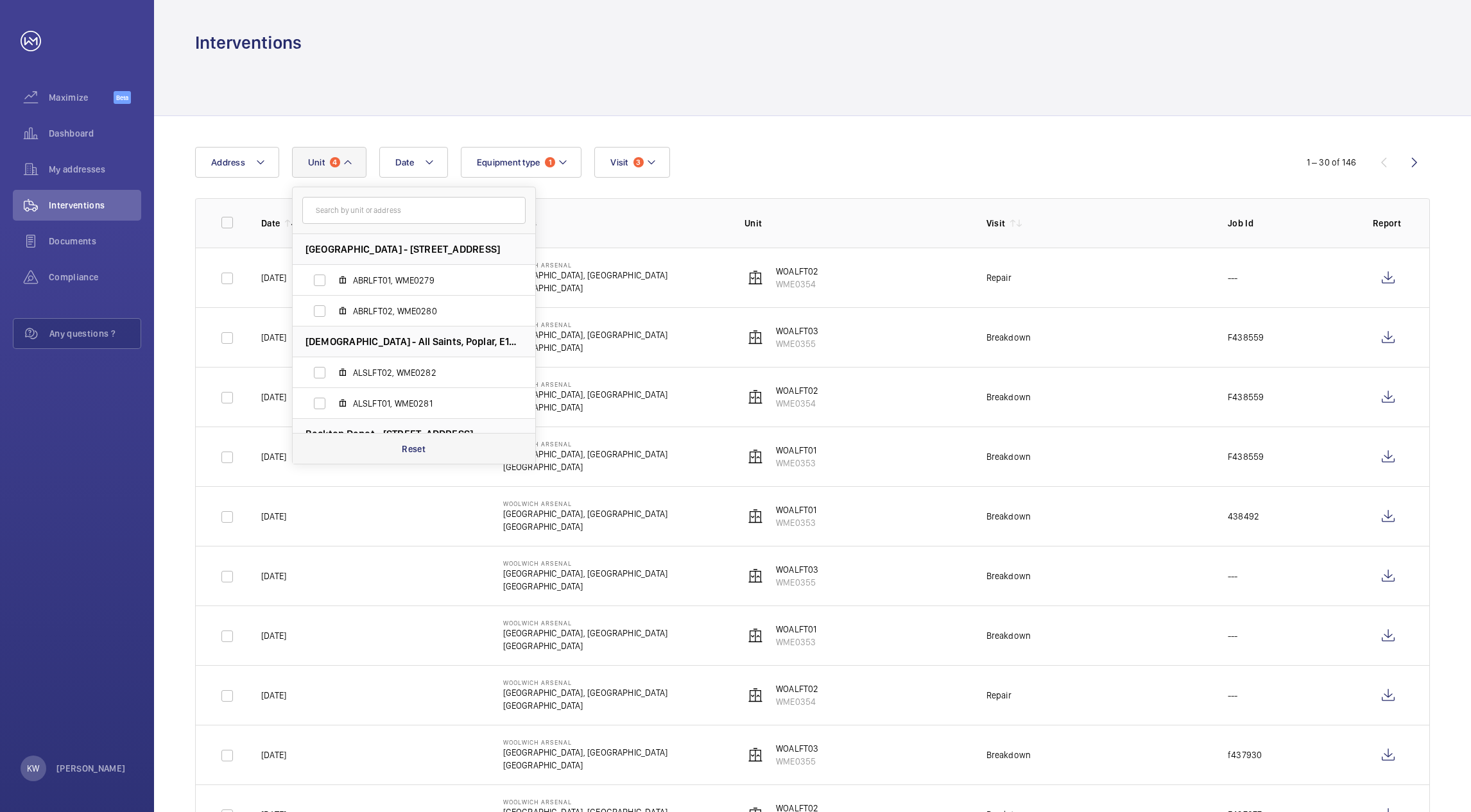
click at [407, 453] on p "Reset" at bounding box center [414, 449] width 24 height 13
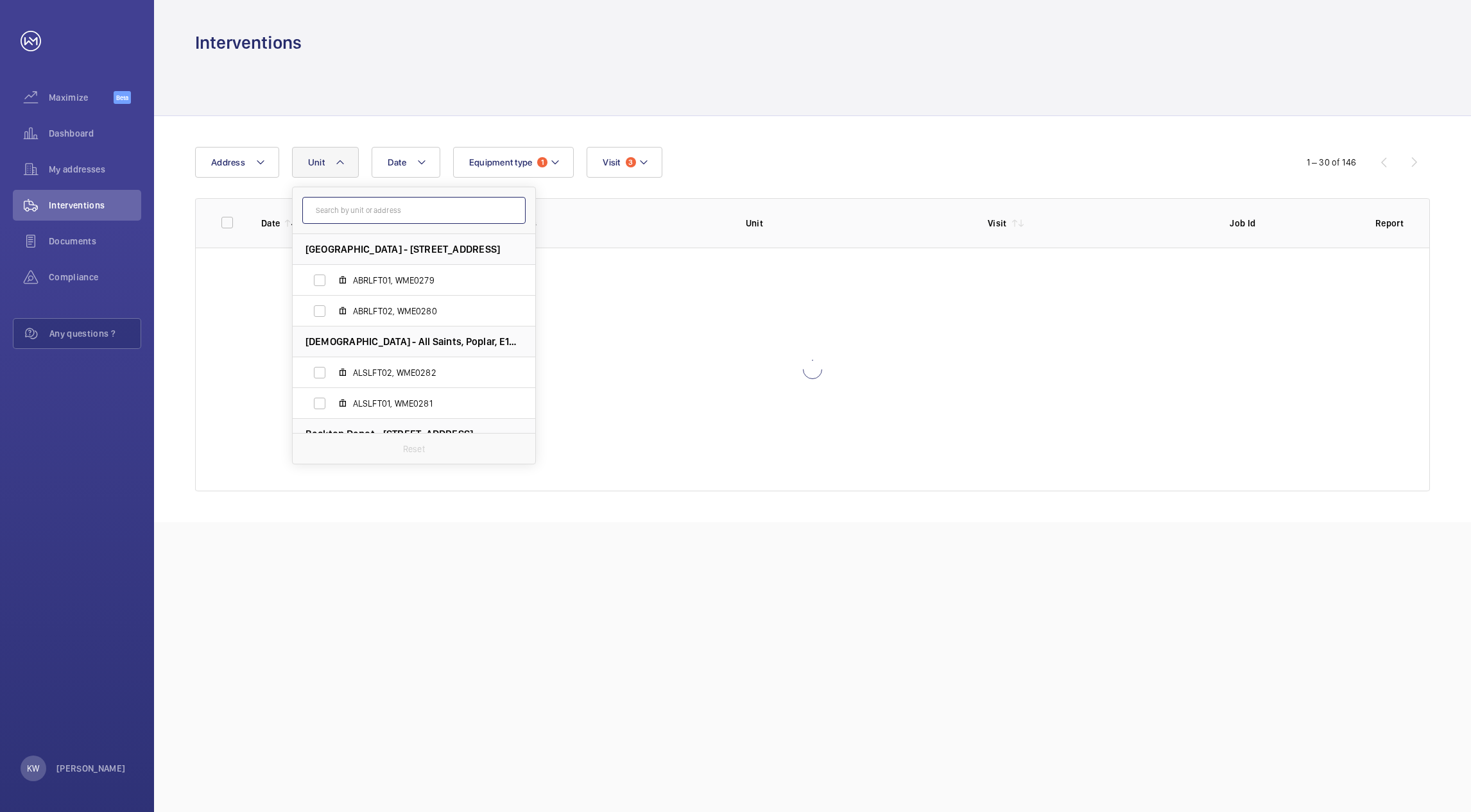
click at [387, 207] on input "text" at bounding box center [414, 210] width 224 height 27
type input "isg"
click at [348, 286] on label "ISG LFT01, WME0364" at bounding box center [403, 280] width 222 height 30
click at [332, 286] on input "ISG LFT01, WME0364" at bounding box center [320, 280] width 26 height 26
checkbox input "true"
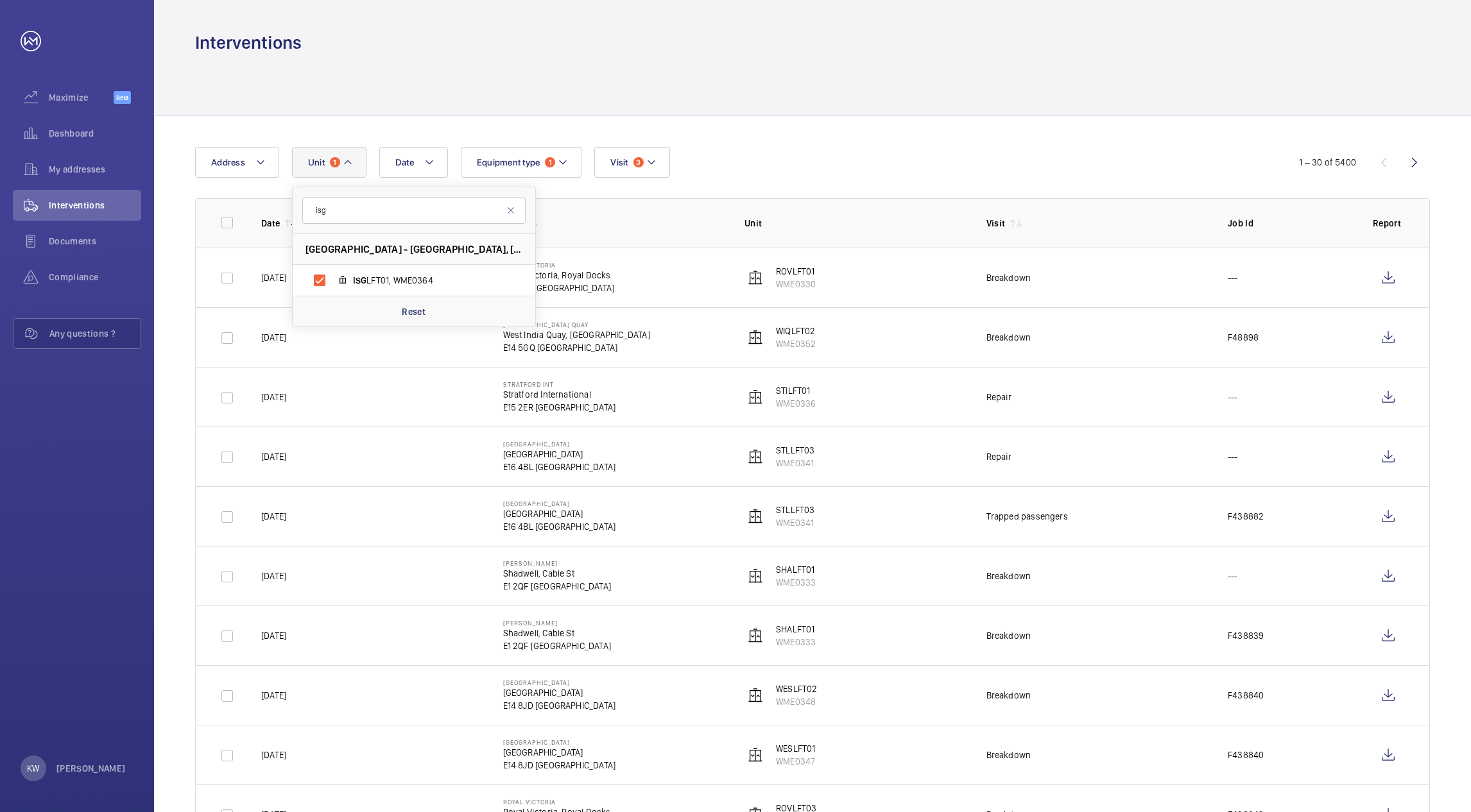
click at [797, 115] on div at bounding box center [812, 85] width 1235 height 61
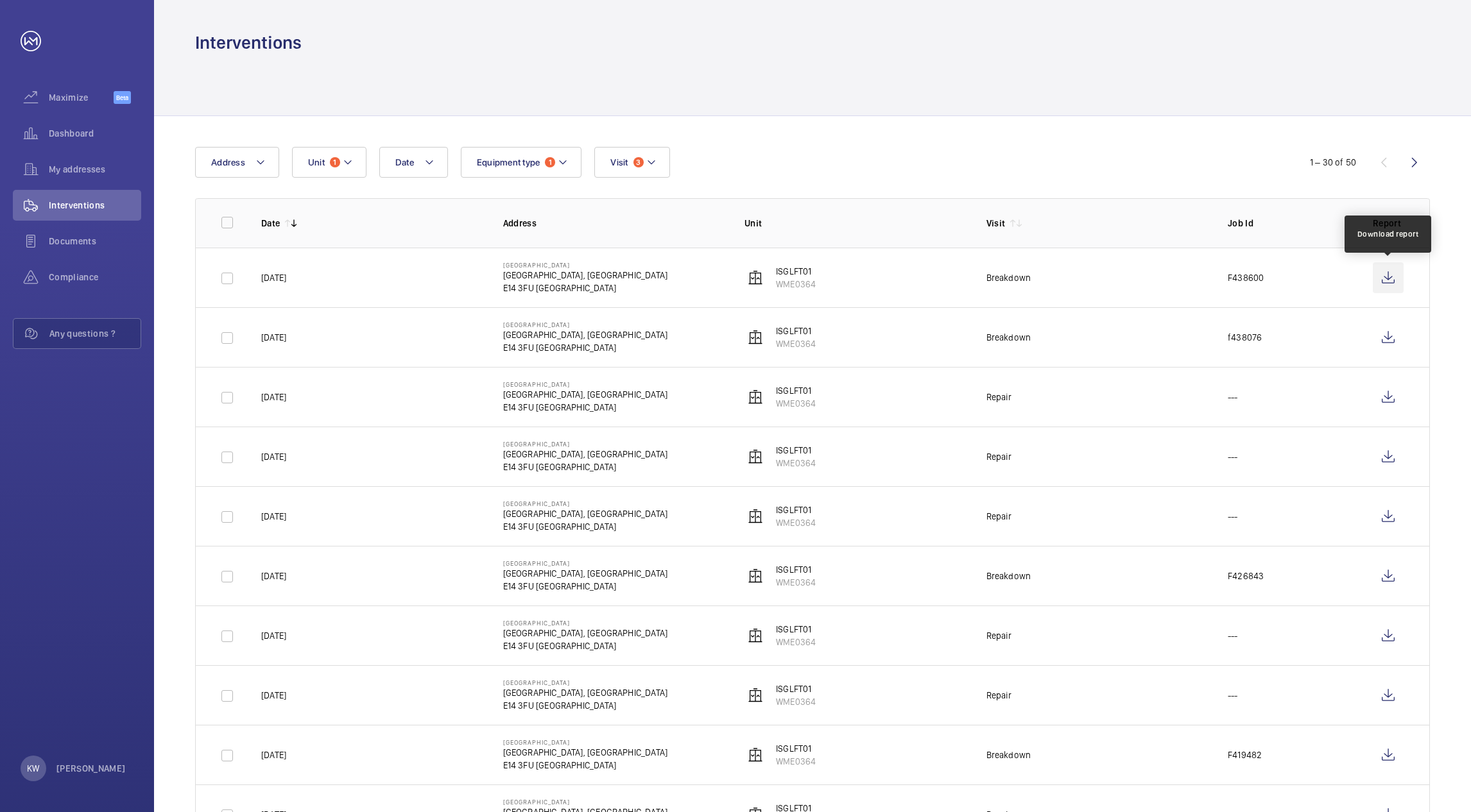
click at [1393, 281] on wm-front-icon-button at bounding box center [1388, 278] width 31 height 30
click at [318, 162] on span "Unit" at bounding box center [316, 162] width 17 height 10
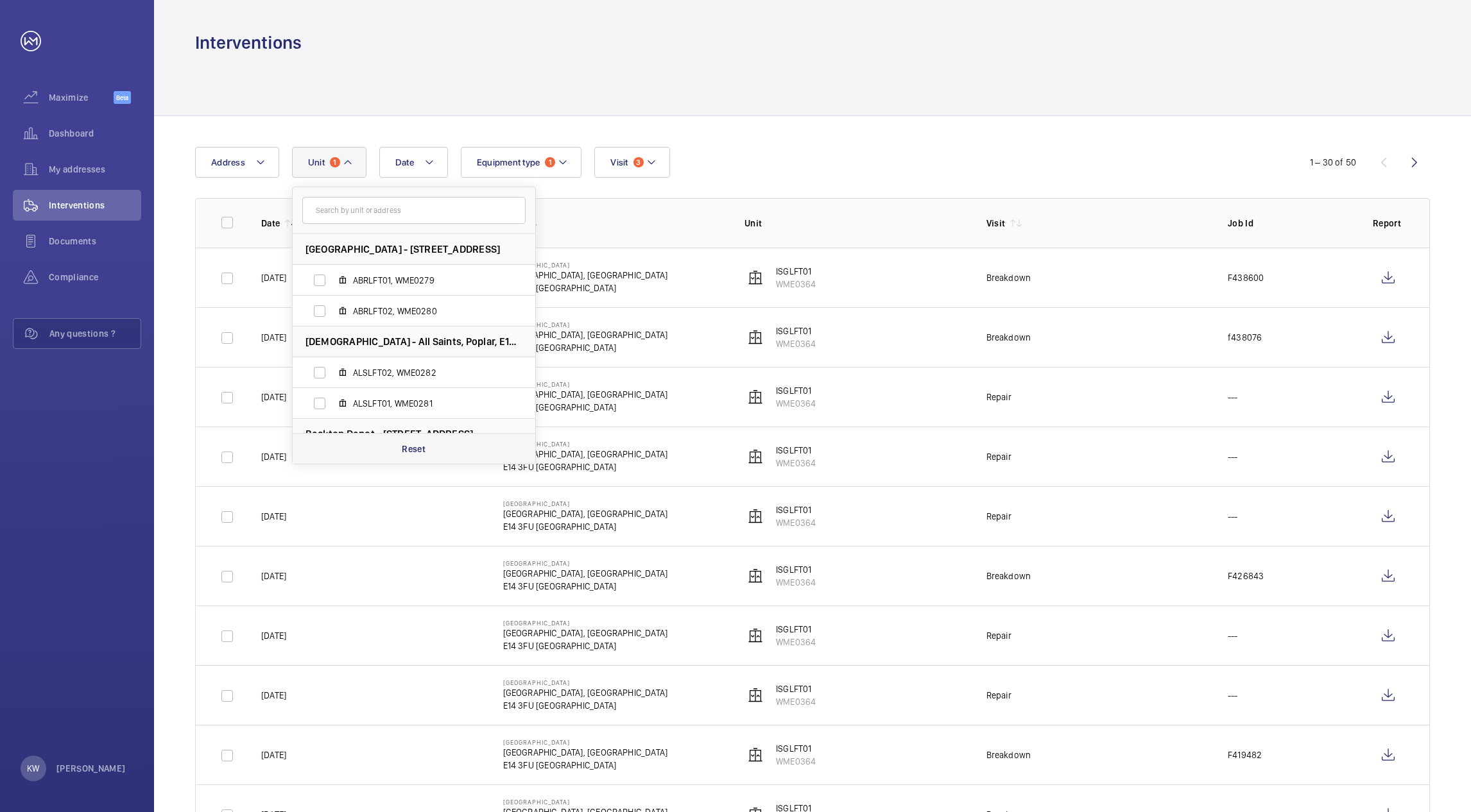
click at [418, 449] on p "Reset" at bounding box center [414, 449] width 24 height 13
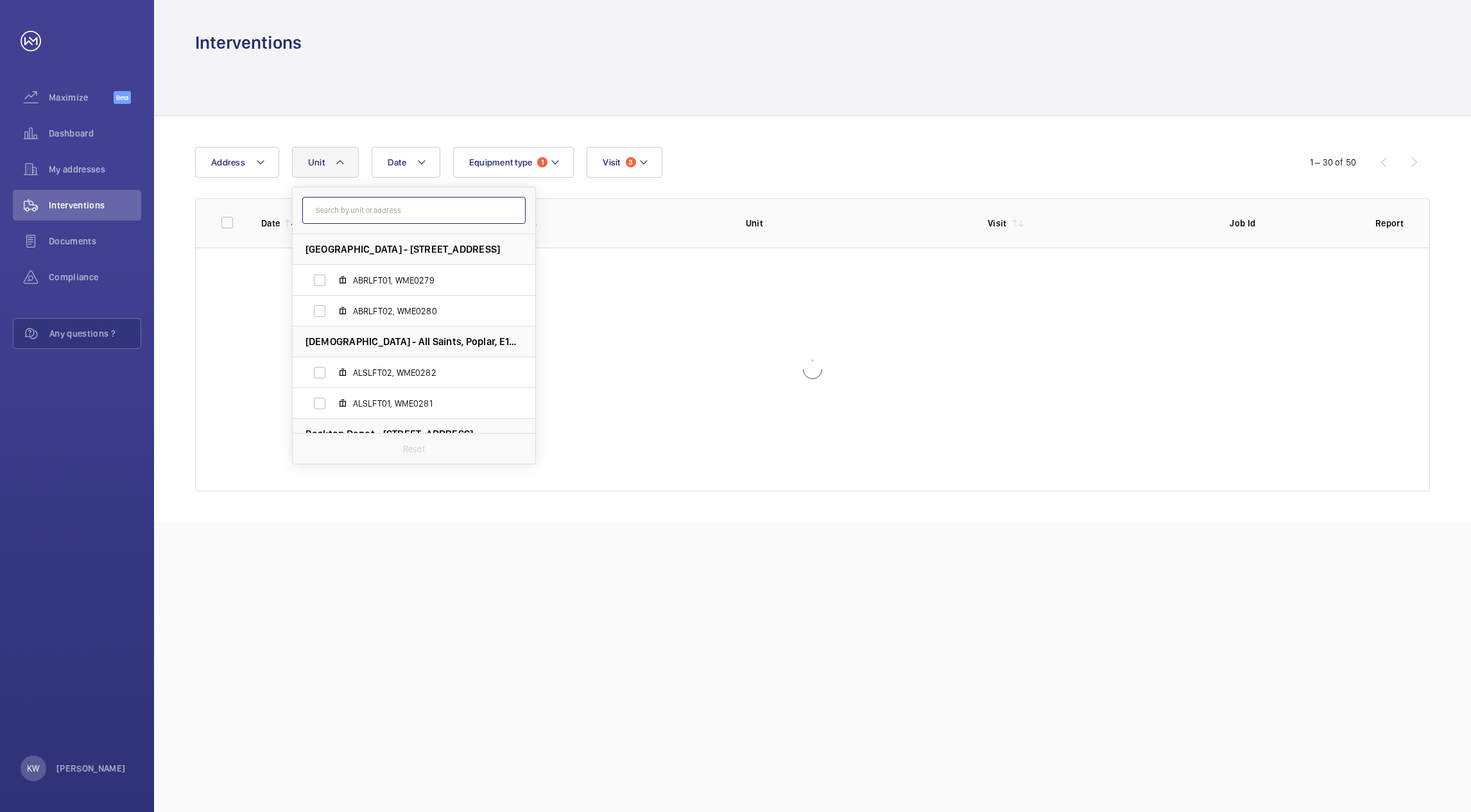
click at [388, 210] on input "text" at bounding box center [414, 210] width 224 height 27
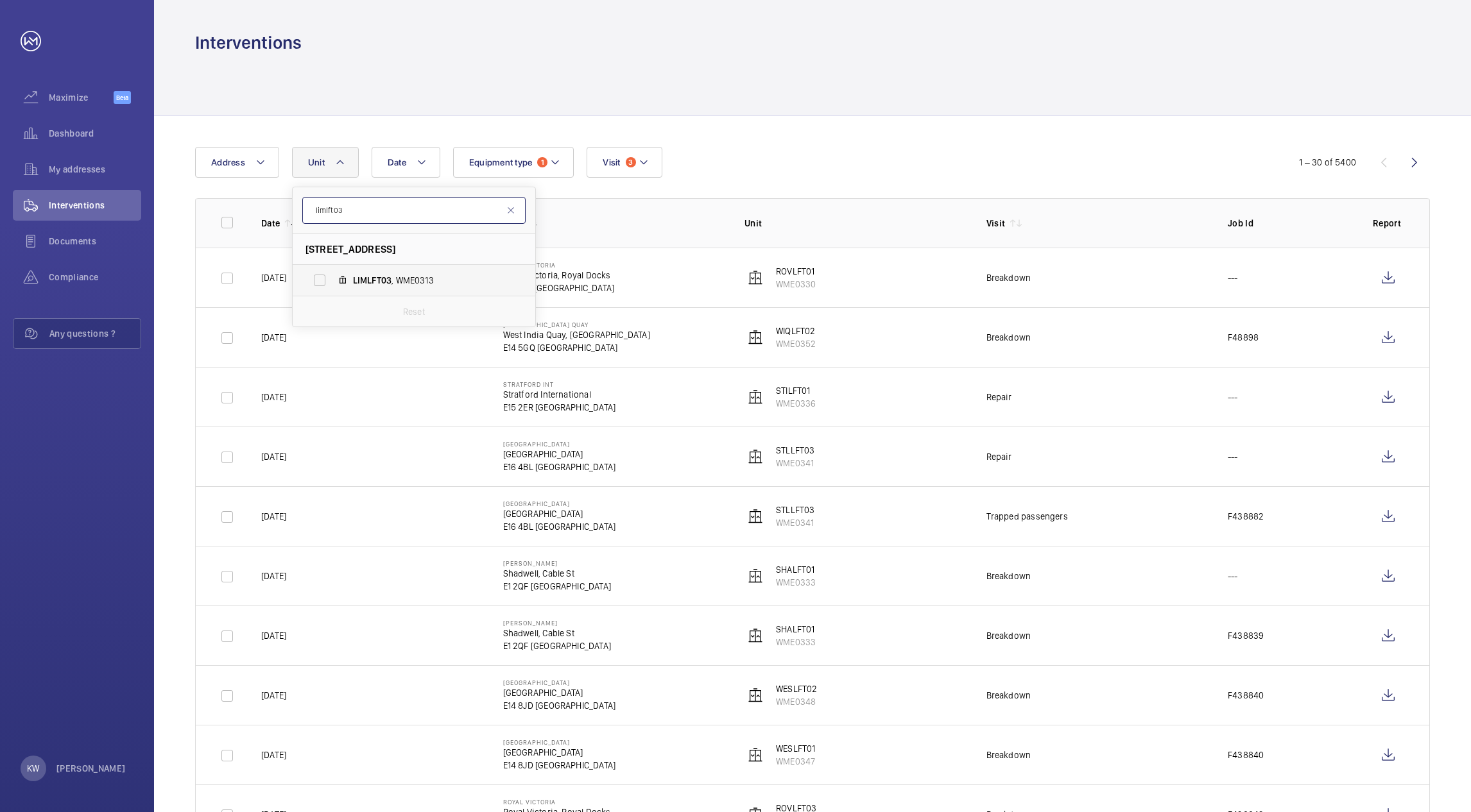
type input "limlft03"
click at [365, 269] on label "LIMLFT03 , WME0313" at bounding box center [403, 280] width 222 height 30
click at [332, 269] on input "LIMLFT03 , WME0313" at bounding box center [320, 280] width 26 height 26
checkbox input "true"
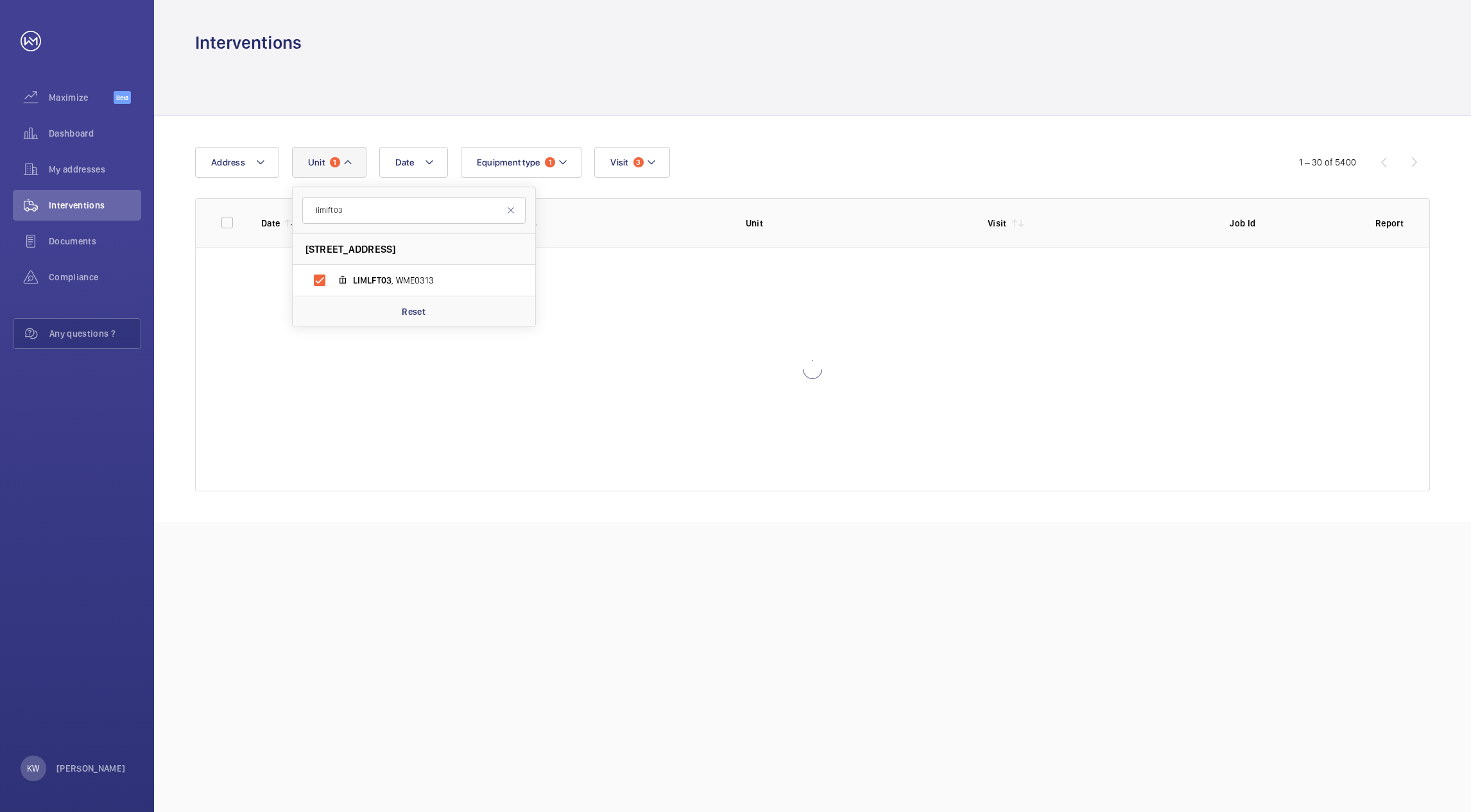
click at [865, 101] on div at bounding box center [812, 85] width 1235 height 61
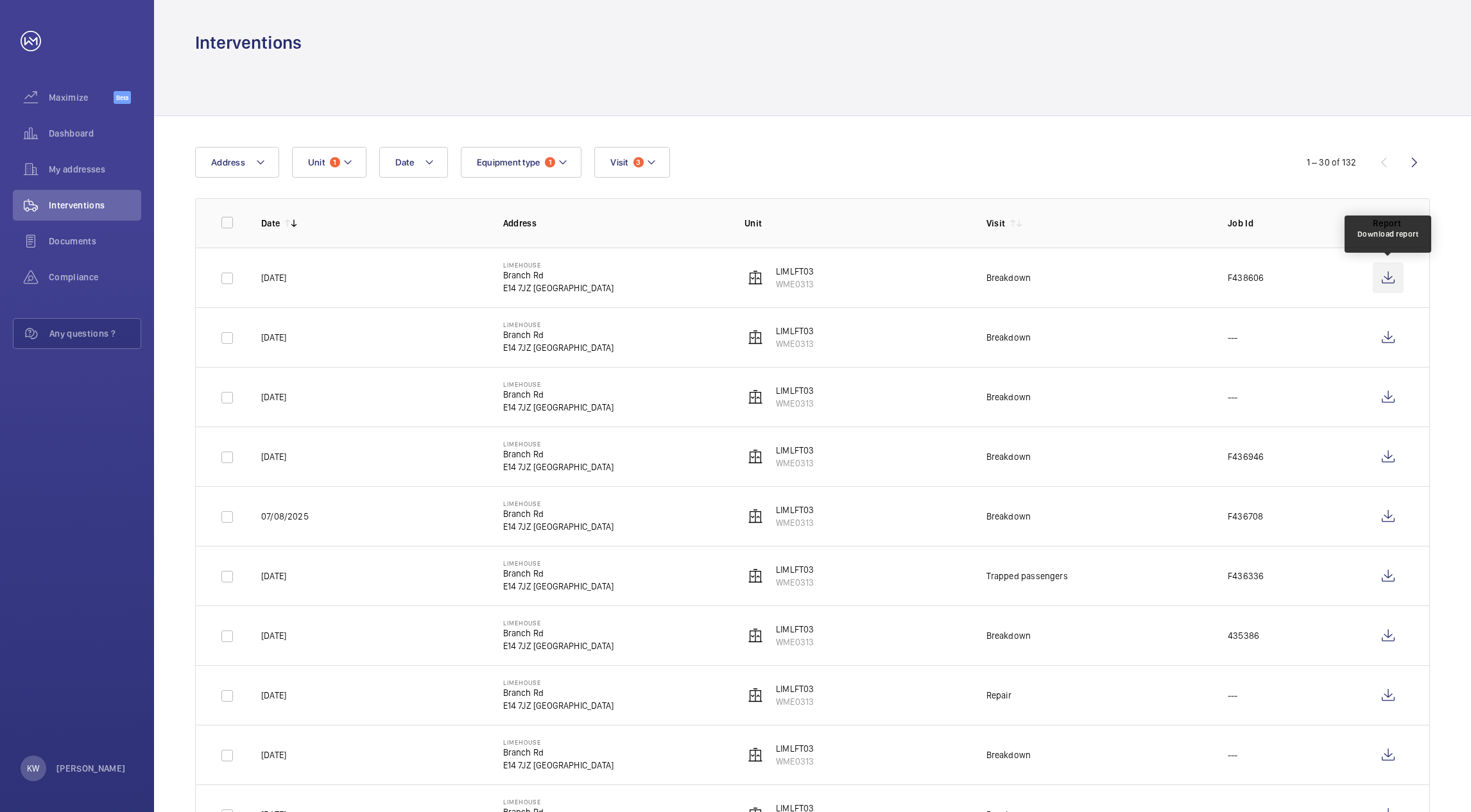
click at [1391, 280] on wm-front-icon-button at bounding box center [1388, 278] width 31 height 30
click at [344, 172] on button "Unit 1" at bounding box center [329, 162] width 74 height 30
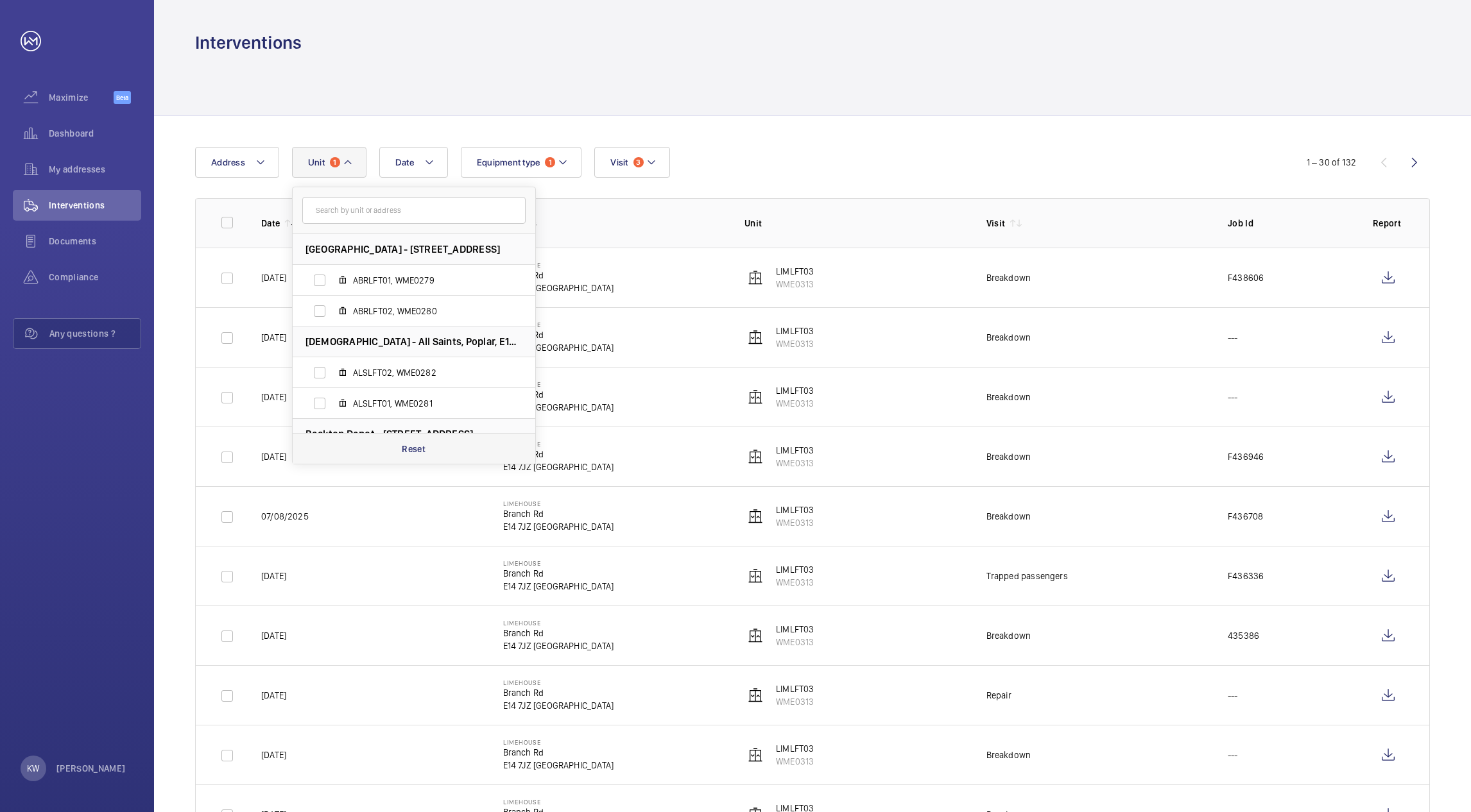
click at [404, 451] on p "Reset" at bounding box center [414, 449] width 24 height 13
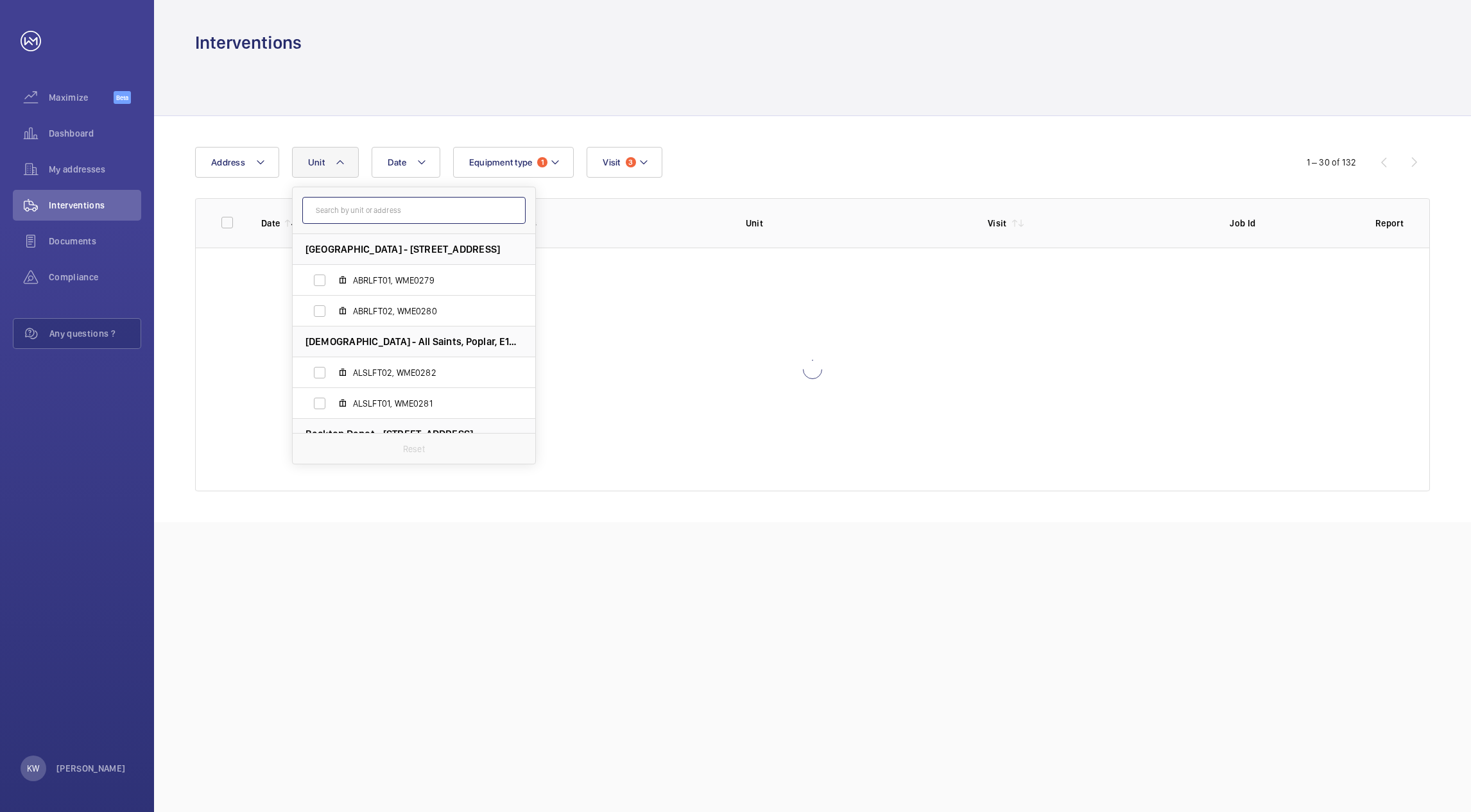
click at [381, 216] on input "text" at bounding box center [414, 210] width 224 height 27
type input "boclft"
click at [322, 280] on label "BOCLFT 02, WME0288" at bounding box center [403, 280] width 222 height 30
click at [322, 280] on input "BOCLFT 02, WME0288" at bounding box center [320, 280] width 26 height 26
checkbox input "true"
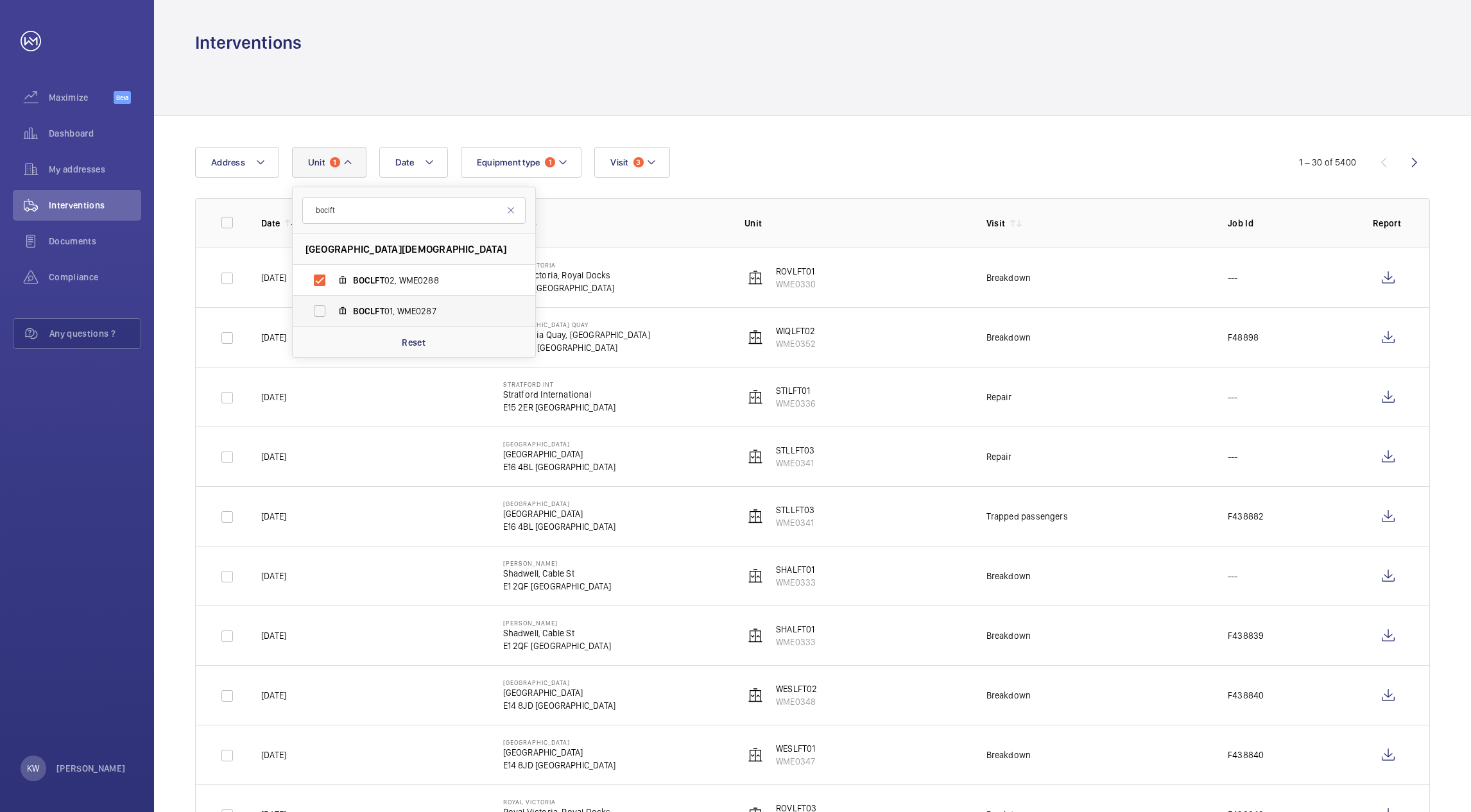
click at [321, 309] on label "BOCLFT 01, WME0287" at bounding box center [403, 311] width 222 height 30
click at [321, 309] on input "BOCLFT 01, WME0287" at bounding box center [320, 311] width 26 height 26
checkbox input "true"
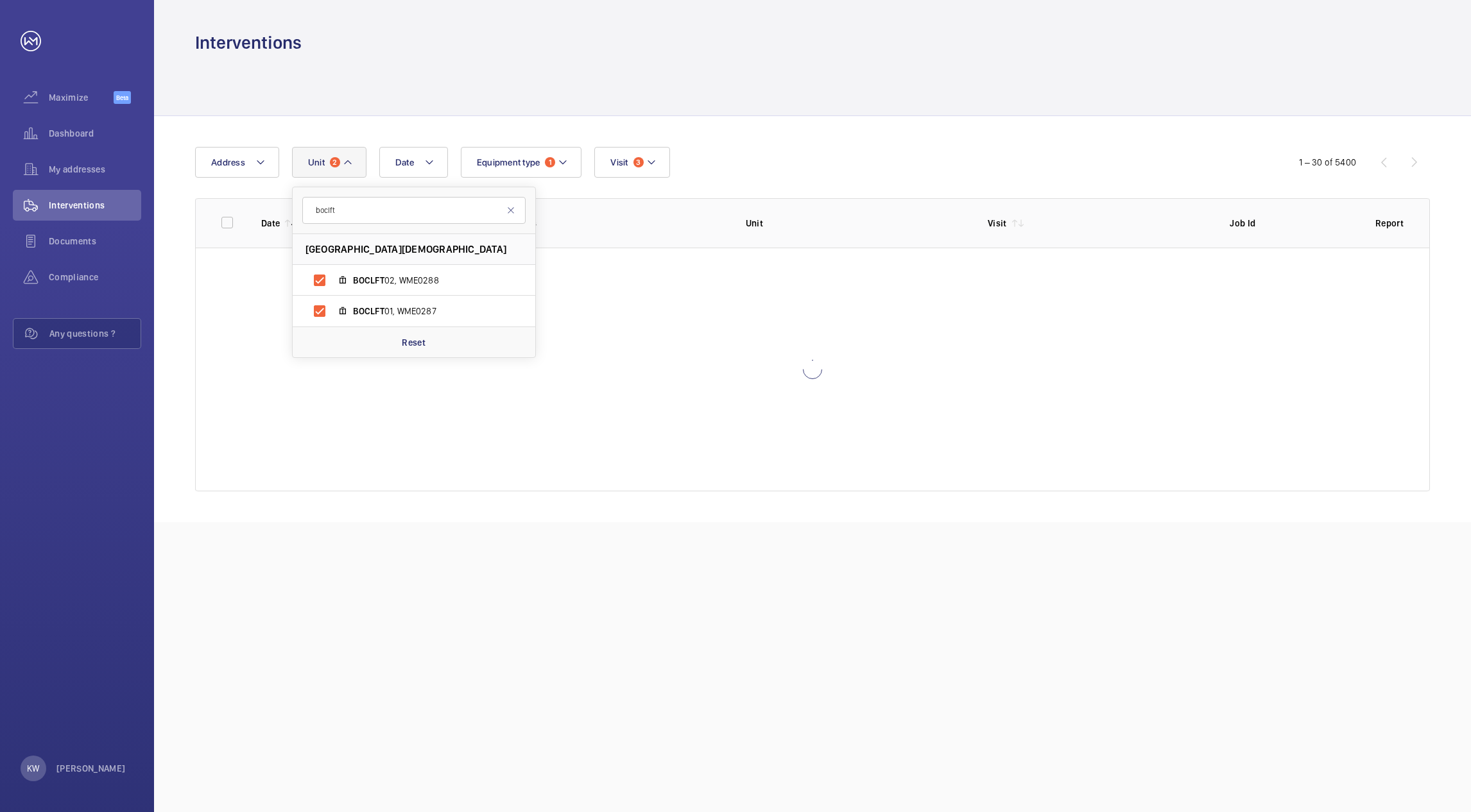
click at [711, 162] on div "Date Address Unit 2 boclft Bow Church - Bow Church, E3 4DS LONDON BOCLFT 02, WM…" at bounding box center [736, 162] width 1081 height 30
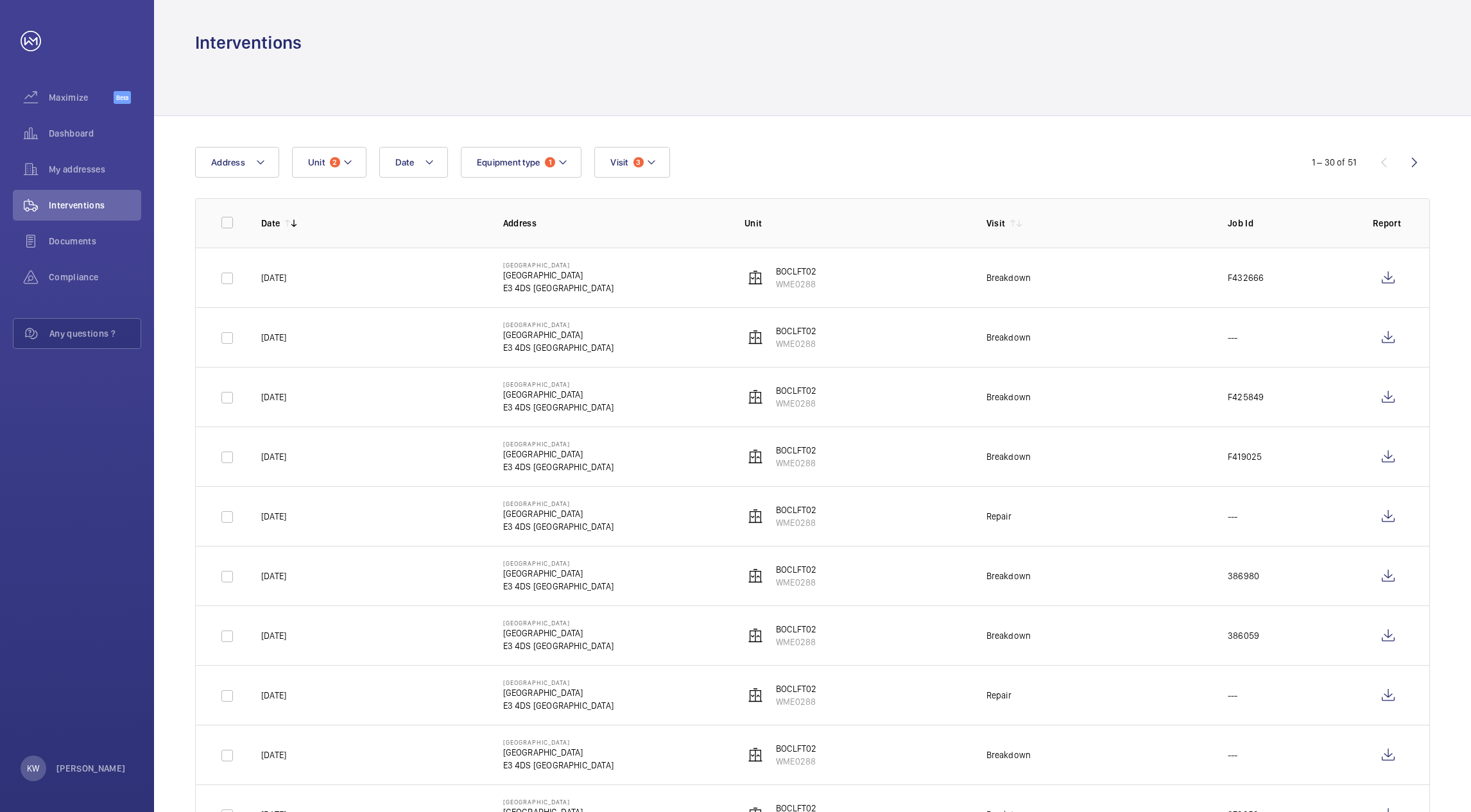
click at [716, 162] on div "Date Address Unit 2 Equipment type 1 Visit 3" at bounding box center [736, 162] width 1081 height 30
click at [1384, 277] on wm-front-icon-button at bounding box center [1388, 278] width 31 height 30
click at [341, 158] on button "Unit 2" at bounding box center [329, 162] width 74 height 30
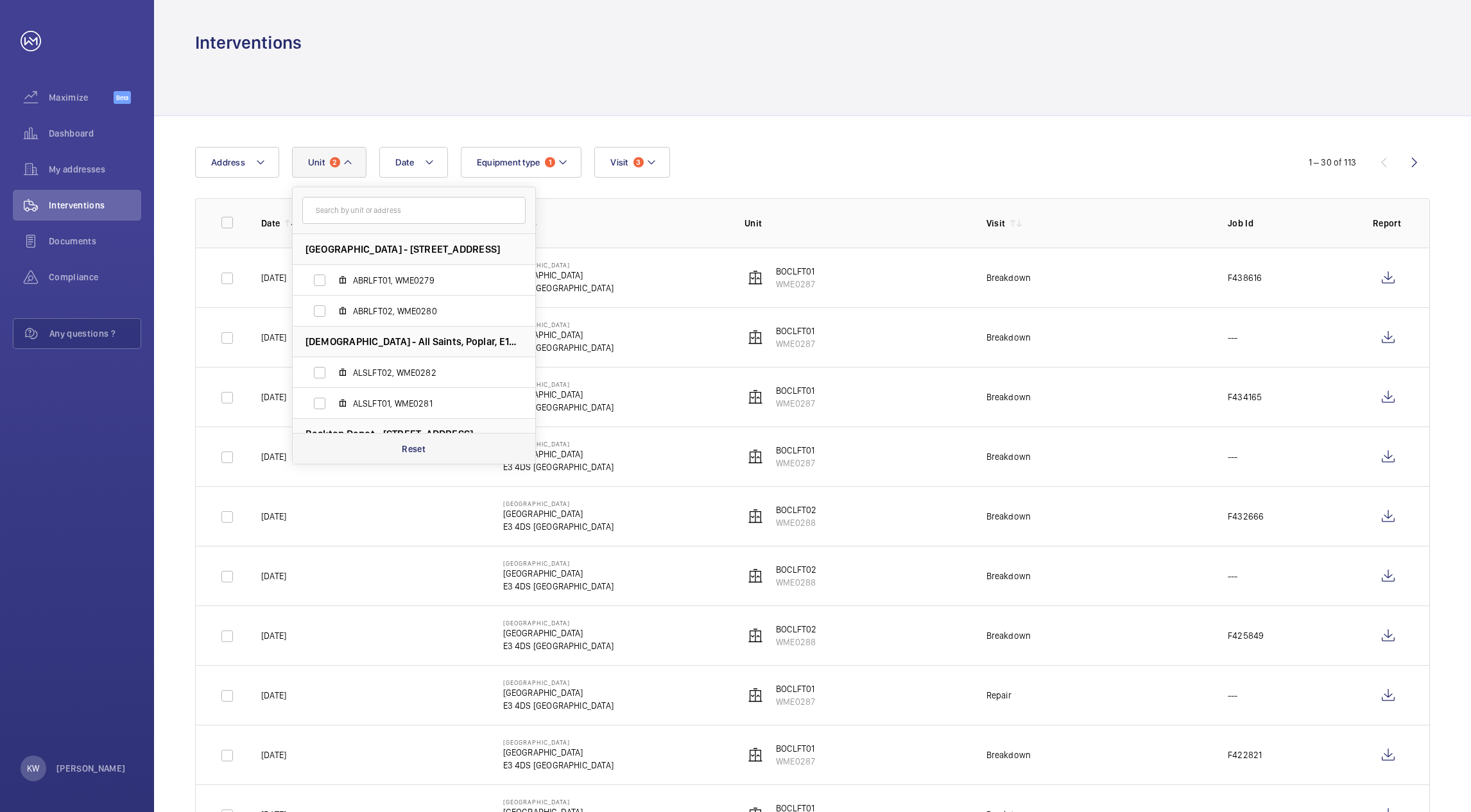
click at [414, 447] on p "Reset" at bounding box center [414, 449] width 24 height 13
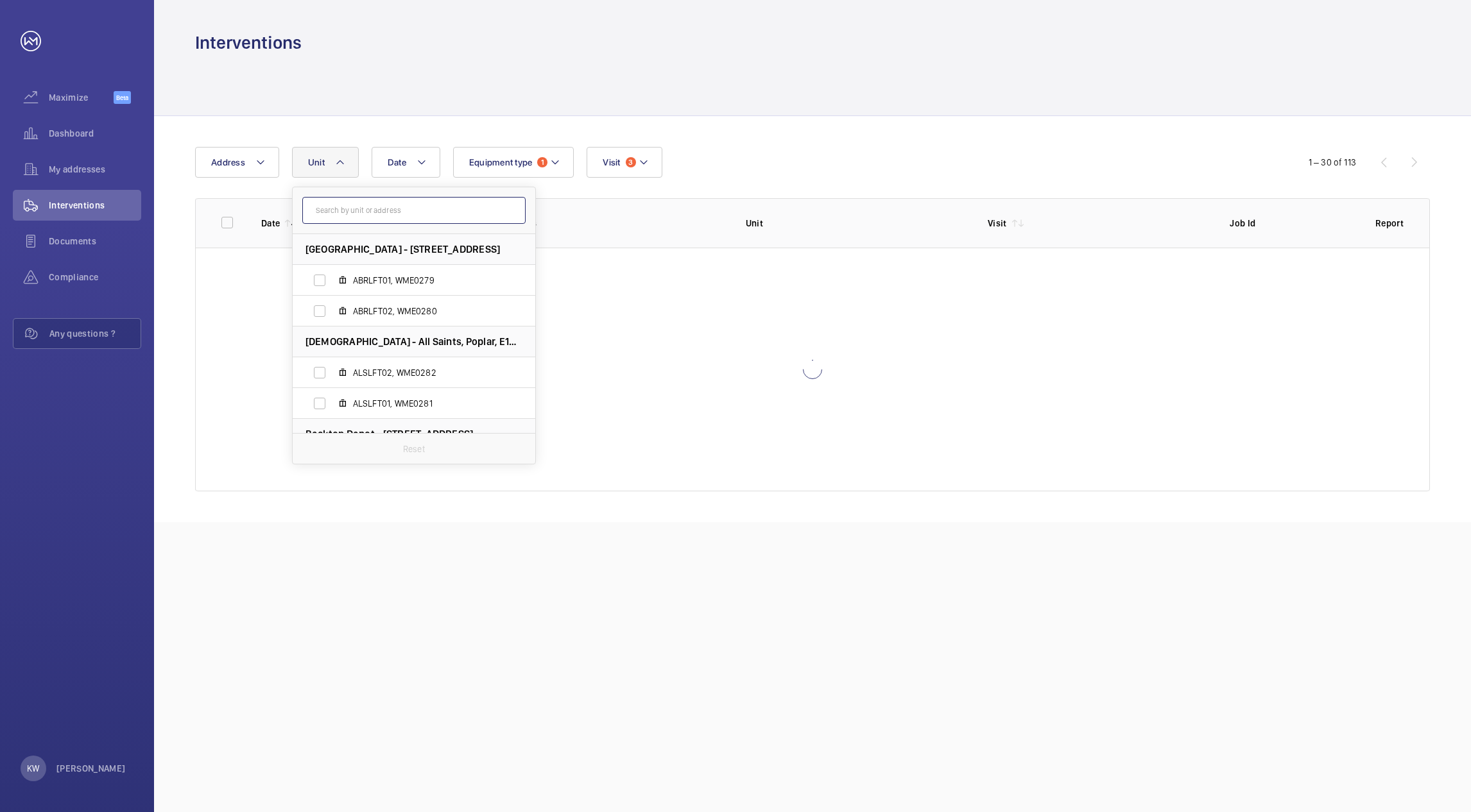
click at [351, 212] on input "text" at bounding box center [414, 210] width 224 height 27
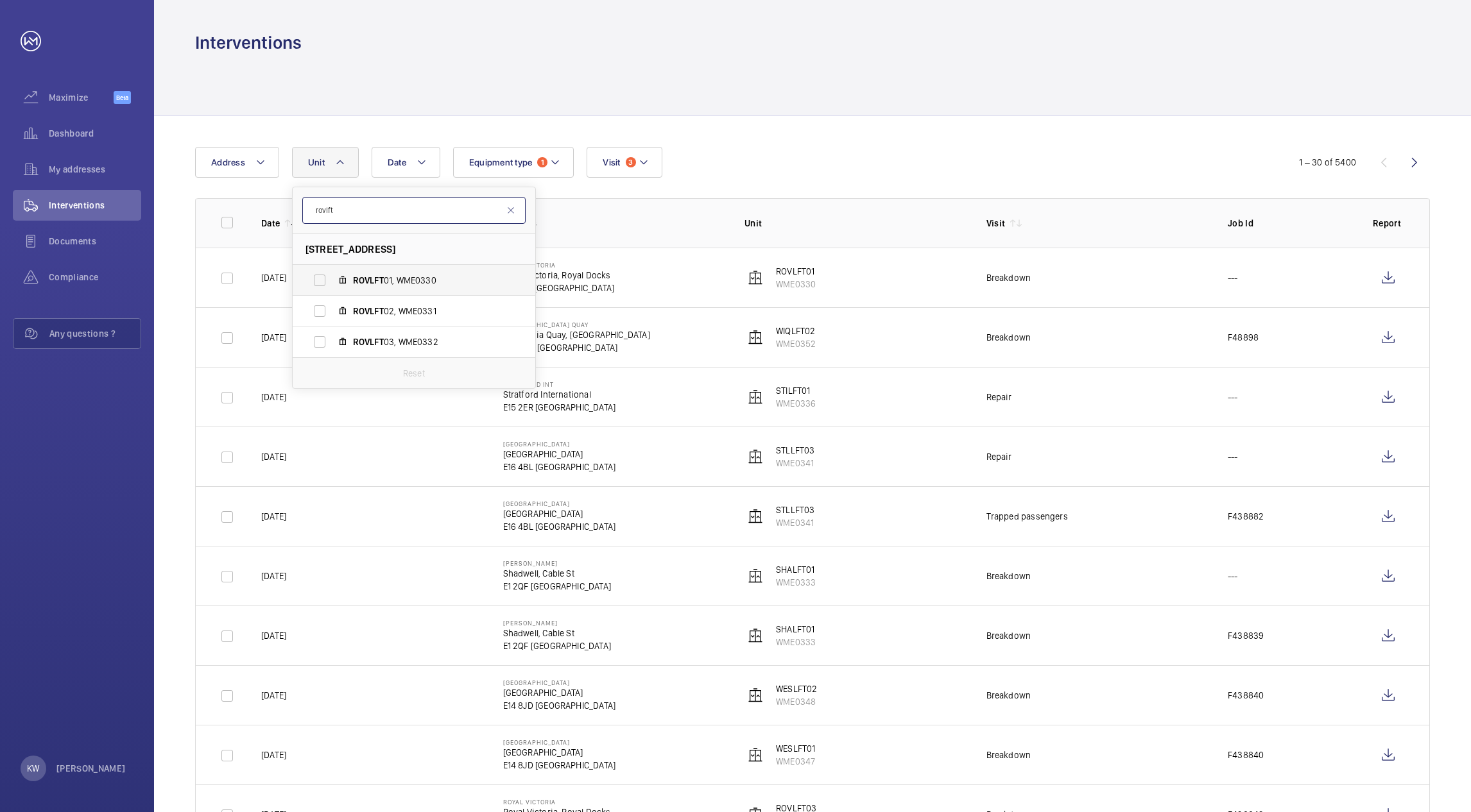
type input "rovlft"
click at [323, 278] on label "ROVLFT 01, WME0330" at bounding box center [403, 280] width 222 height 30
click at [323, 278] on input "ROVLFT 01, WME0330" at bounding box center [320, 280] width 26 height 26
checkbox input "true"
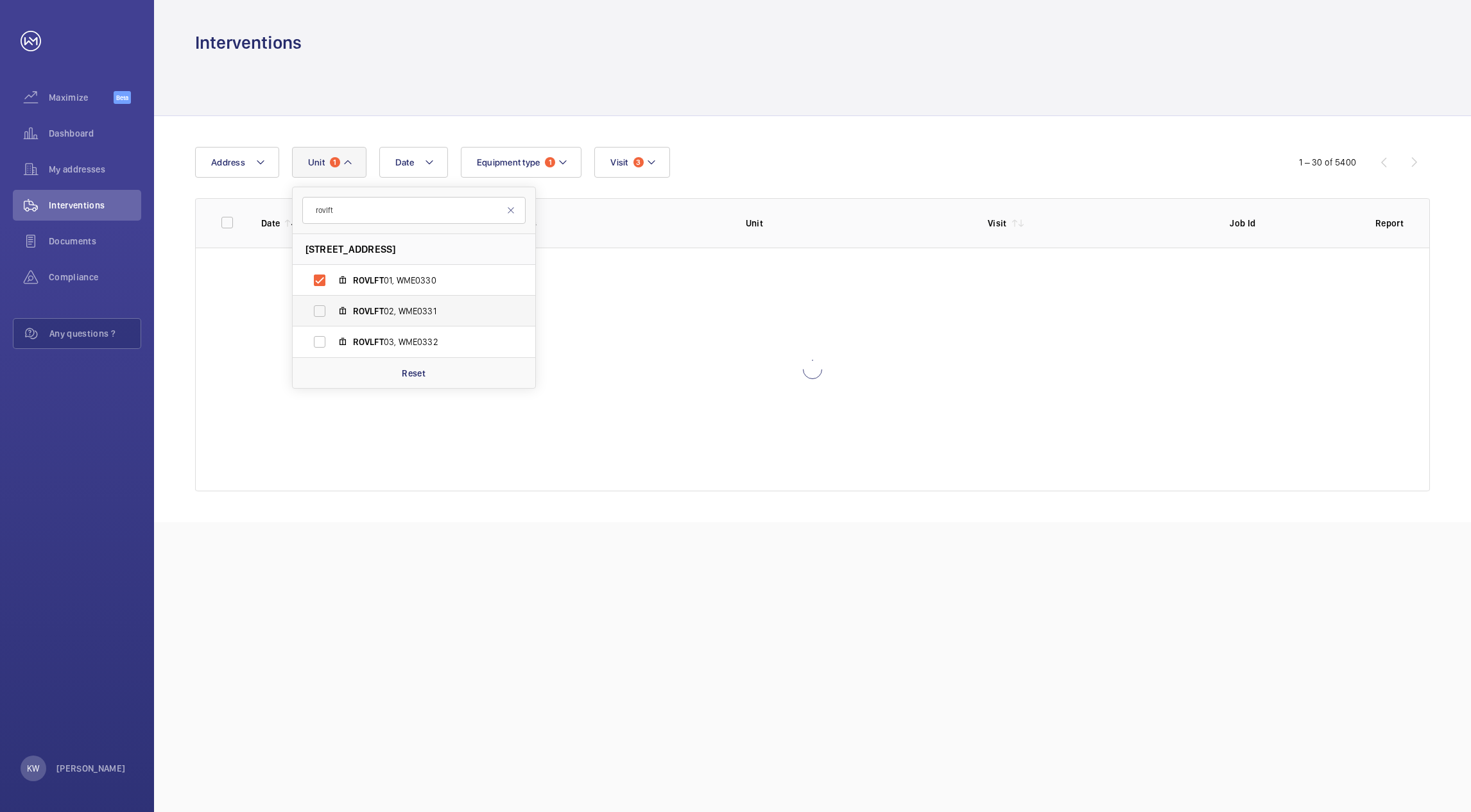
drag, startPoint x: 324, startPoint y: 306, endPoint x: 322, endPoint y: 312, distance: 6.3
click at [322, 308] on label "ROVLFT 02, WME0331" at bounding box center [403, 311] width 222 height 30
click at [322, 308] on input "ROVLFT 02, WME0331" at bounding box center [320, 311] width 26 height 26
checkbox input "true"
click at [321, 343] on label "ROVLFT 03, WME0332" at bounding box center [403, 342] width 222 height 30
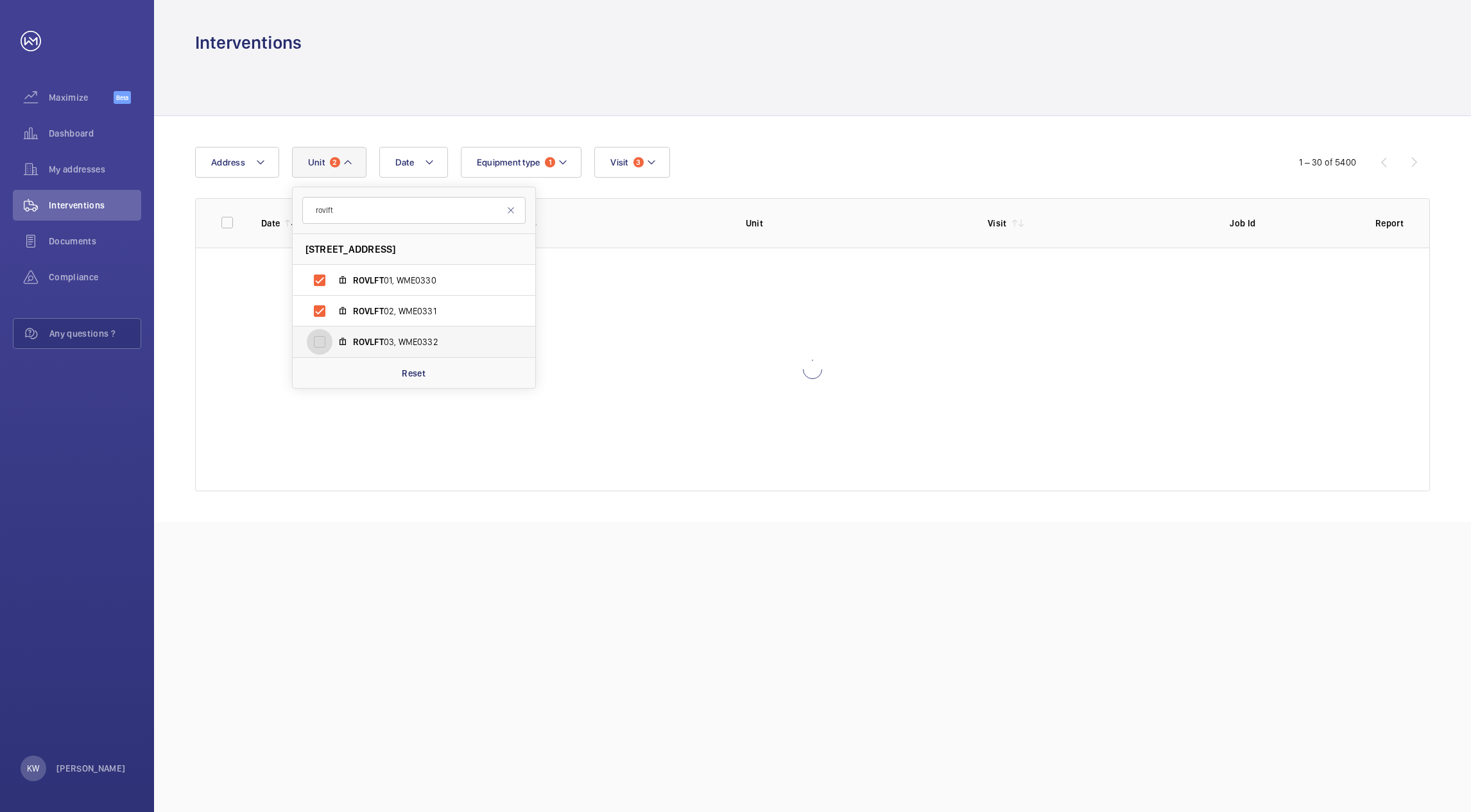
click at [321, 343] on input "ROVLFT 03, WME0332" at bounding box center [320, 341] width 26 height 26
checkbox input "true"
click at [793, 129] on div "Date Address Unit 3 rovlft Royal Victoria - Royal Victoria, Royal Docks, E16 1L…" at bounding box center [812, 319] width 1317 height 406
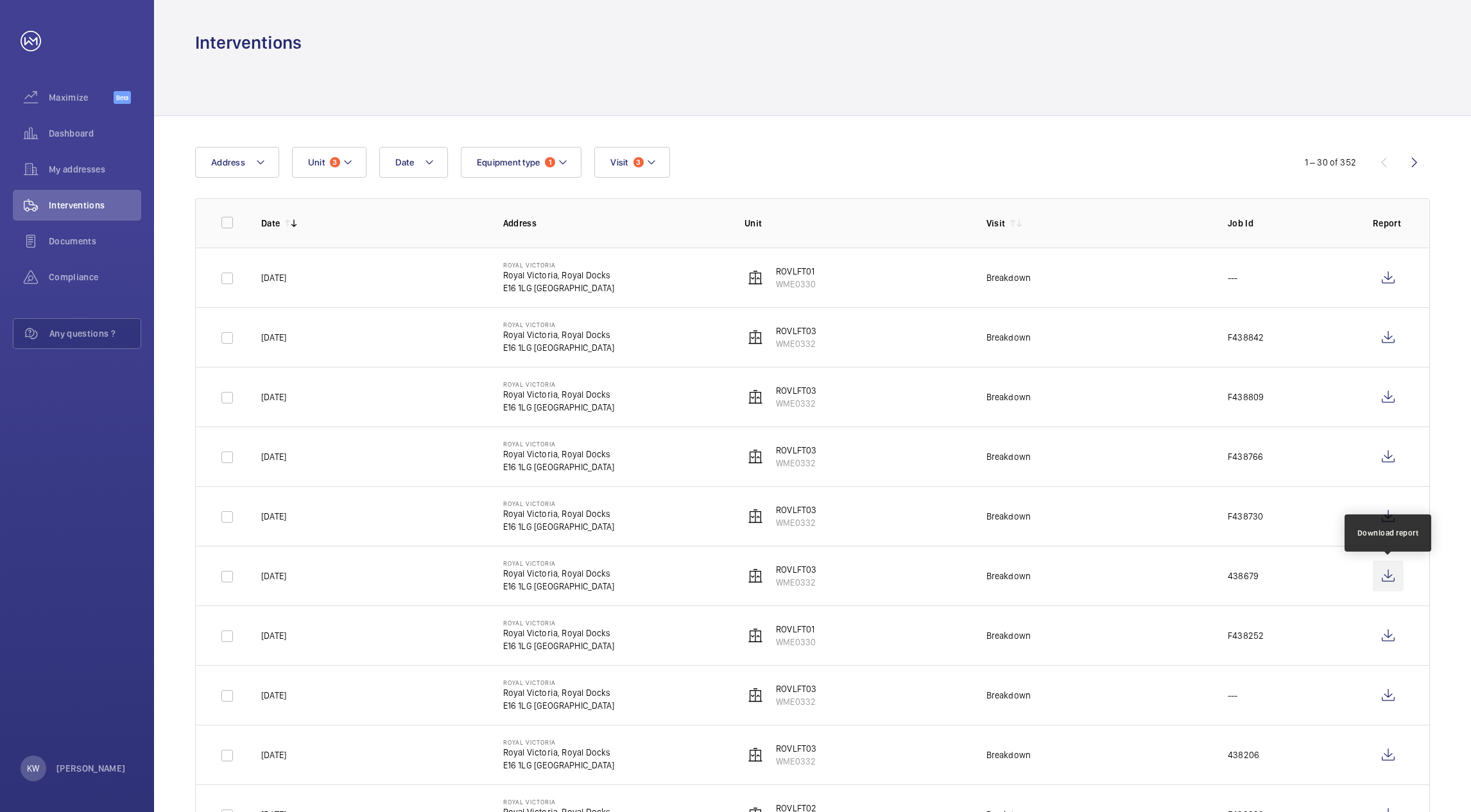
click at [1381, 580] on wm-front-icon-button at bounding box center [1388, 576] width 31 height 30
click at [355, 163] on button "Unit 3" at bounding box center [329, 162] width 74 height 30
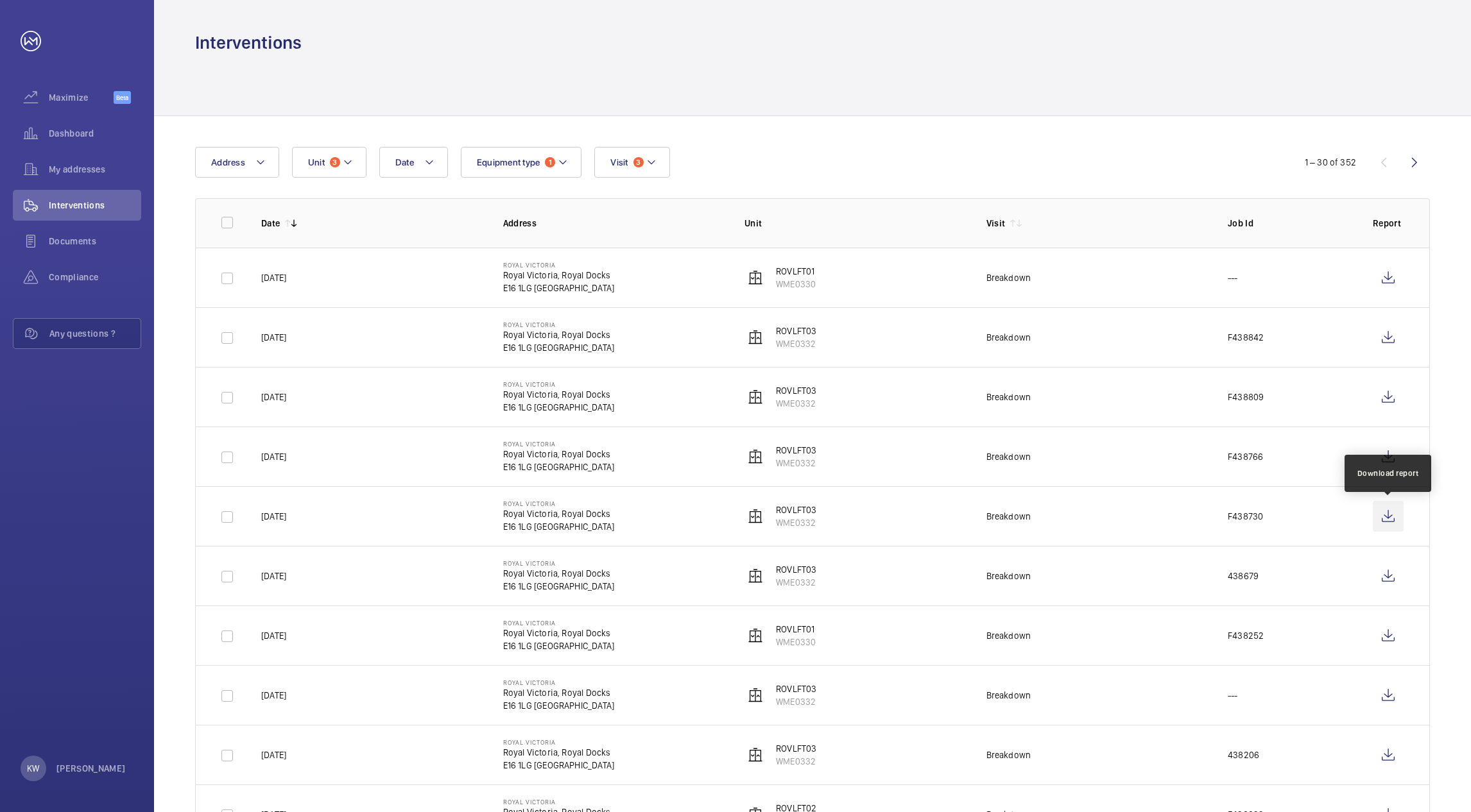
click at [1391, 522] on wm-front-icon-button at bounding box center [1388, 516] width 31 height 30
click at [348, 157] on mat-icon at bounding box center [348, 162] width 10 height 15
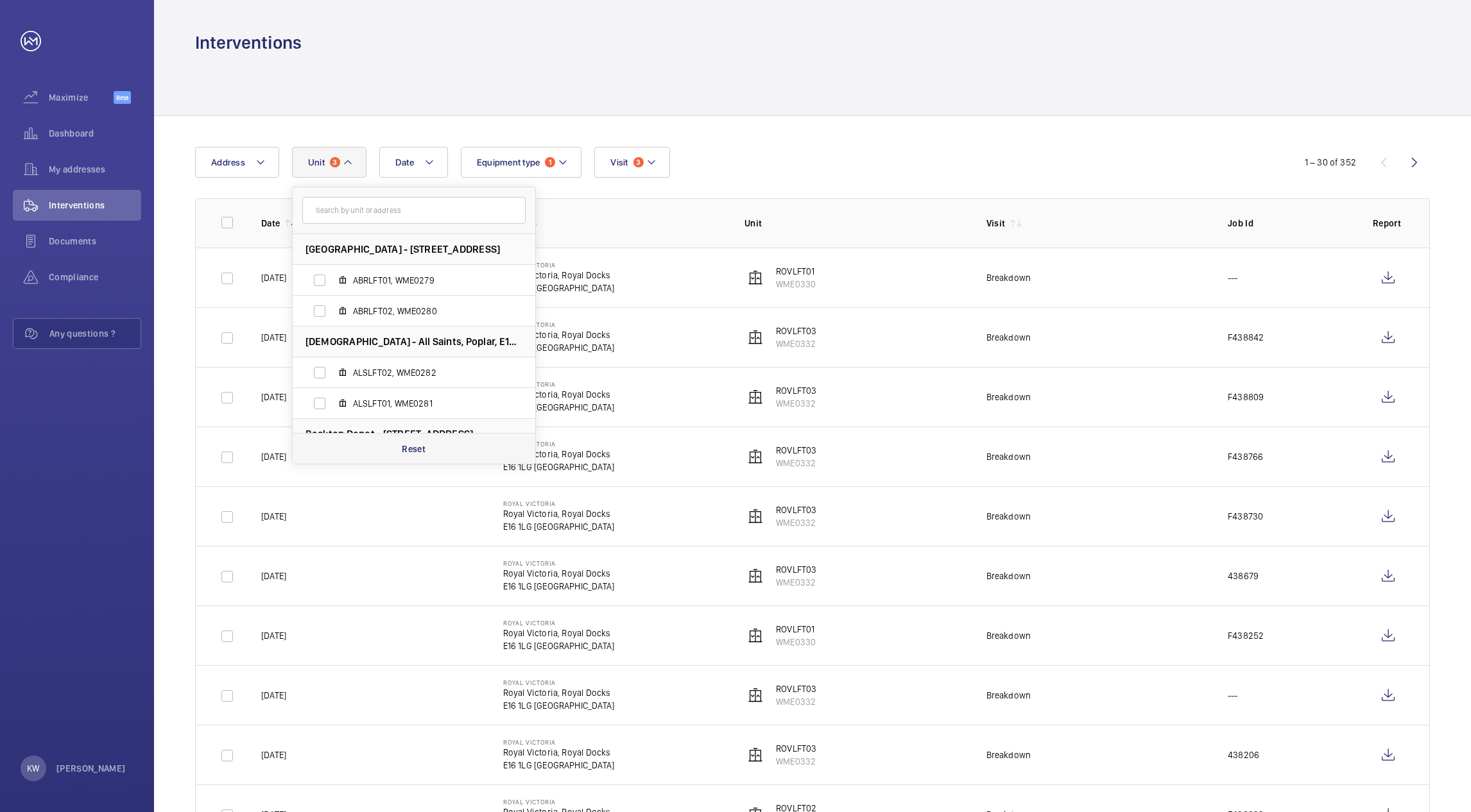
click at [417, 446] on p "Reset" at bounding box center [414, 449] width 24 height 13
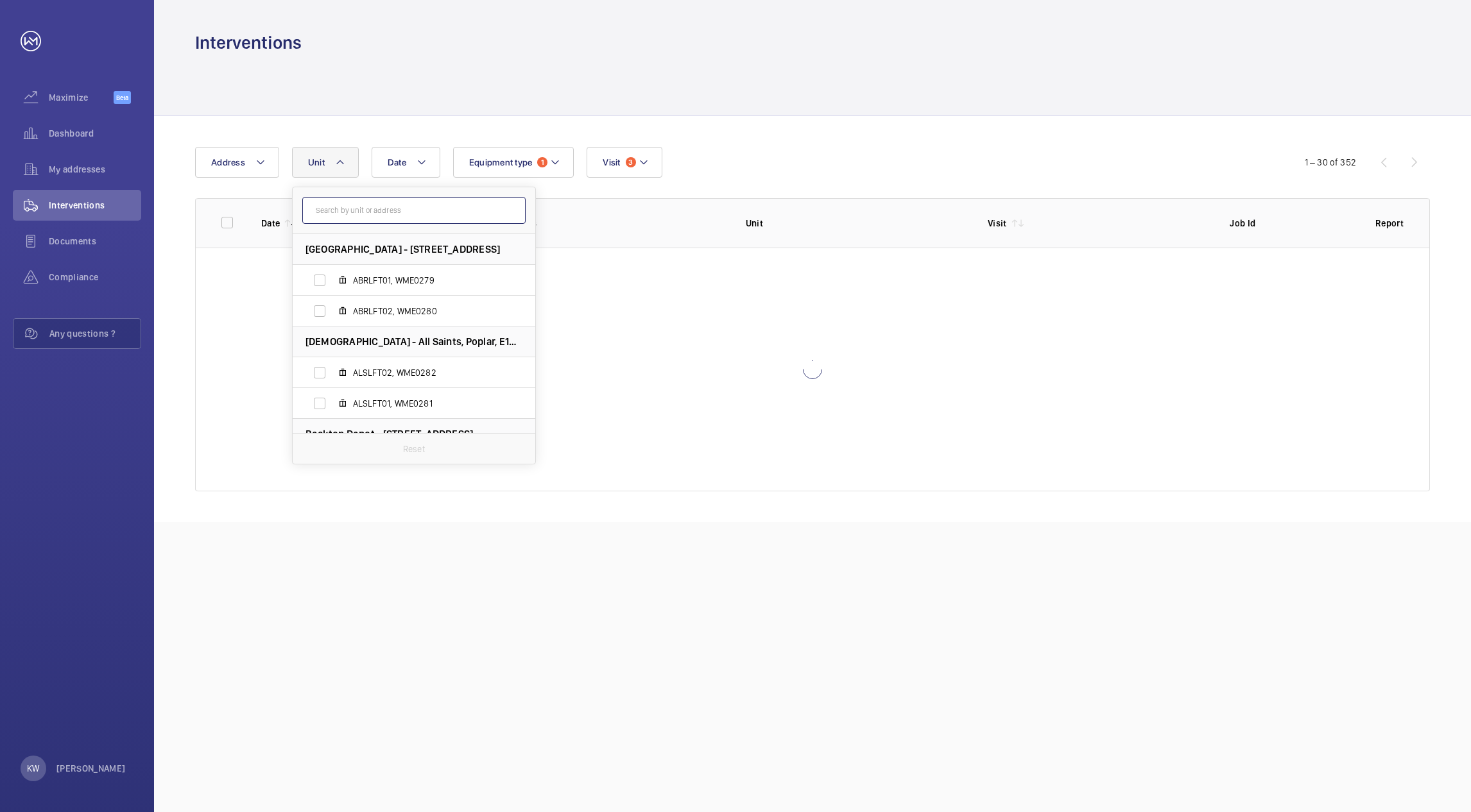
click at [359, 213] on input "text" at bounding box center [414, 210] width 224 height 27
type input "weslft04"
click at [320, 276] on label "WESLFT04 , WME0350" at bounding box center [403, 280] width 222 height 30
click at [320, 276] on input "WESLFT04 , WME0350" at bounding box center [320, 280] width 26 height 26
checkbox input "true"
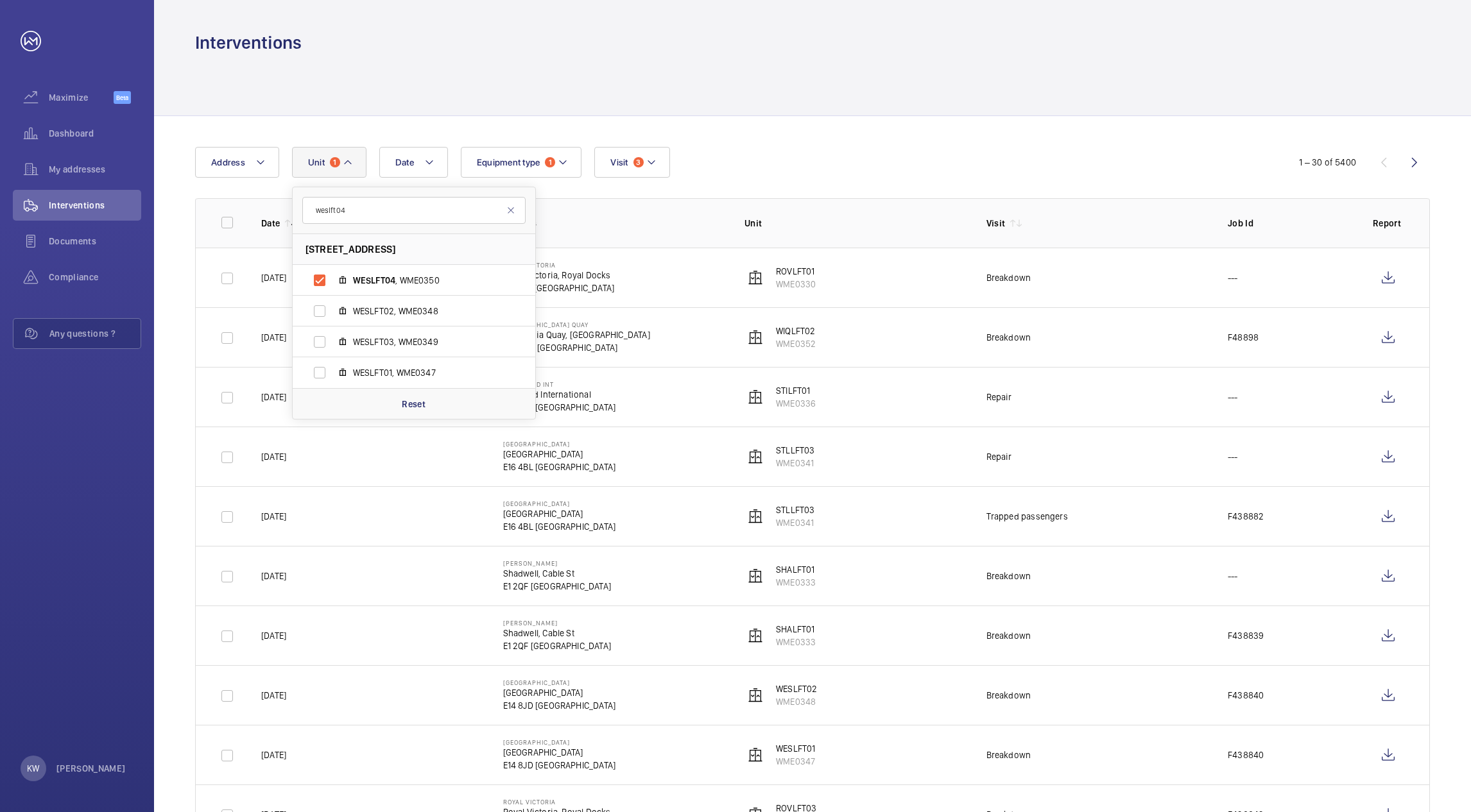
click at [824, 154] on div "Date Address Unit 1 weslft04 West Ferry - West Ferry, Westferry Road, E14 8JD L…" at bounding box center [736, 162] width 1081 height 30
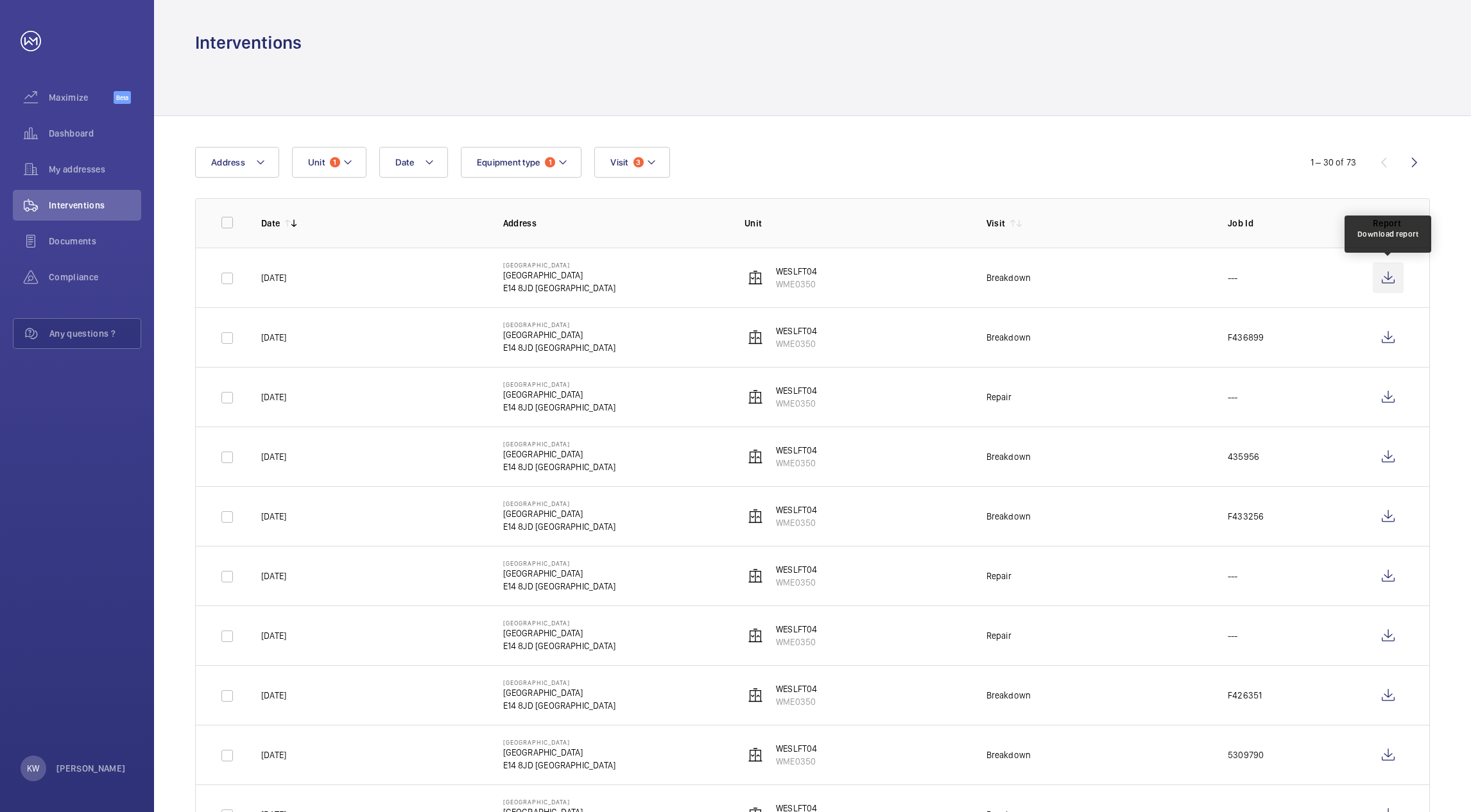
click at [1383, 281] on wm-front-icon-button at bounding box center [1388, 278] width 31 height 30
click at [352, 153] on button "Unit 1" at bounding box center [329, 162] width 74 height 30
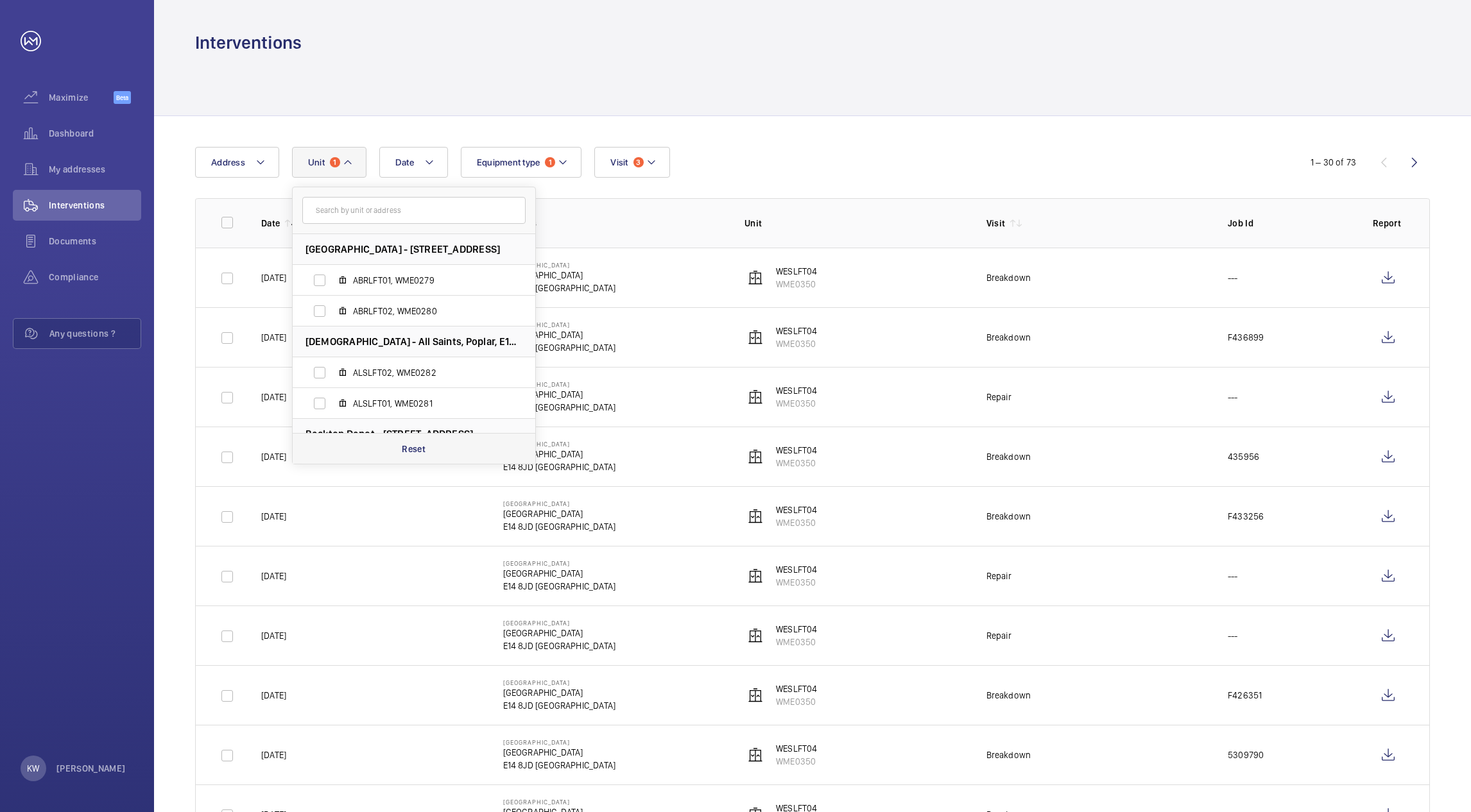
click at [407, 447] on p "Reset" at bounding box center [414, 449] width 24 height 13
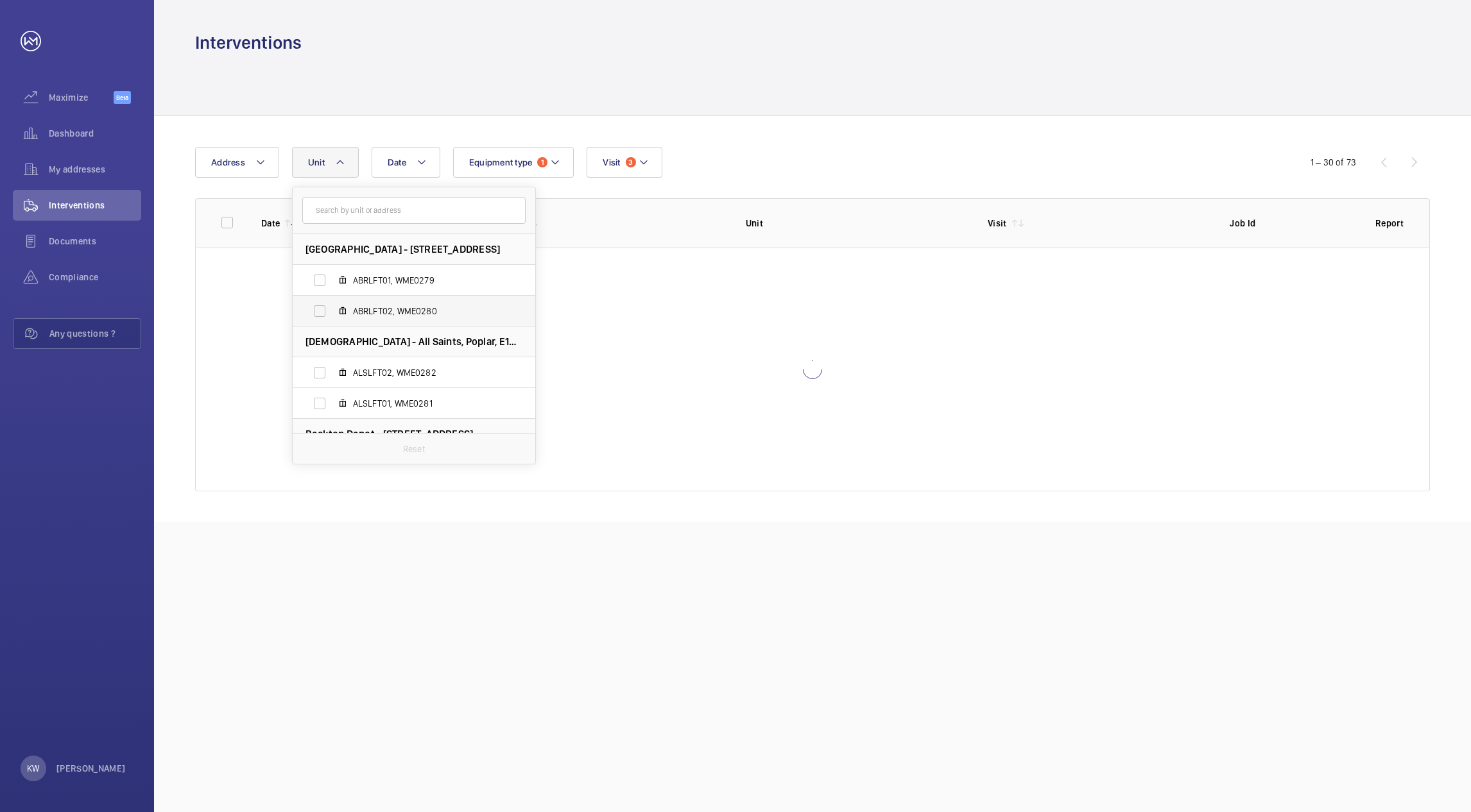
click at [322, 311] on label "ABRLFT02, WME0280" at bounding box center [403, 311] width 222 height 30
click at [322, 311] on input "ABRLFT02, WME0280" at bounding box center [320, 311] width 26 height 26
checkbox input "true"
click at [784, 101] on div at bounding box center [812, 85] width 1235 height 61
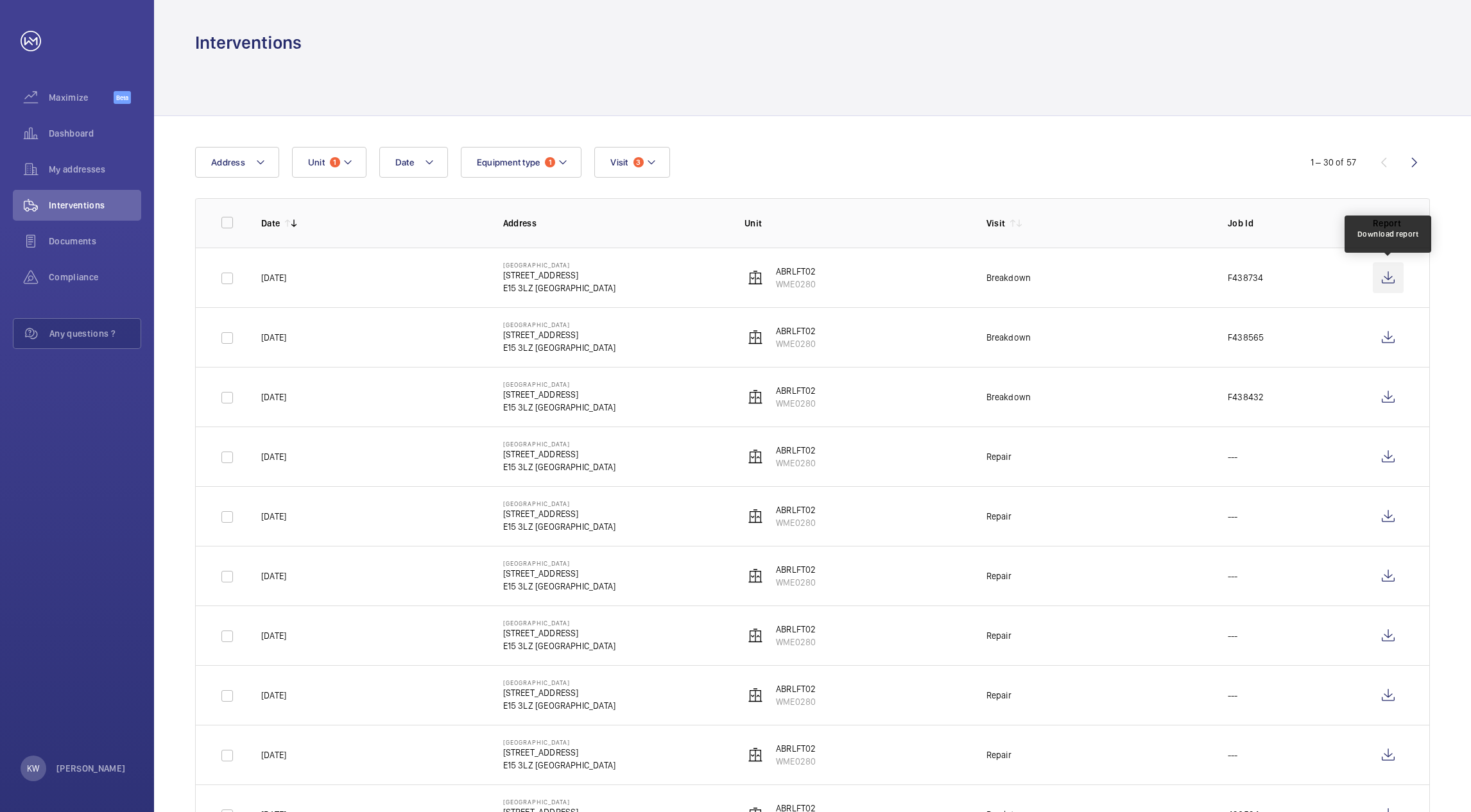
click at [1388, 278] on wm-front-icon-button at bounding box center [1388, 278] width 31 height 30
click at [341, 163] on button "Unit 1" at bounding box center [329, 162] width 74 height 30
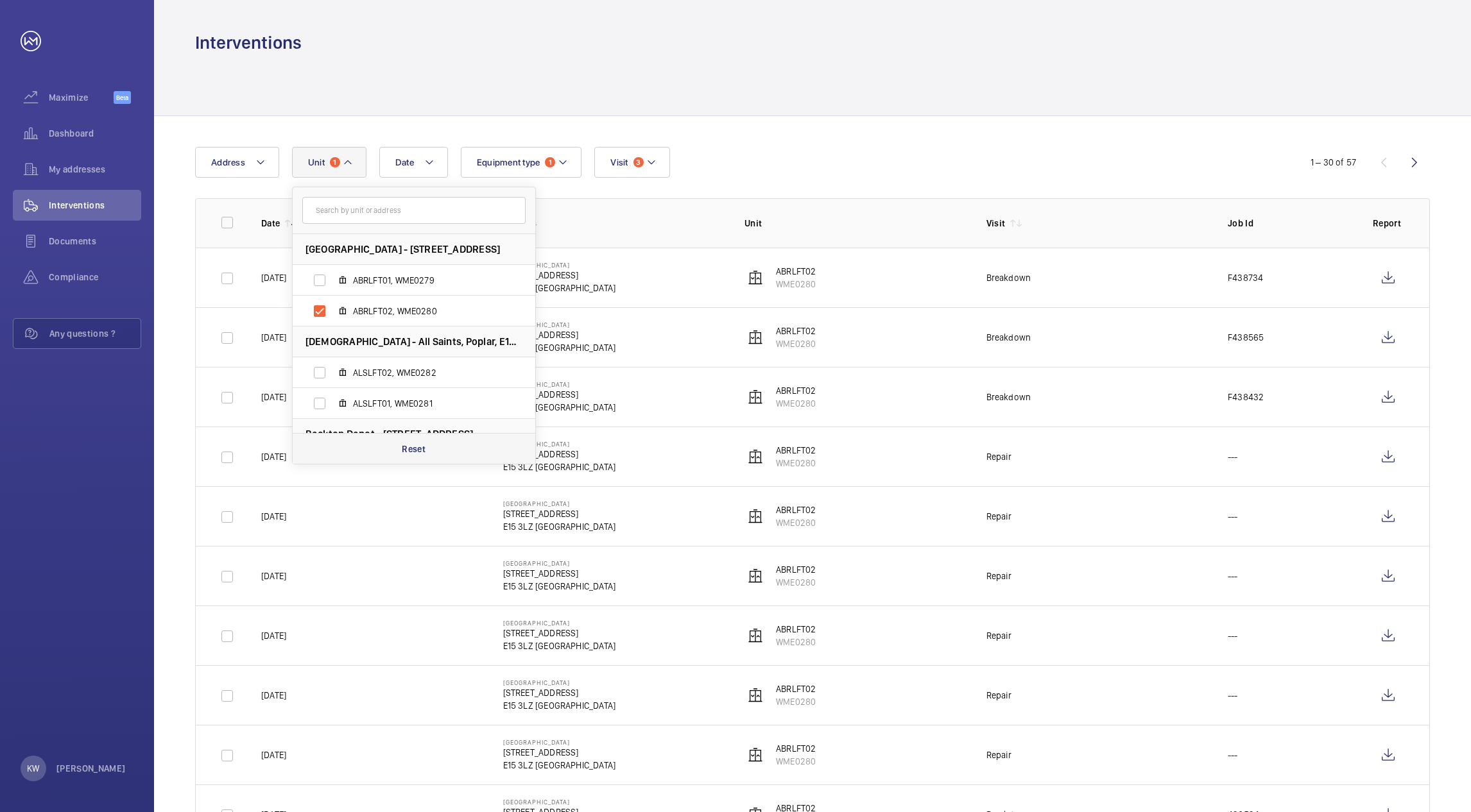
click at [415, 444] on p "Reset" at bounding box center [414, 449] width 24 height 13
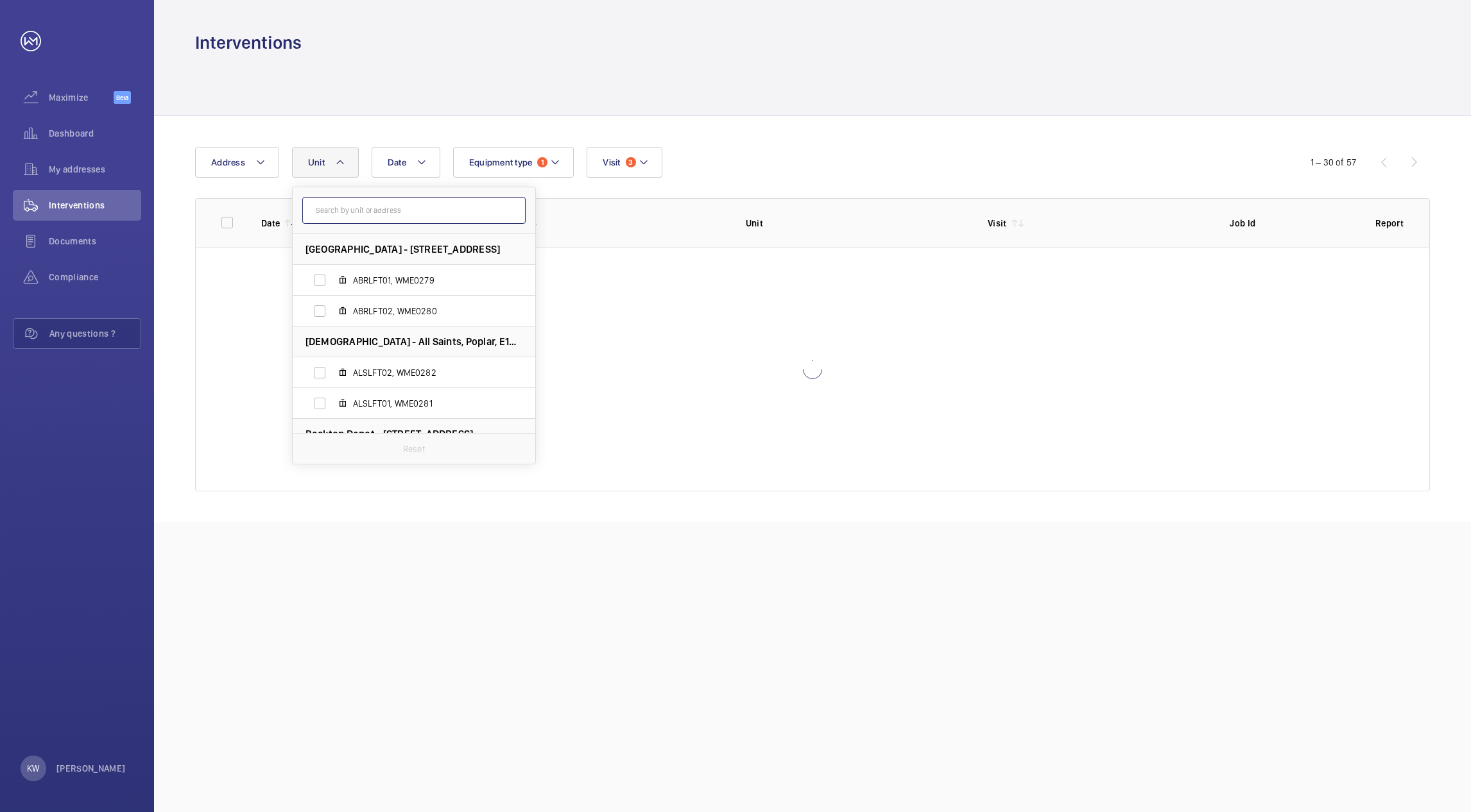
click at [370, 213] on input "text" at bounding box center [414, 210] width 224 height 27
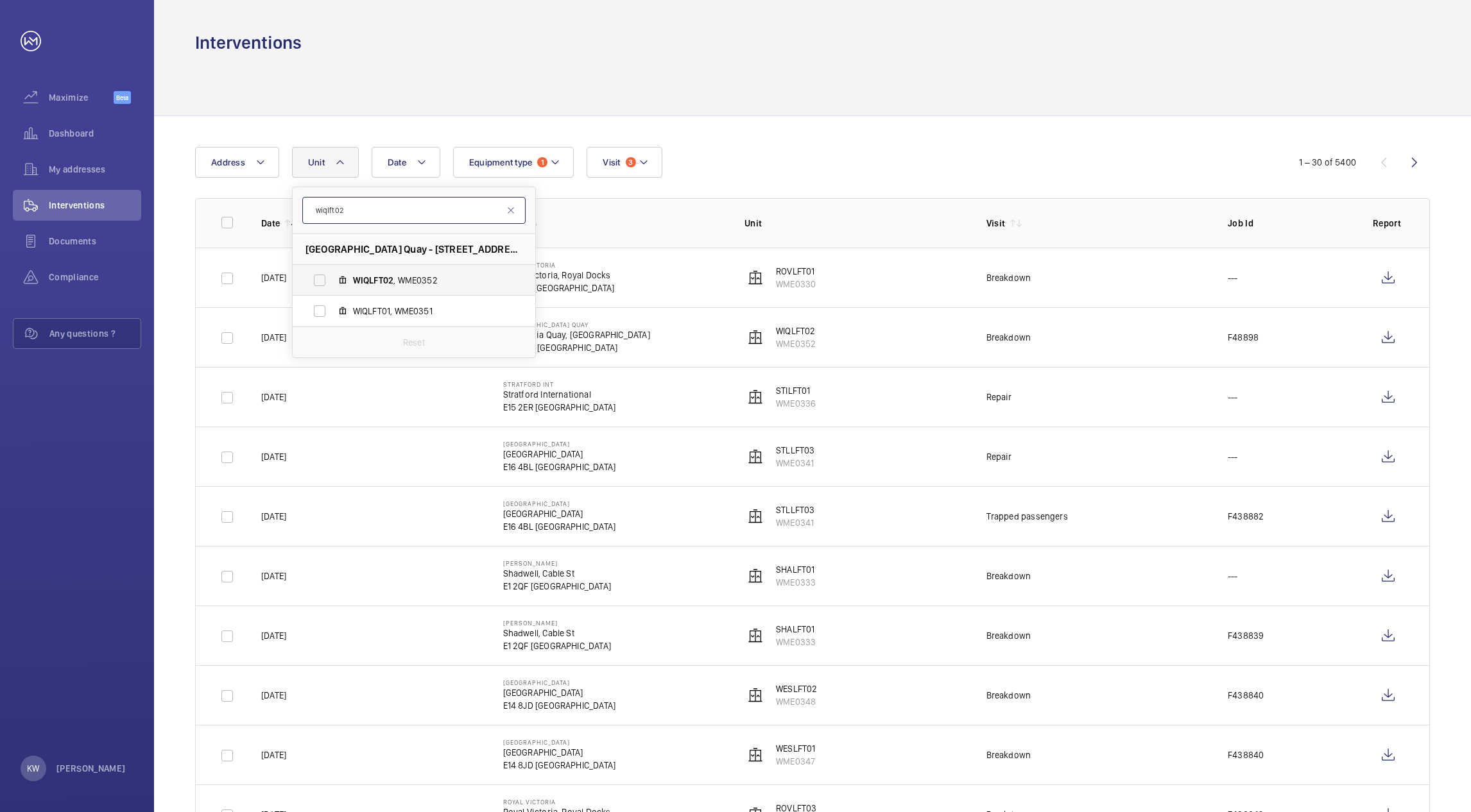
type input "wiqlft02"
click at [353, 277] on span "WIQLFT02" at bounding box center [373, 280] width 40 height 10
click at [332, 277] on input "WIQLFT02 , WME0352" at bounding box center [320, 280] width 26 height 26
checkbox input "true"
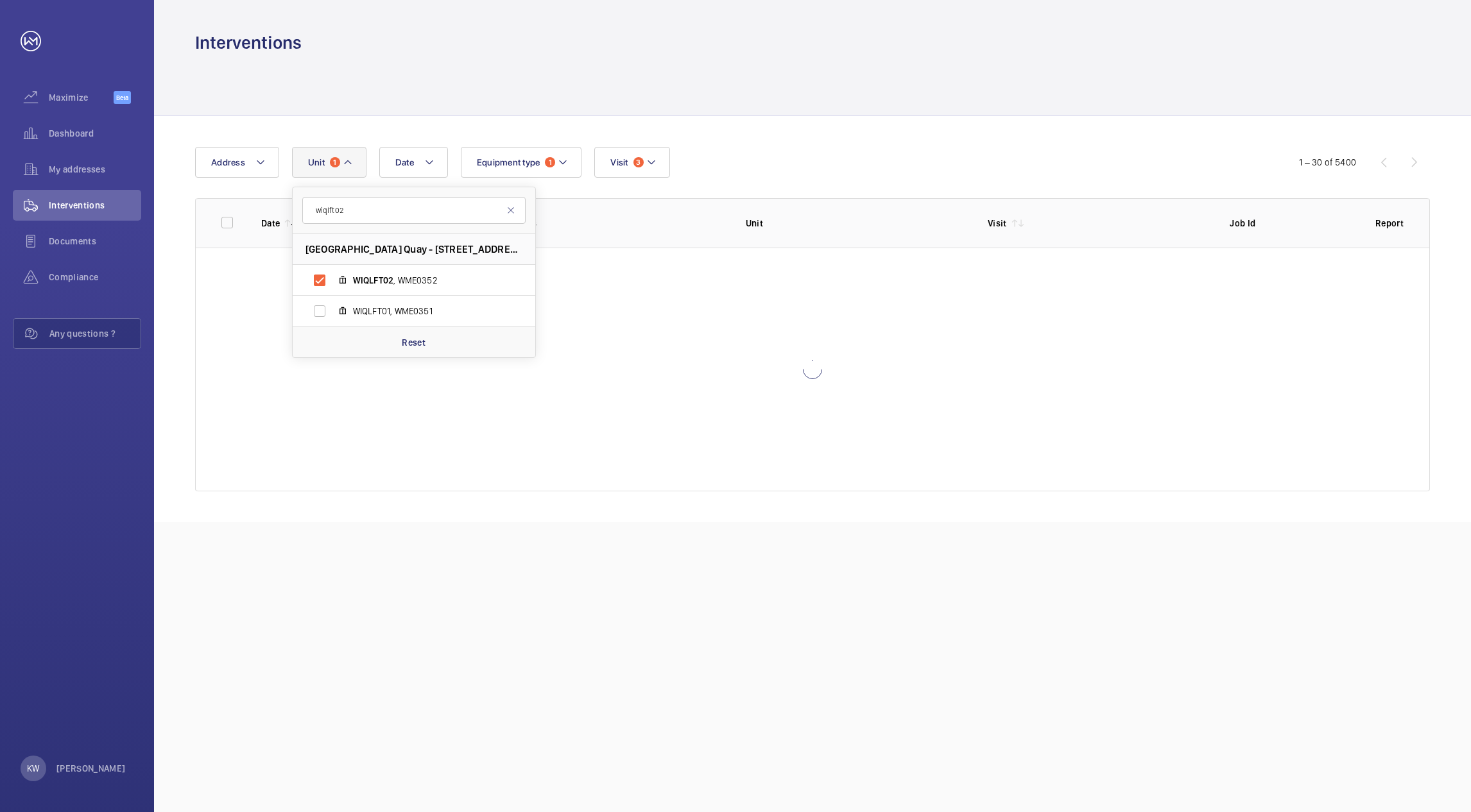
click at [848, 137] on div "Date Address Unit 1 wiqlft02 West India Quay - West India Quay, Canary Wharf, E…" at bounding box center [812, 319] width 1317 height 406
click at [837, 103] on div at bounding box center [812, 85] width 1235 height 61
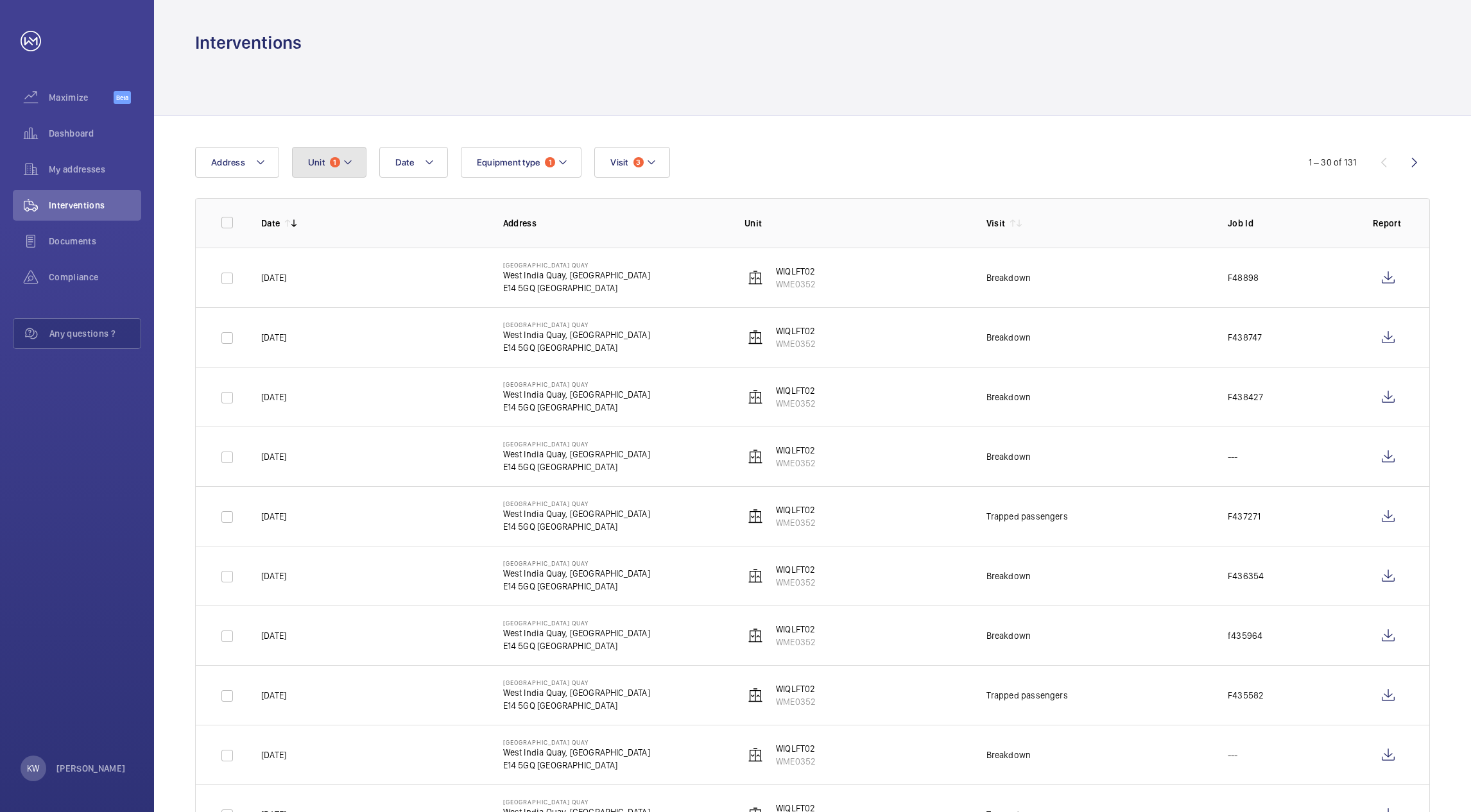
click at [327, 166] on button "Unit 1" at bounding box center [329, 162] width 74 height 30
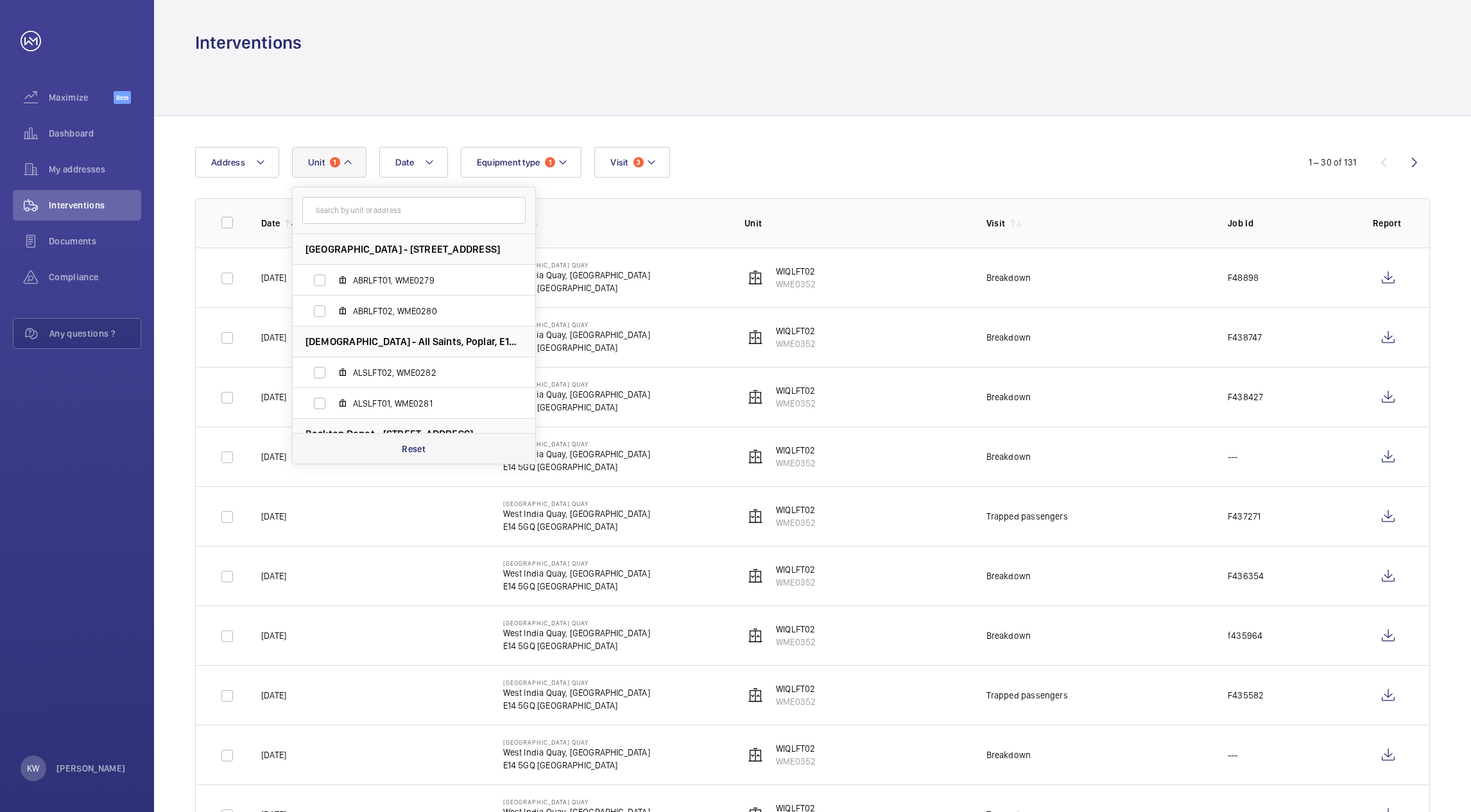
click at [403, 453] on p "Reset" at bounding box center [414, 449] width 24 height 13
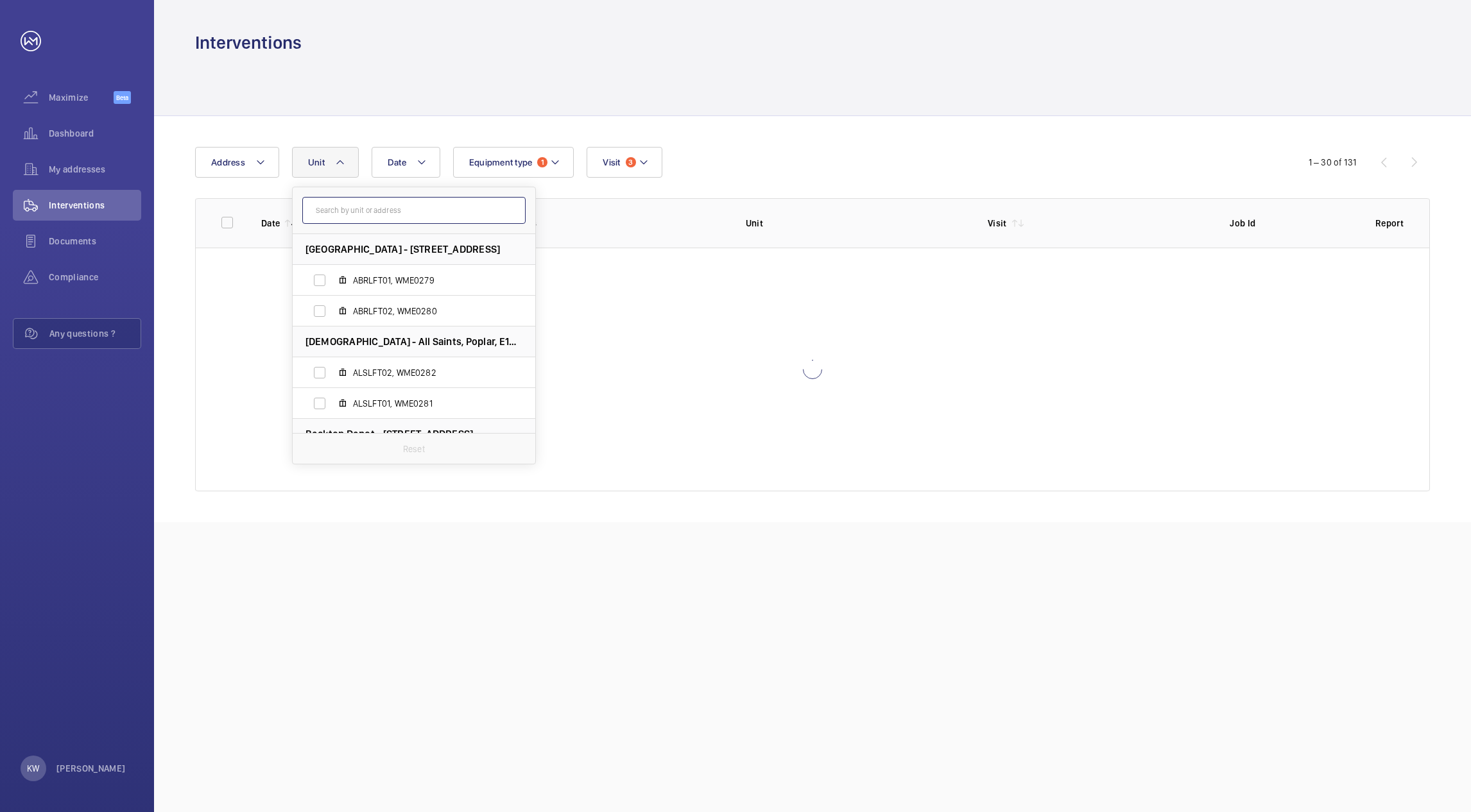
click at [363, 215] on input "text" at bounding box center [414, 210] width 224 height 27
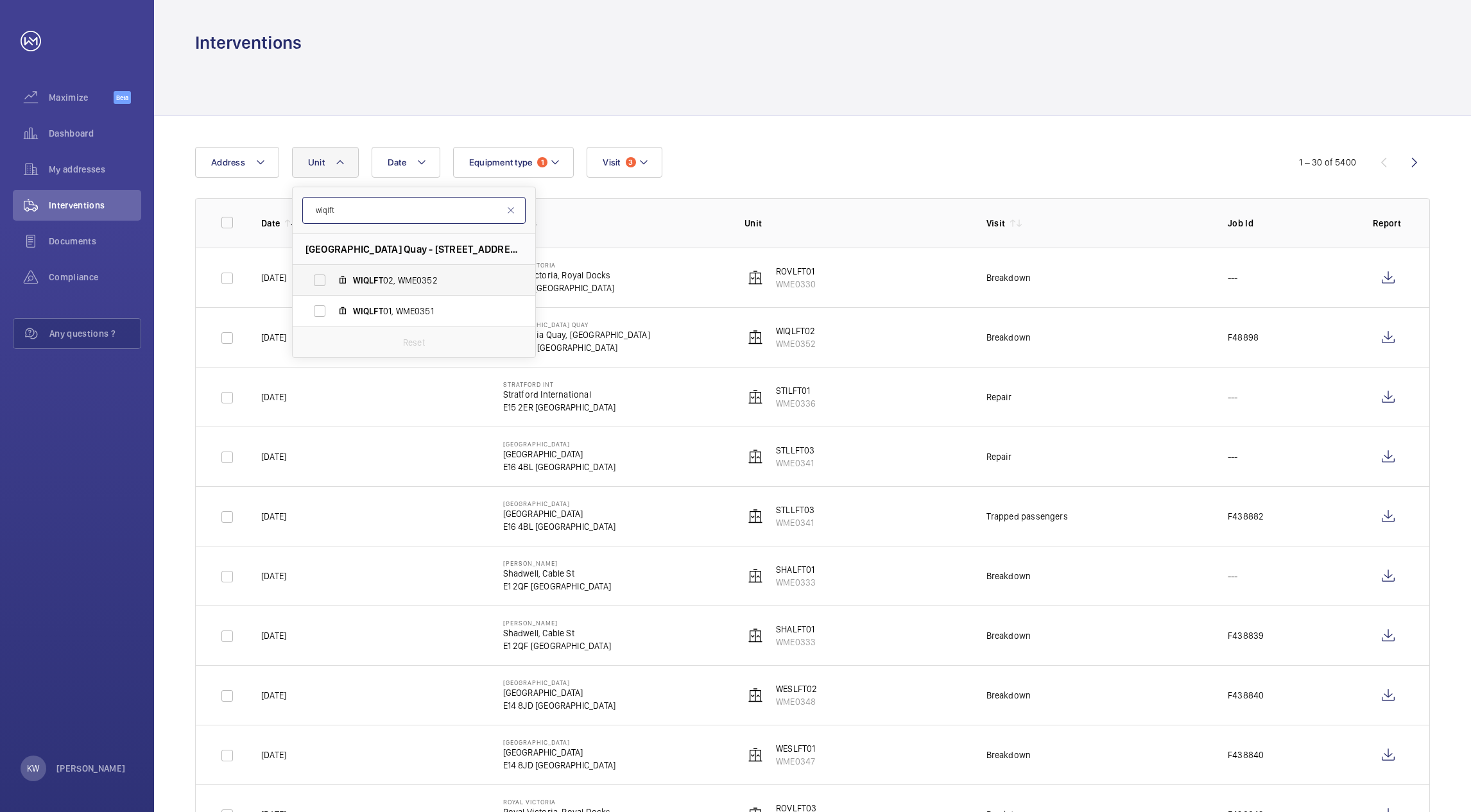
type input "wiqlft"
click at [322, 274] on label "WIQLFT 02, WME0352" at bounding box center [403, 280] width 222 height 30
click at [322, 274] on input "WIQLFT 02, WME0352" at bounding box center [320, 280] width 26 height 26
checkbox input "true"
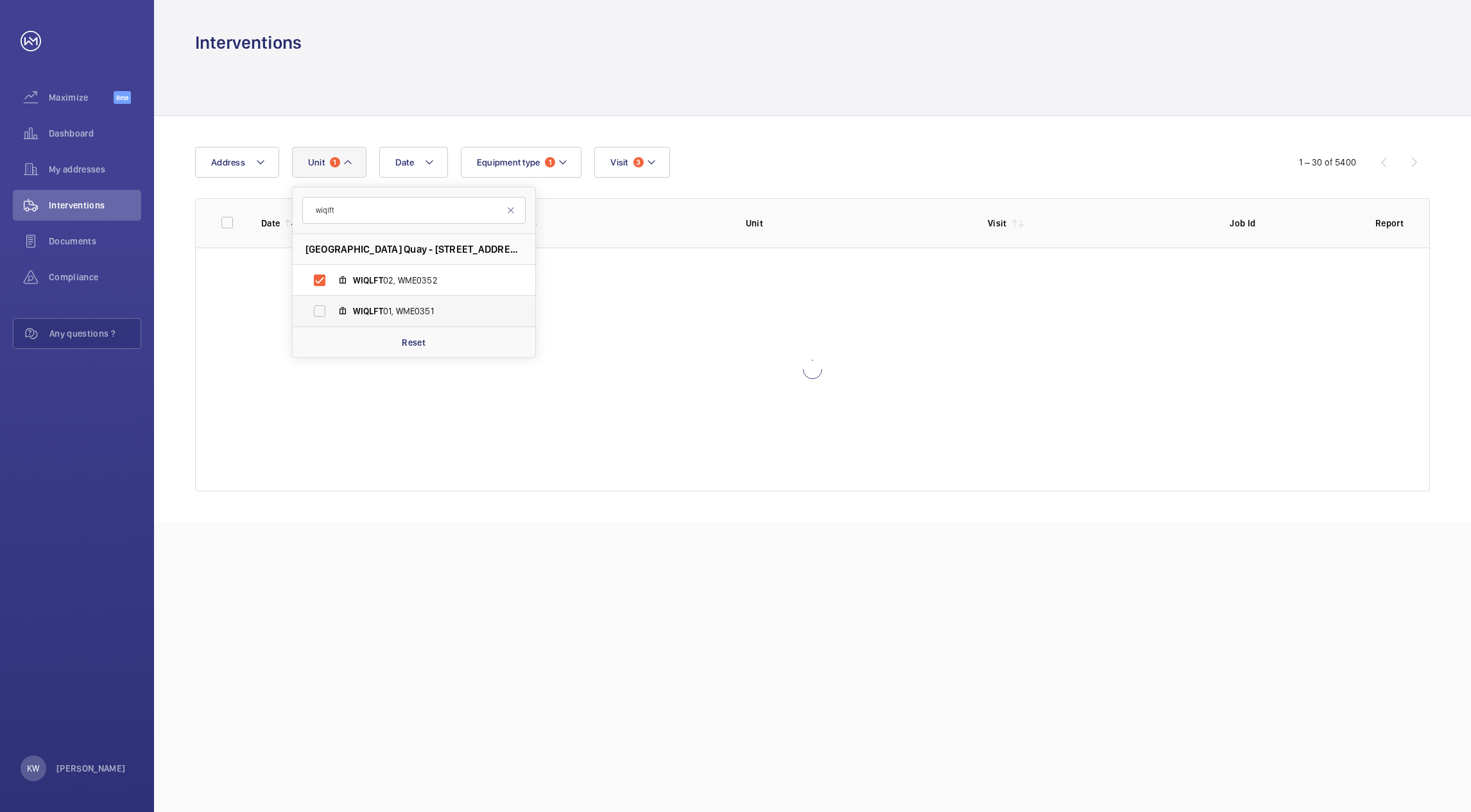
click at [325, 308] on label "WIQLFT 01, WME0351" at bounding box center [403, 311] width 222 height 30
click at [325, 308] on input "WIQLFT 01, WME0351" at bounding box center [320, 311] width 26 height 26
checkbox input "true"
click at [723, 154] on div "Date Address Unit 2 wiqlft West India Quay - West India Quay, Canary Wharf, E14…" at bounding box center [736, 162] width 1081 height 30
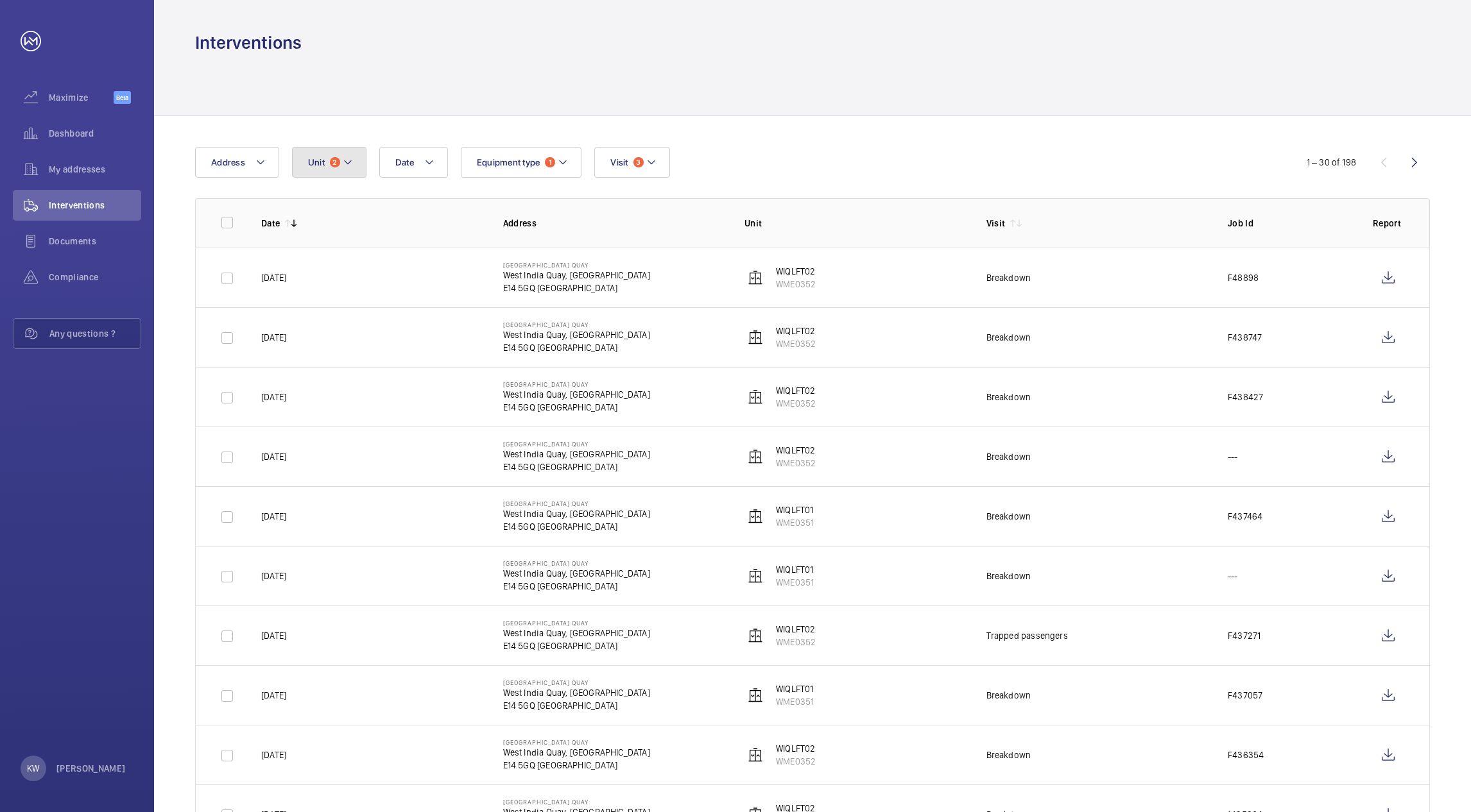
click at [322, 174] on button "Unit 2" at bounding box center [329, 162] width 74 height 30
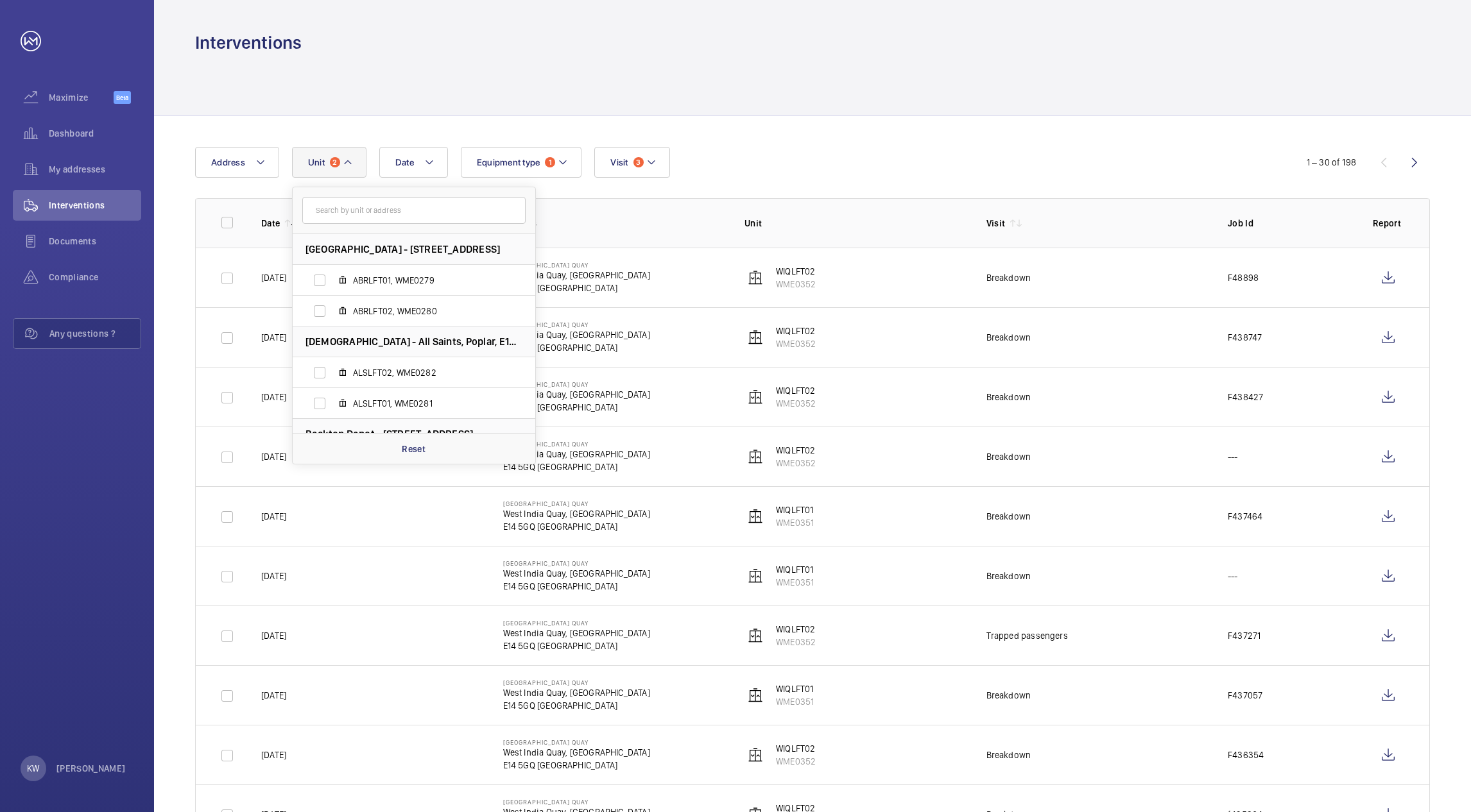
click at [410, 451] on p "Reset" at bounding box center [414, 449] width 24 height 13
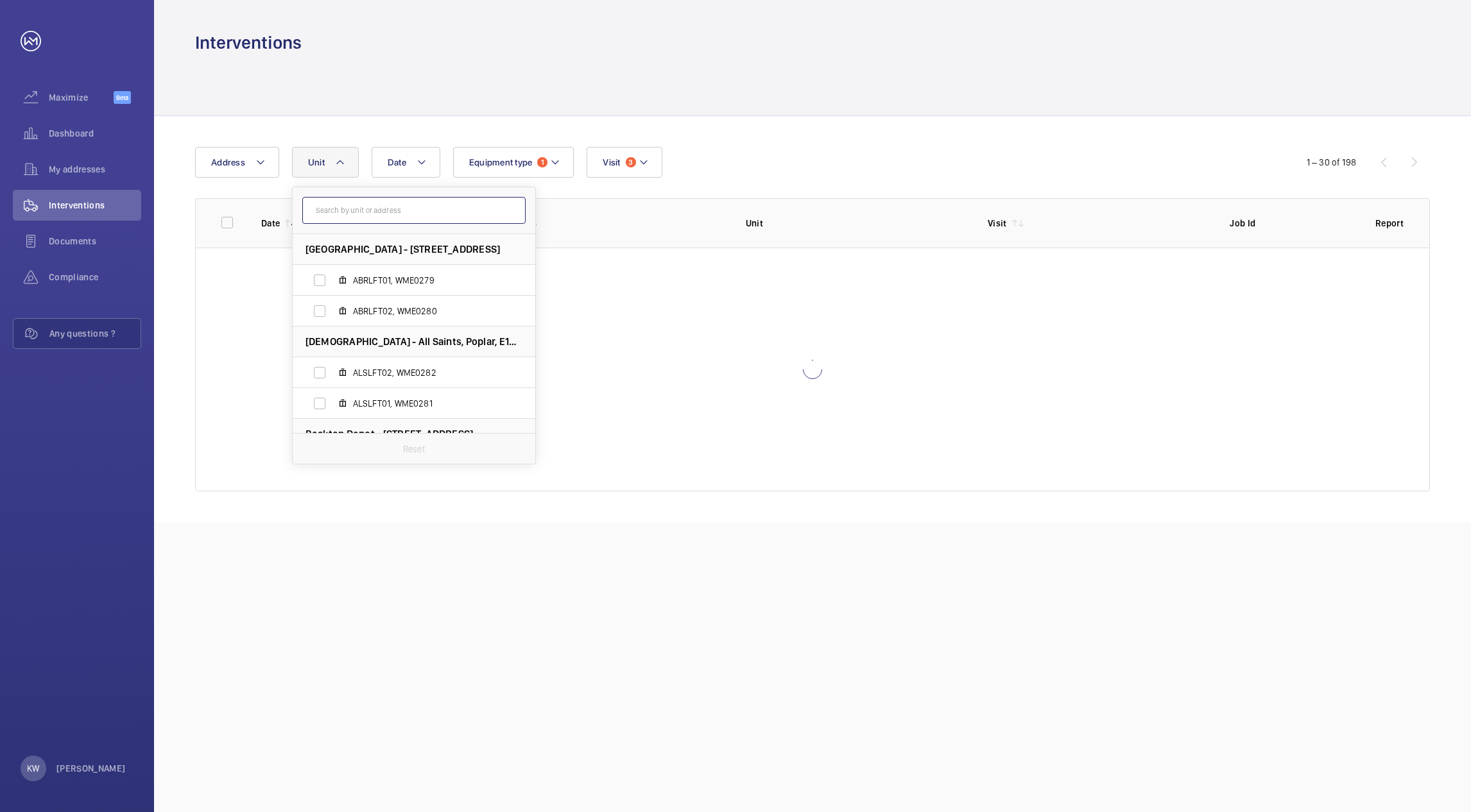
click at [363, 209] on input "text" at bounding box center [414, 210] width 224 height 27
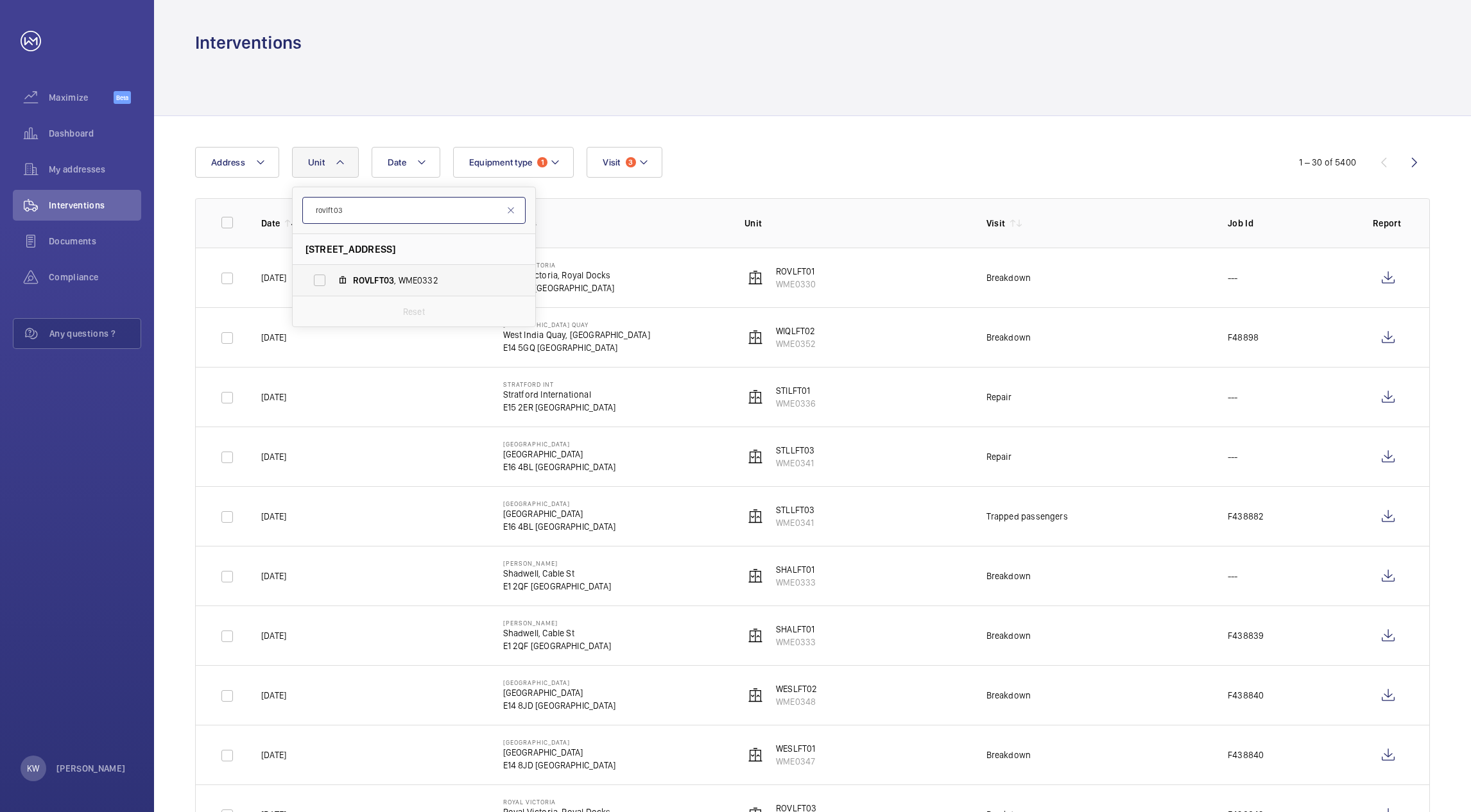
type input "rovlft03"
click at [325, 276] on label "ROVLFT03 , WME0332" at bounding box center [403, 280] width 222 height 30
click at [325, 276] on input "ROVLFT03 , WME0332" at bounding box center [320, 280] width 26 height 26
checkbox input "true"
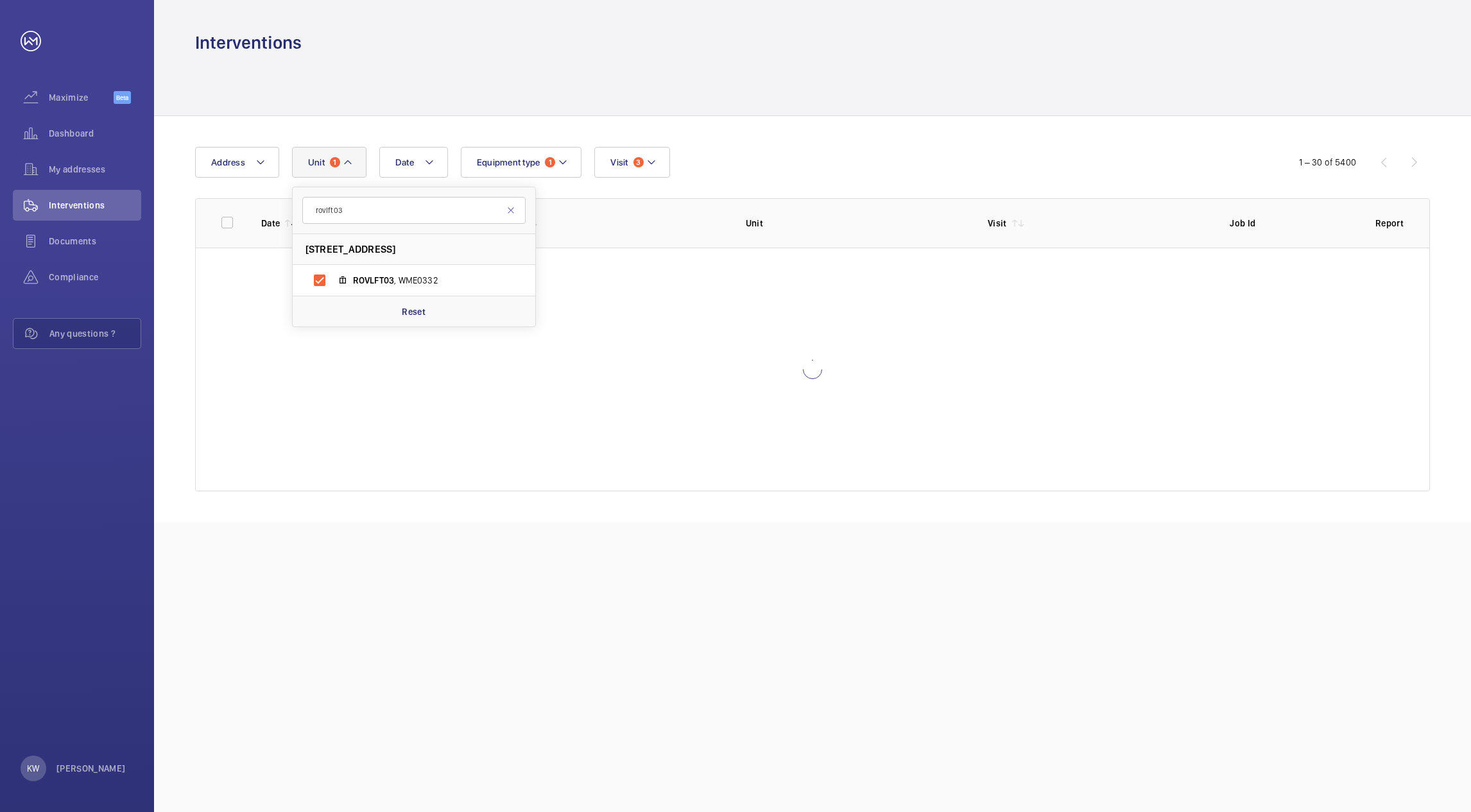
drag, startPoint x: 714, startPoint y: 65, endPoint x: 698, endPoint y: 57, distance: 17.9
click at [714, 65] on div at bounding box center [812, 85] width 1235 height 61
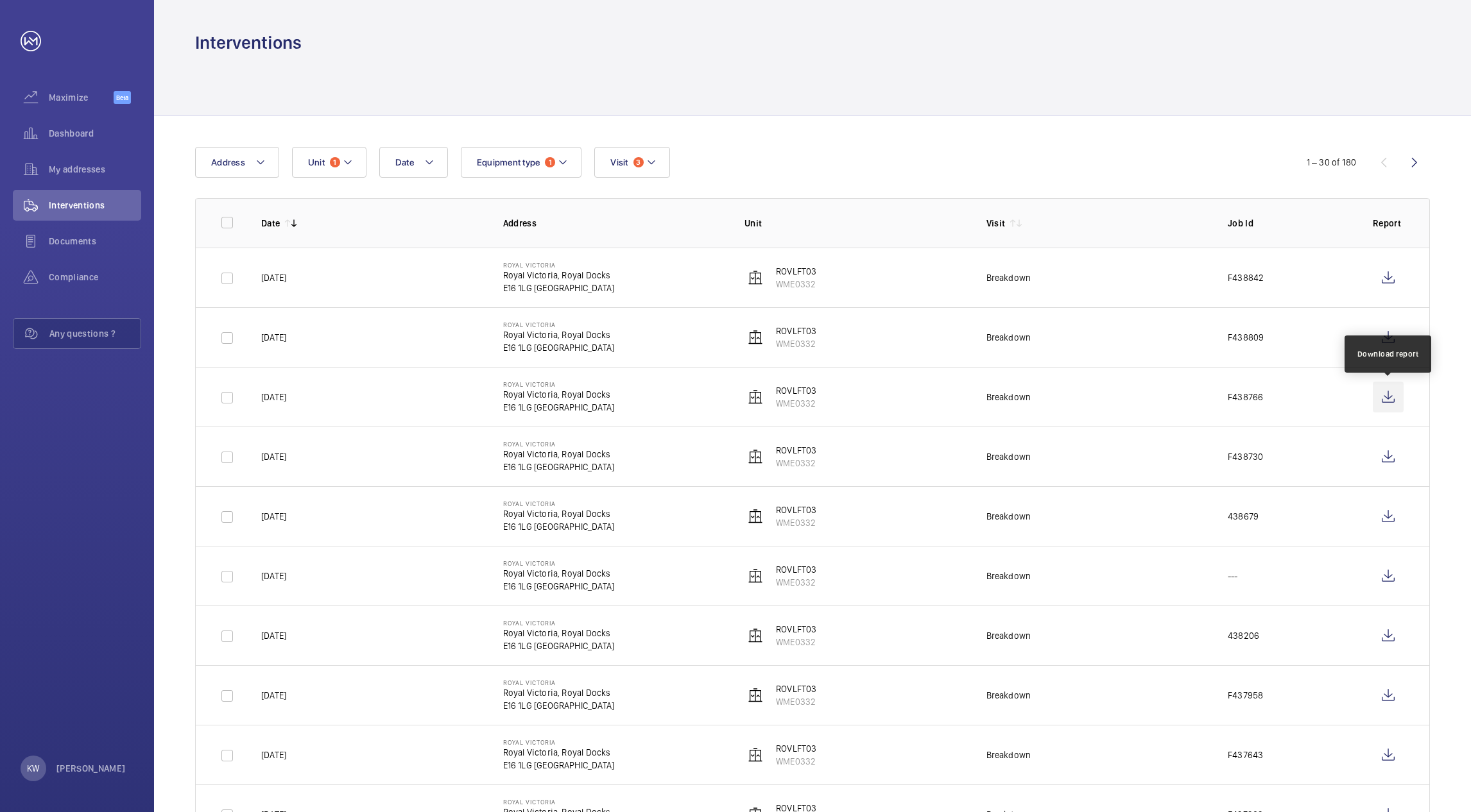
click at [1396, 400] on wm-front-icon-button at bounding box center [1388, 397] width 31 height 30
click at [523, 170] on button "Equipment type 1" at bounding box center [521, 162] width 121 height 30
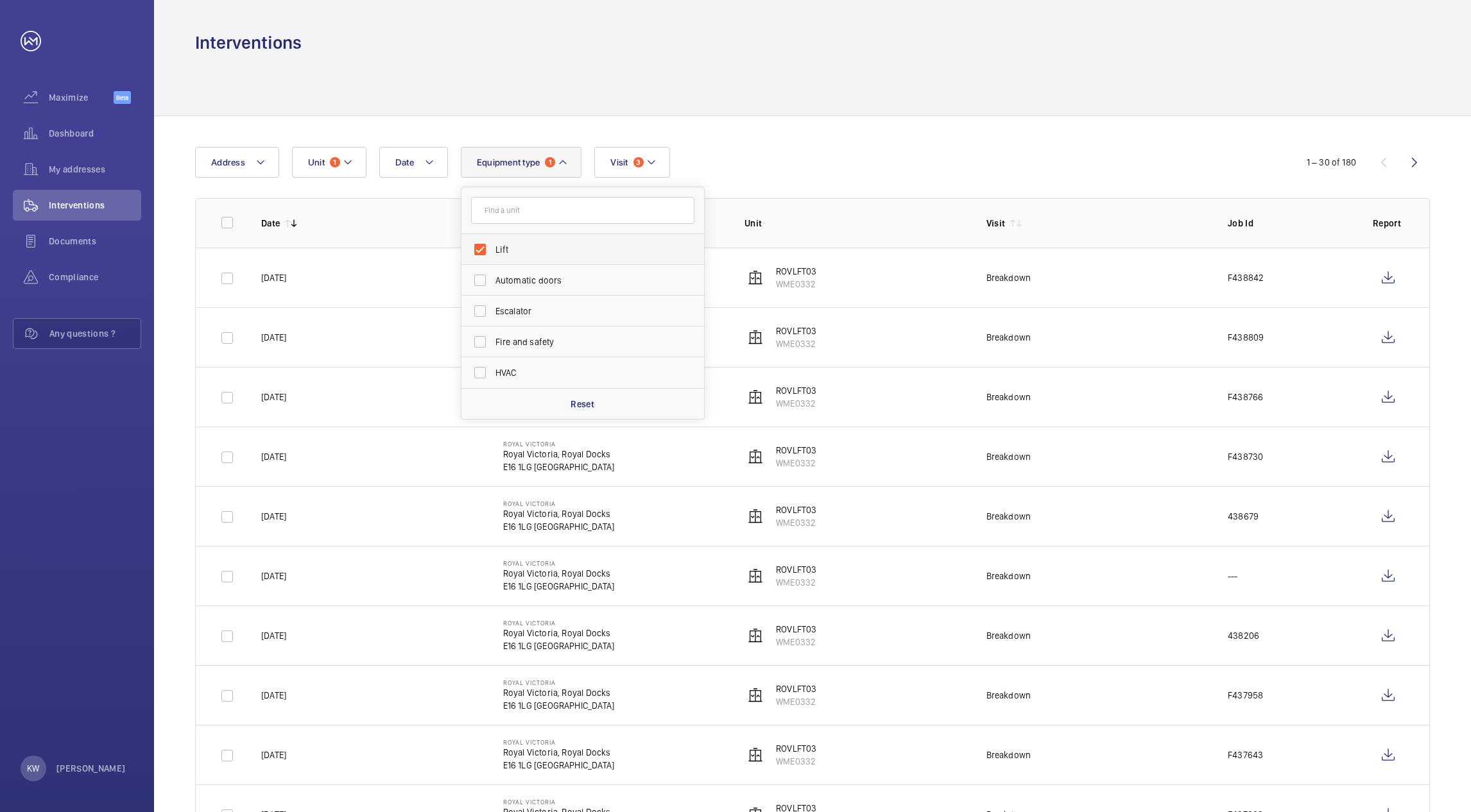
click at [485, 247] on label "Lift" at bounding box center [573, 249] width 224 height 30
click at [485, 247] on input "Lift" at bounding box center [480, 249] width 26 height 26
checkbox input "false"
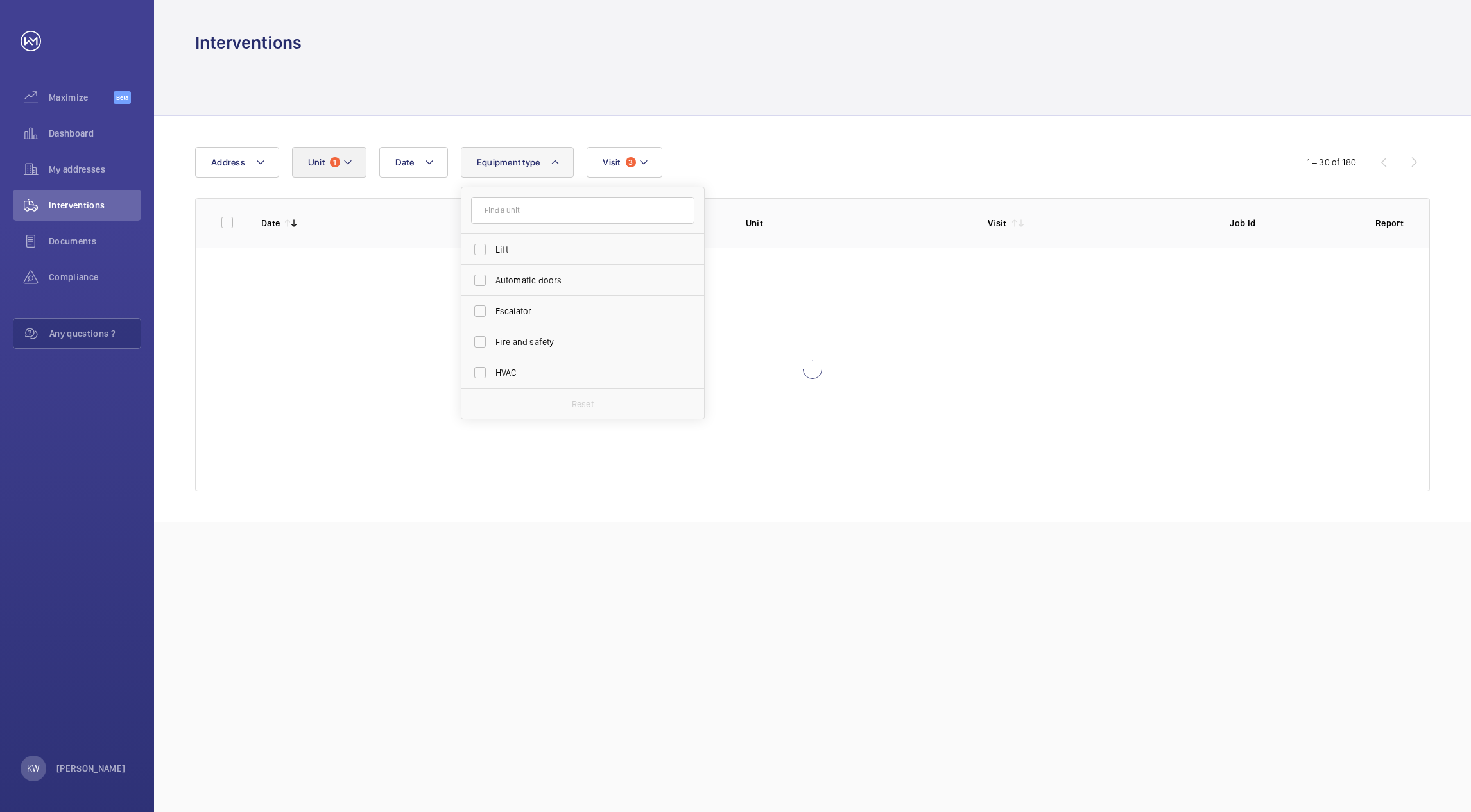
click at [742, 158] on div "Date Address Unit 1 Equipment type Lift Automatic doors Escalator Fire and safe…" at bounding box center [736, 162] width 1081 height 30
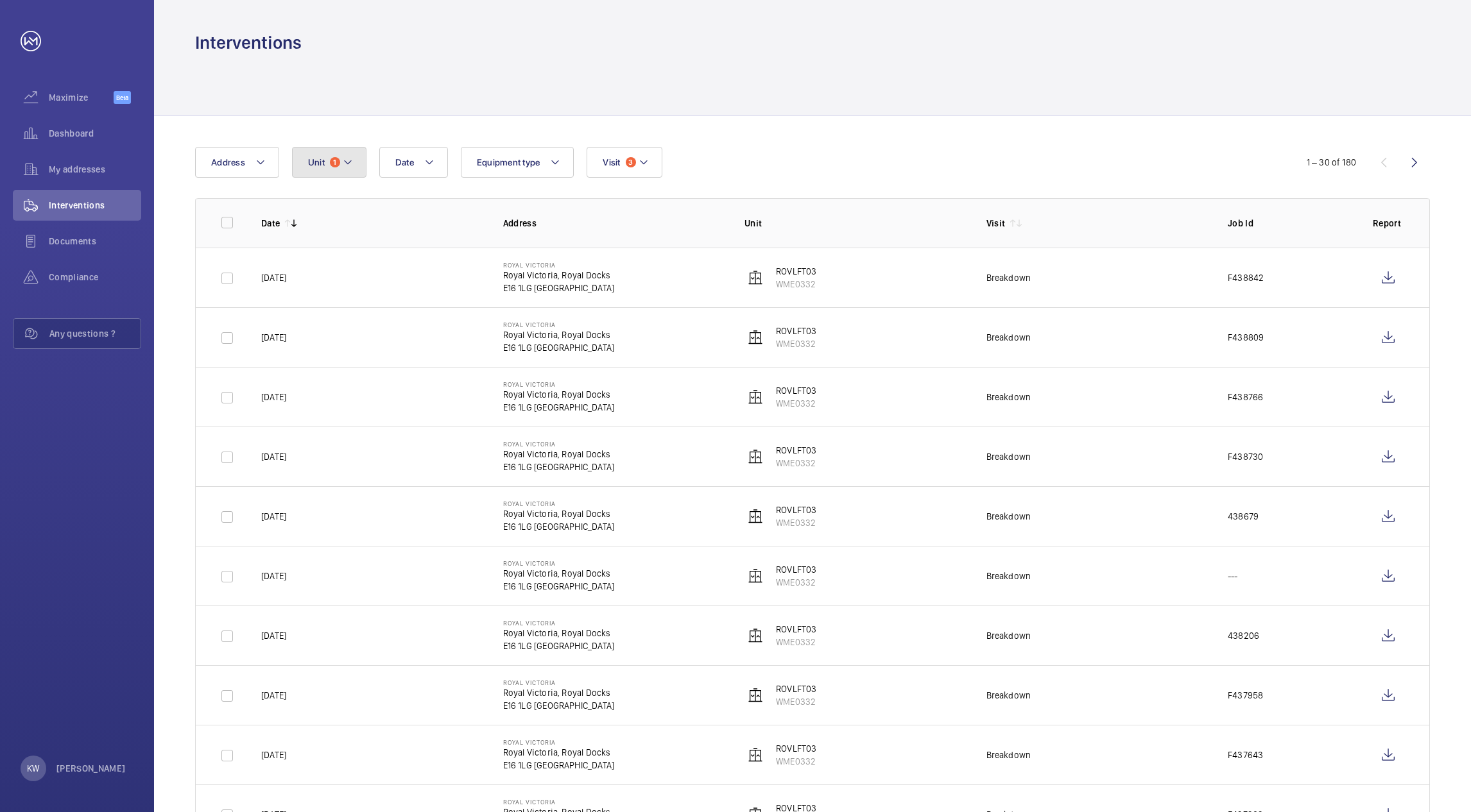
click at [340, 170] on button "Unit 1" at bounding box center [329, 162] width 74 height 30
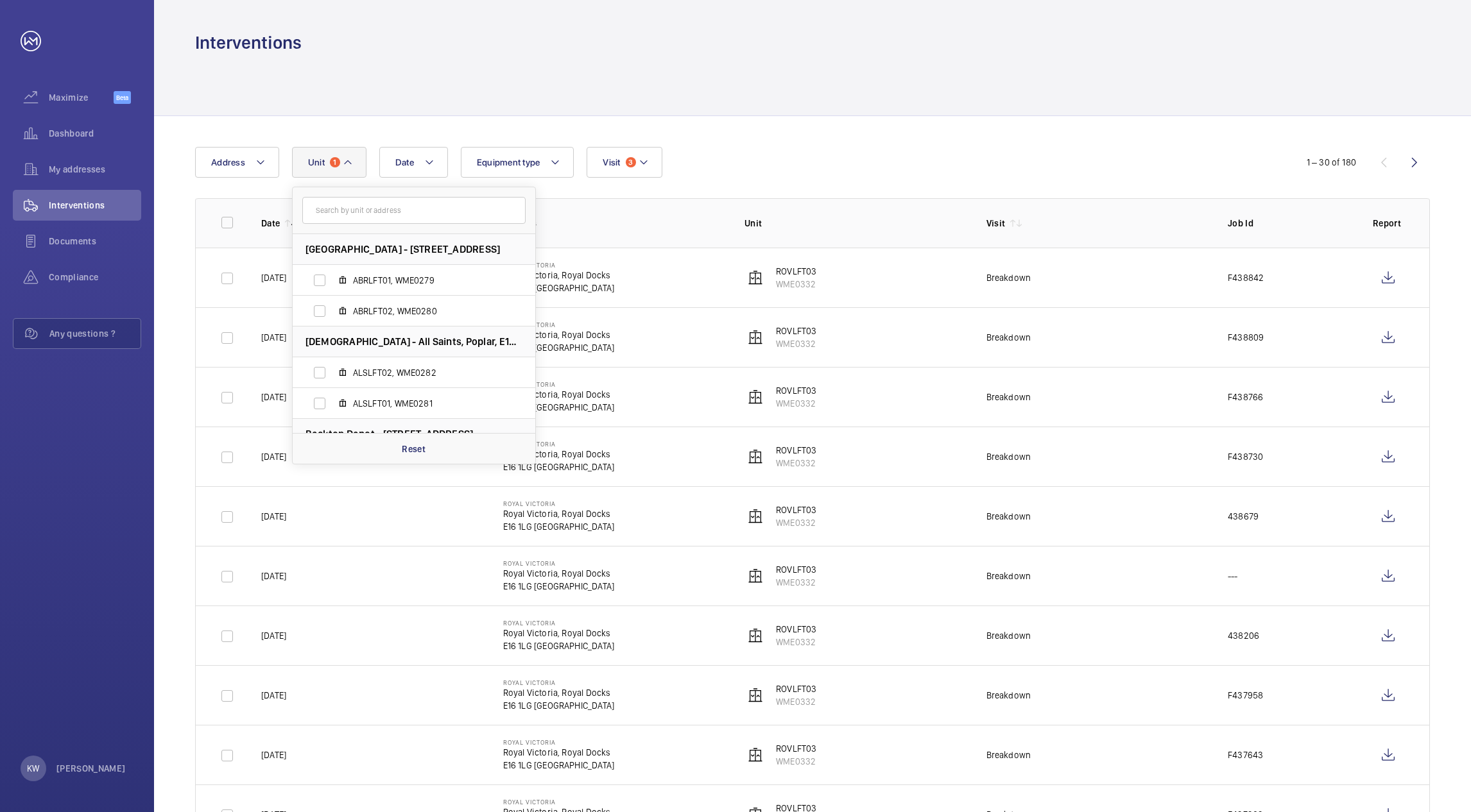
click at [338, 173] on button "Unit 1" at bounding box center [329, 162] width 74 height 30
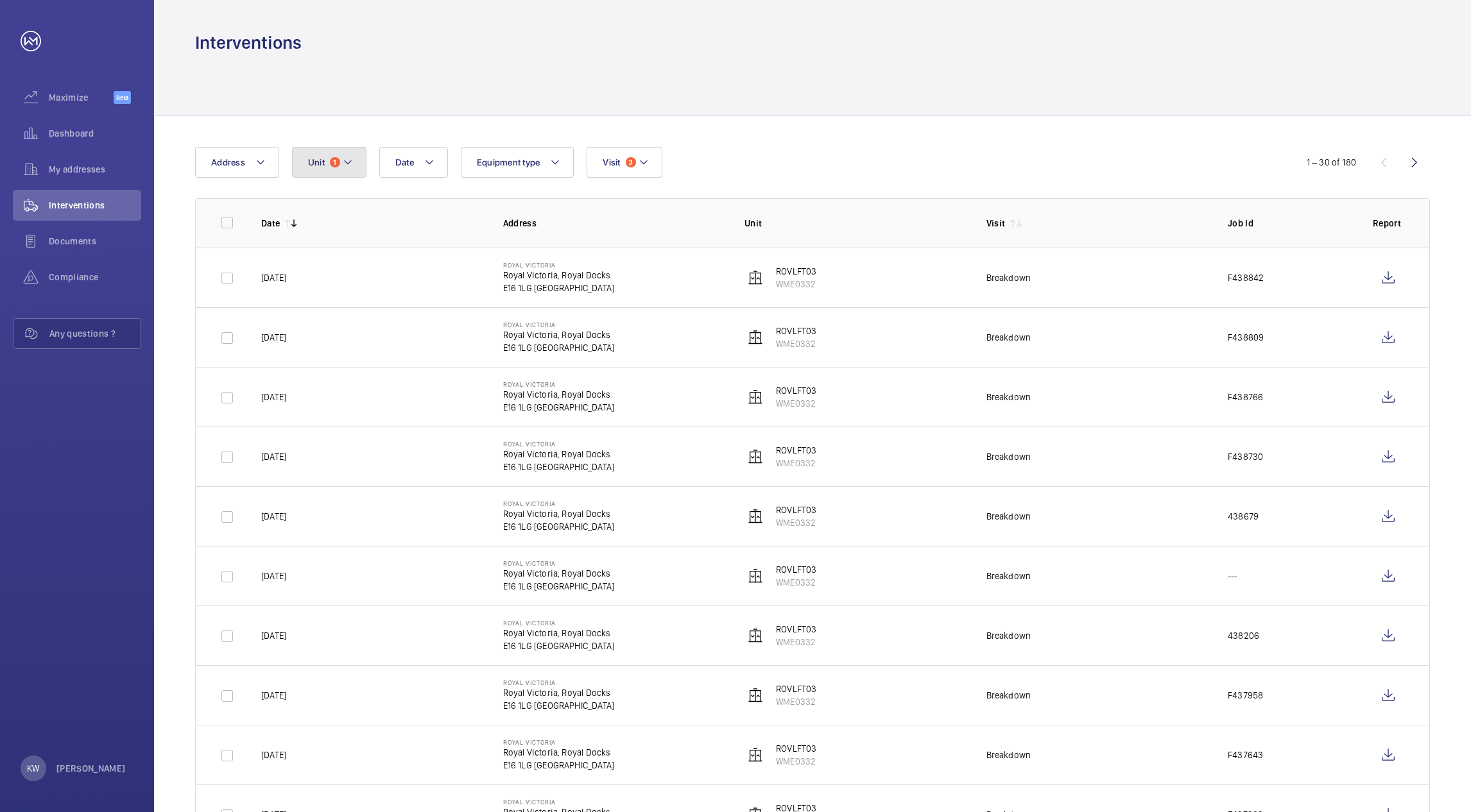
click at [338, 173] on button "Unit 1" at bounding box center [329, 162] width 74 height 30
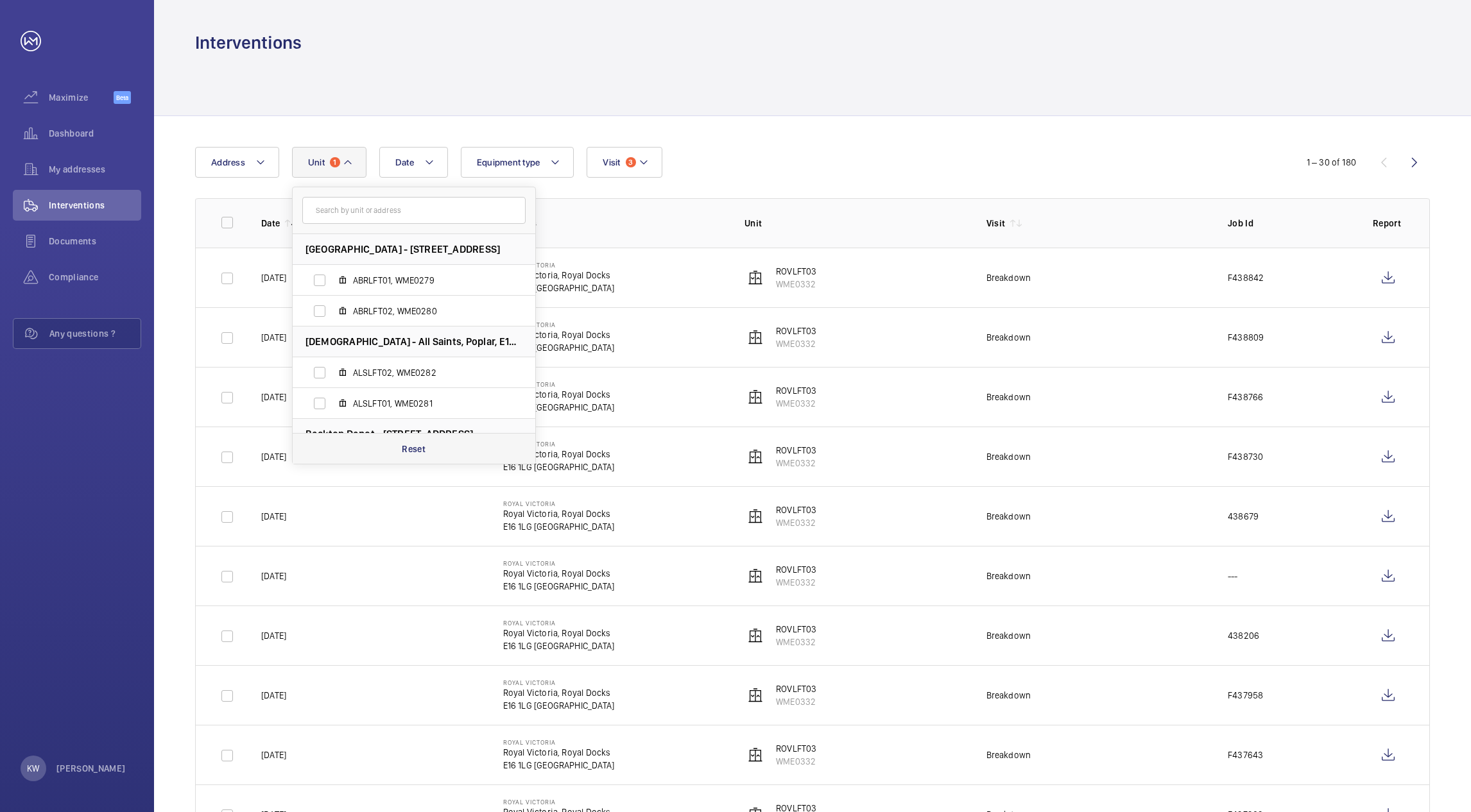
click at [407, 447] on p "Reset" at bounding box center [414, 449] width 24 height 13
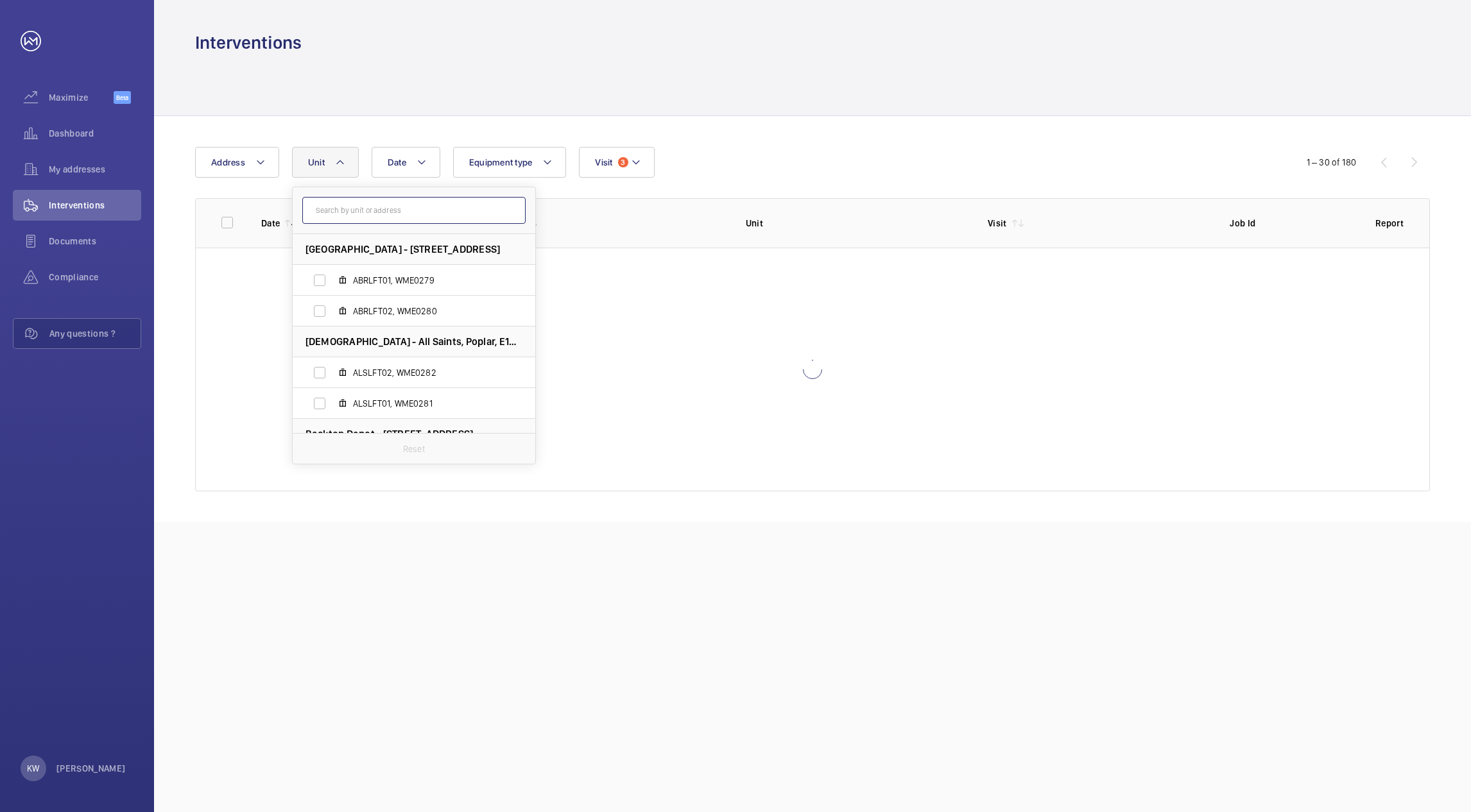
click at [365, 219] on input "text" at bounding box center [414, 210] width 224 height 27
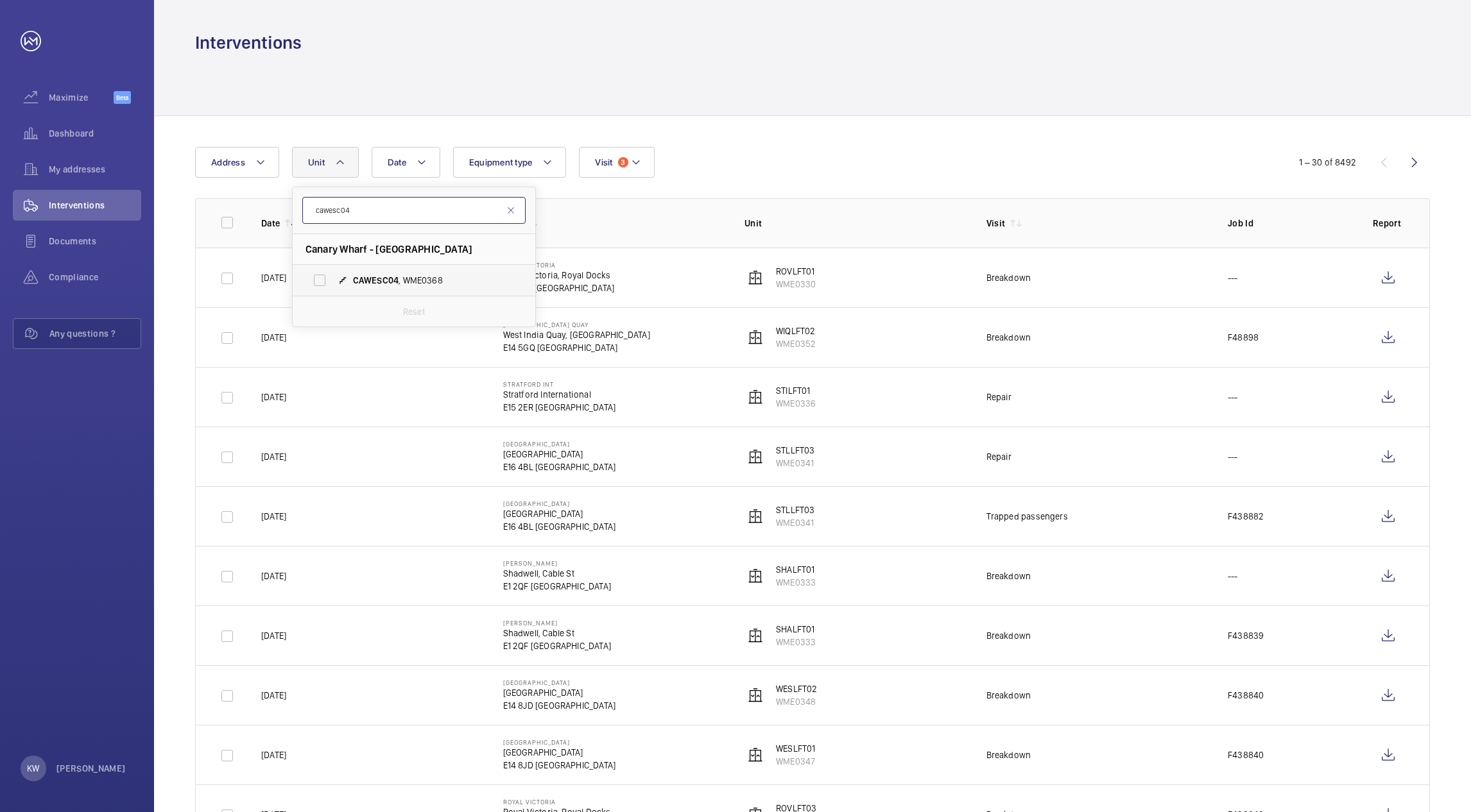
type input "cawesc04"
click at [318, 286] on label "CAWESC04 , WME0368" at bounding box center [403, 280] width 222 height 30
click at [318, 286] on input "CAWESC04 , WME0368" at bounding box center [320, 280] width 26 height 26
checkbox input "true"
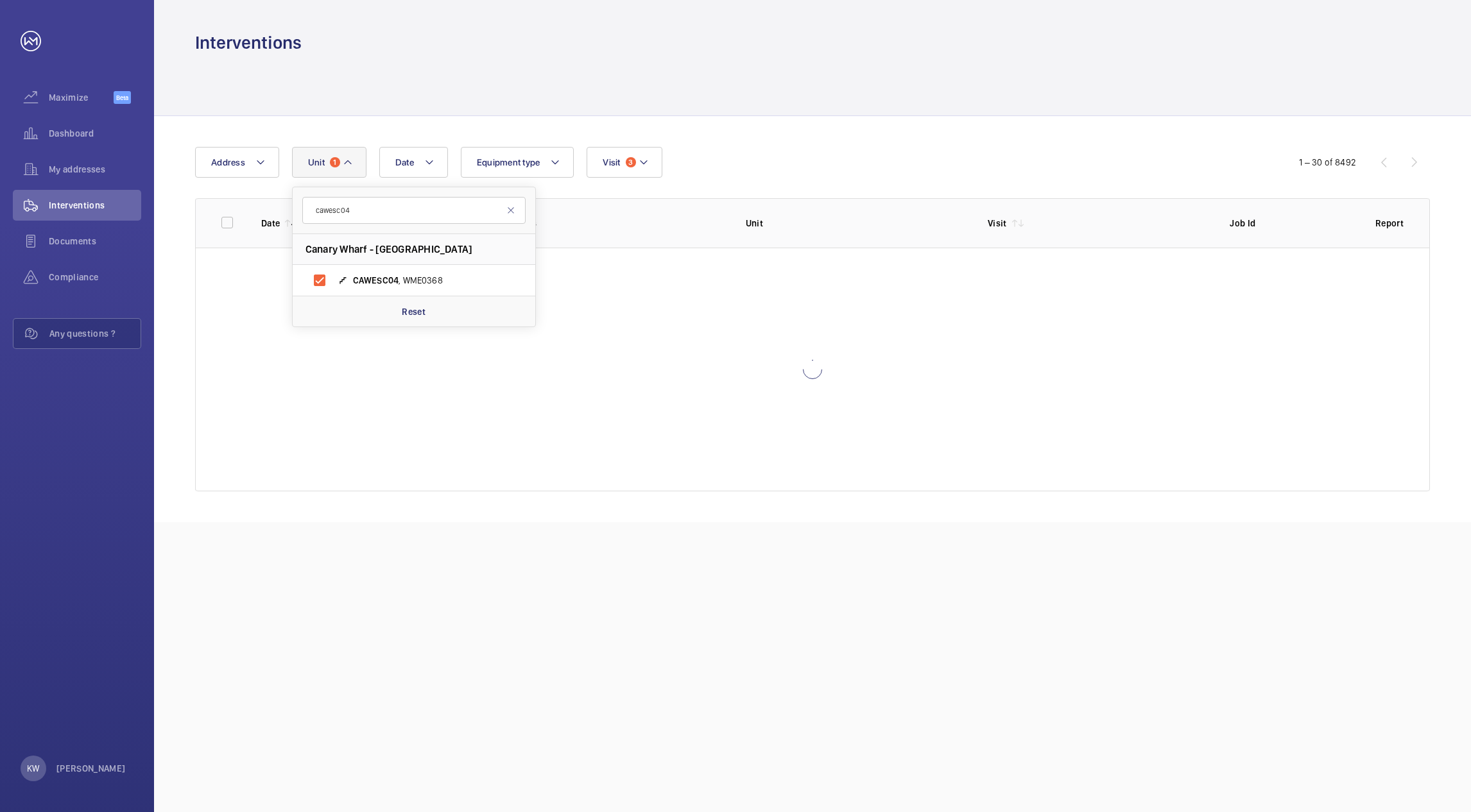
click at [784, 104] on div at bounding box center [812, 85] width 1235 height 61
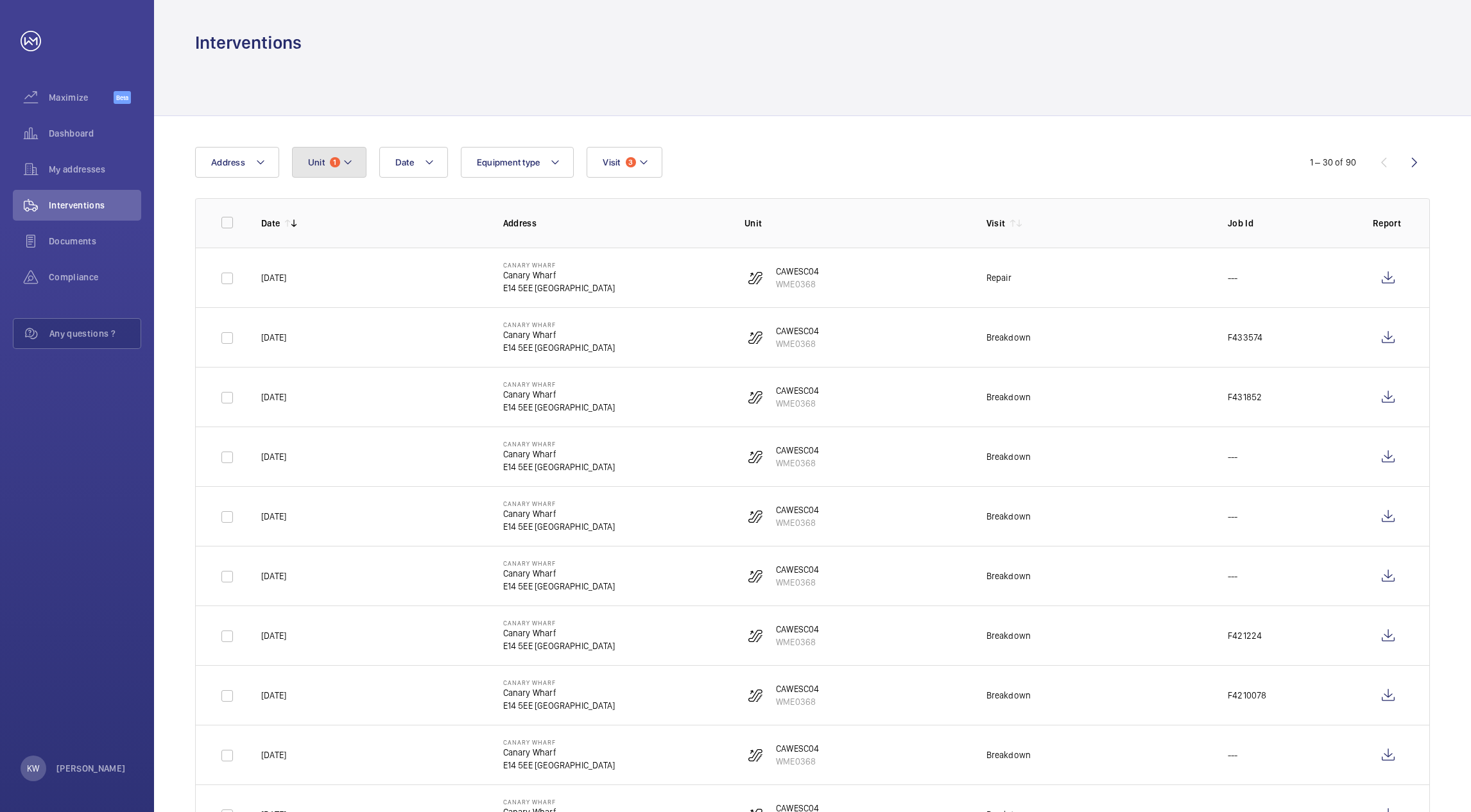
click at [348, 166] on mat-icon at bounding box center [348, 162] width 10 height 15
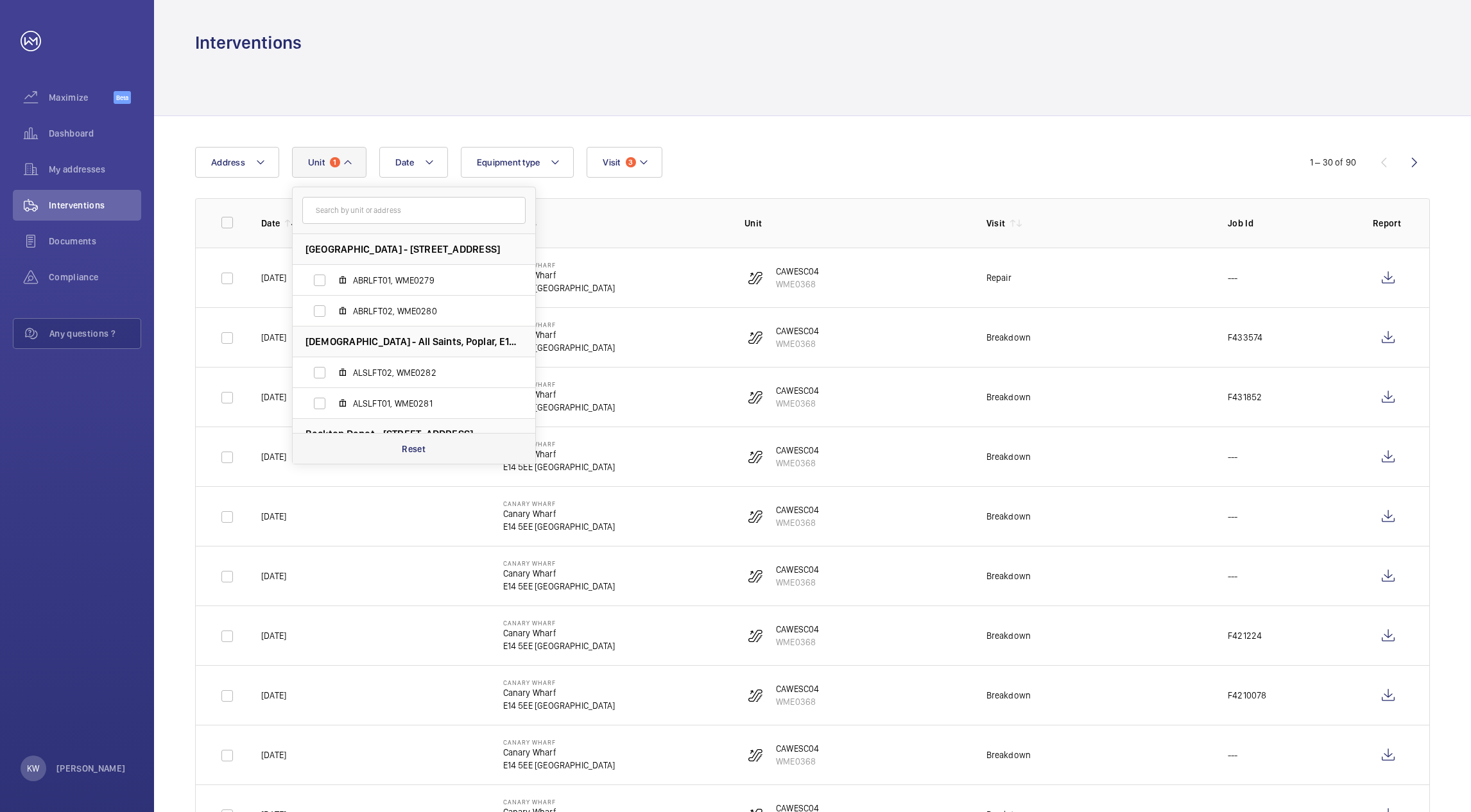
click at [413, 441] on div "Reset" at bounding box center [414, 448] width 243 height 30
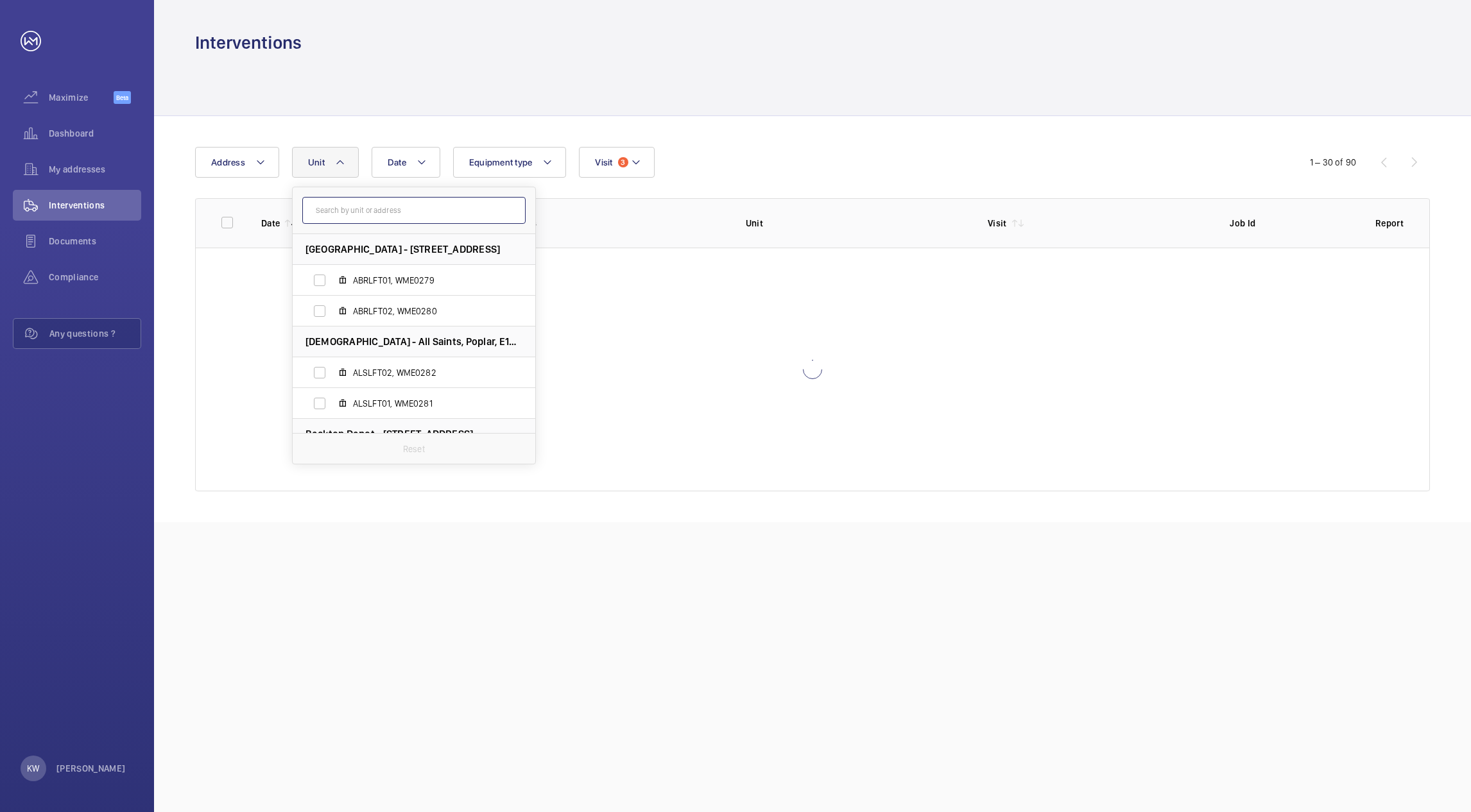
click at [409, 213] on input "text" at bounding box center [414, 210] width 224 height 27
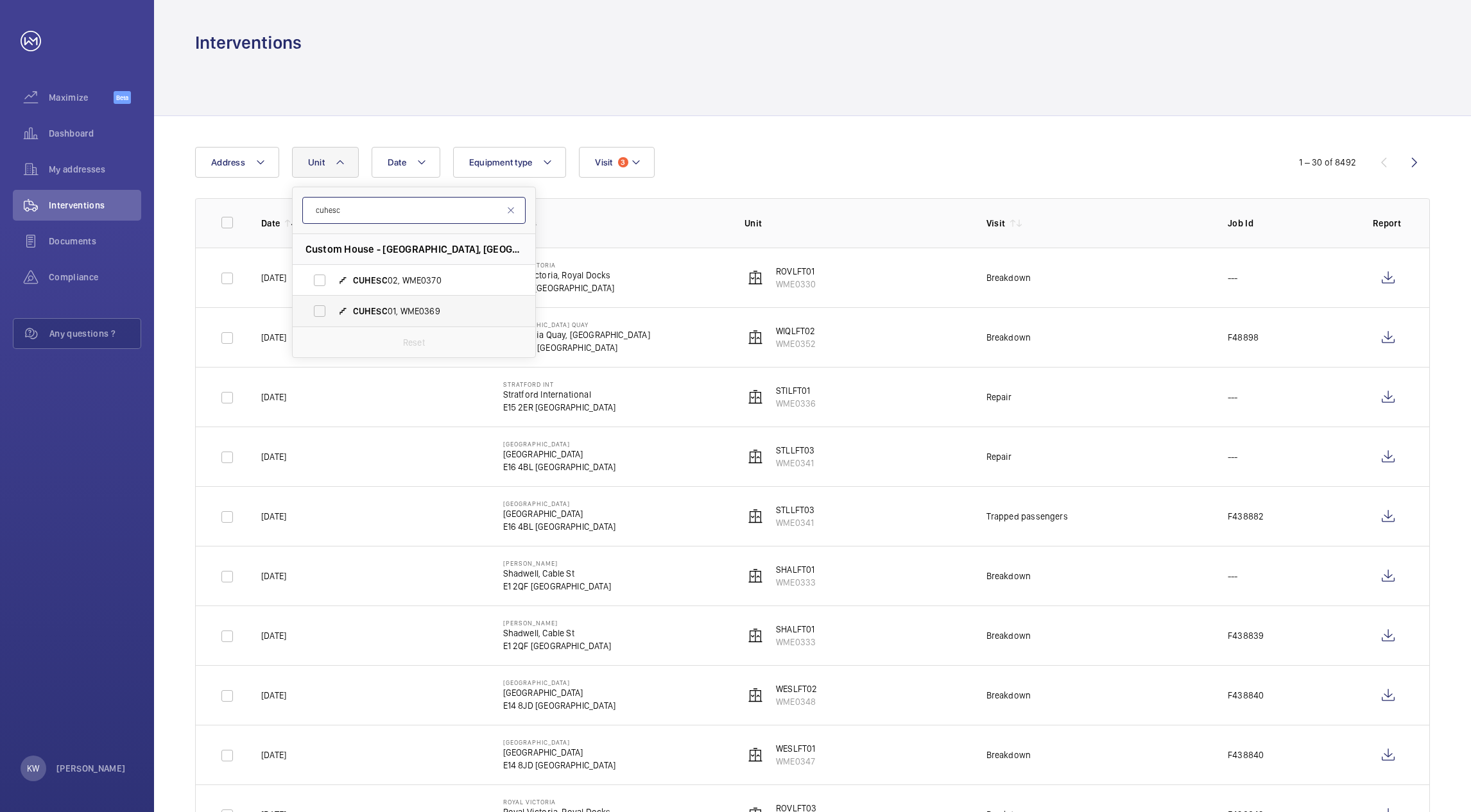
type input "cuhesc"
click at [319, 277] on label "CUHESC 02, WME0370" at bounding box center [403, 280] width 222 height 30
click at [319, 277] on input "CUHESC 02, WME0370" at bounding box center [320, 280] width 26 height 26
checkbox input "true"
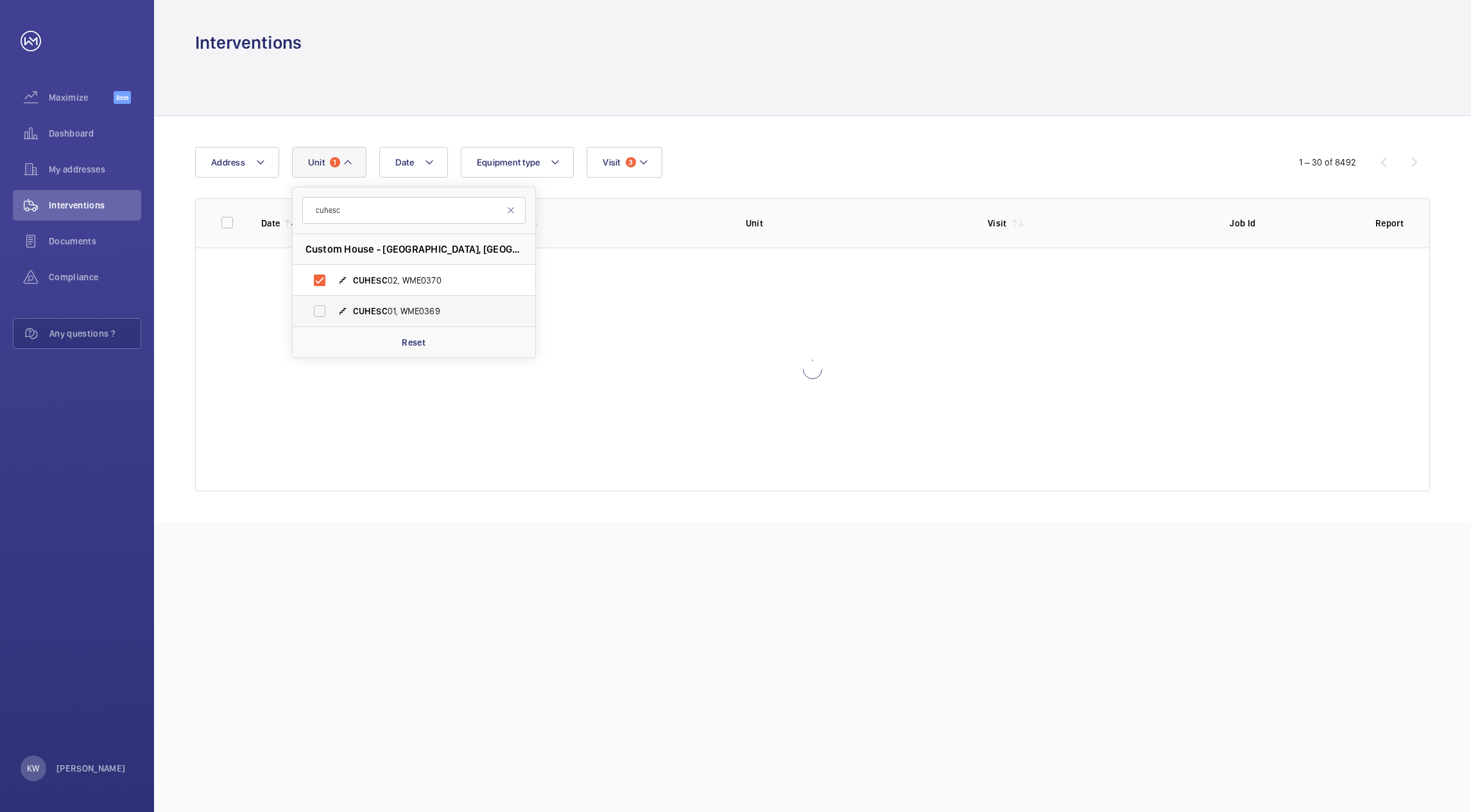
click at [321, 312] on label "CUHESC 01, WME0369" at bounding box center [403, 311] width 222 height 30
click at [321, 312] on input "CUHESC 01, WME0369" at bounding box center [320, 311] width 26 height 26
checkbox input "true"
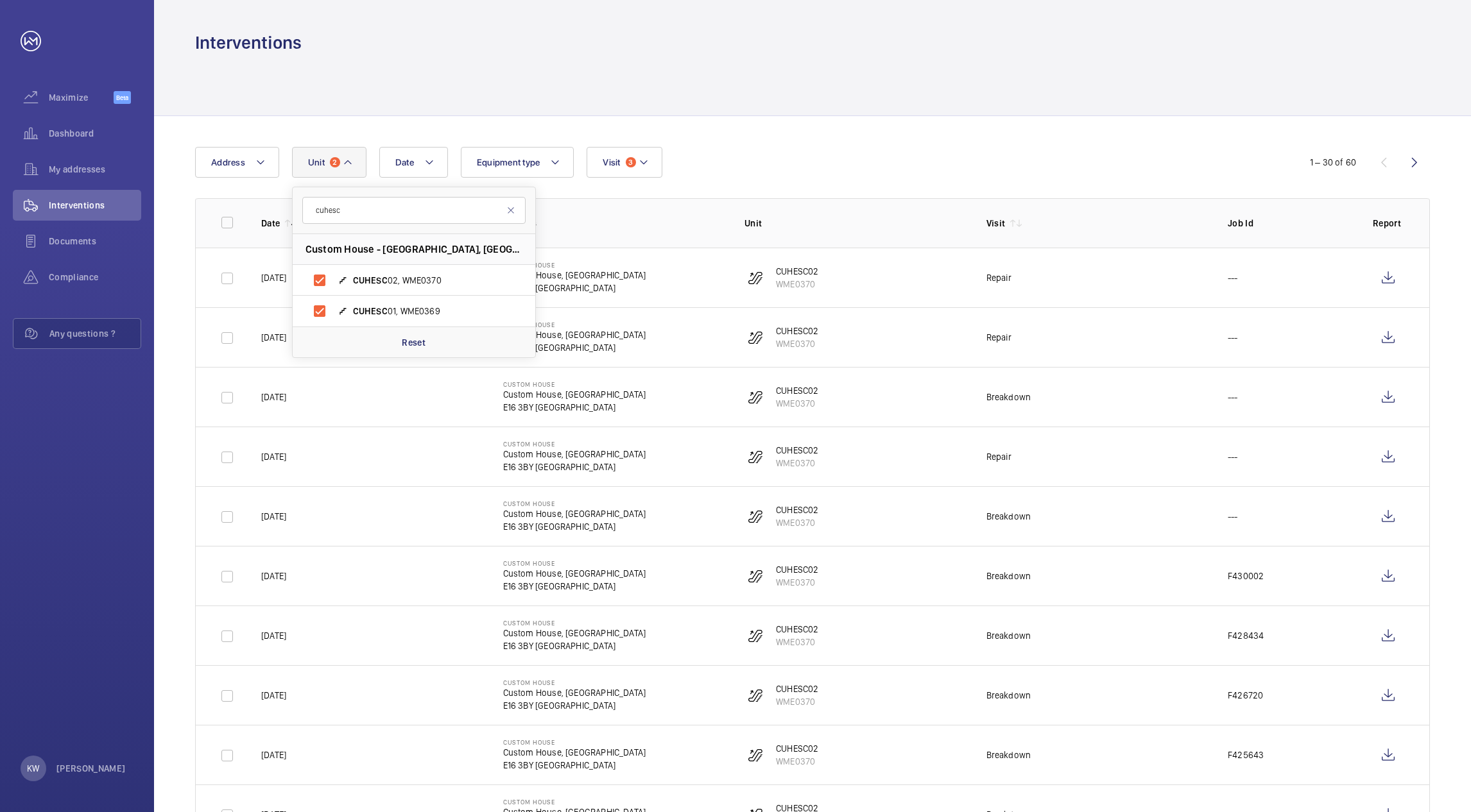
click at [789, 73] on div at bounding box center [812, 85] width 1235 height 61
